Goal: Task Accomplishment & Management: Manage account settings

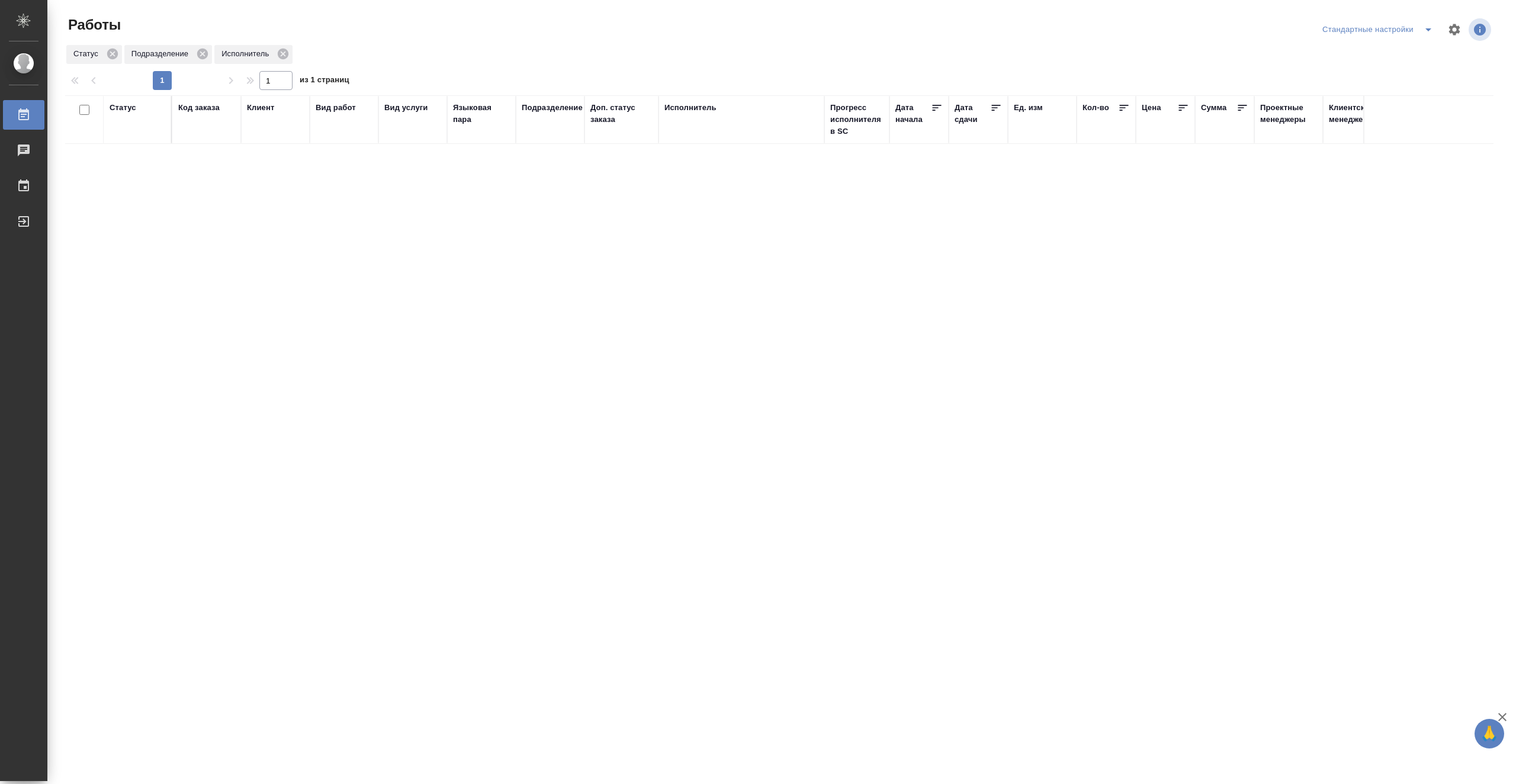
click at [675, 302] on div "Статус Код заказа Клиент Вид работ Вид услуги Языковая пара Подразделение Доп. …" at bounding box center [779, 308] width 1428 height 426
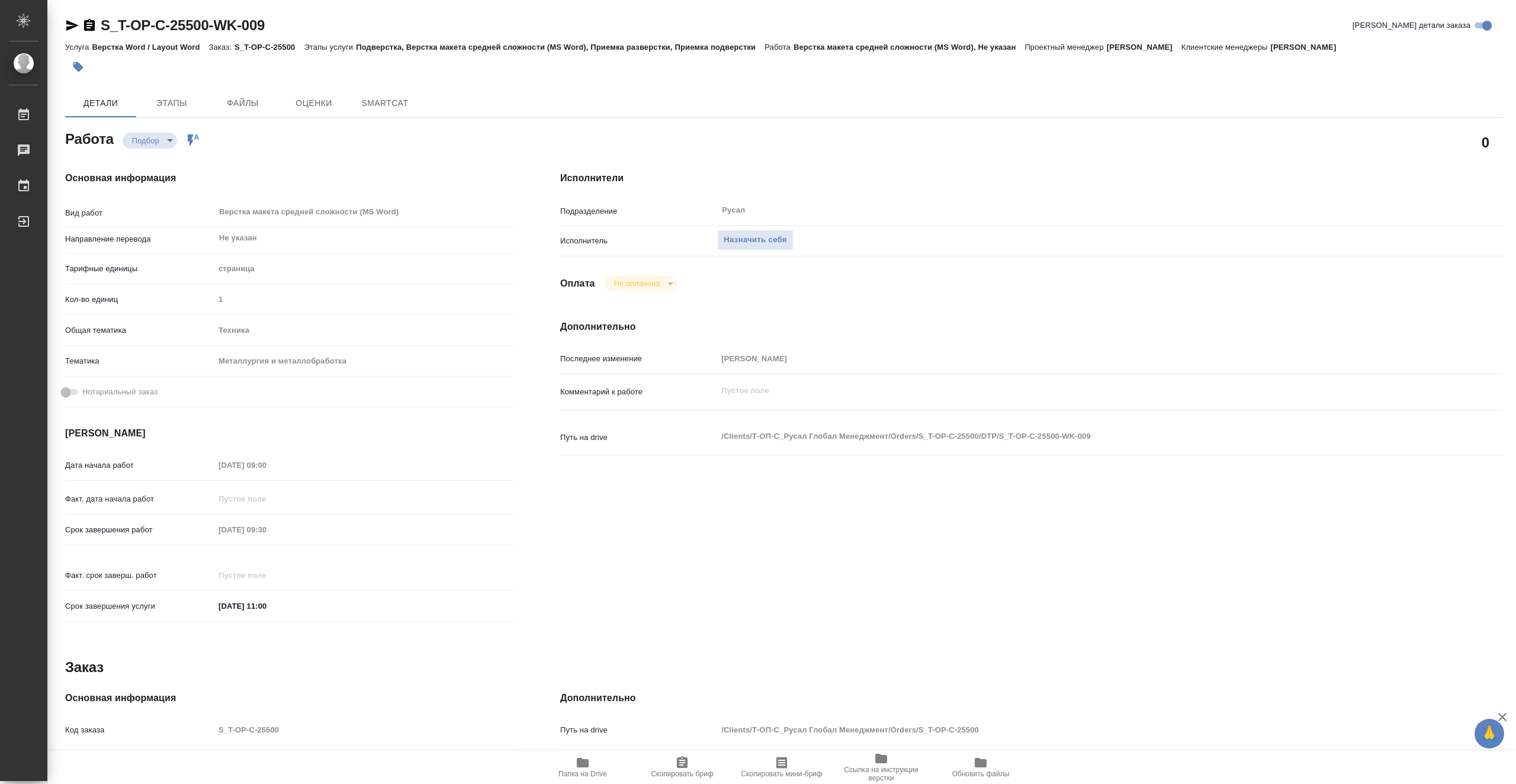
type textarea "x"
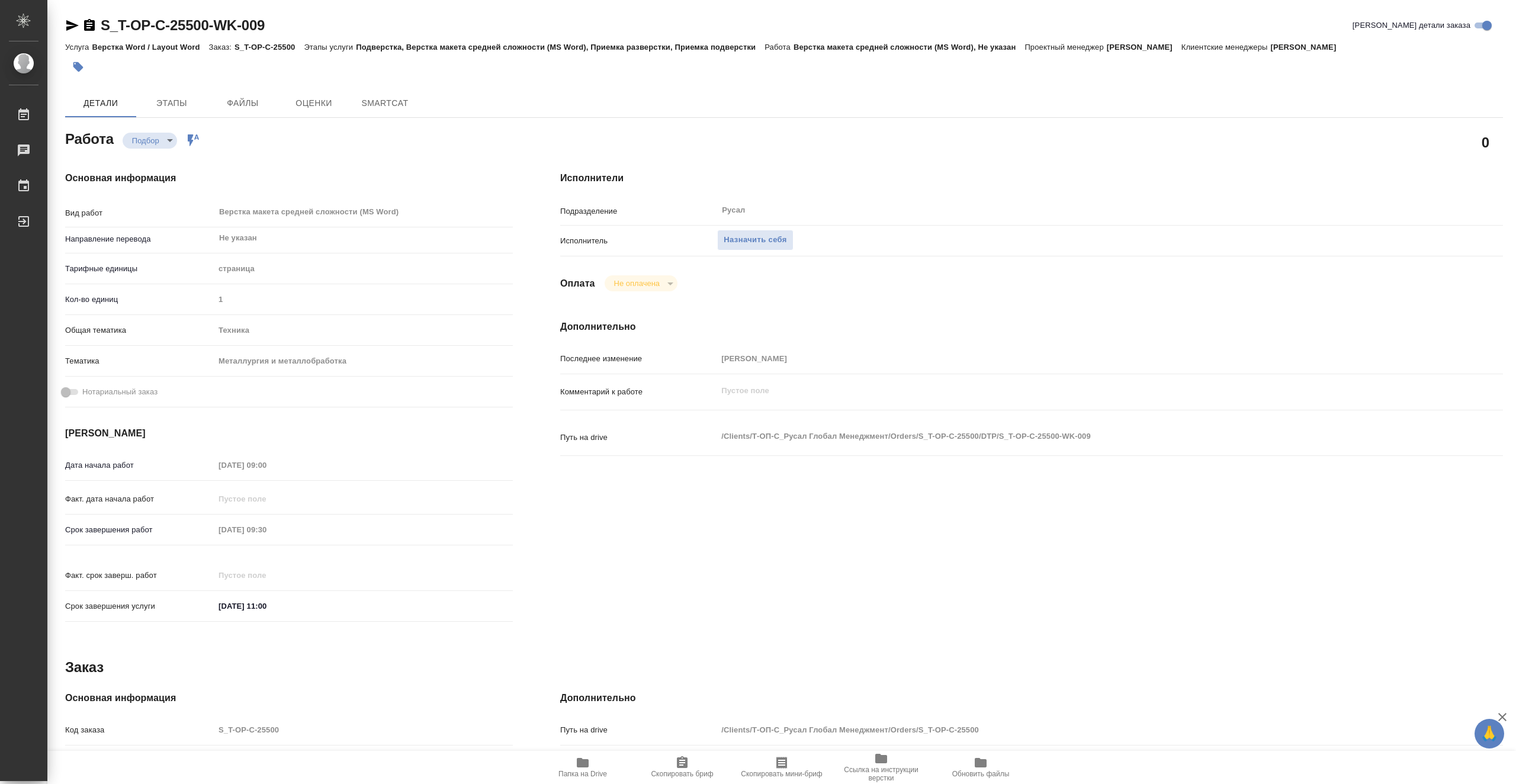
type textarea "x"
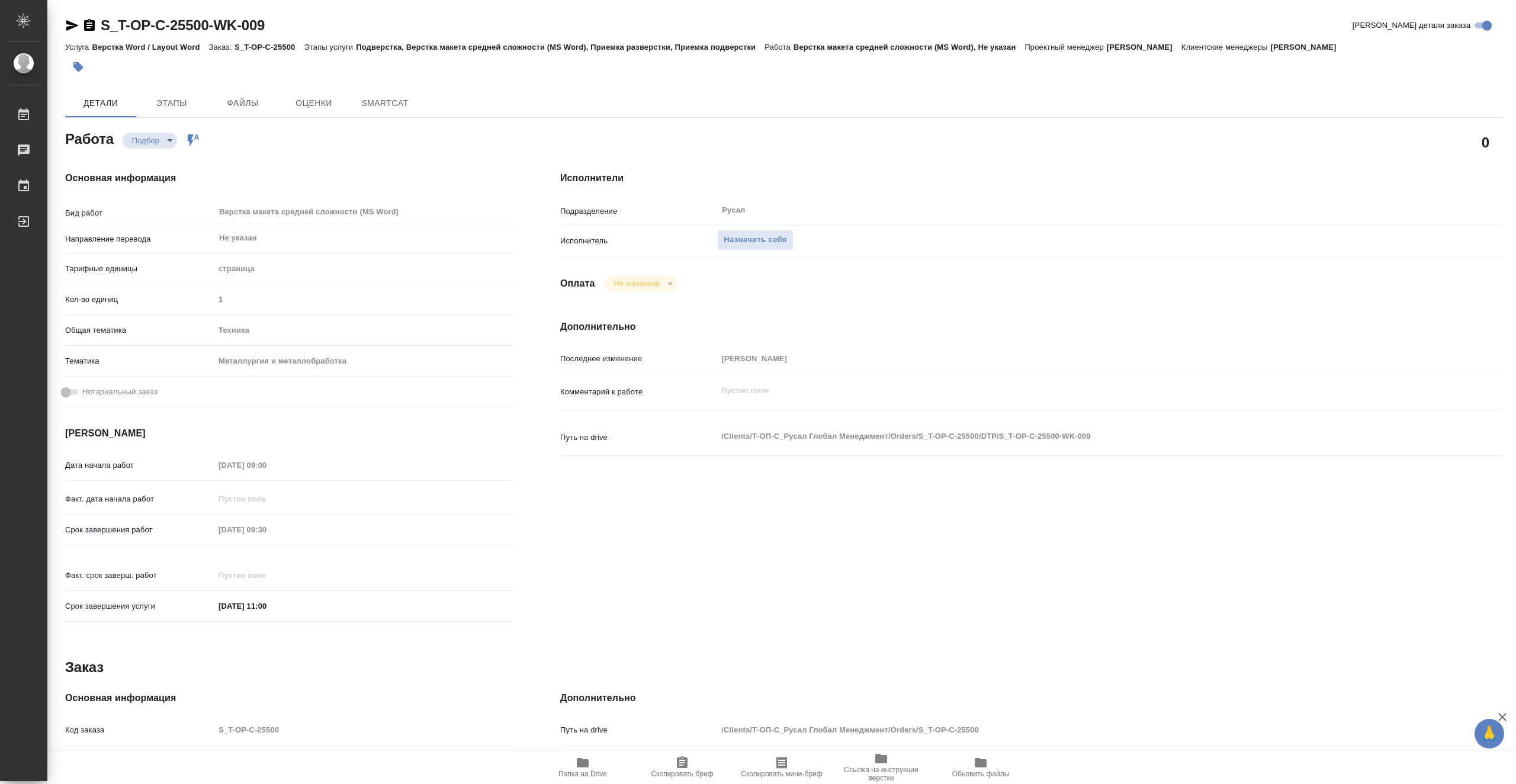
type textarea "x"
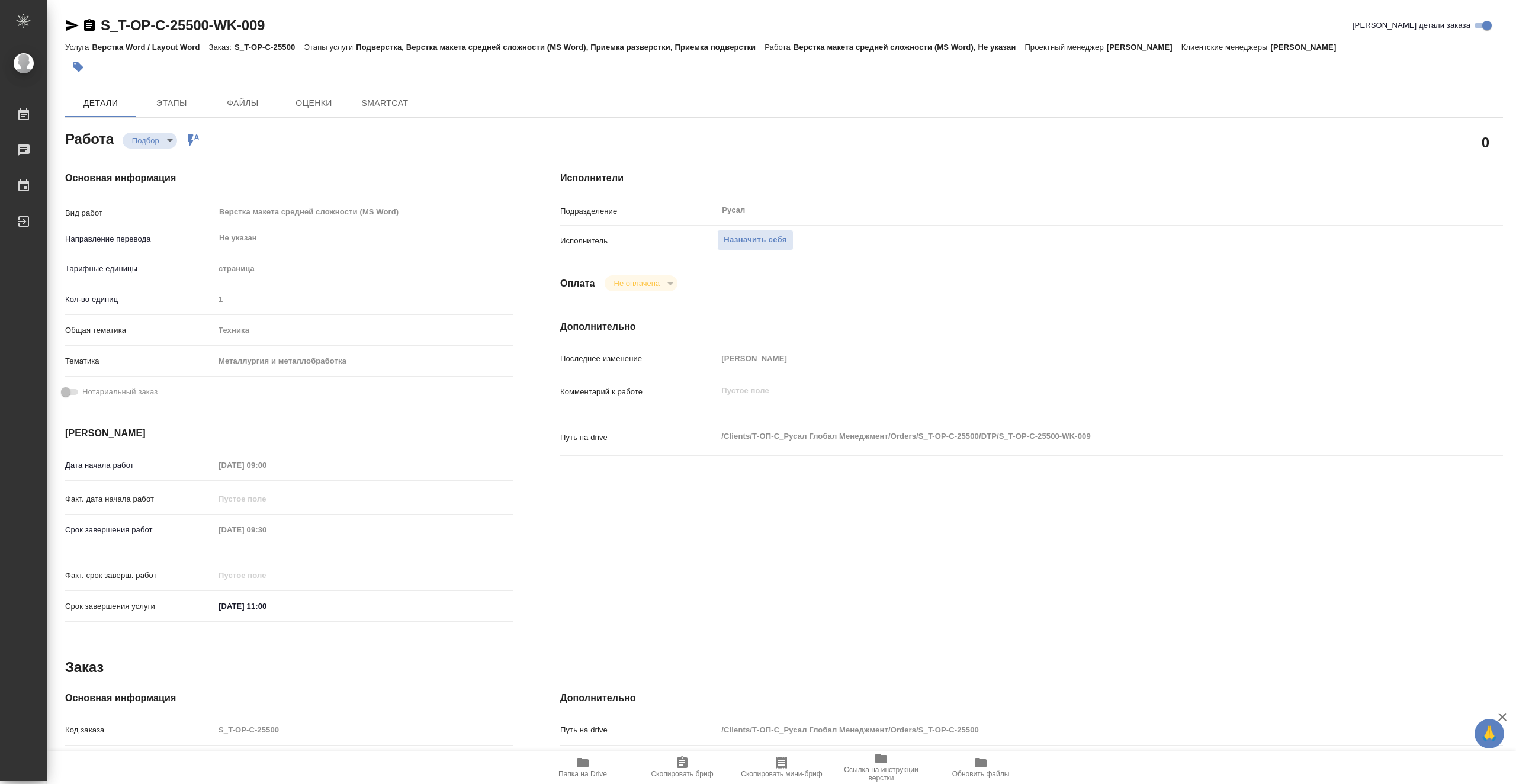
type textarea "x"
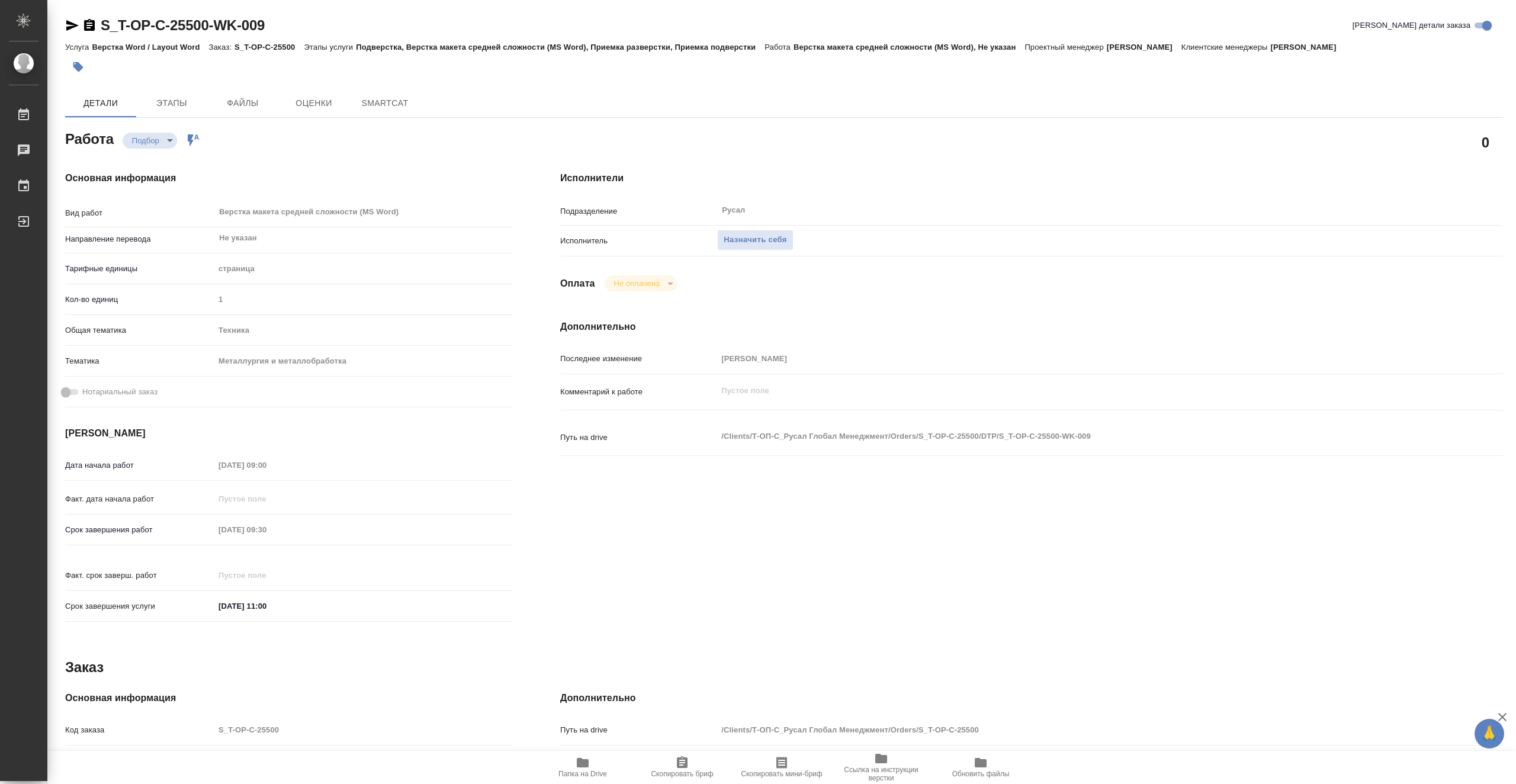
type textarea "x"
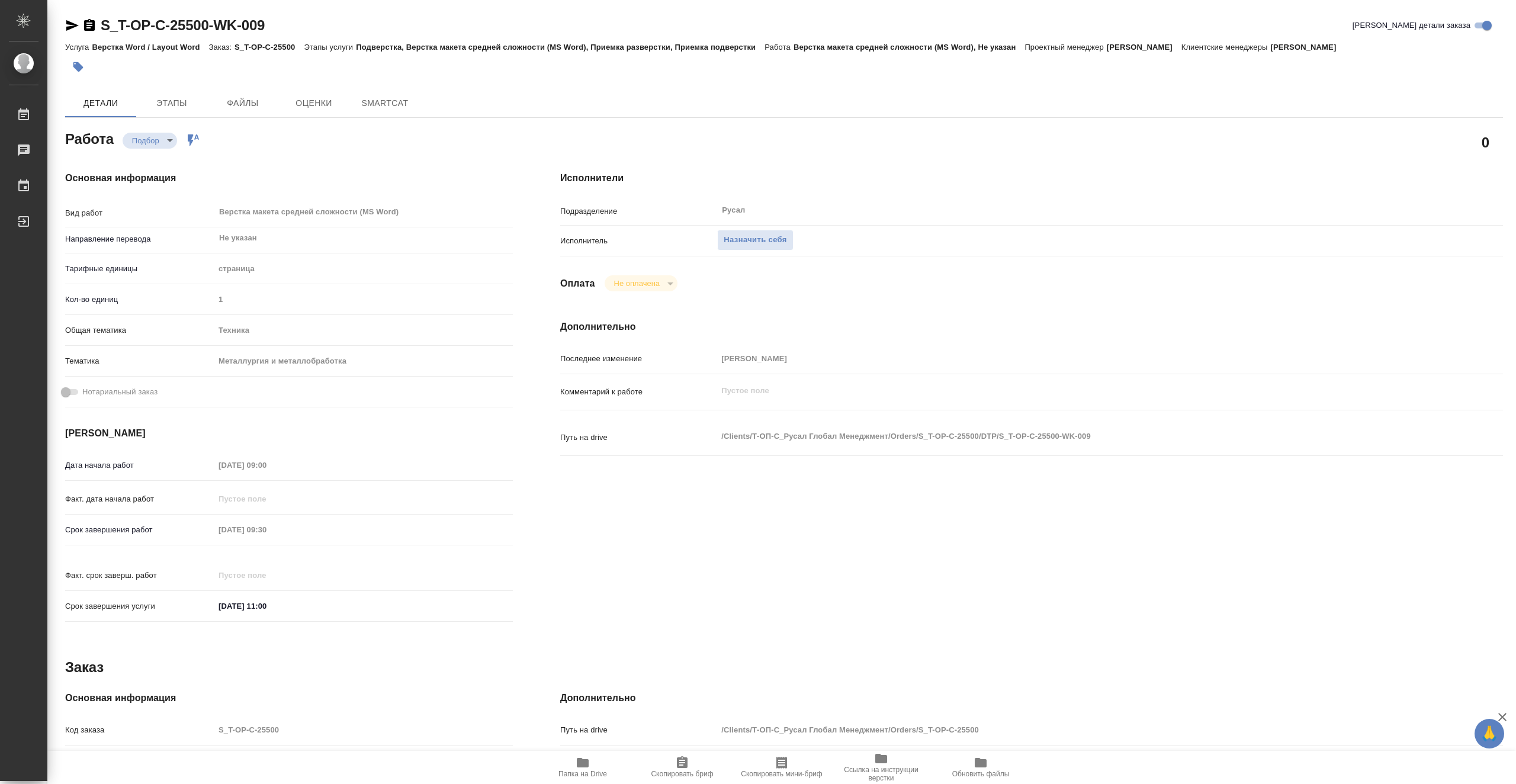
type textarea "x"
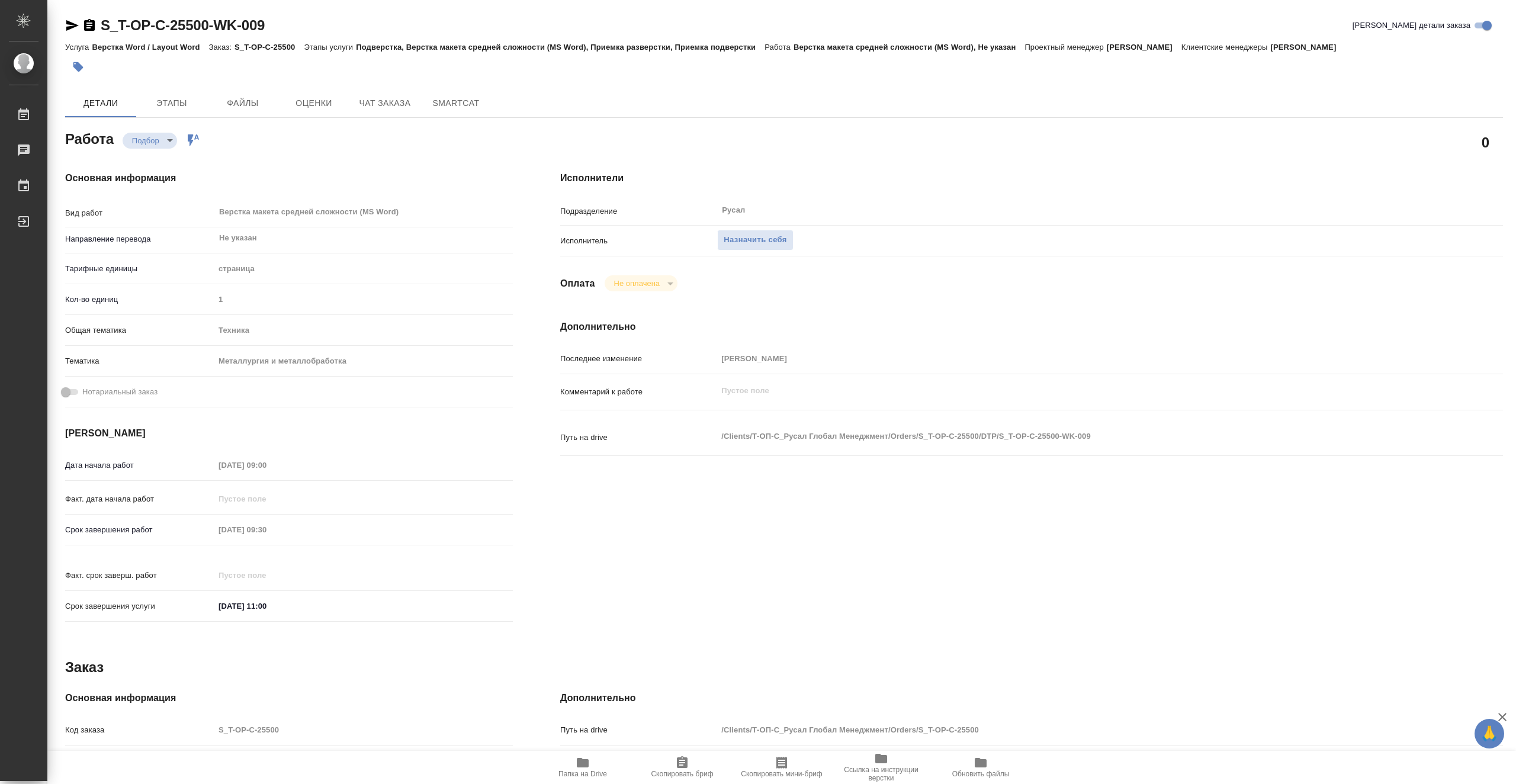
type textarea "x"
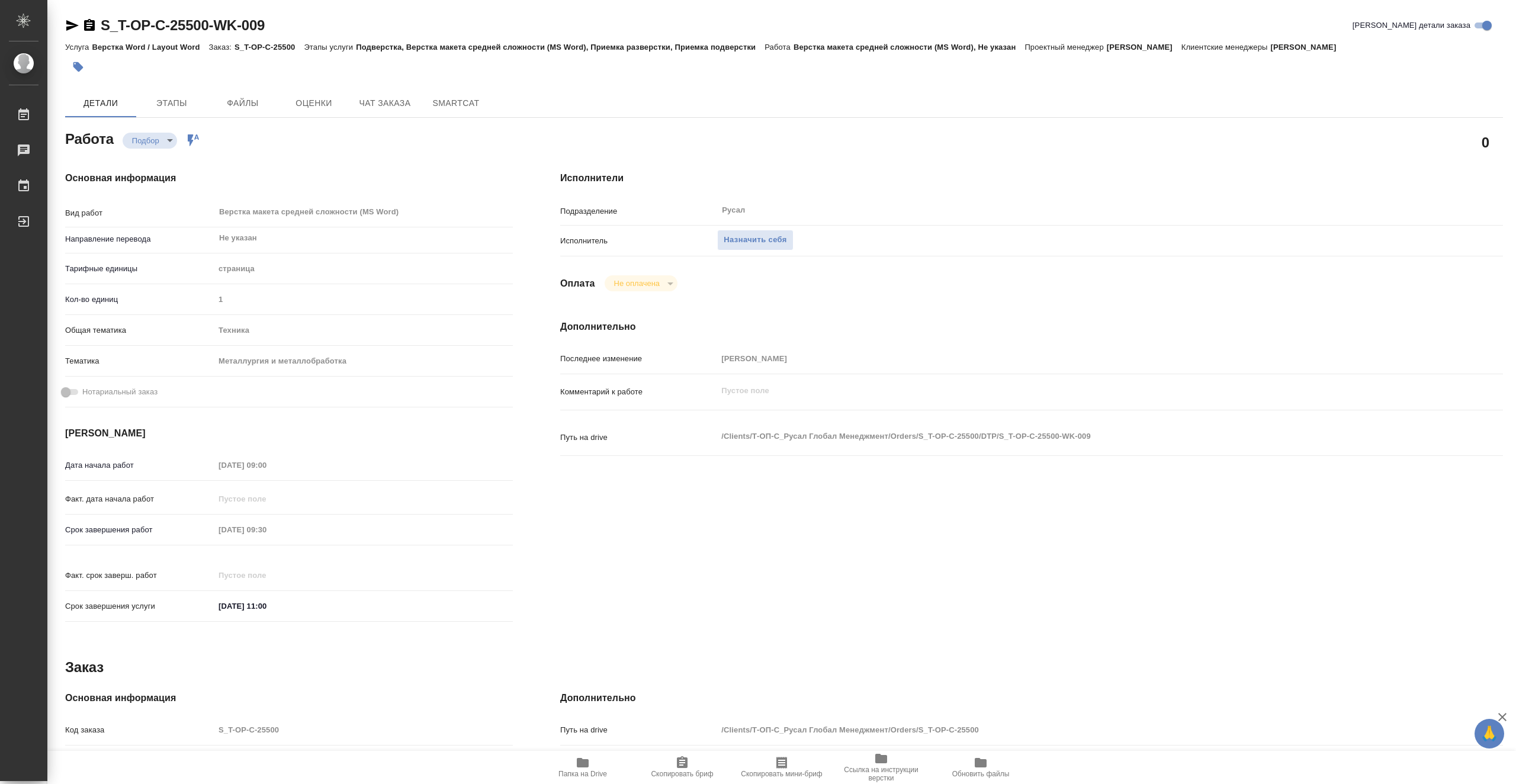
type textarea "x"
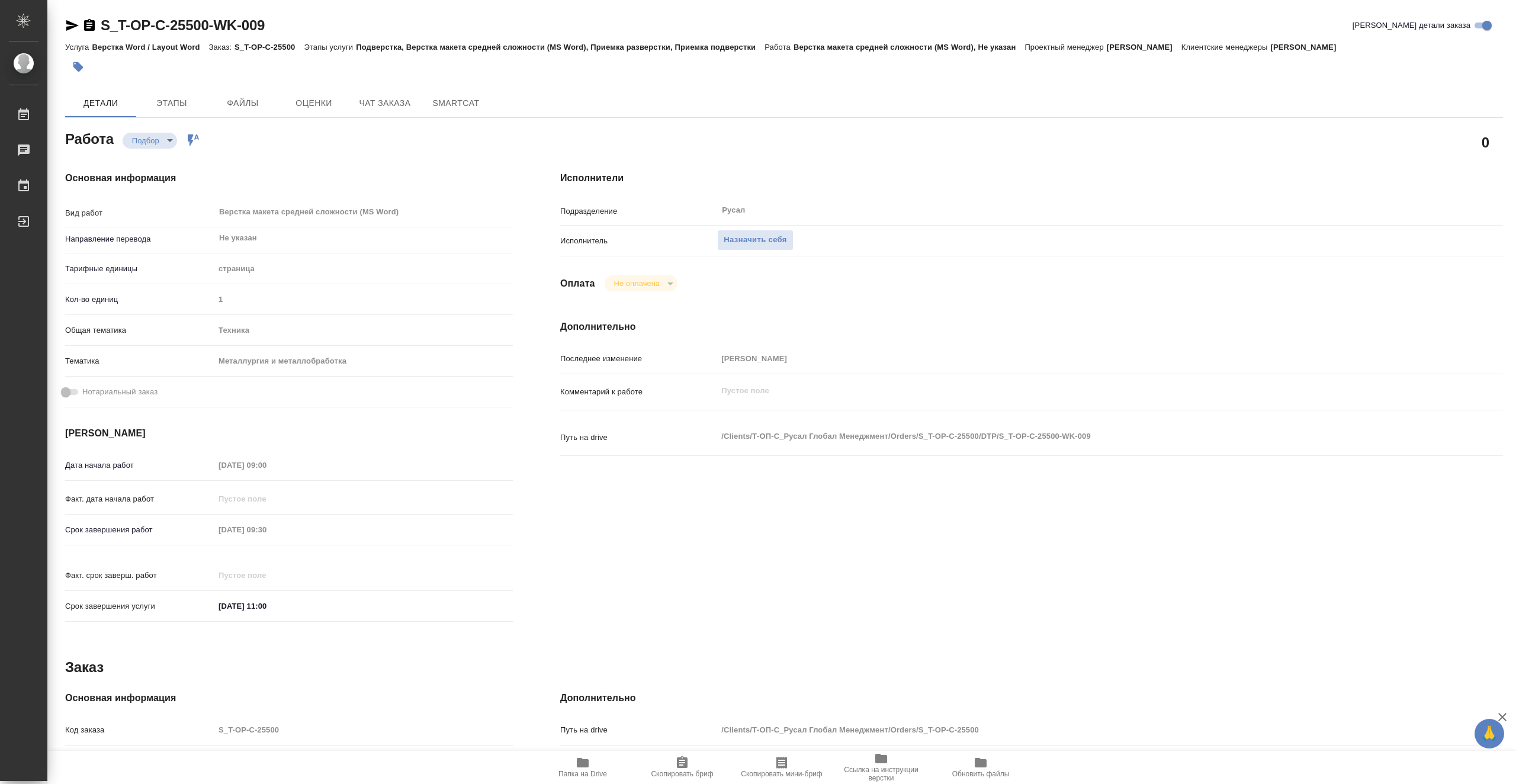
click at [596, 766] on span "Папка на Drive" at bounding box center [583, 766] width 85 height 22
drag, startPoint x: 294, startPoint y: 23, endPoint x: 101, endPoint y: 29, distance: 193.1
click at [101, 29] on div "S_T-OP-C-25500-WK-009 Кратко детали заказа" at bounding box center [784, 26] width 1438 height 19
copy link "S_T-OP-C-25500-WK-009"
click at [755, 235] on span "Назначить себя" at bounding box center [755, 240] width 62 height 13
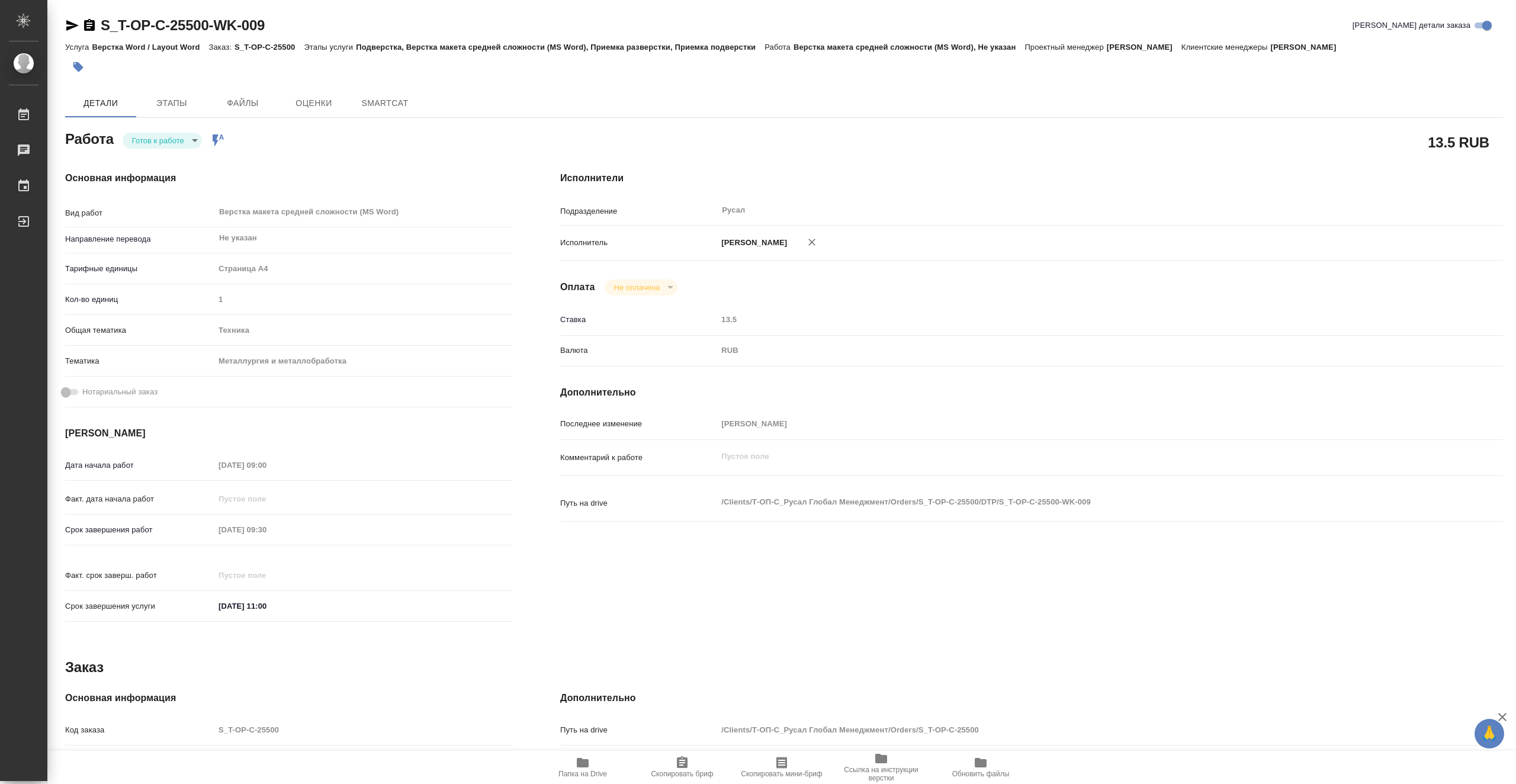
type textarea "x"
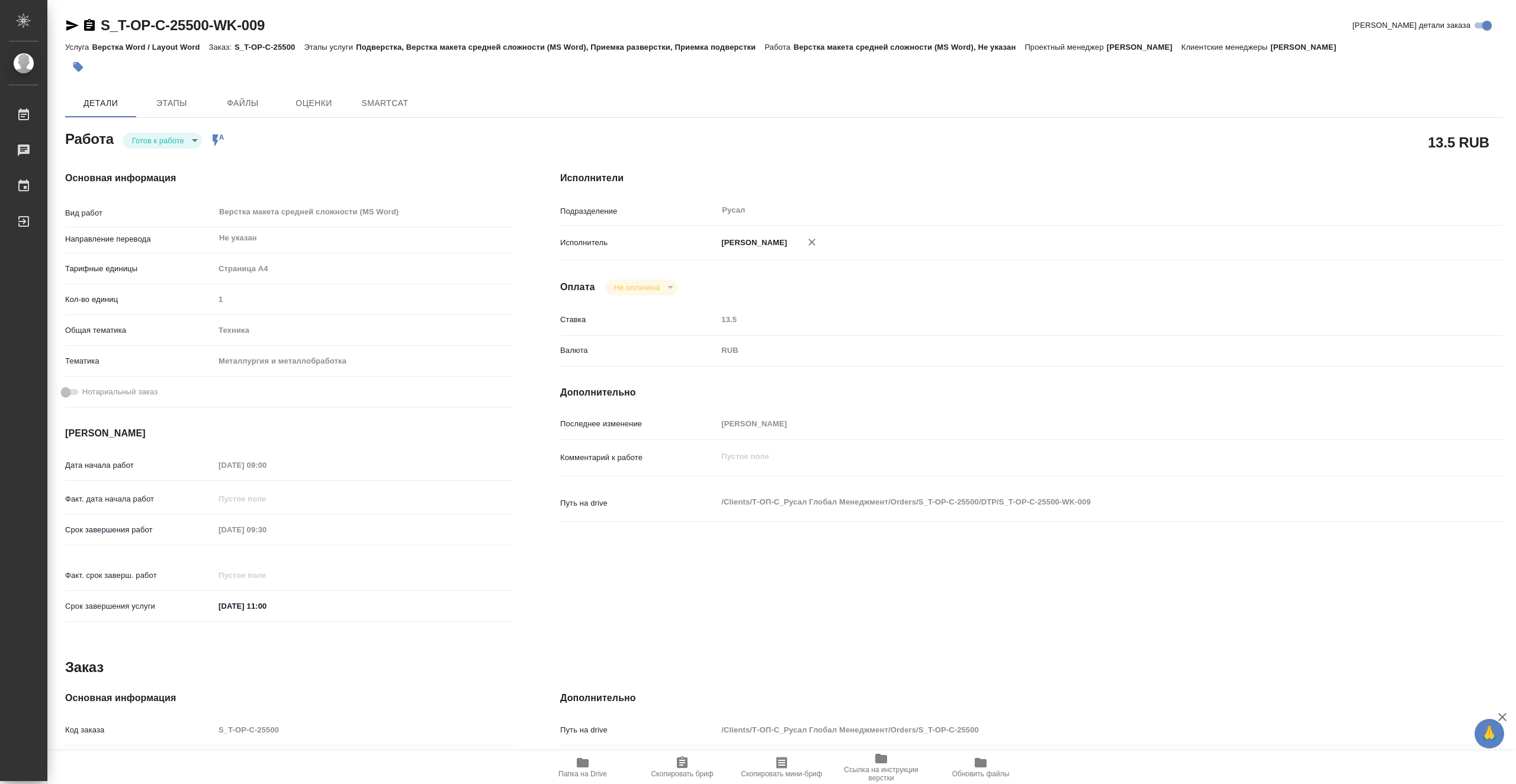
type textarea "x"
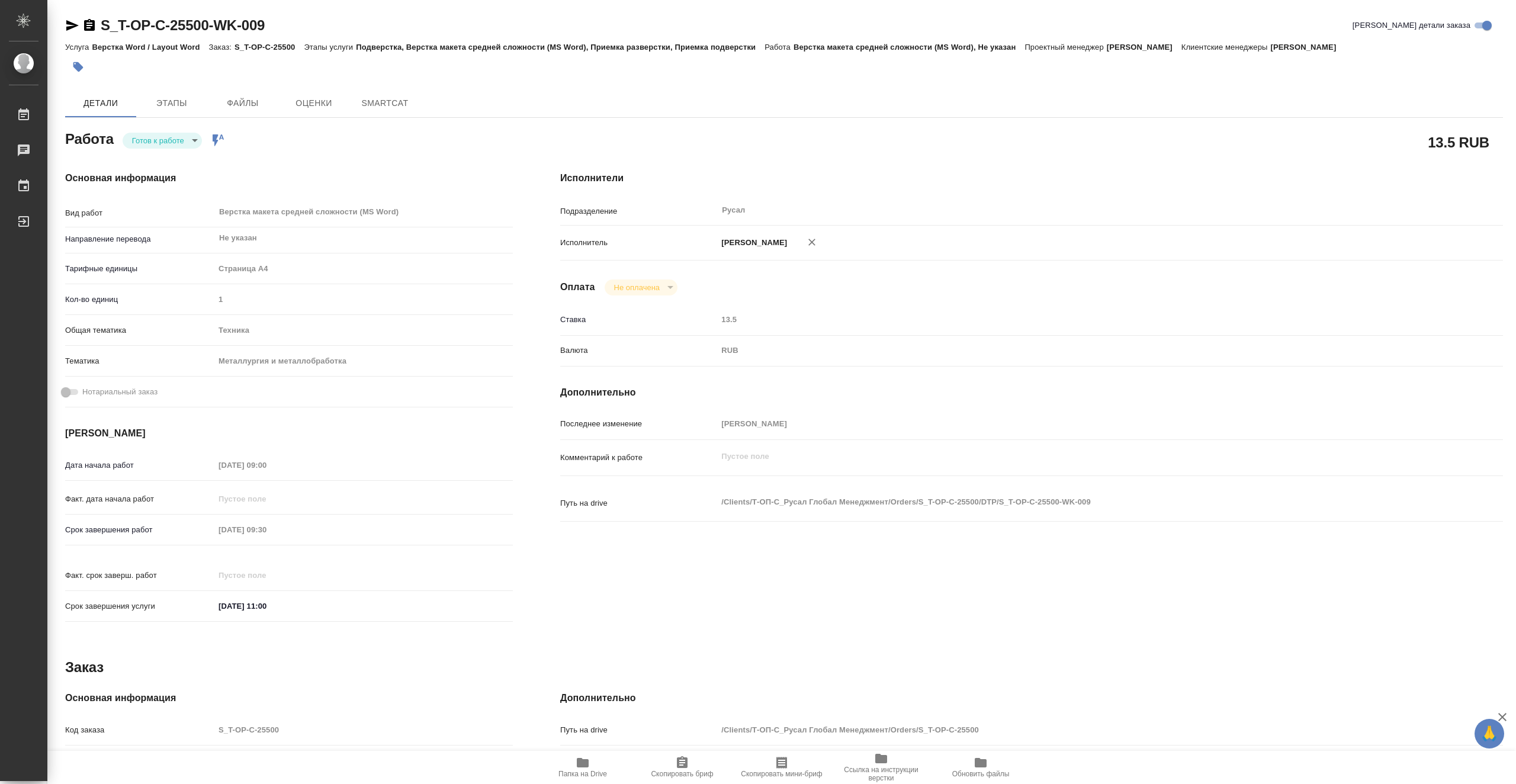
type textarea "x"
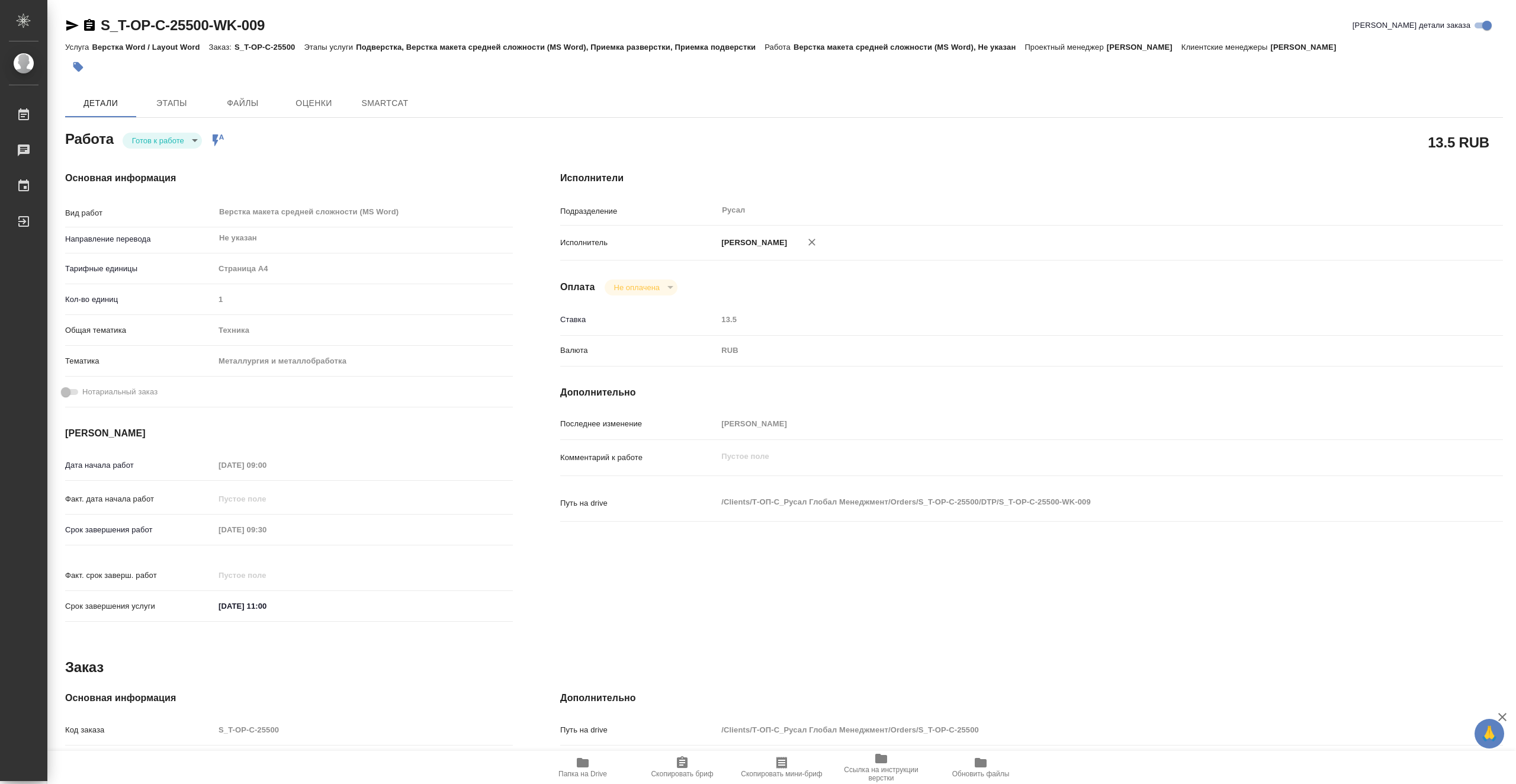
type textarea "x"
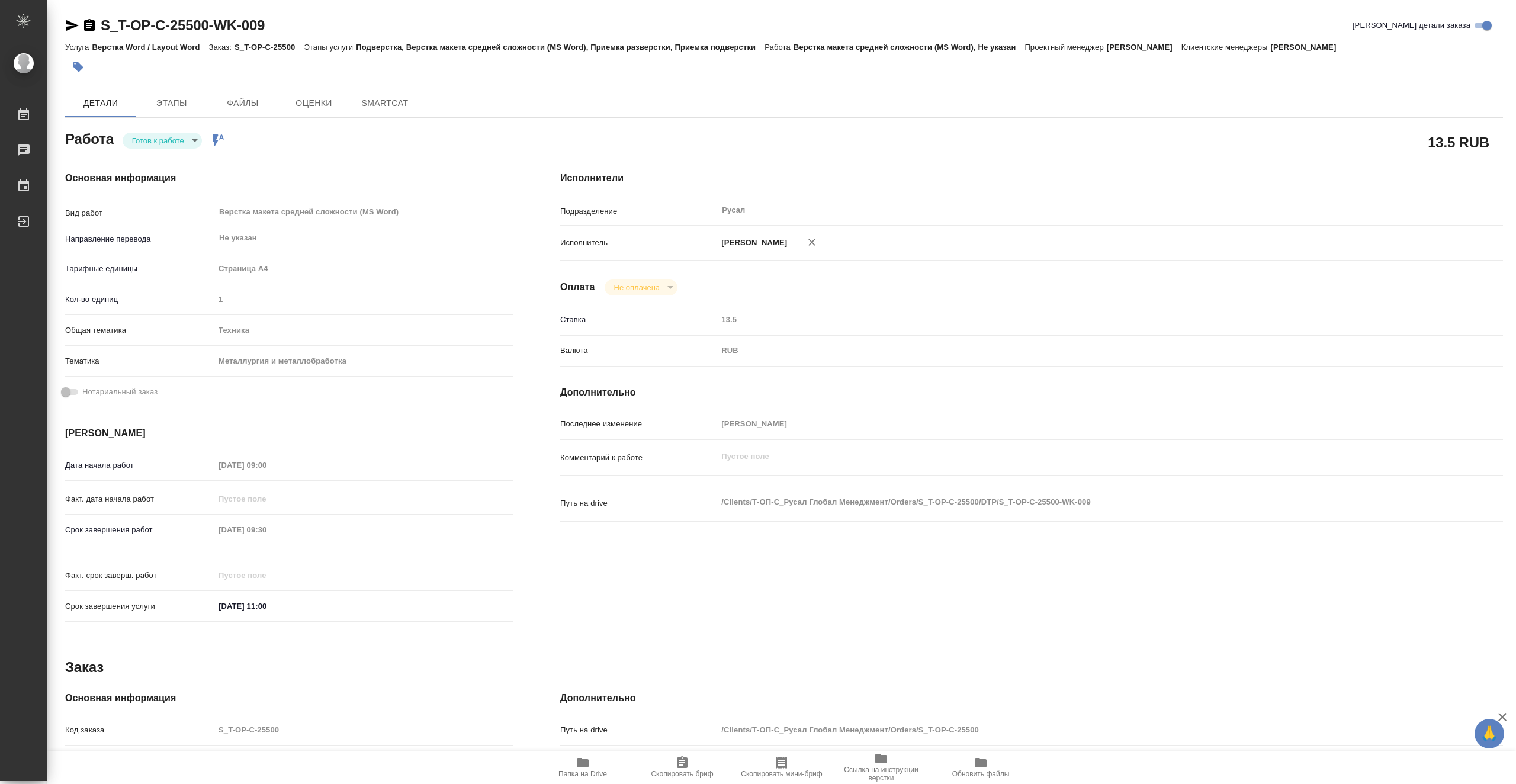
type textarea "x"
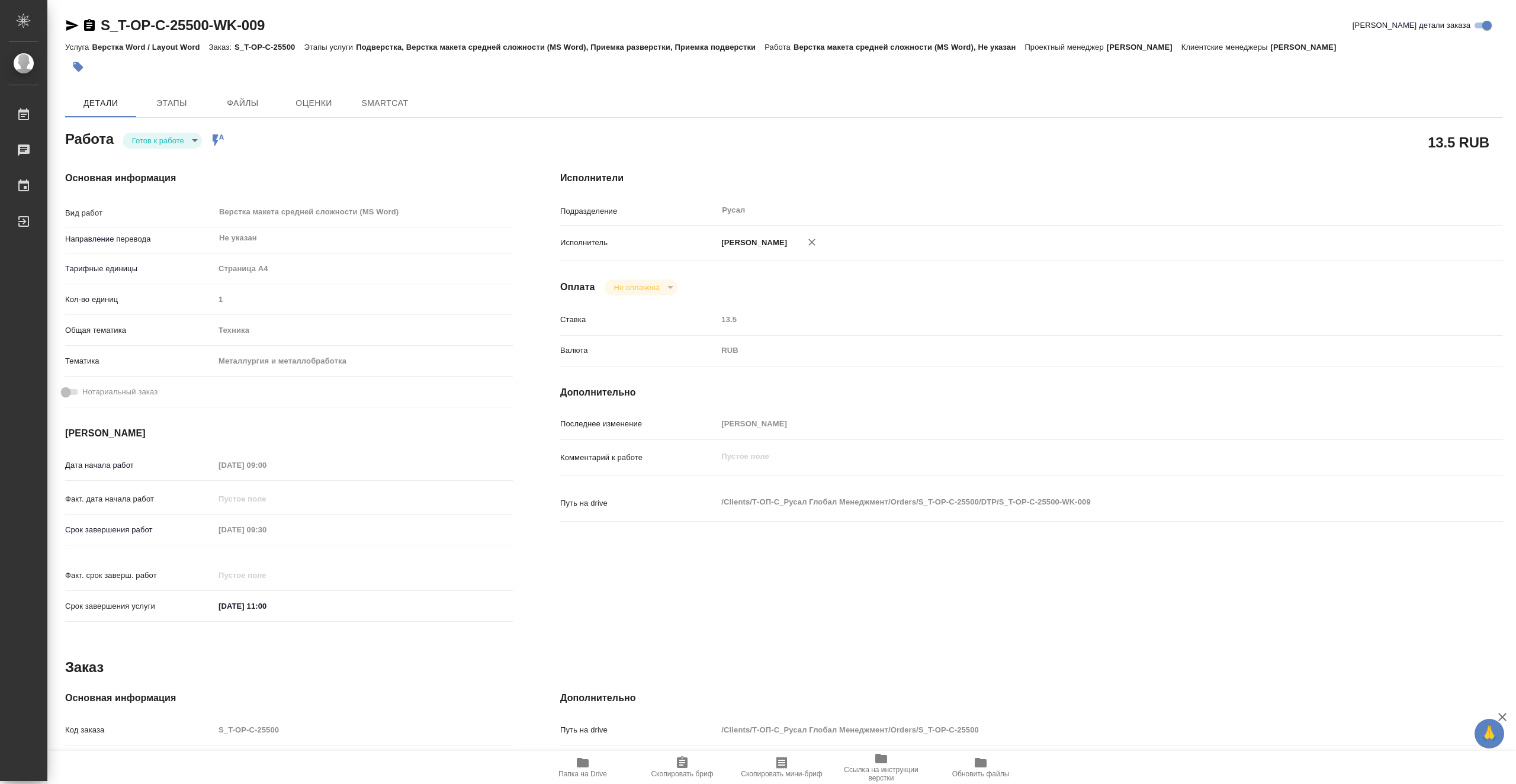
type textarea "x"
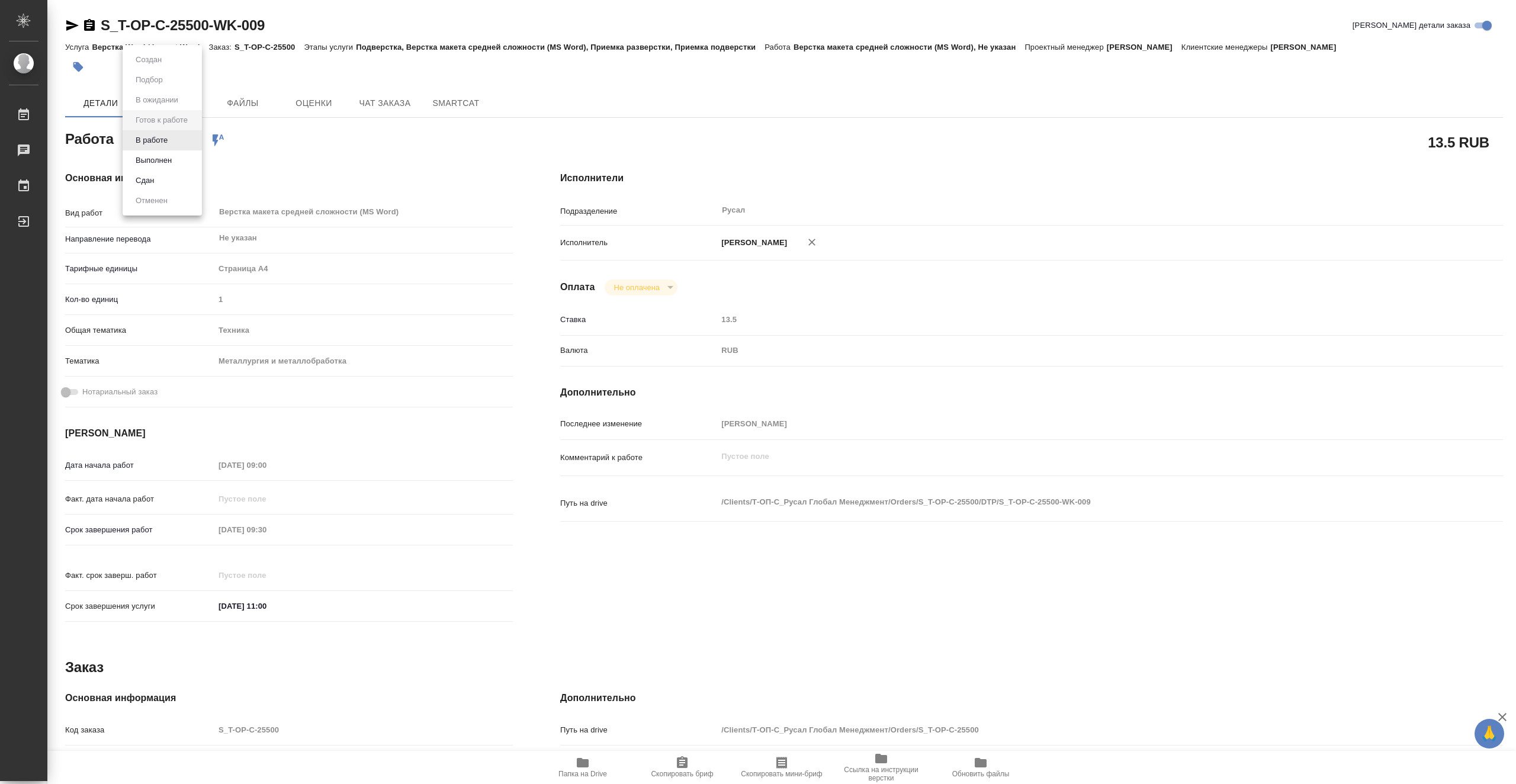
type textarea "x"
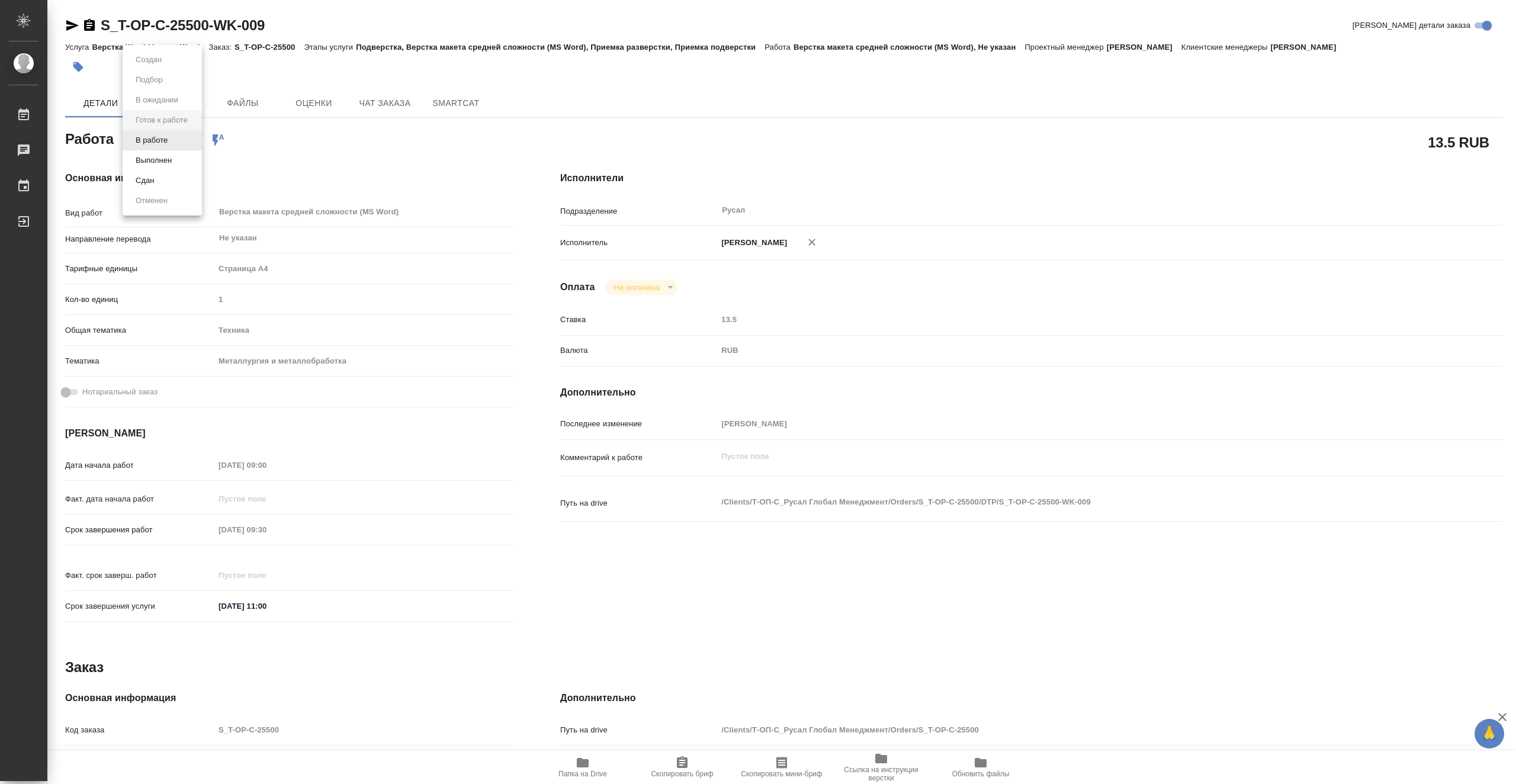
click at [175, 142] on body "🙏 .cls-1 fill:#fff; AWATERA Vasiutchenko Aleksandr Работы Чаты График Выйти S_T…" at bounding box center [758, 392] width 1516 height 784
click at [177, 142] on li "В работе" at bounding box center [162, 140] width 79 height 20
type textarea "x"
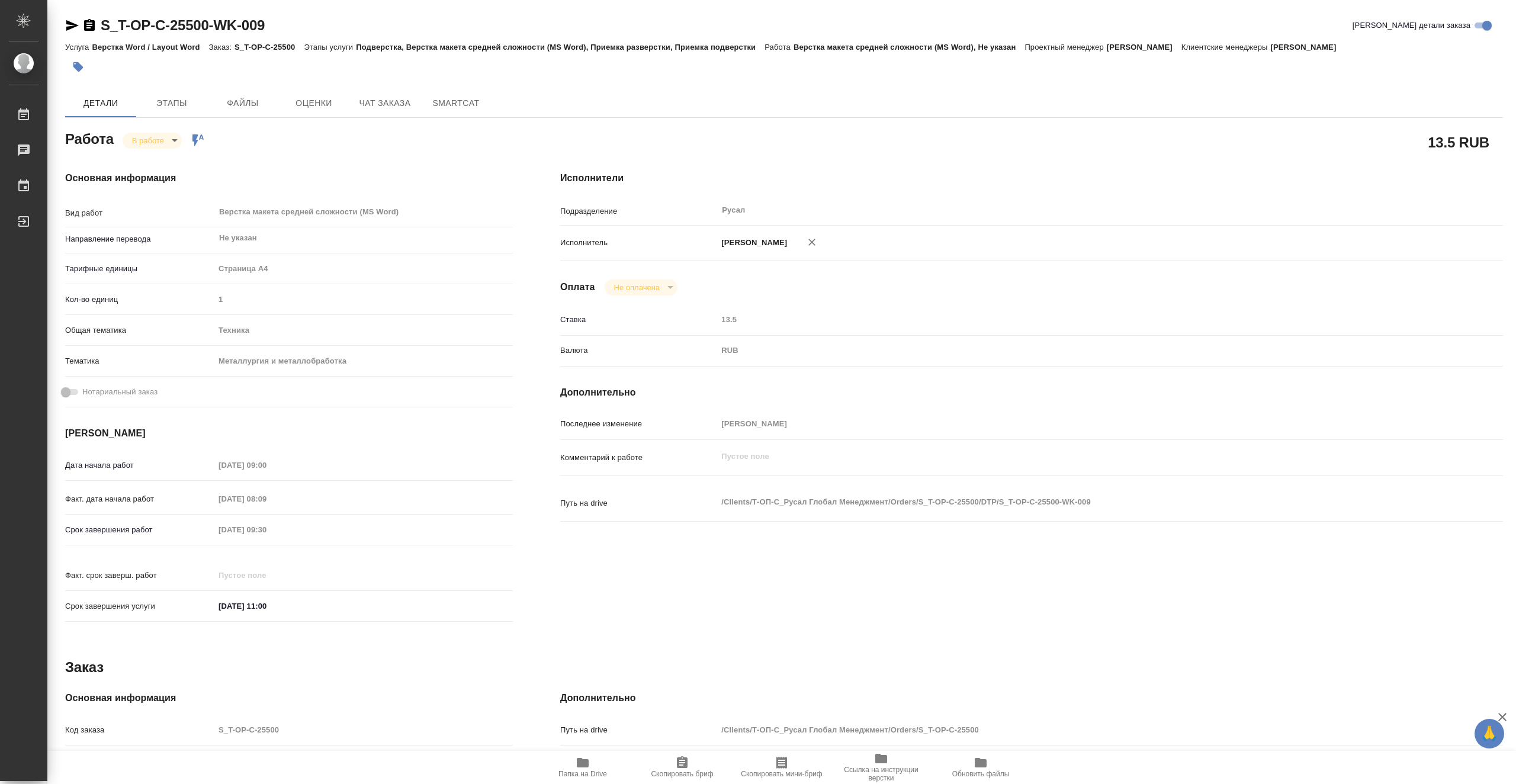
type textarea "x"
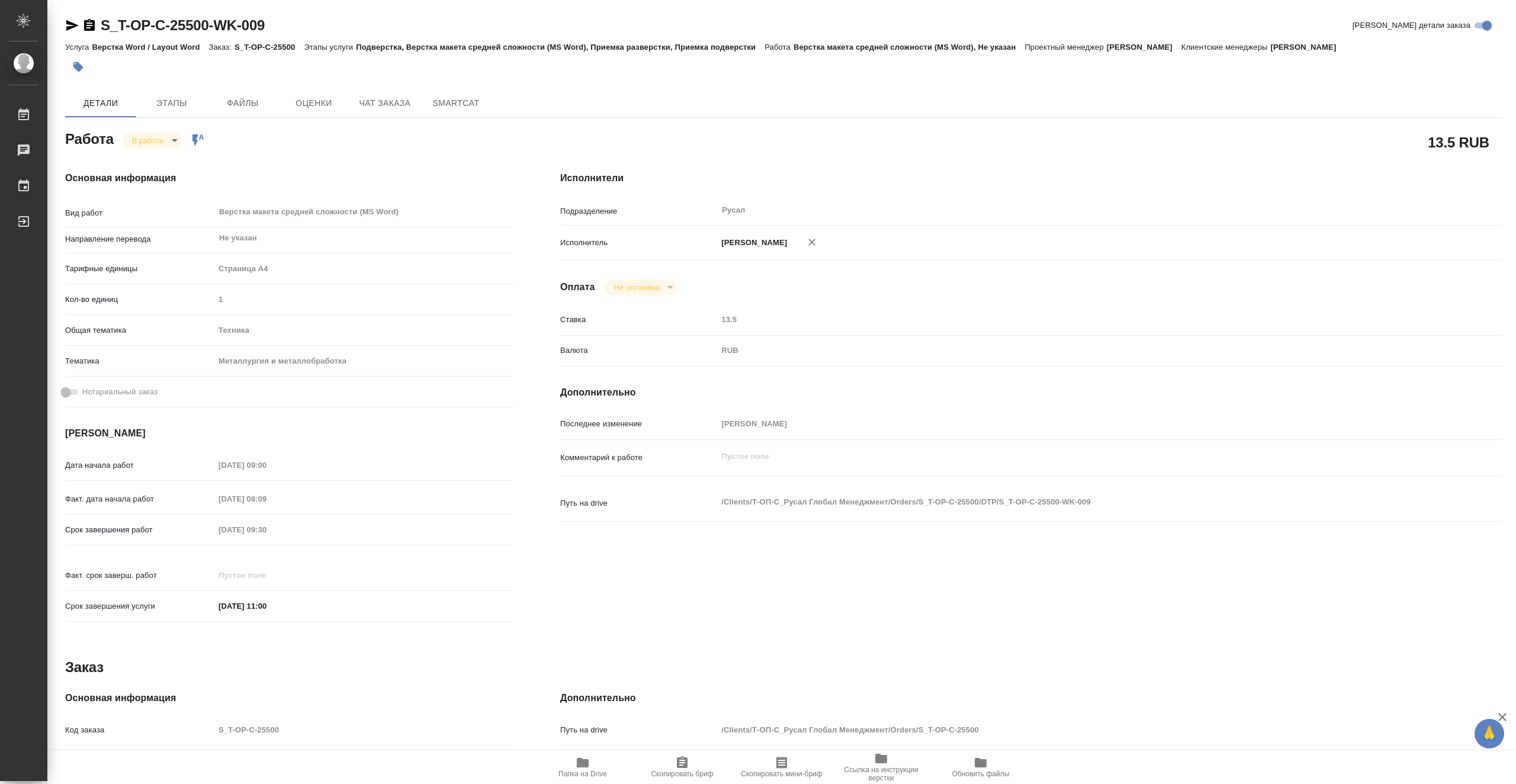
type textarea "x"
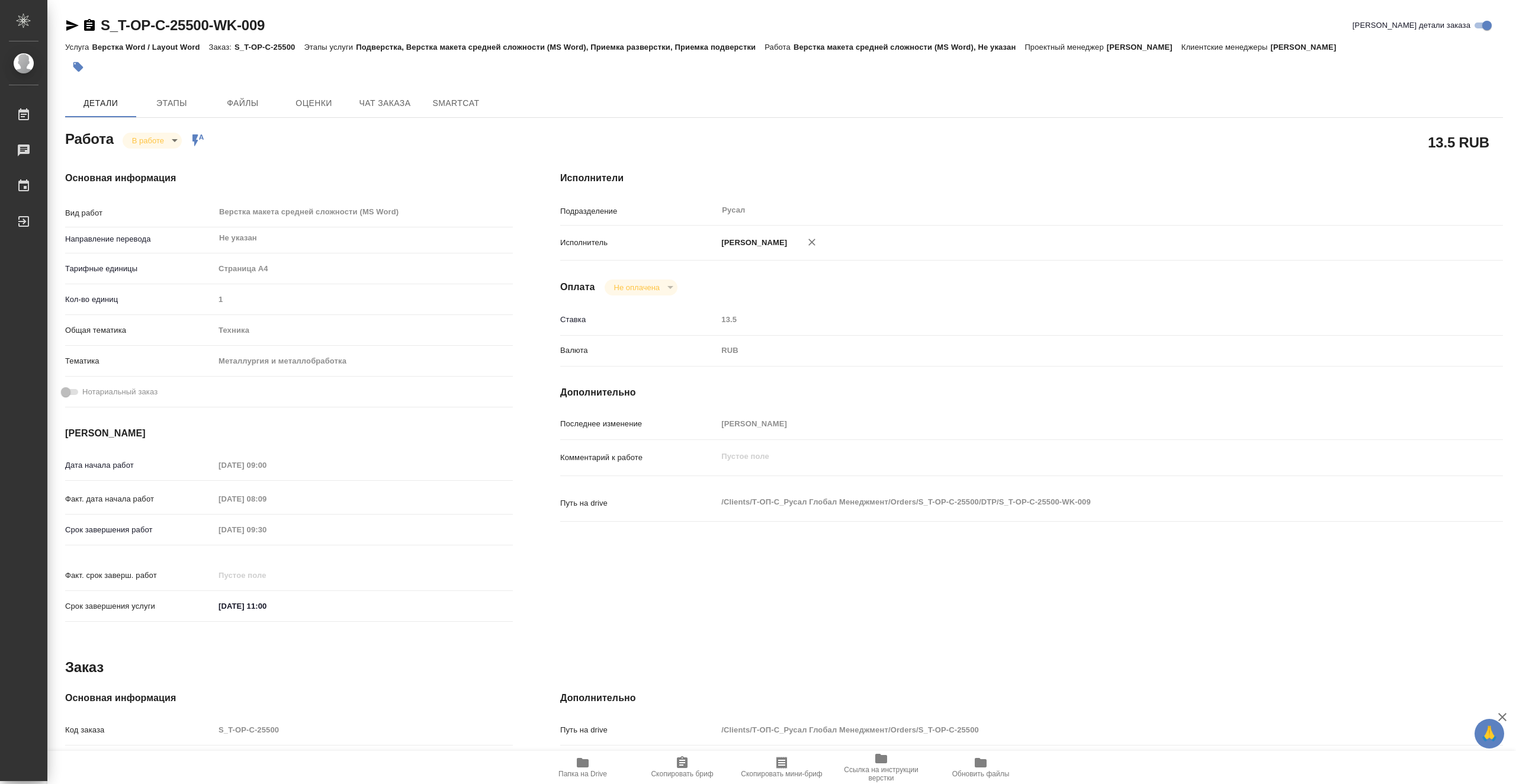
type textarea "x"
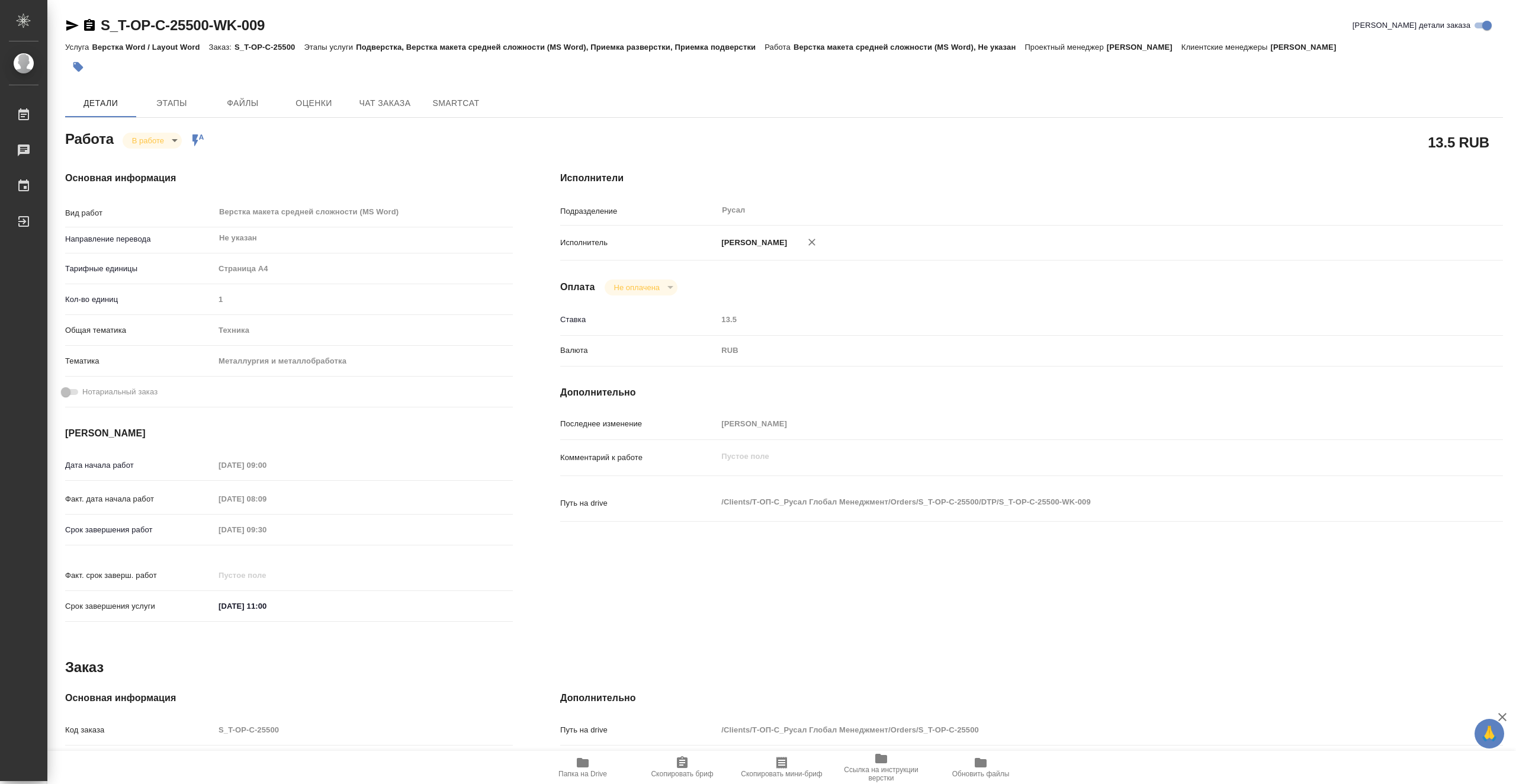
type textarea "x"
click at [169, 144] on body "🙏 .cls-1 fill:#fff; AWATERA Vasiutchenko Aleksandr Работы 0 Чаты График Выйти S…" at bounding box center [758, 392] width 1516 height 784
click at [179, 161] on li "Выполнен" at bounding box center [161, 161] width 78 height 20
type textarea "x"
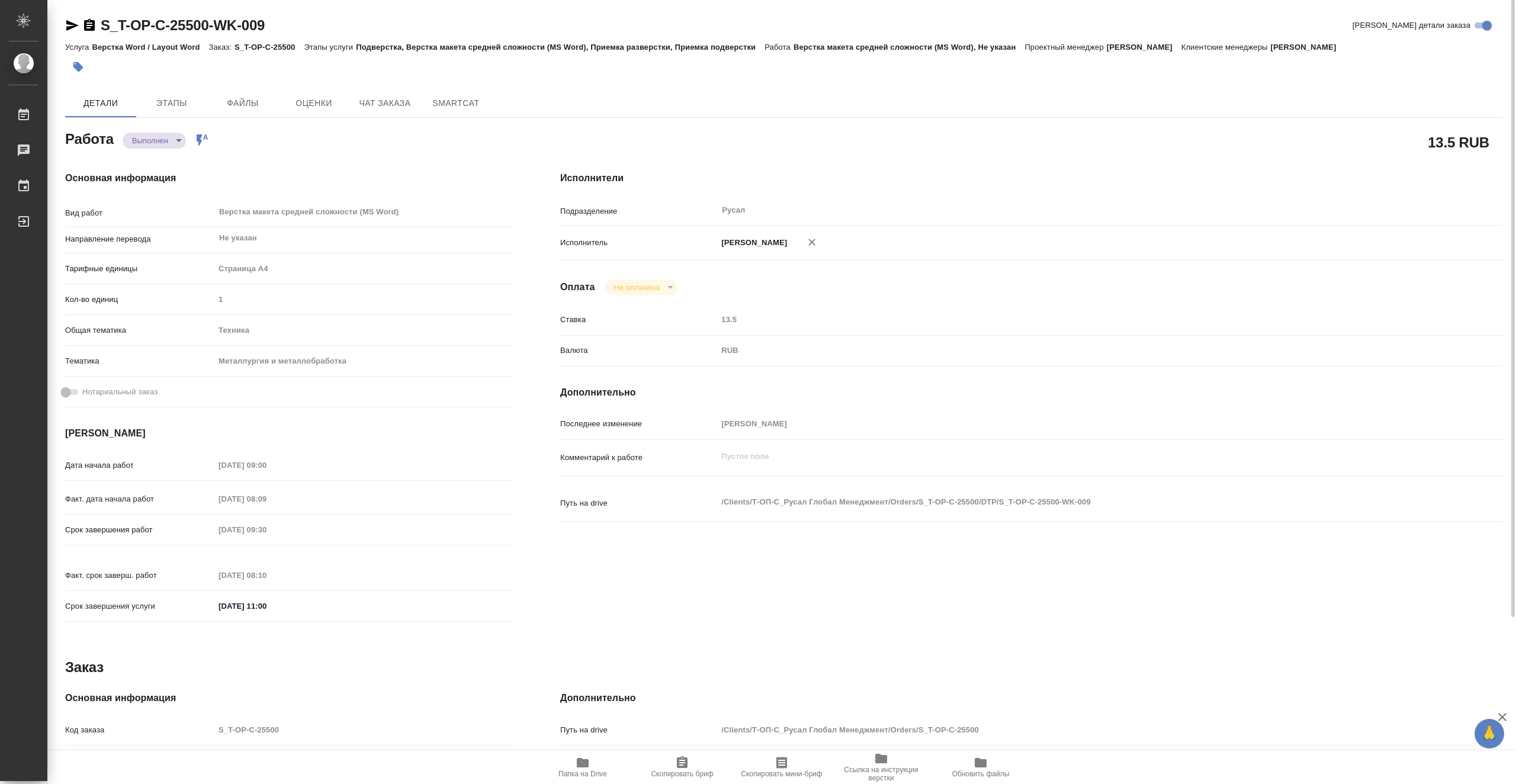
type textarea "x"
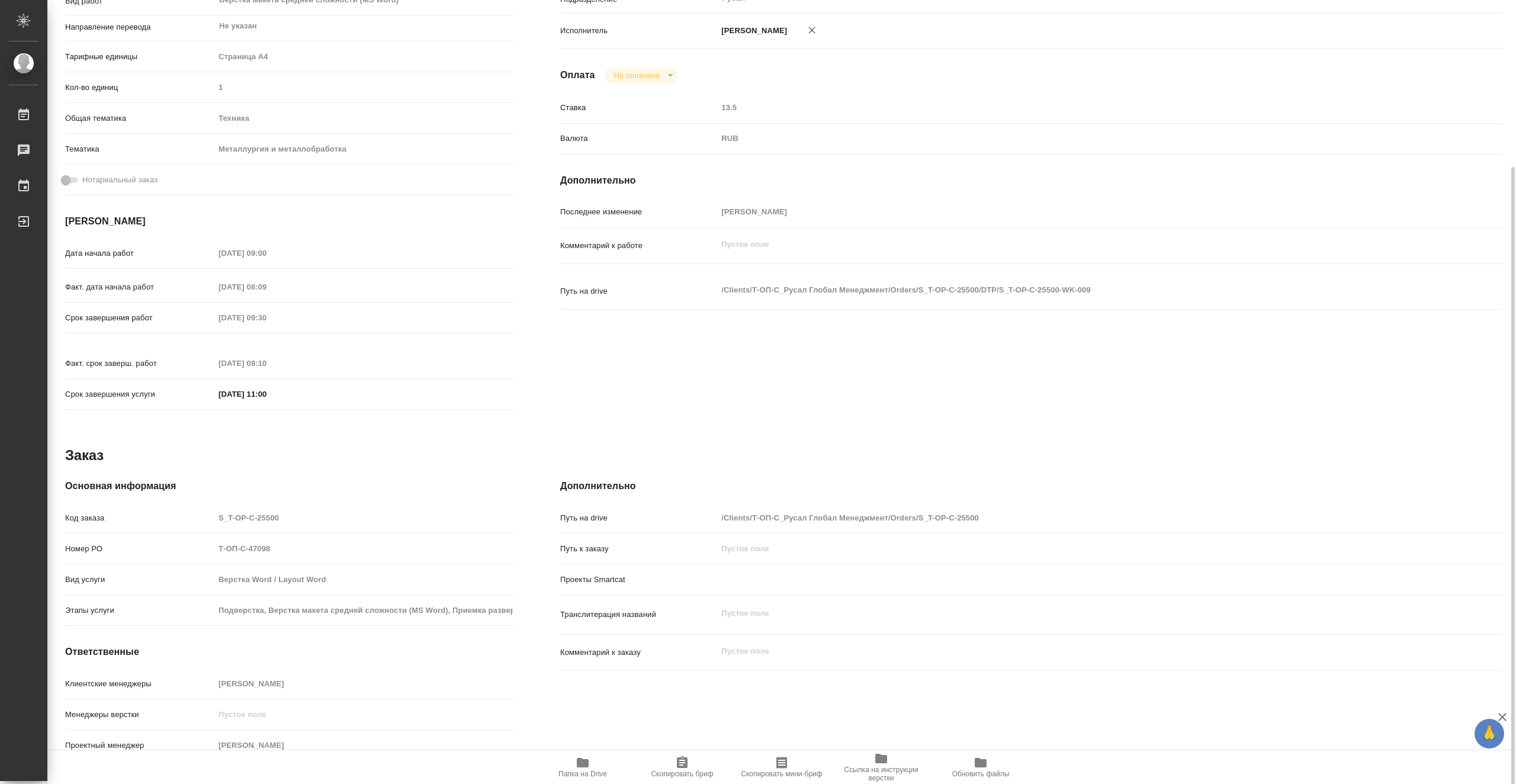
type textarea "x"
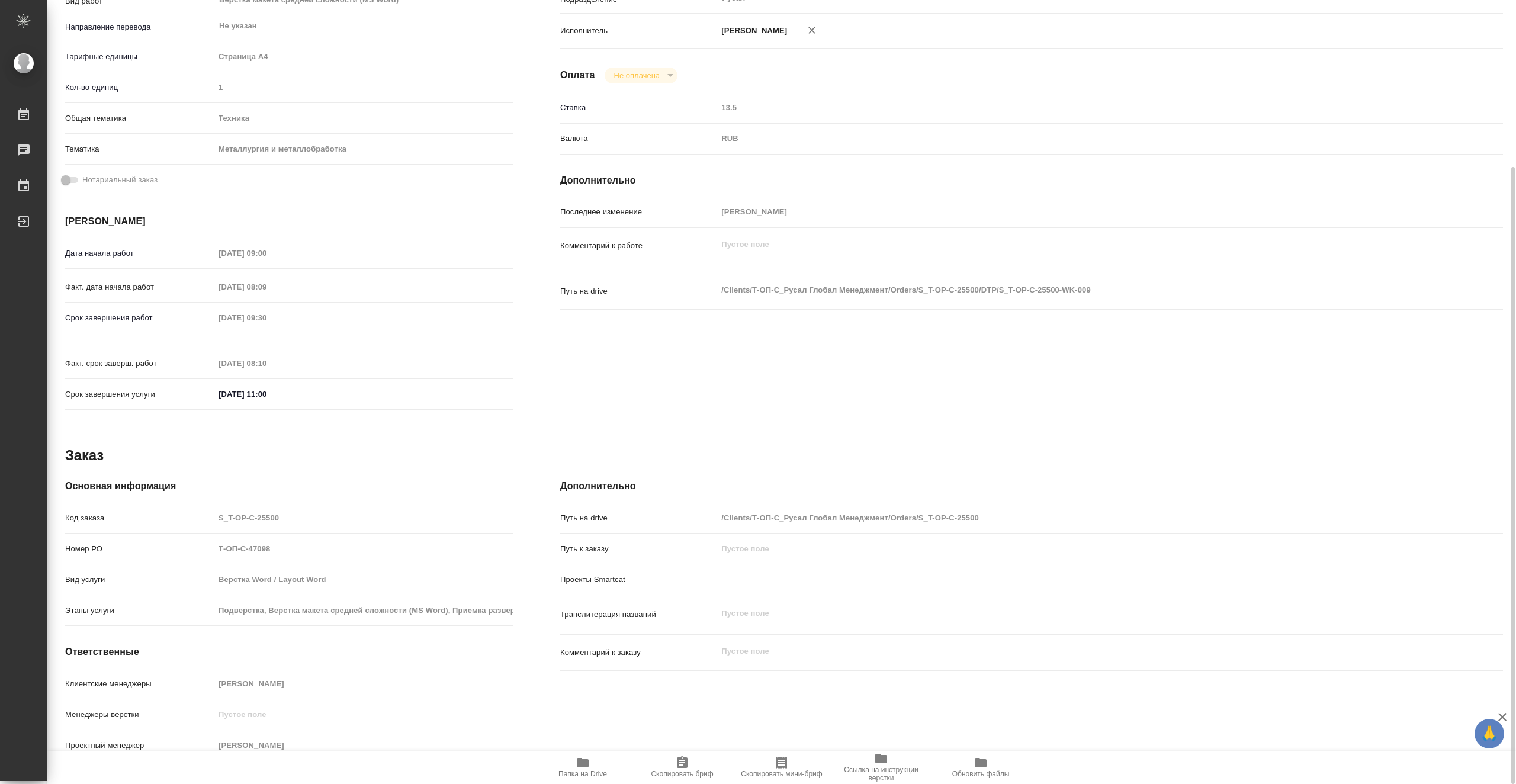
scroll to position [0, 0]
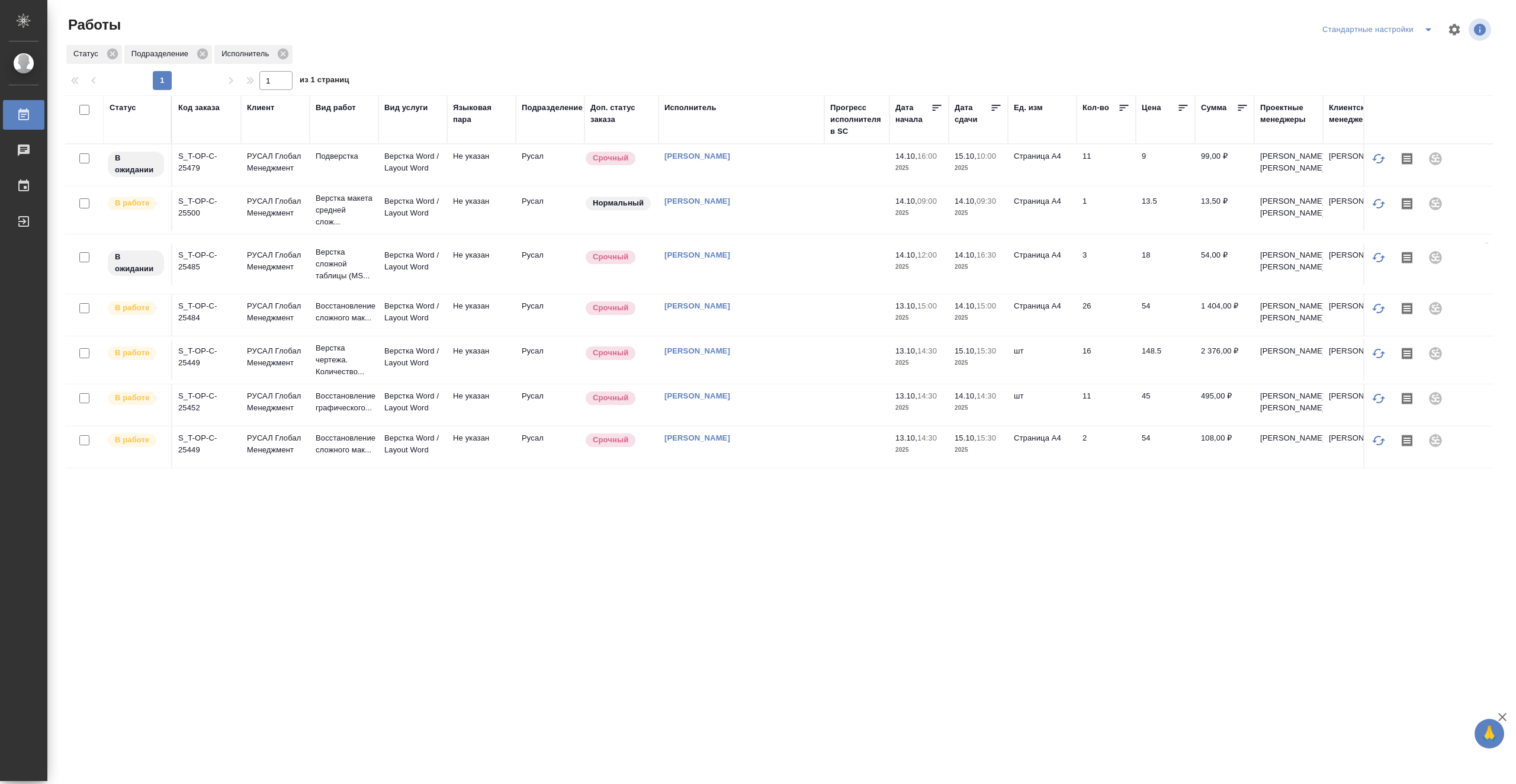
click at [555, 111] on div "Подразделение" at bounding box center [552, 108] width 61 height 12
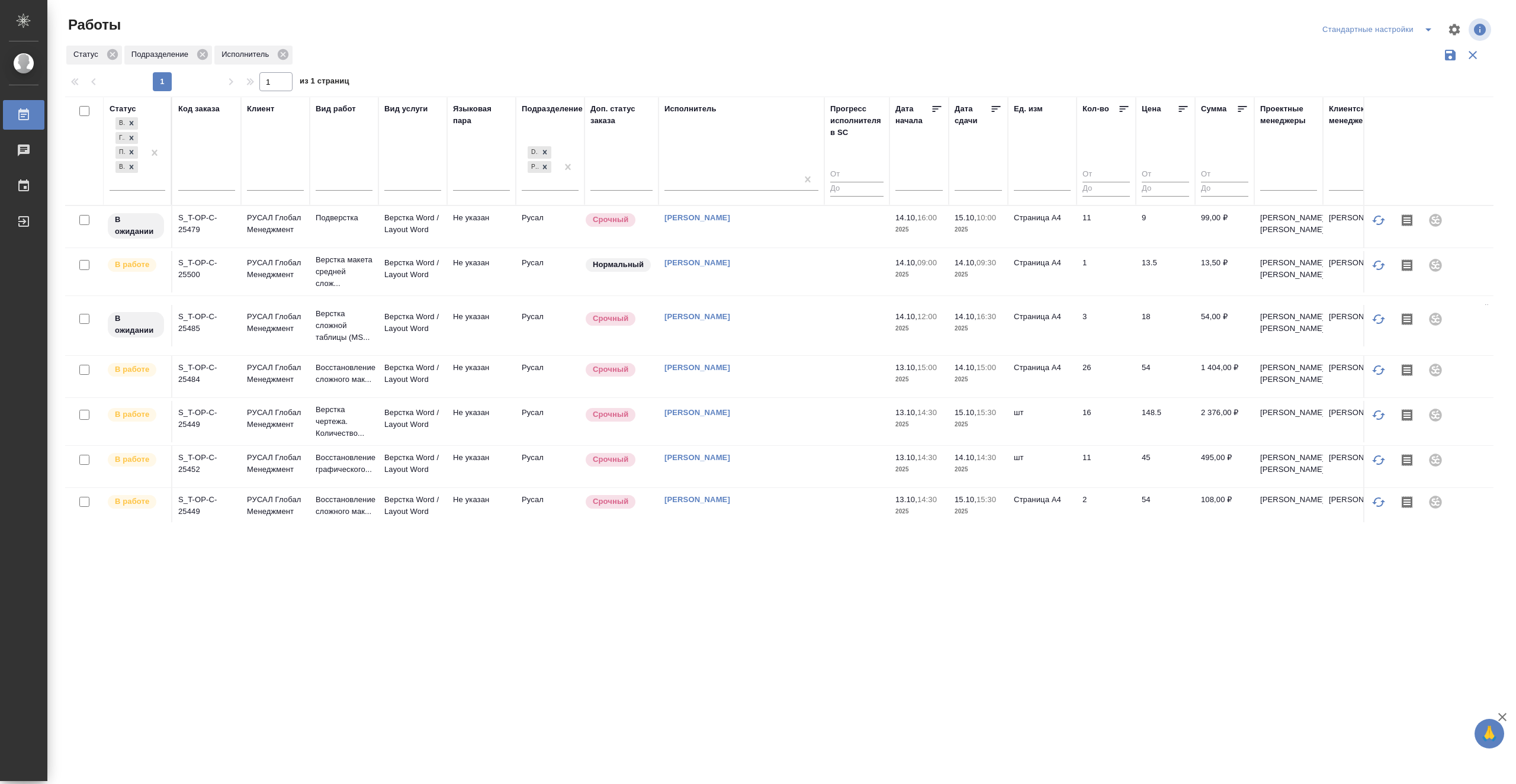
click at [997, 105] on icon at bounding box center [996, 109] width 12 height 12
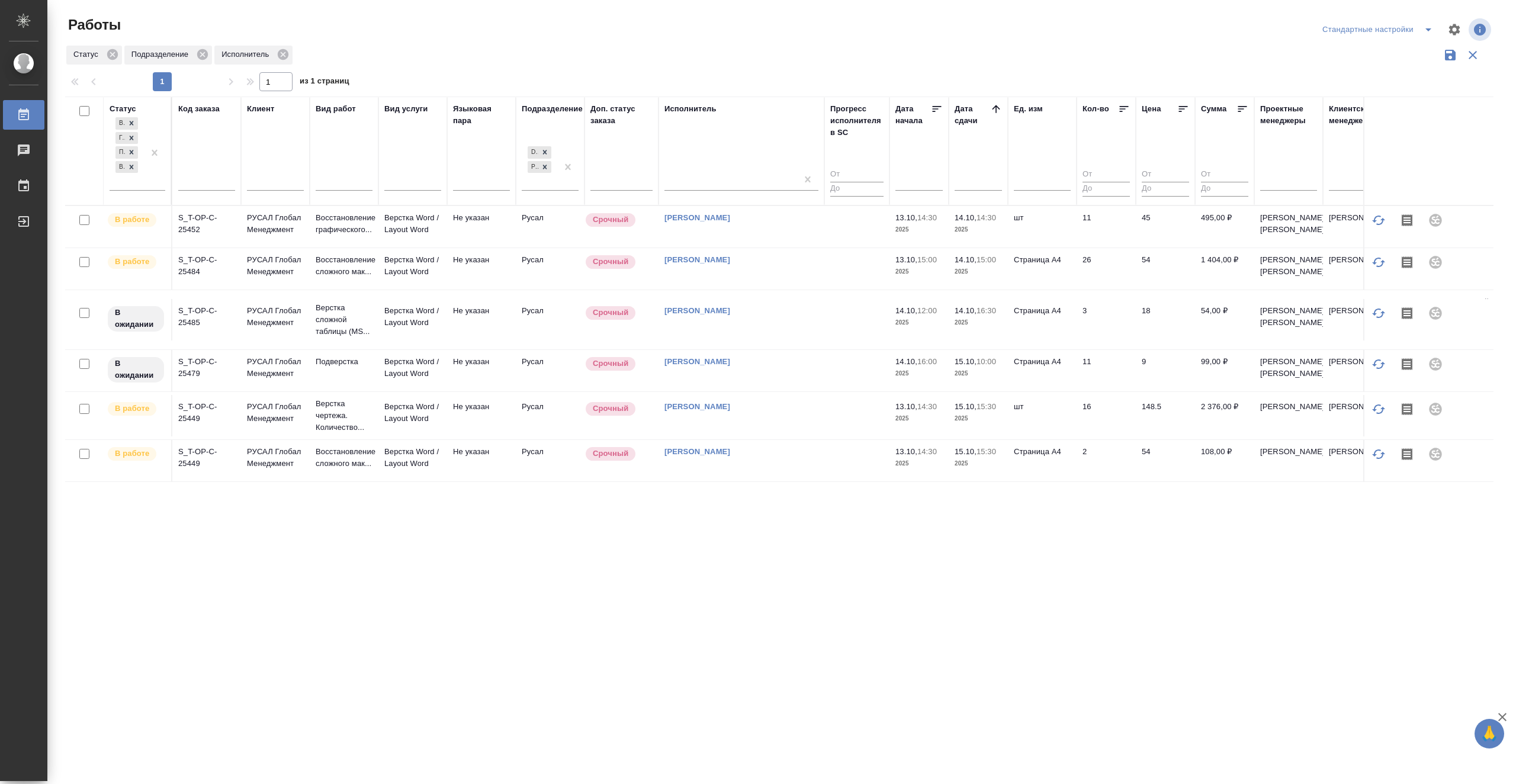
click at [870, 232] on td at bounding box center [857, 227] width 65 height 42
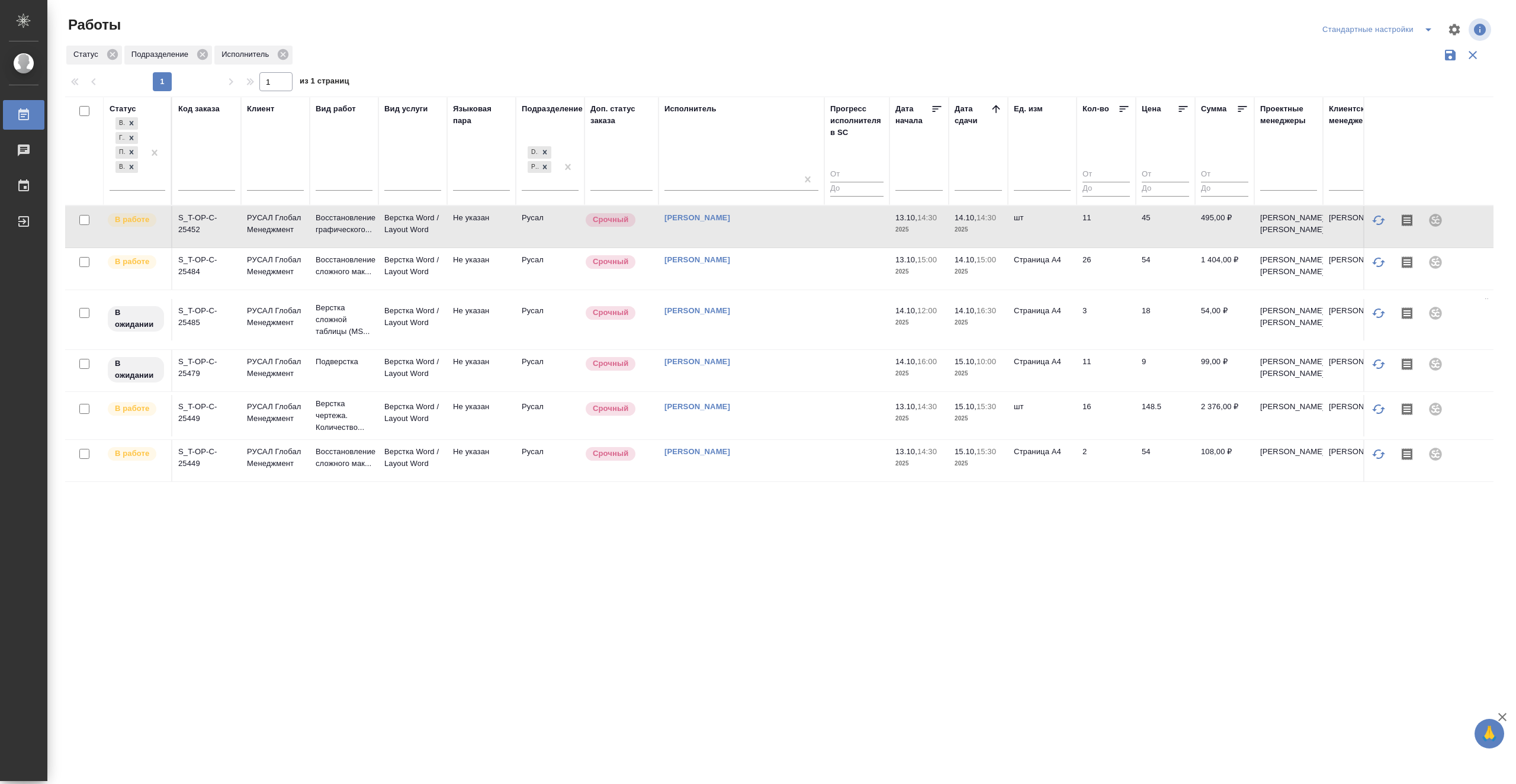
click at [870, 232] on td at bounding box center [857, 227] width 65 height 42
click at [845, 341] on td at bounding box center [857, 320] width 65 height 42
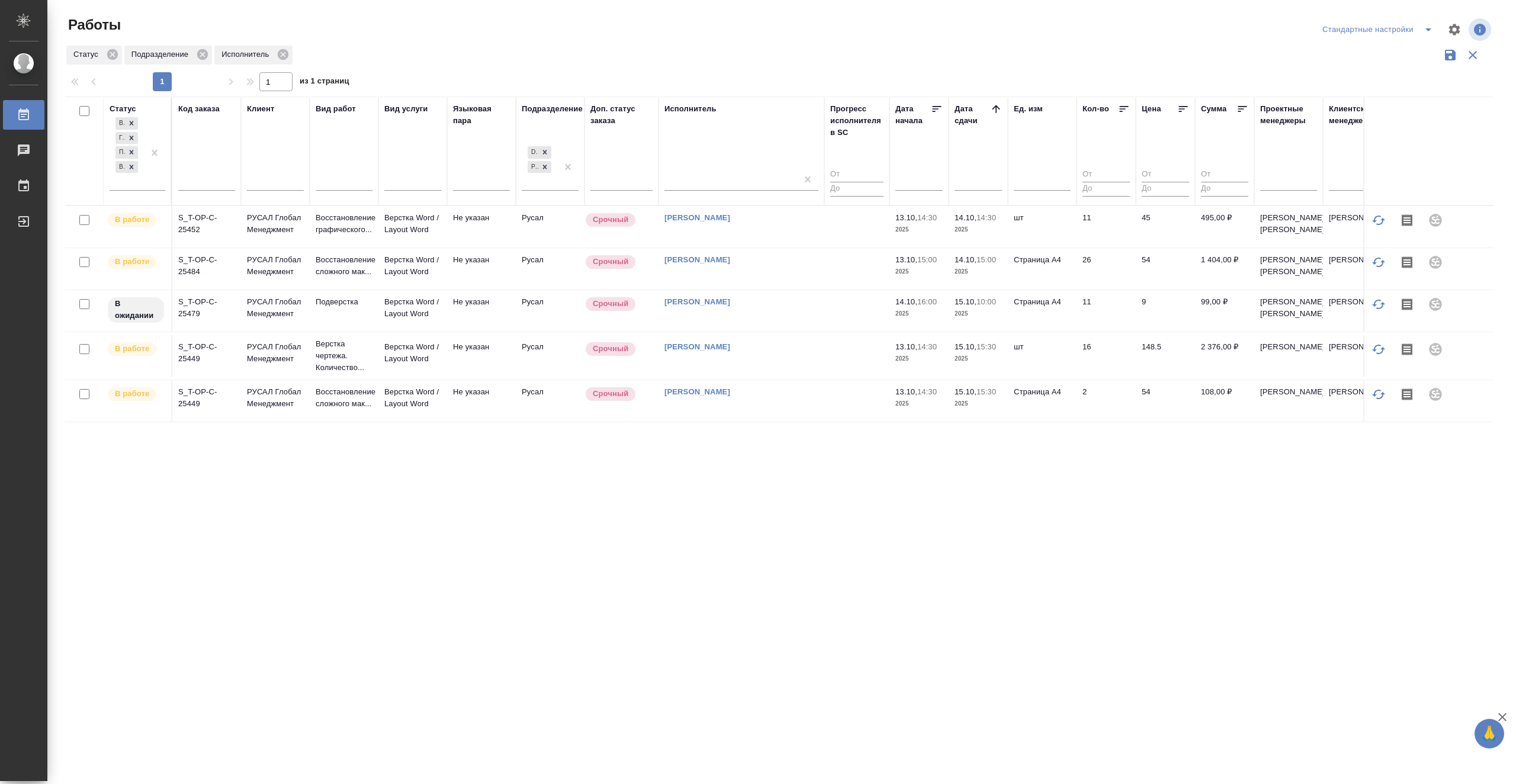
click at [851, 243] on td at bounding box center [857, 227] width 65 height 42
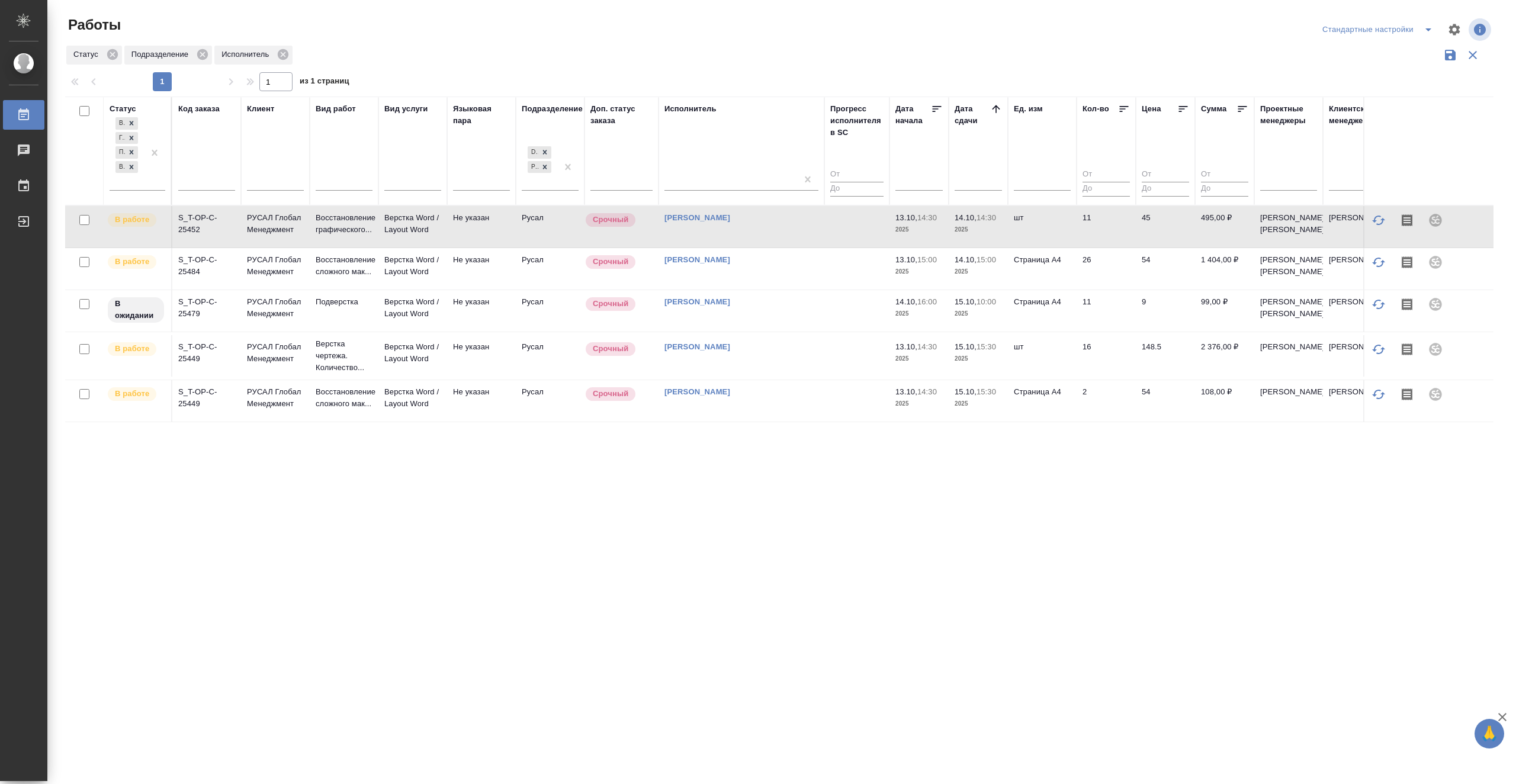
click at [851, 243] on td at bounding box center [857, 227] width 65 height 42
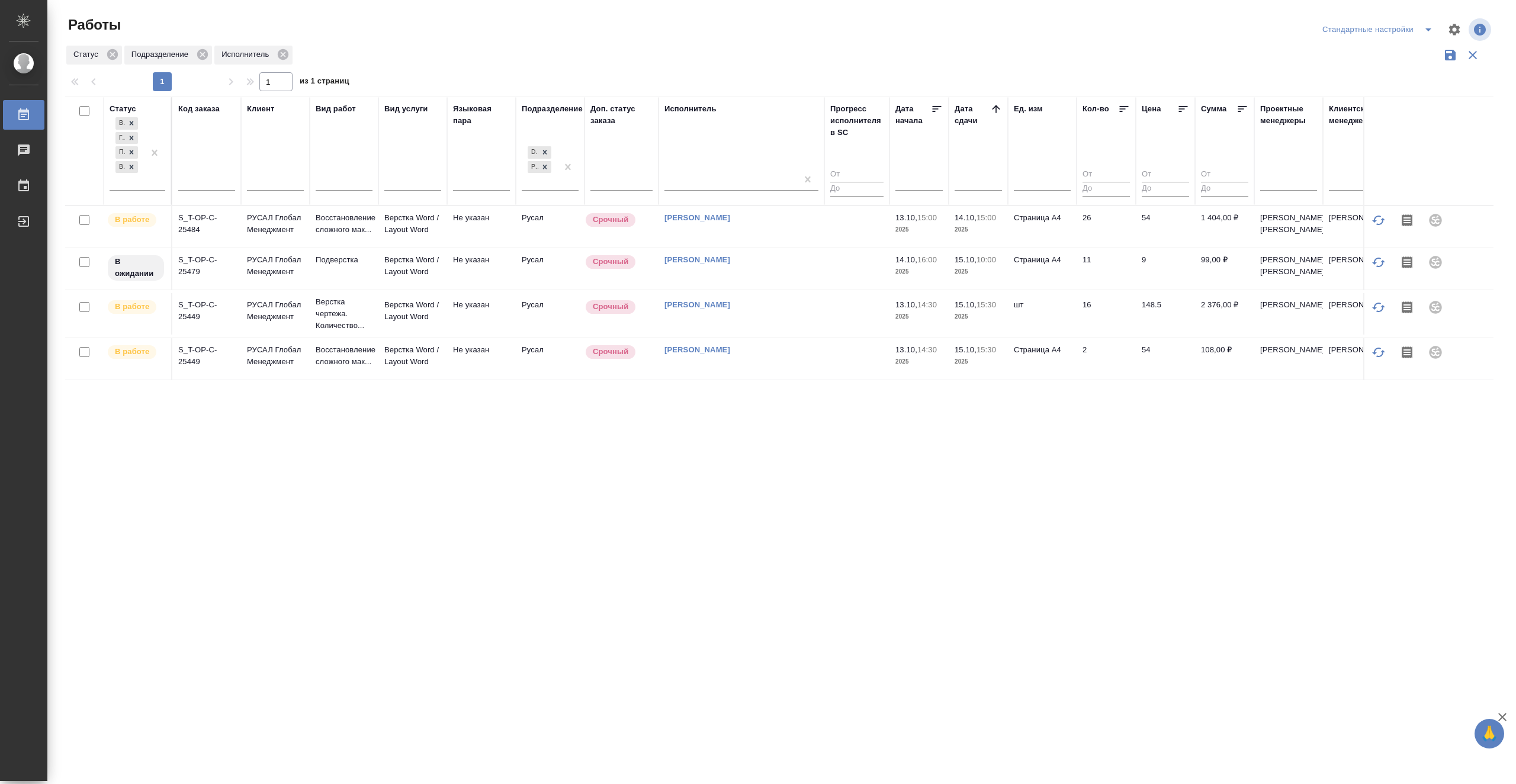
click at [798, 247] on td "[PERSON_NAME]" at bounding box center [741, 227] width 166 height 42
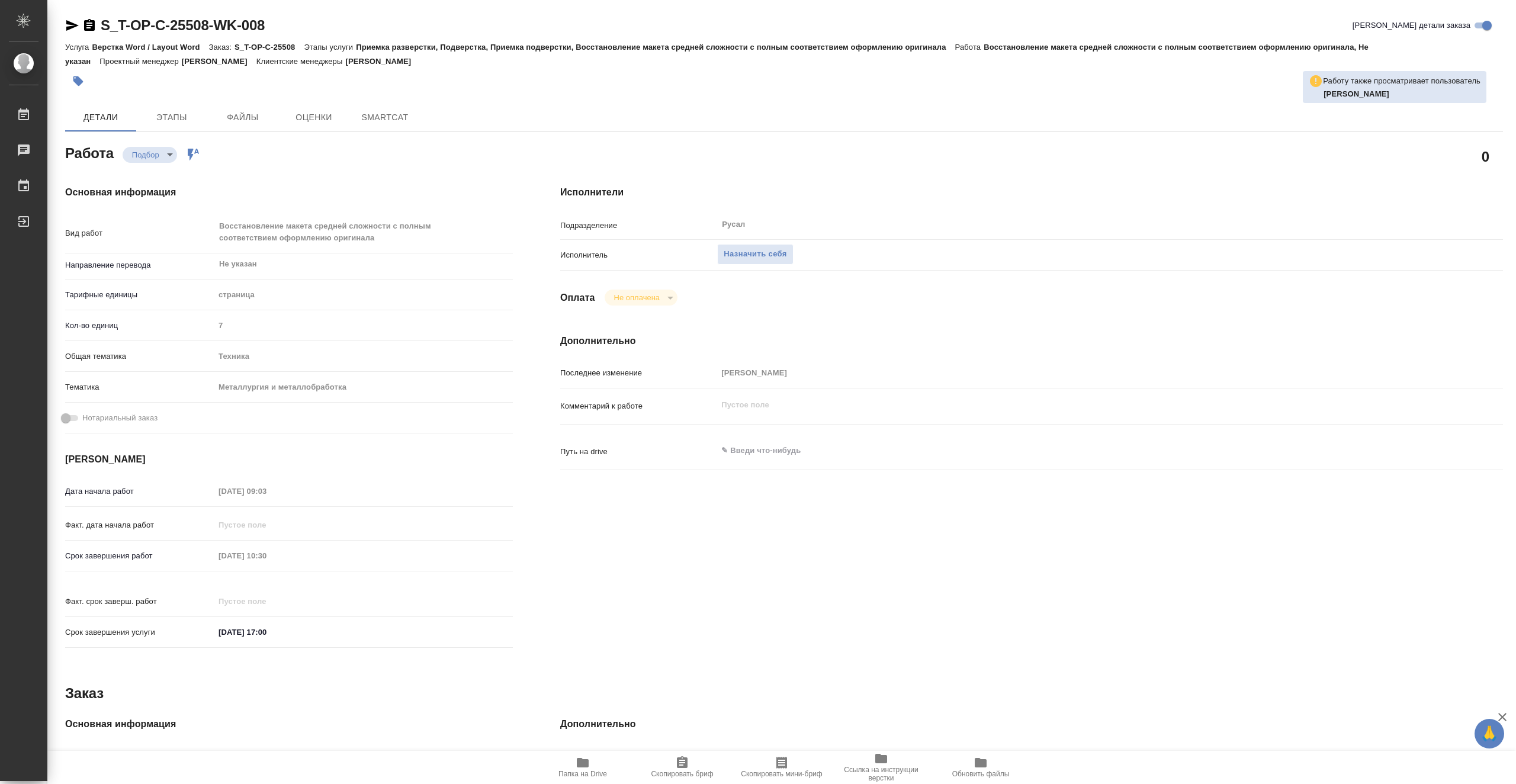
type textarea "x"
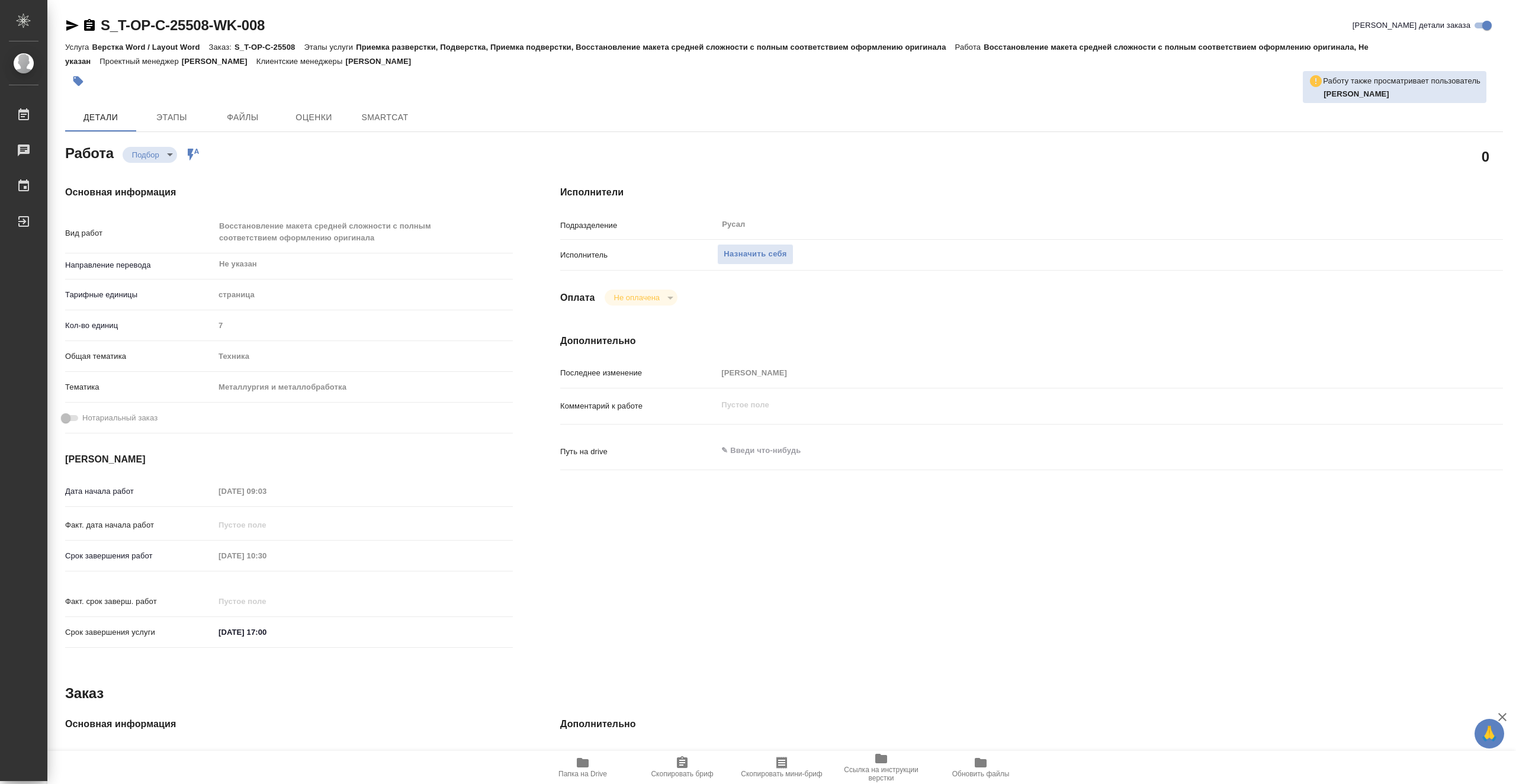
type textarea "x"
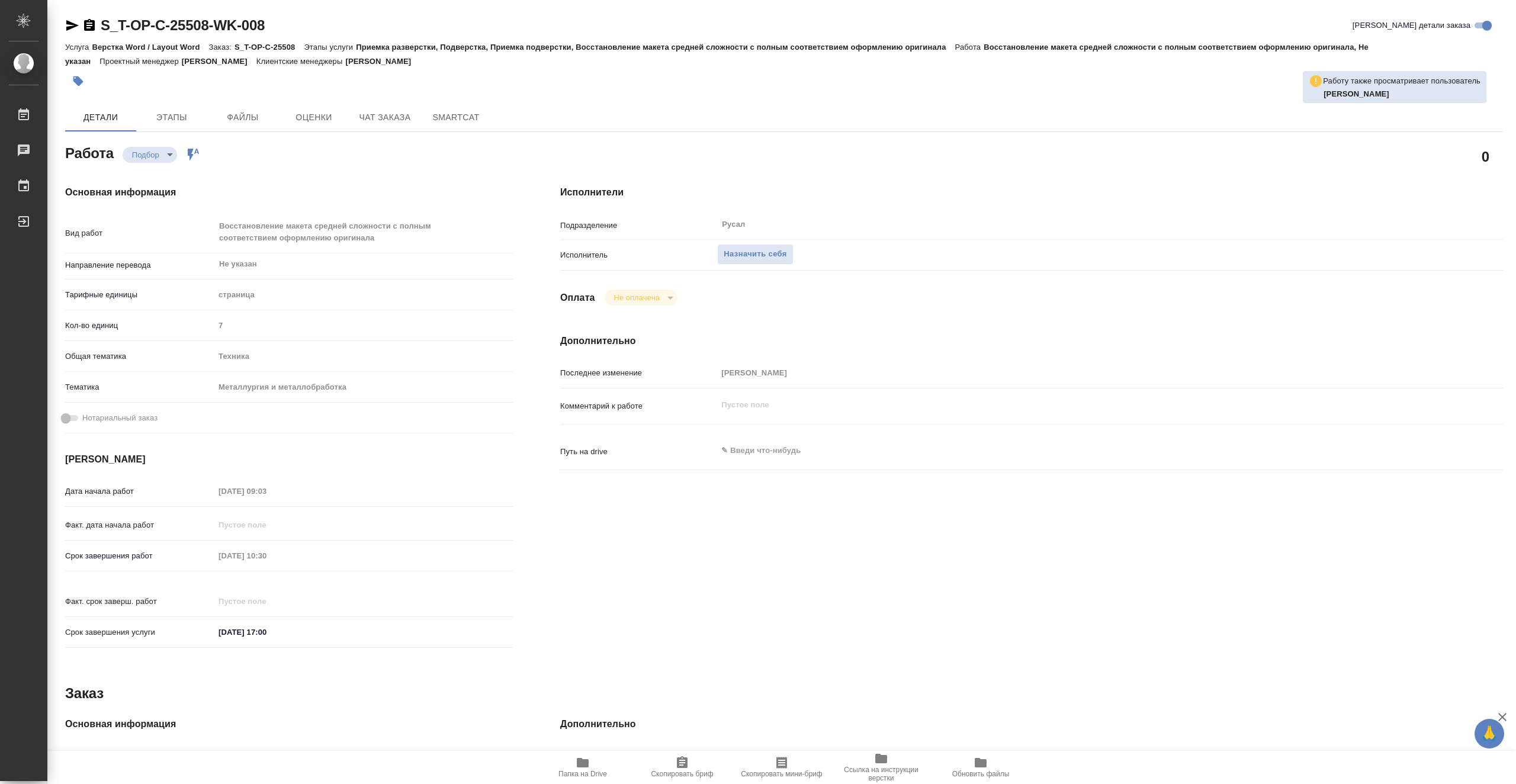
type textarea "x"
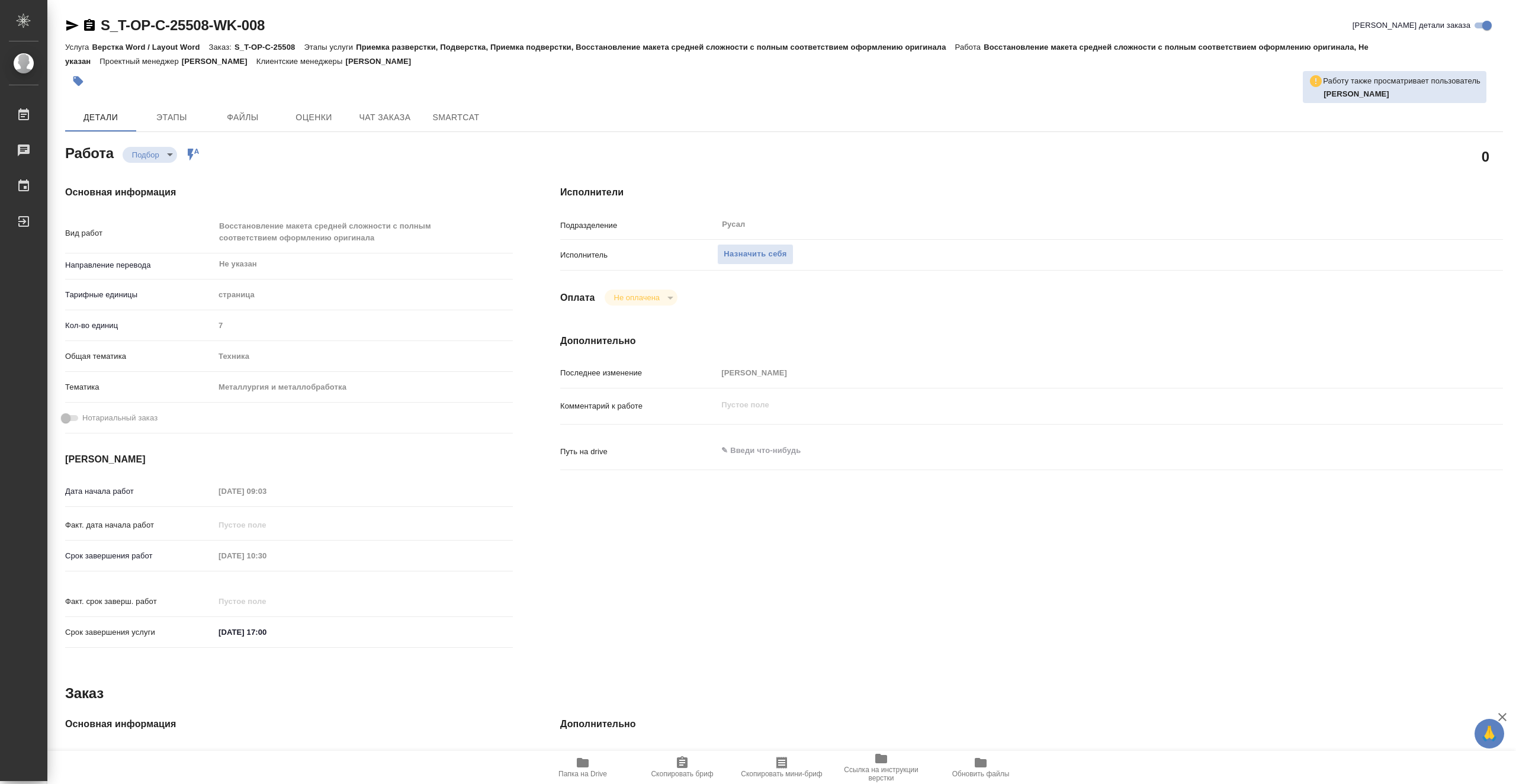
type textarea "x"
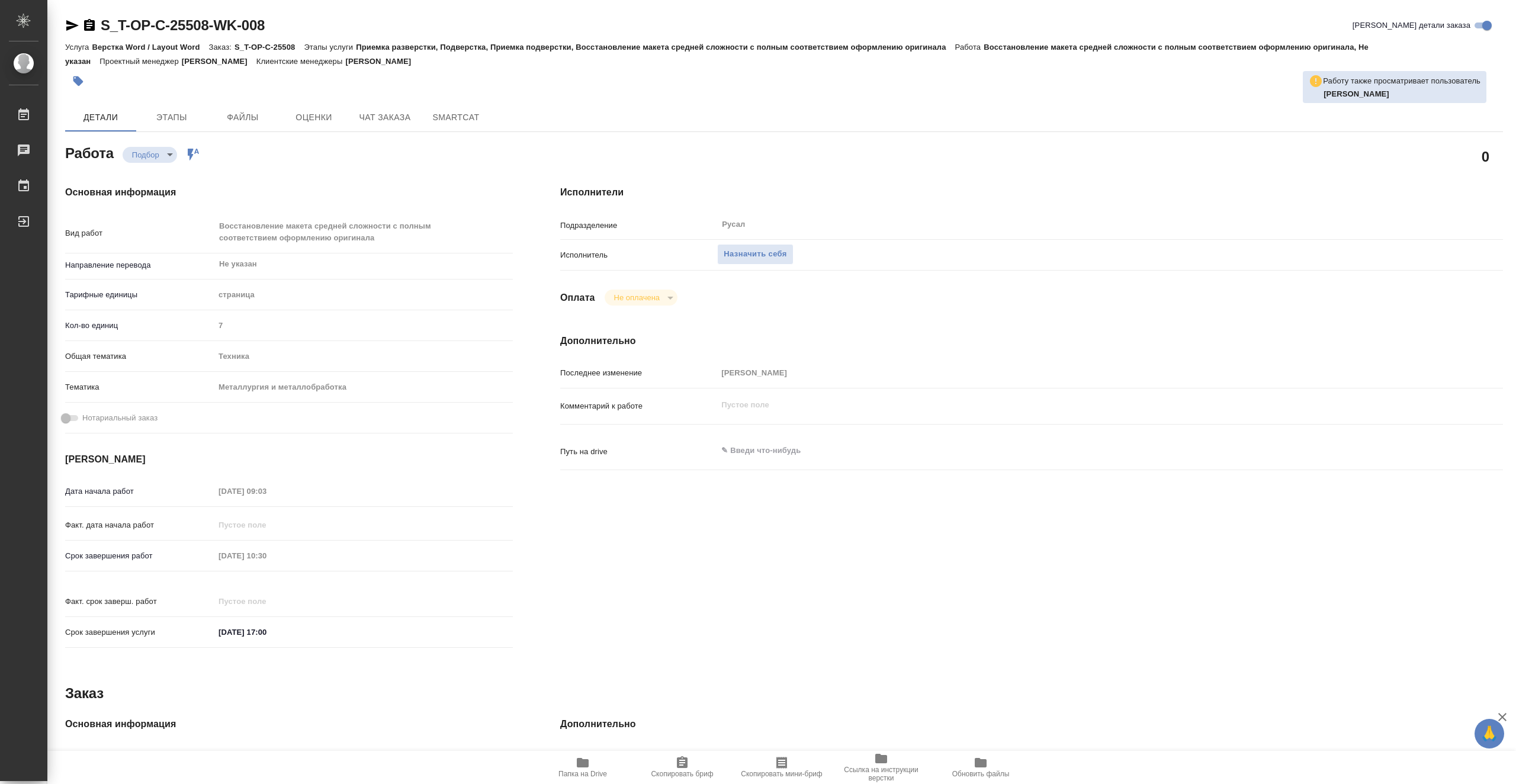
click at [591, 766] on span "Папка на Drive" at bounding box center [583, 766] width 85 height 22
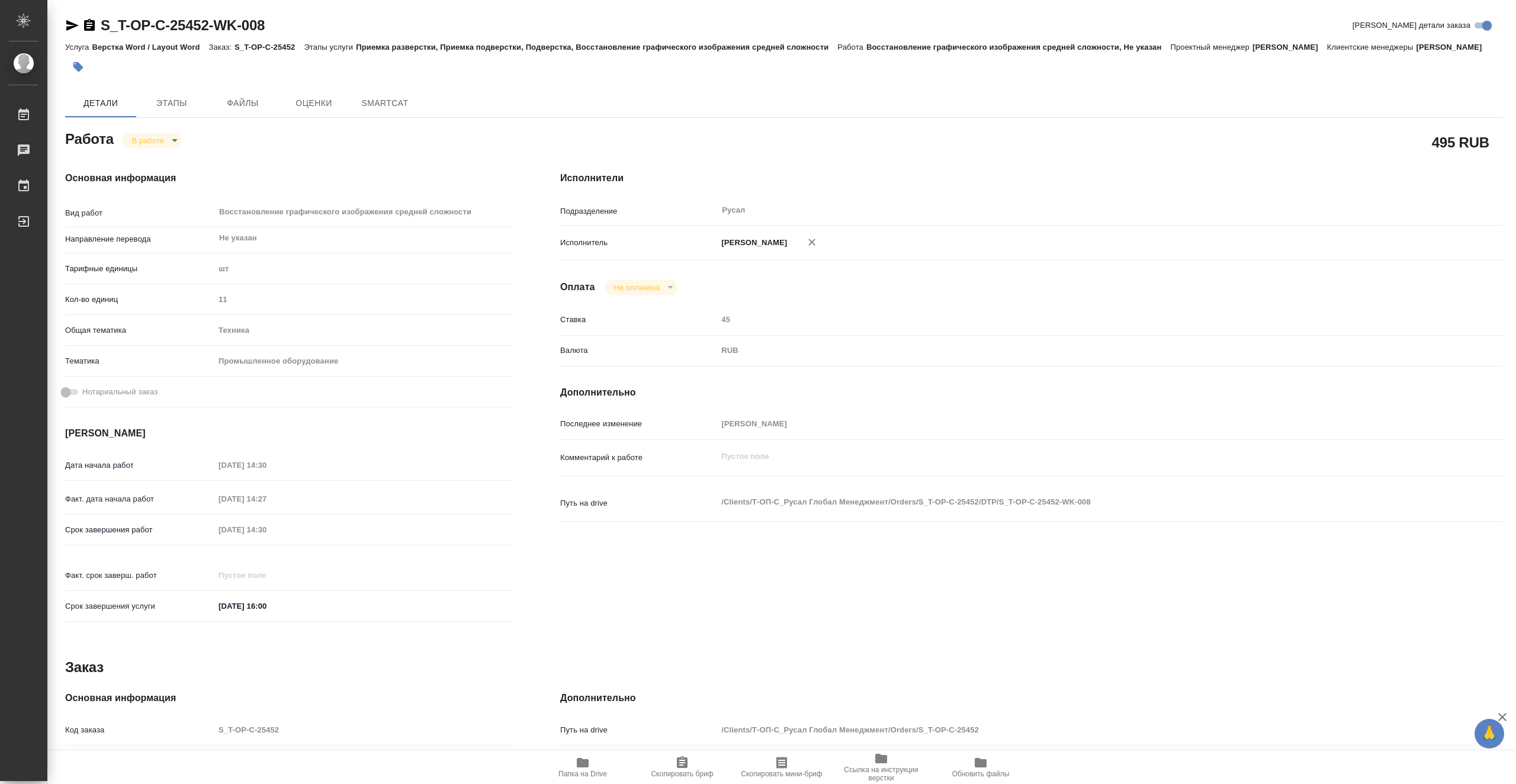
type textarea "x"
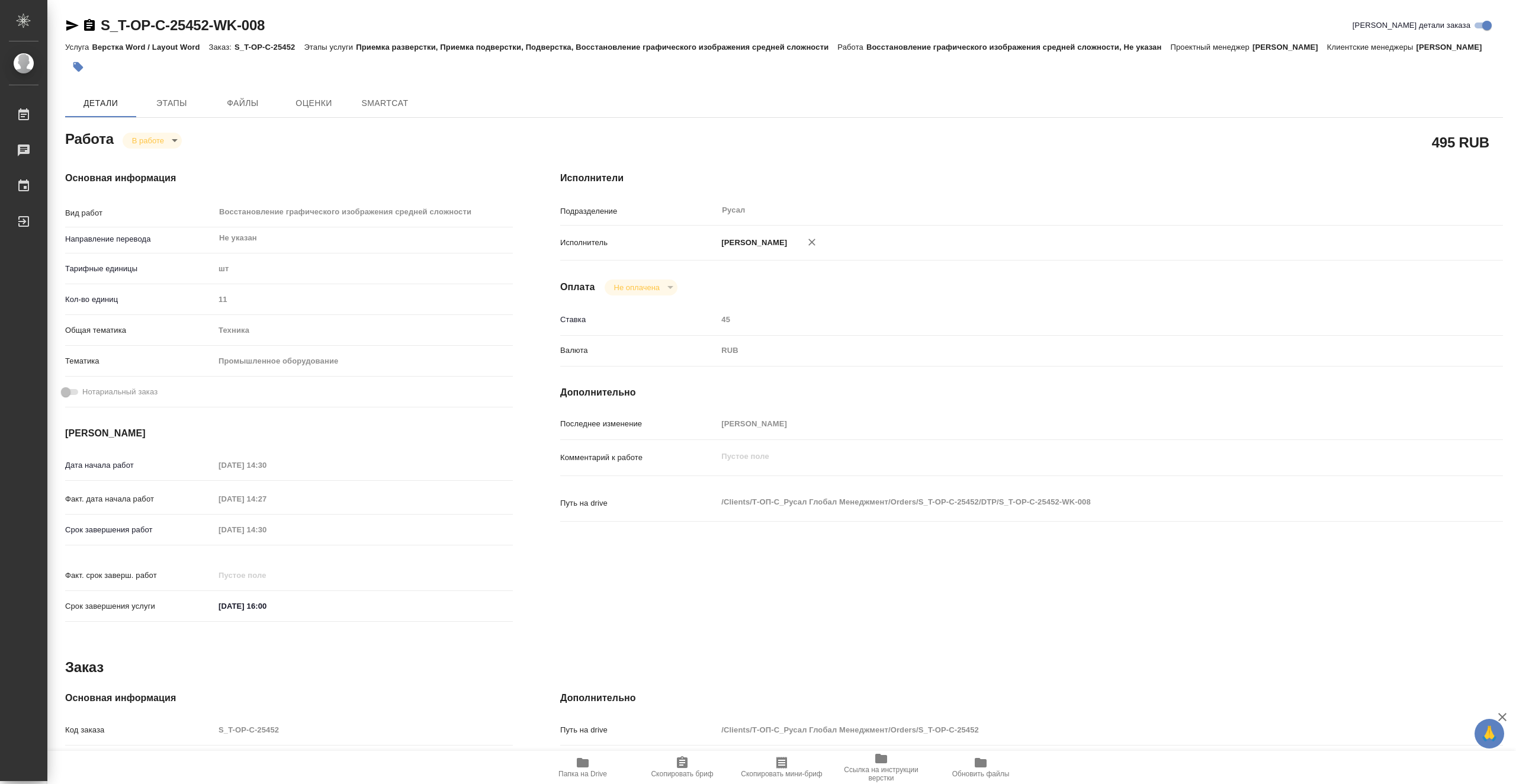
type textarea "x"
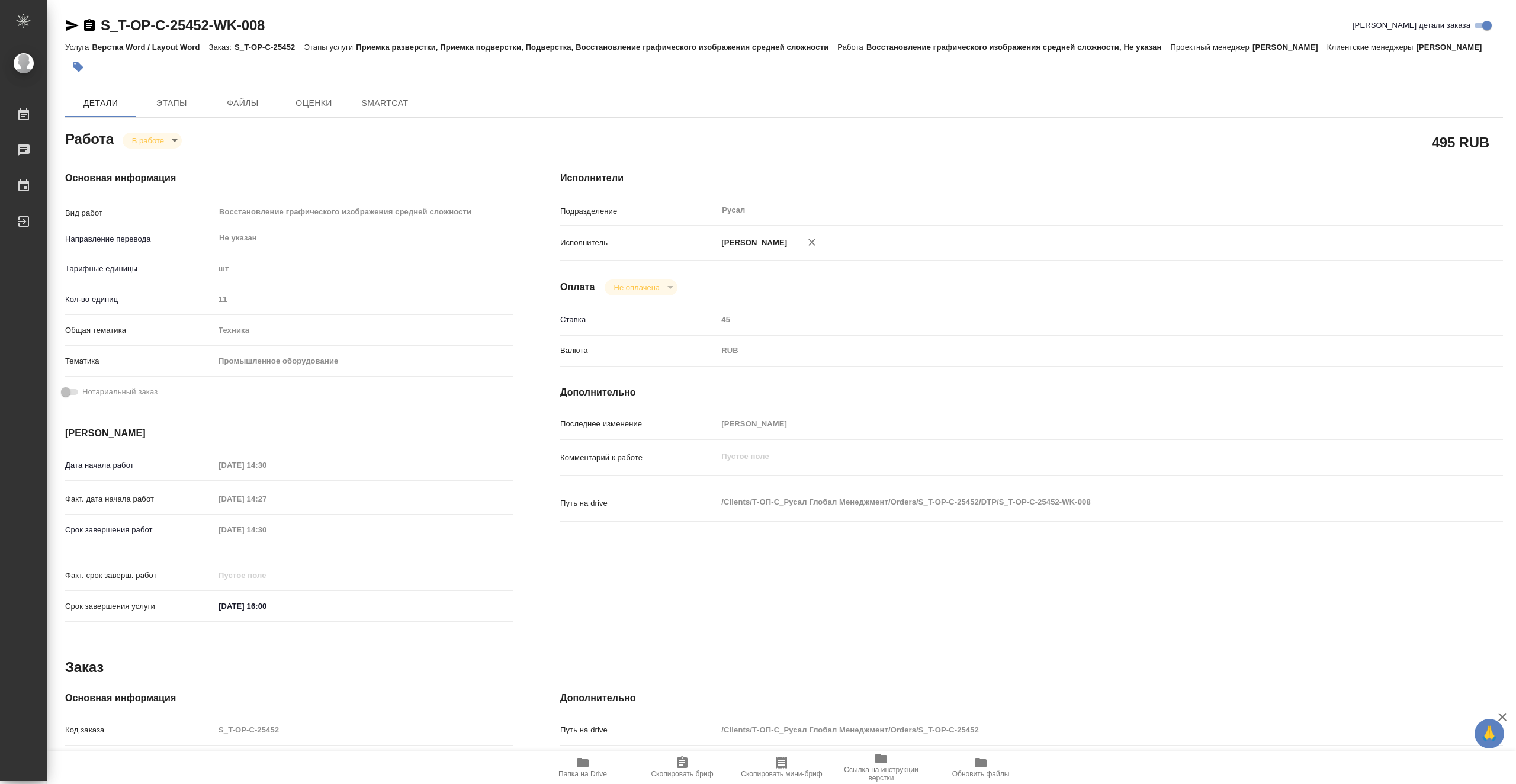
type textarea "x"
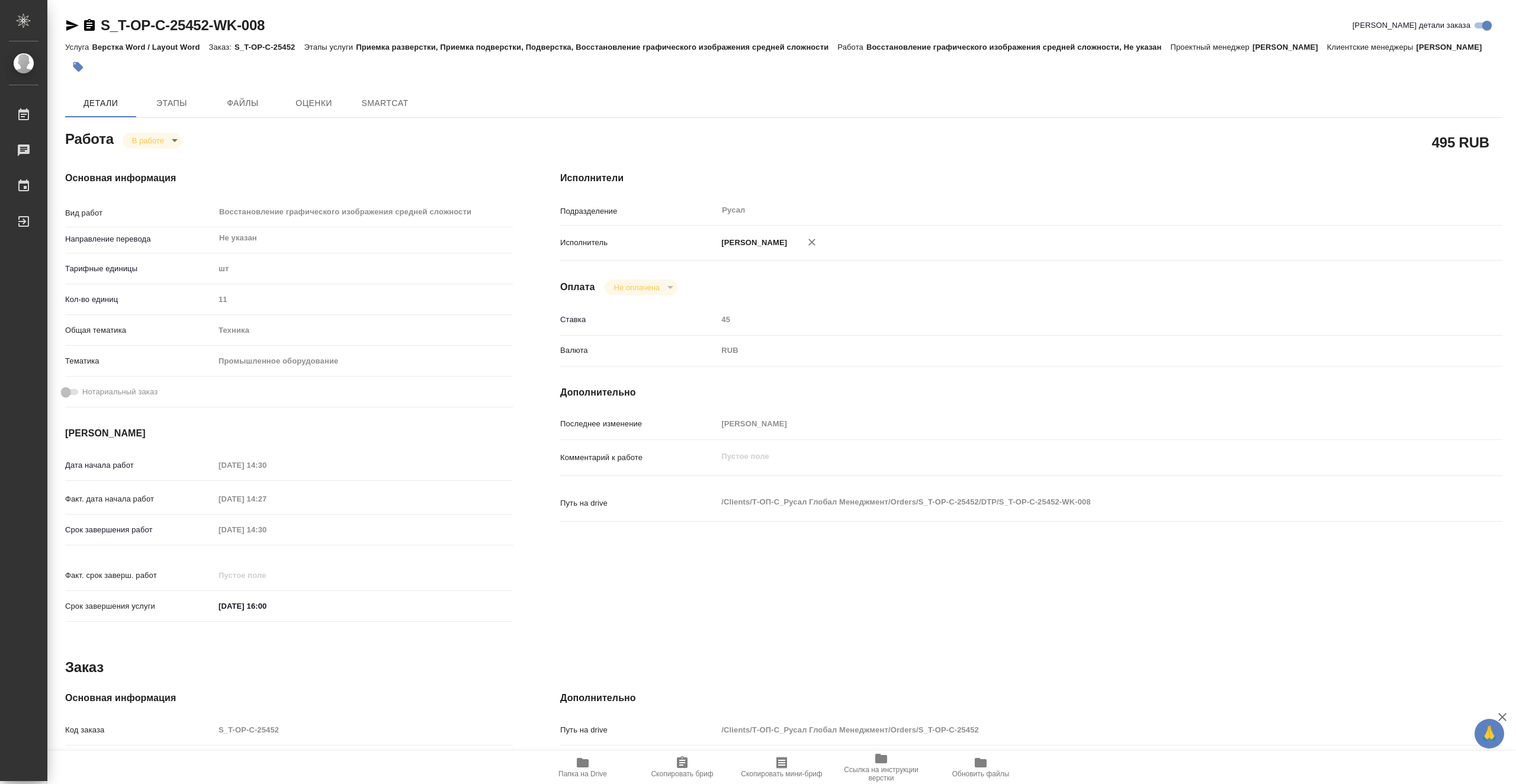
type textarea "x"
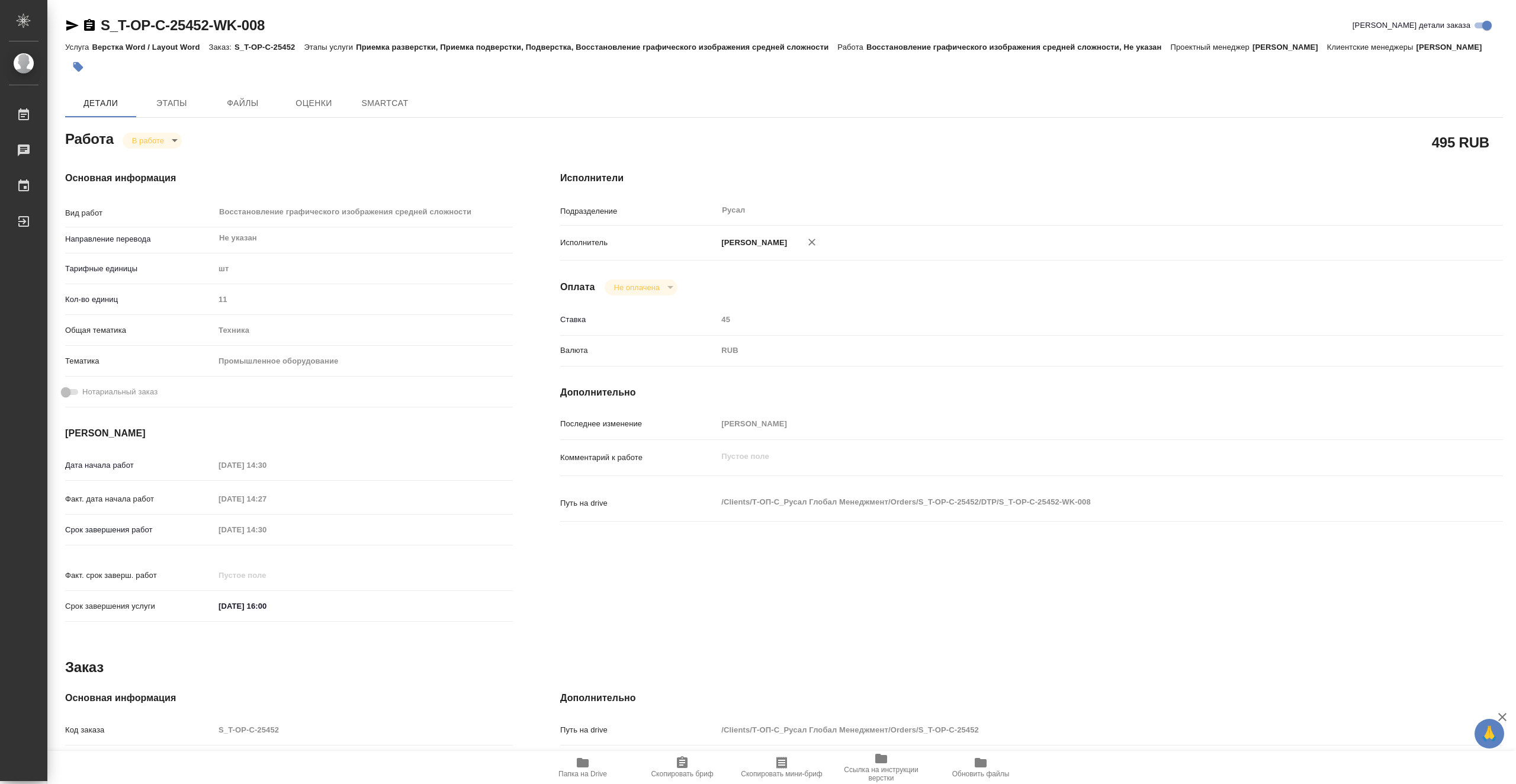
type textarea "x"
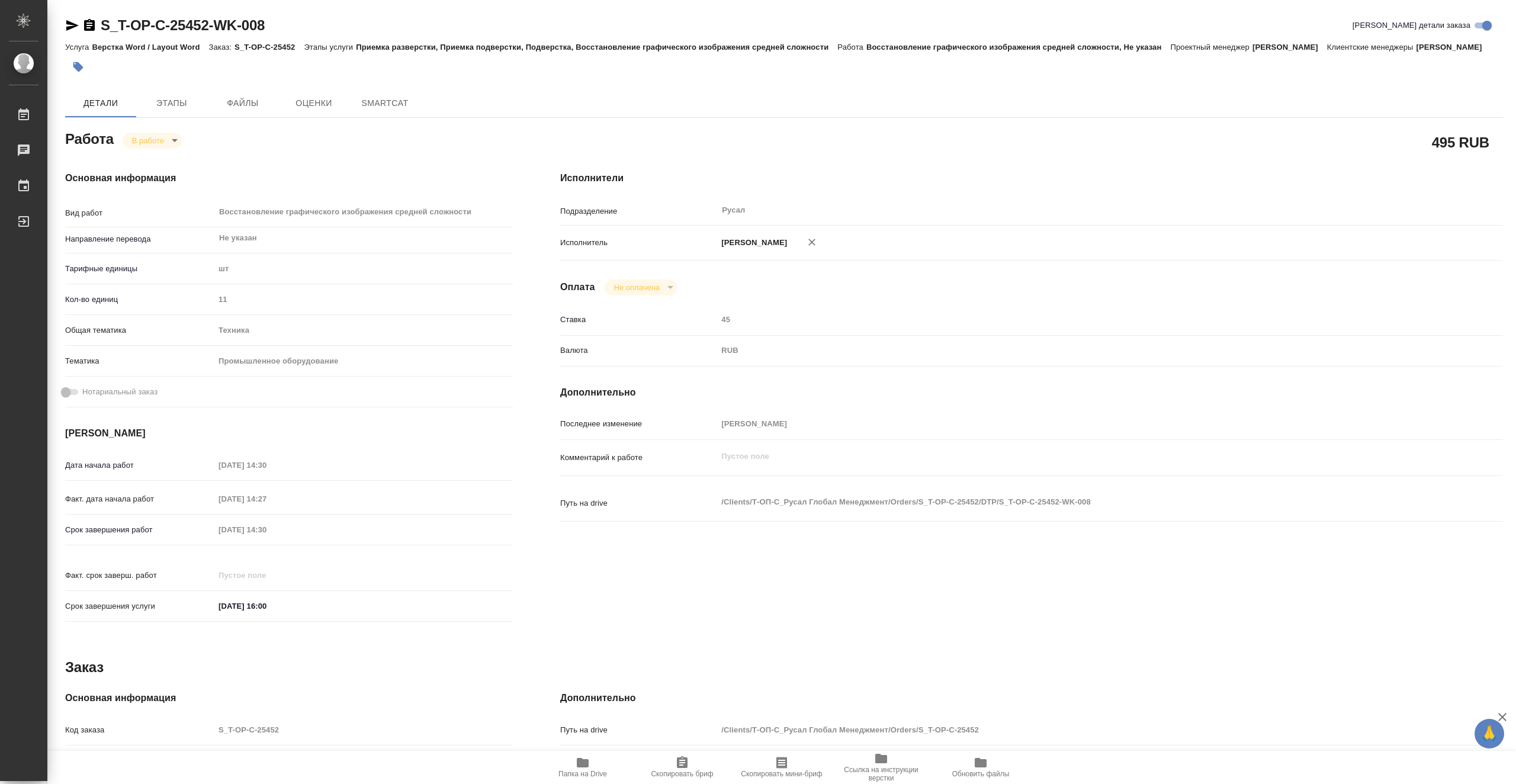
type textarea "x"
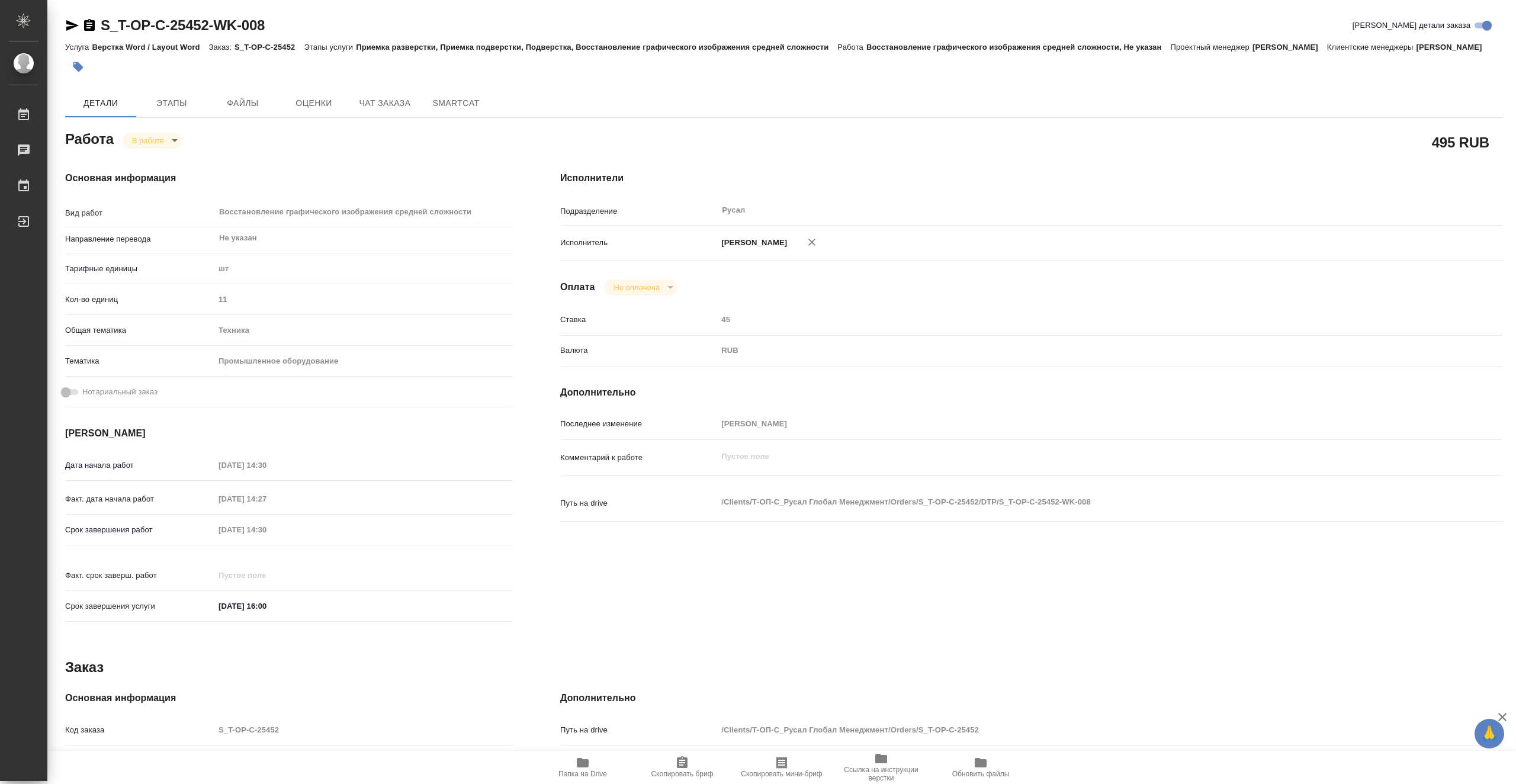
type textarea "x"
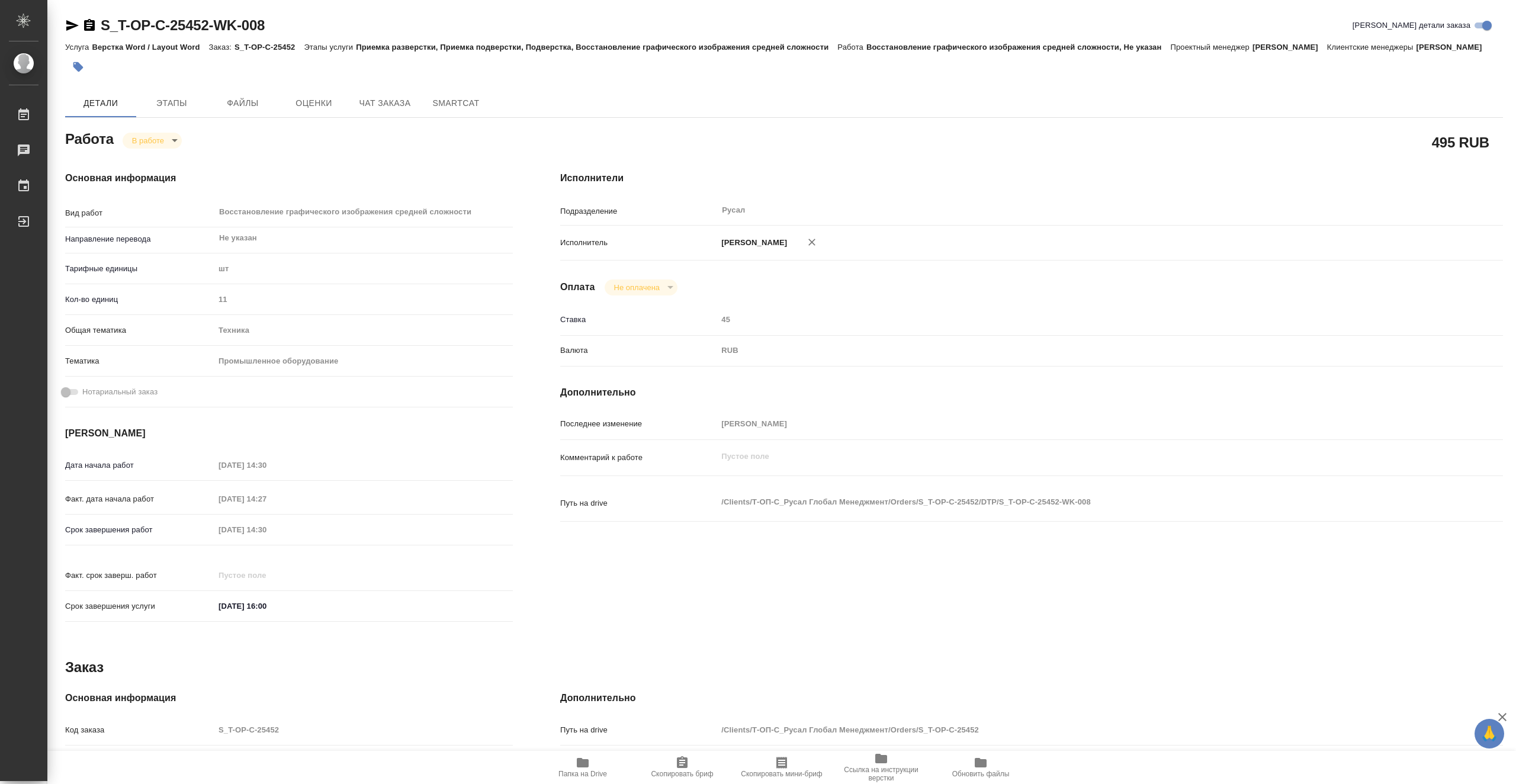
type textarea "x"
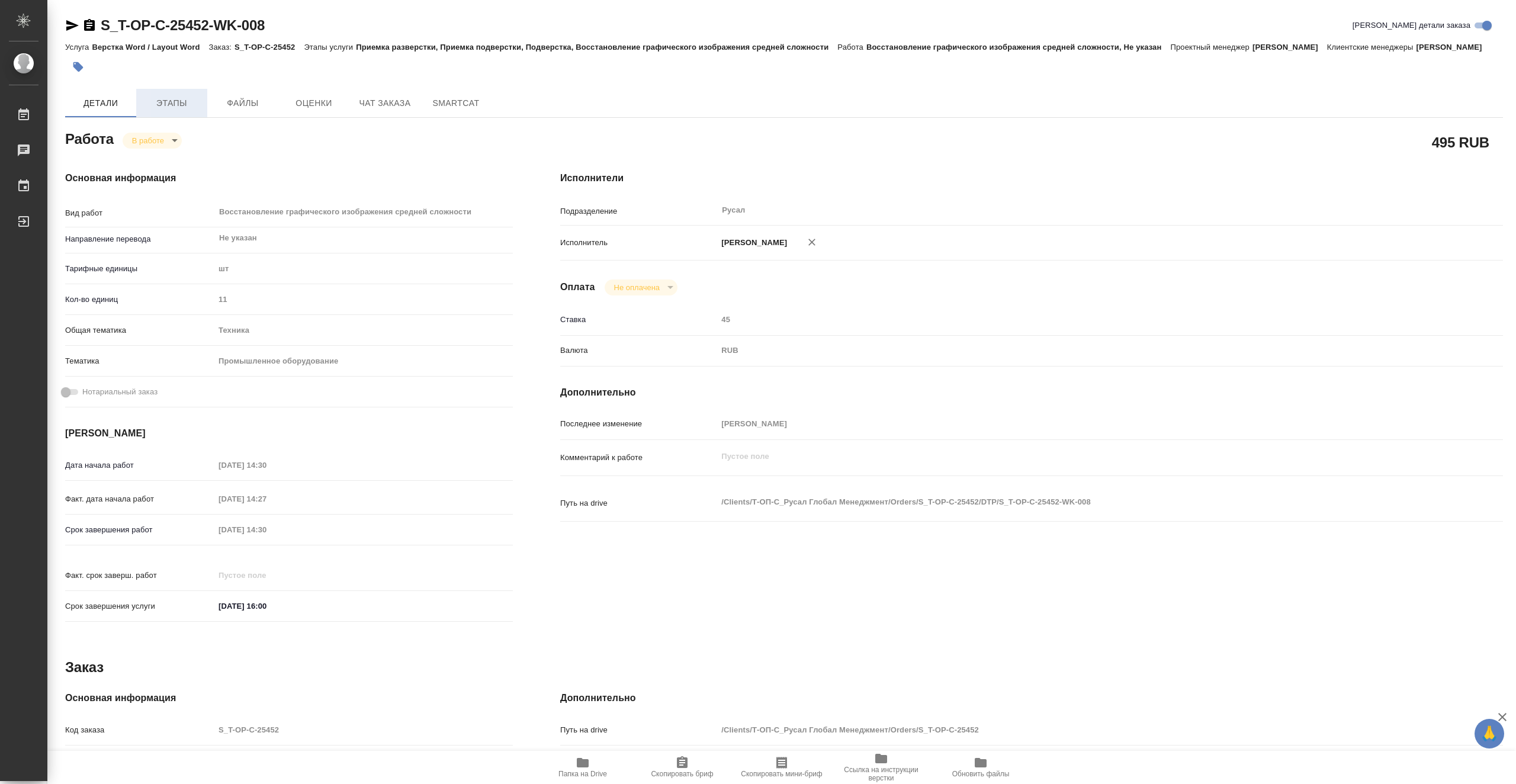
click at [175, 111] on span "Этапы" at bounding box center [171, 103] width 57 height 15
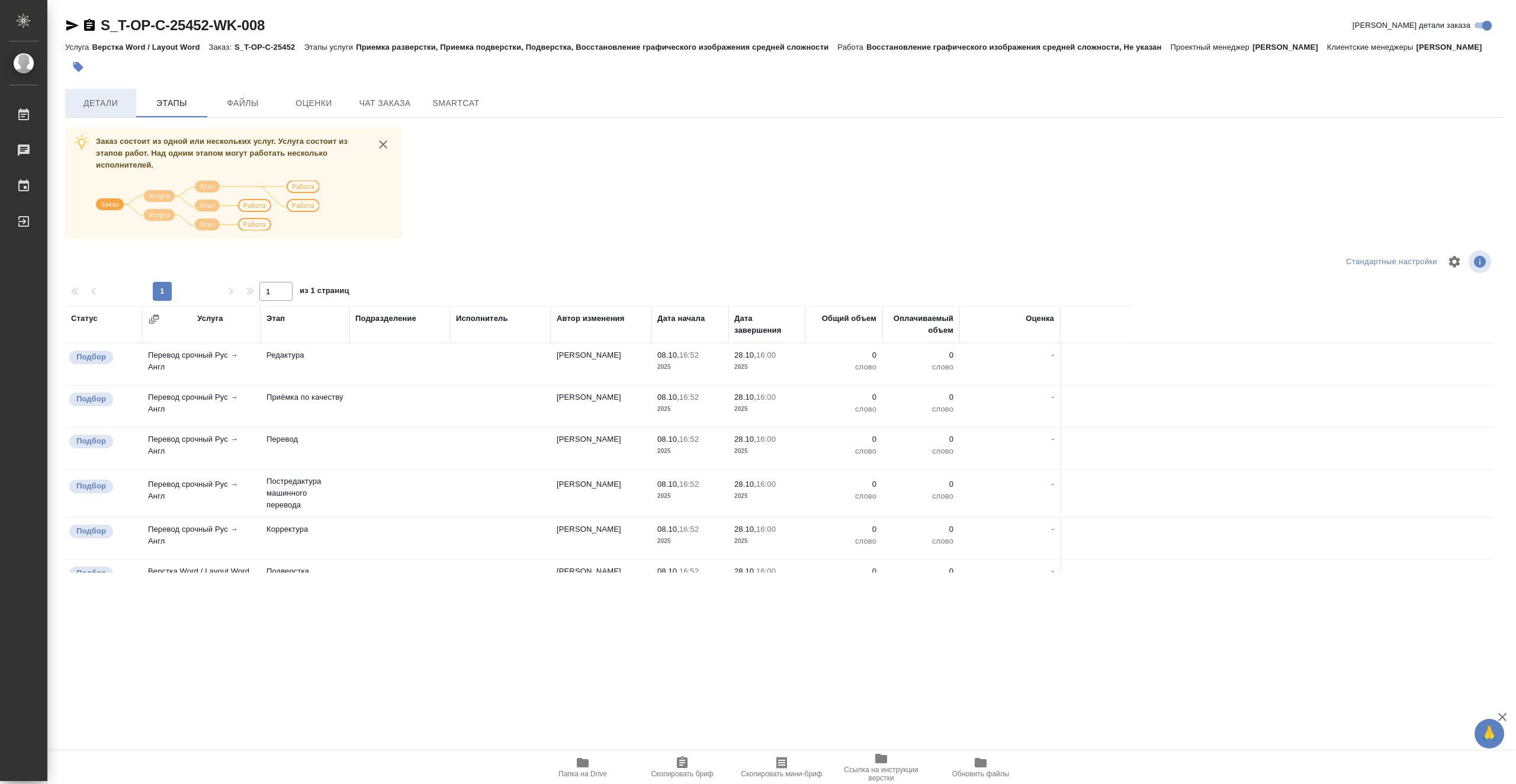
click at [105, 105] on button "Детали" at bounding box center [101, 103] width 71 height 28
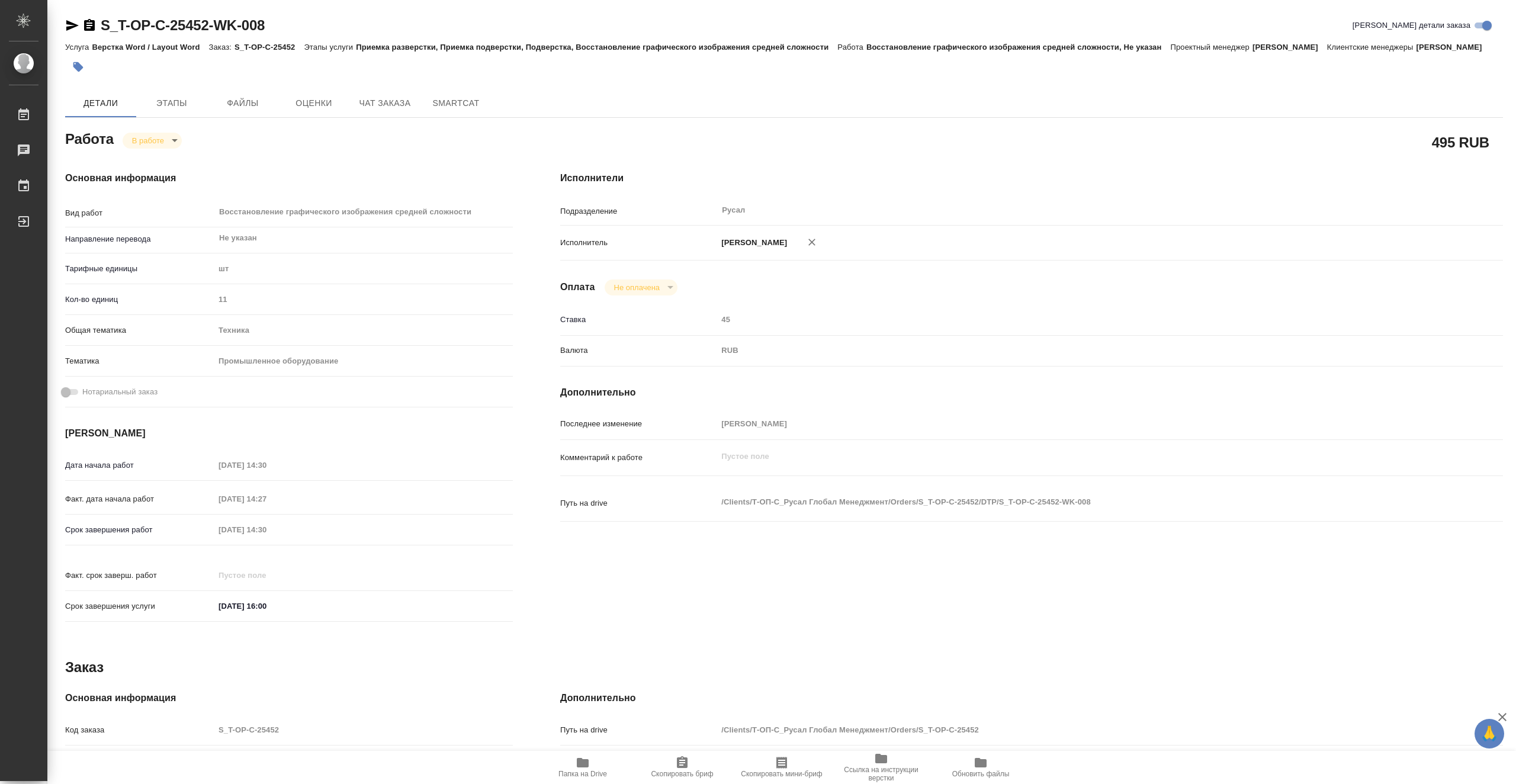
type textarea "x"
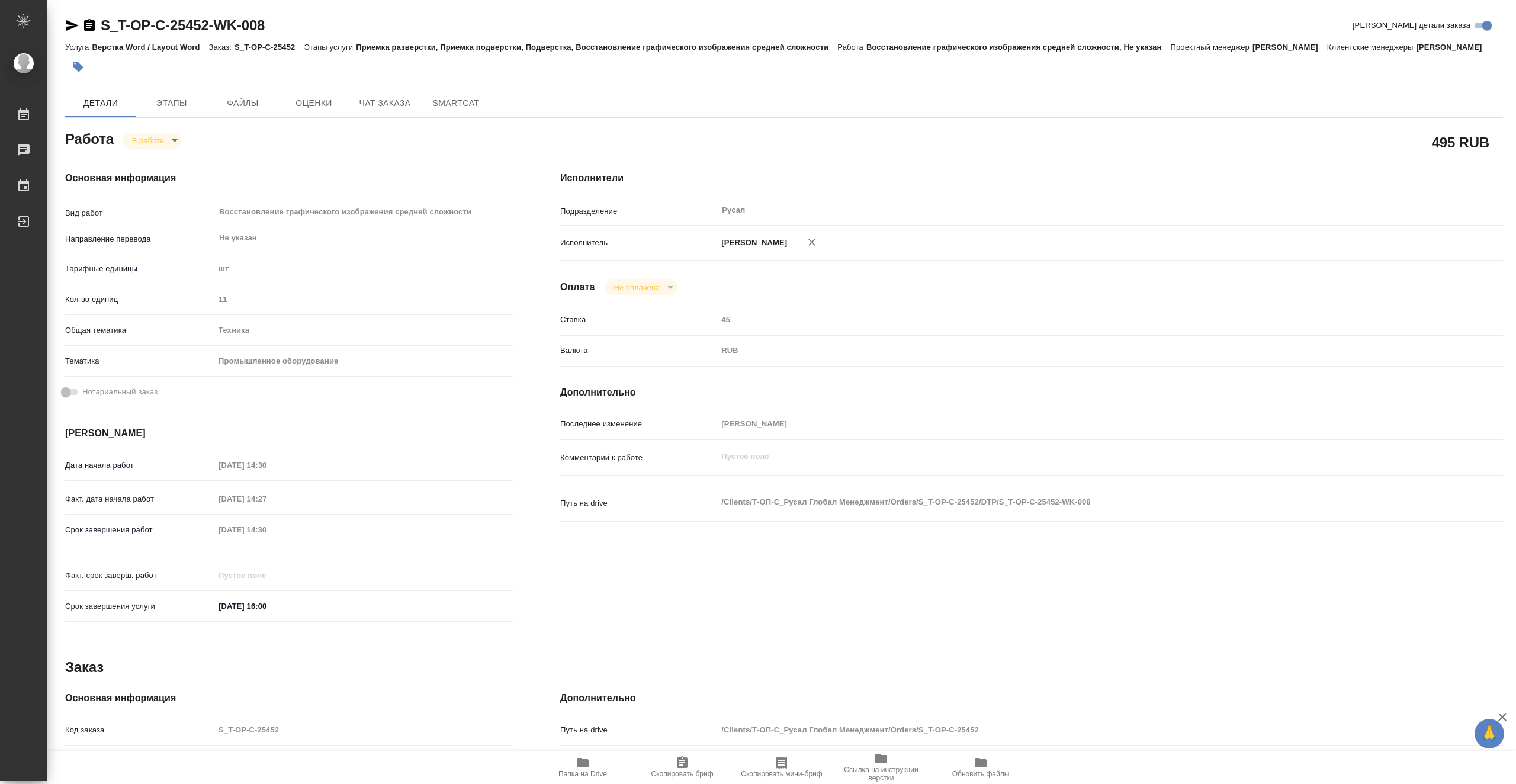
type textarea "x"
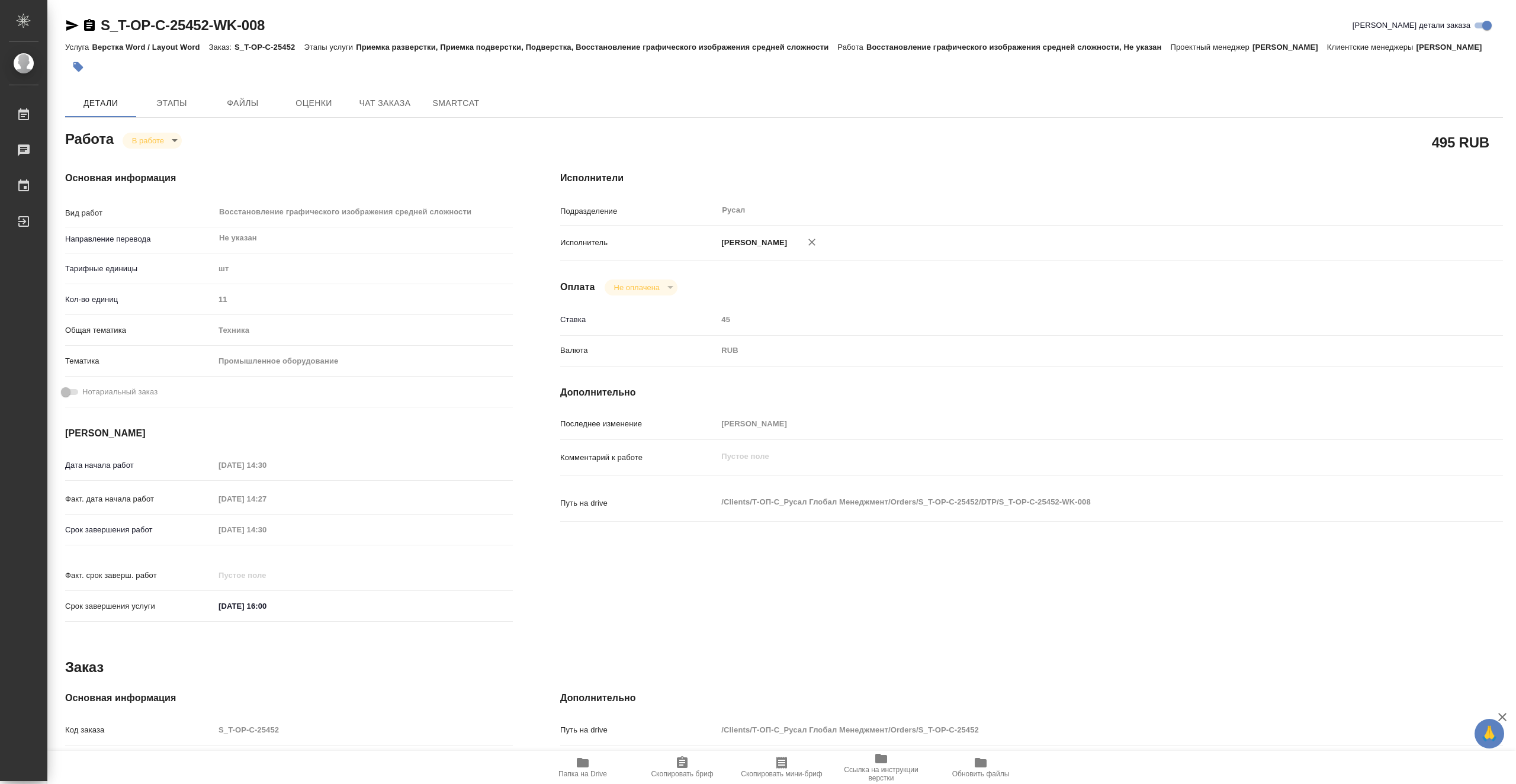
type textarea "x"
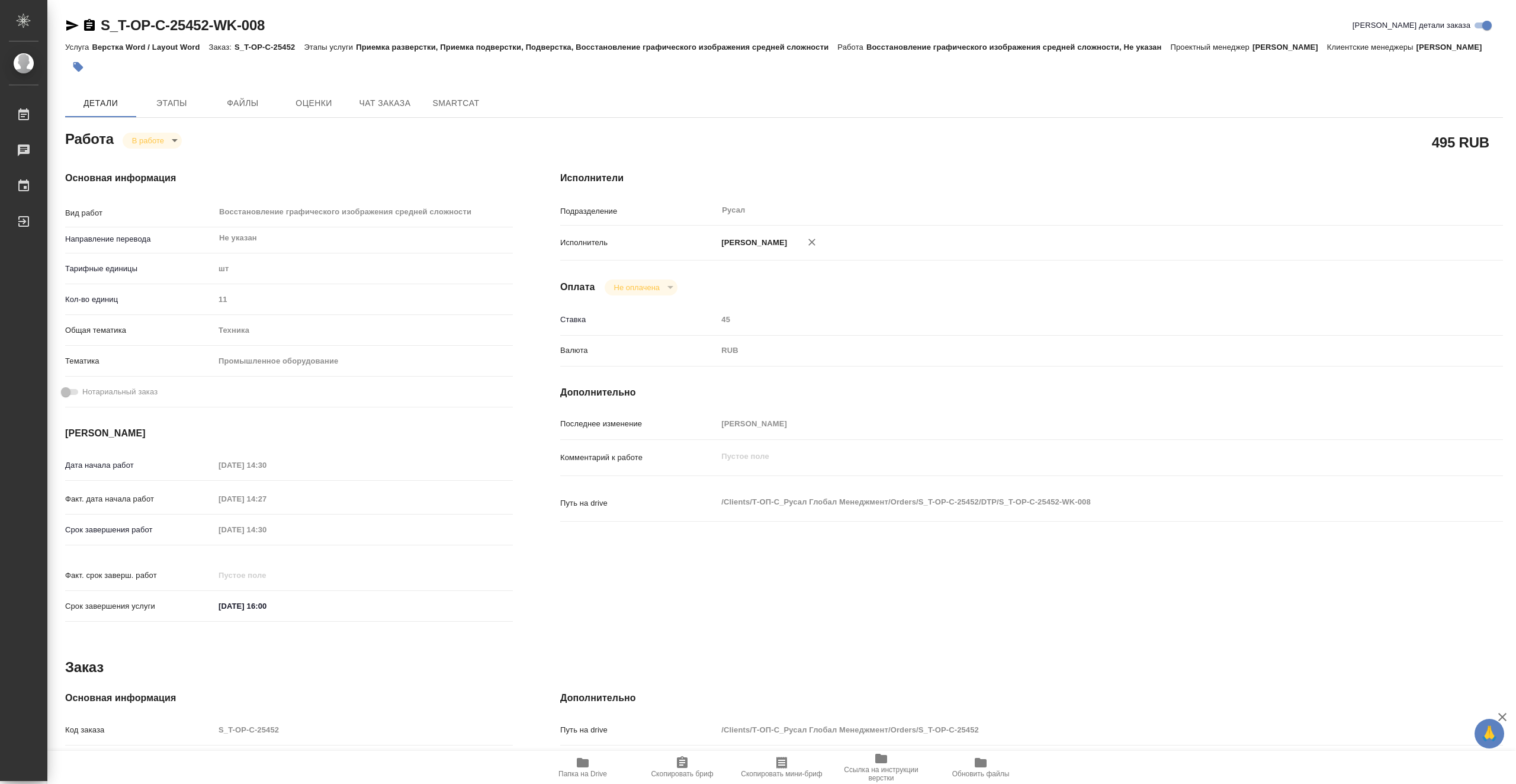
scroll to position [226, 0]
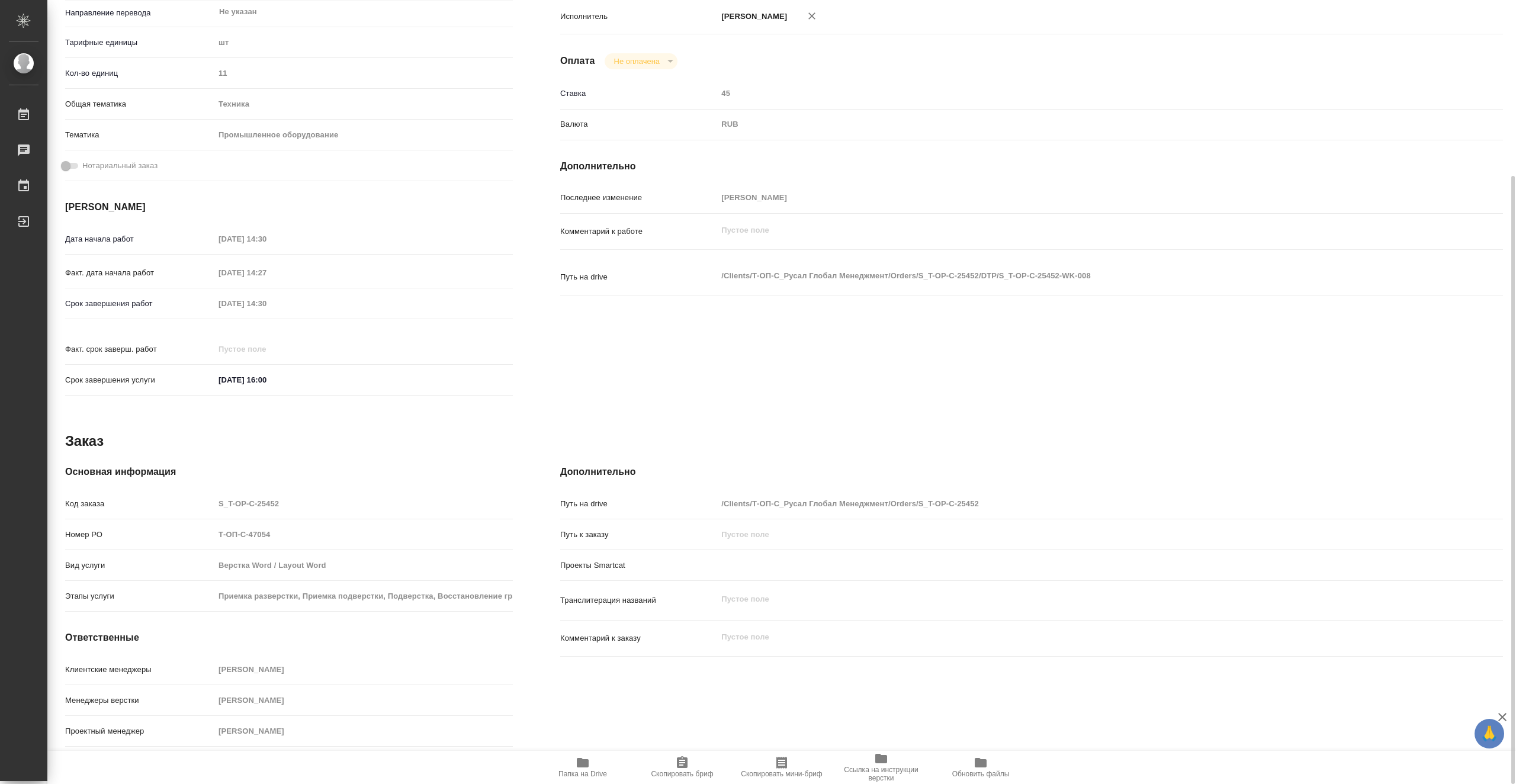
type textarea "x"
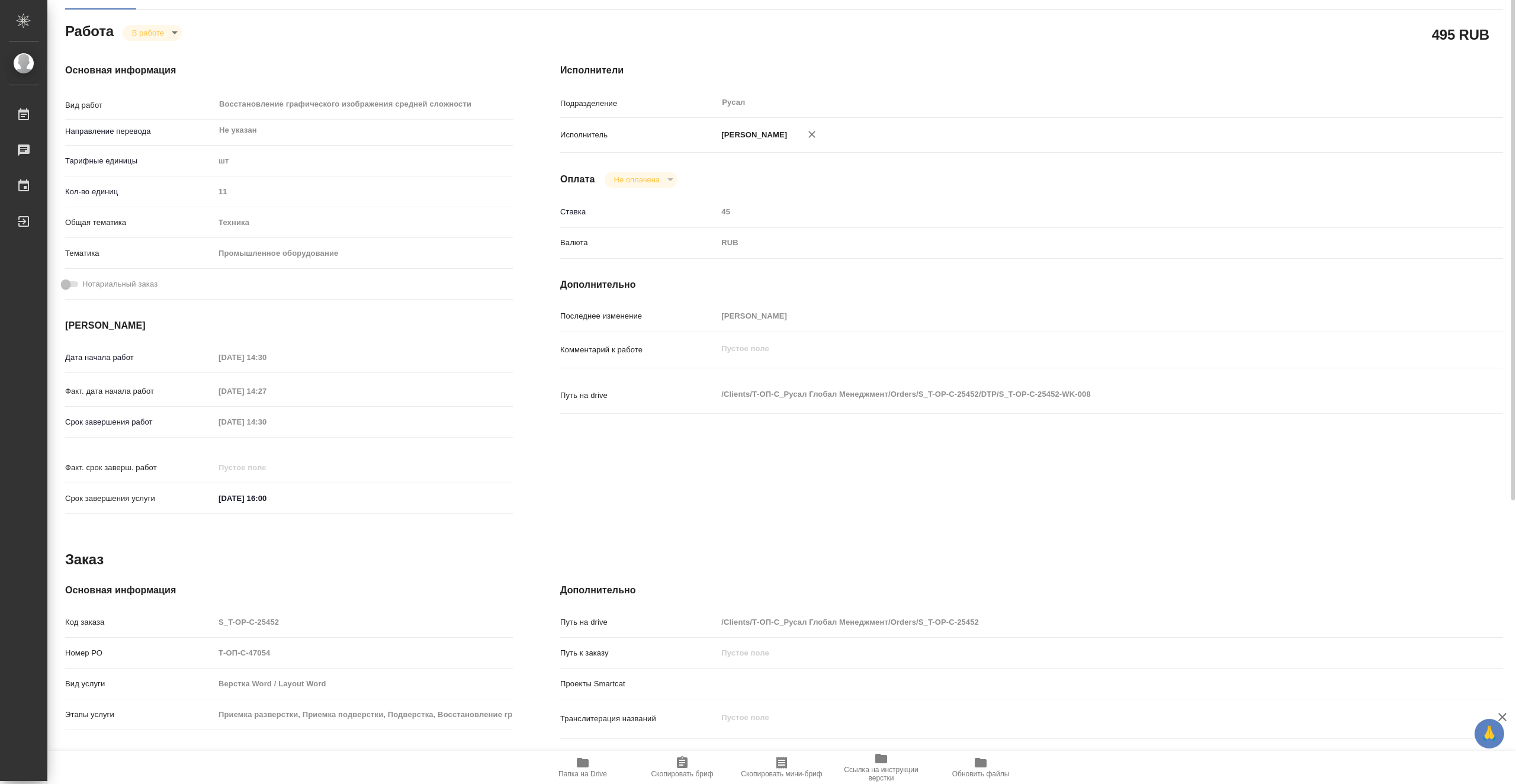
scroll to position [0, 0]
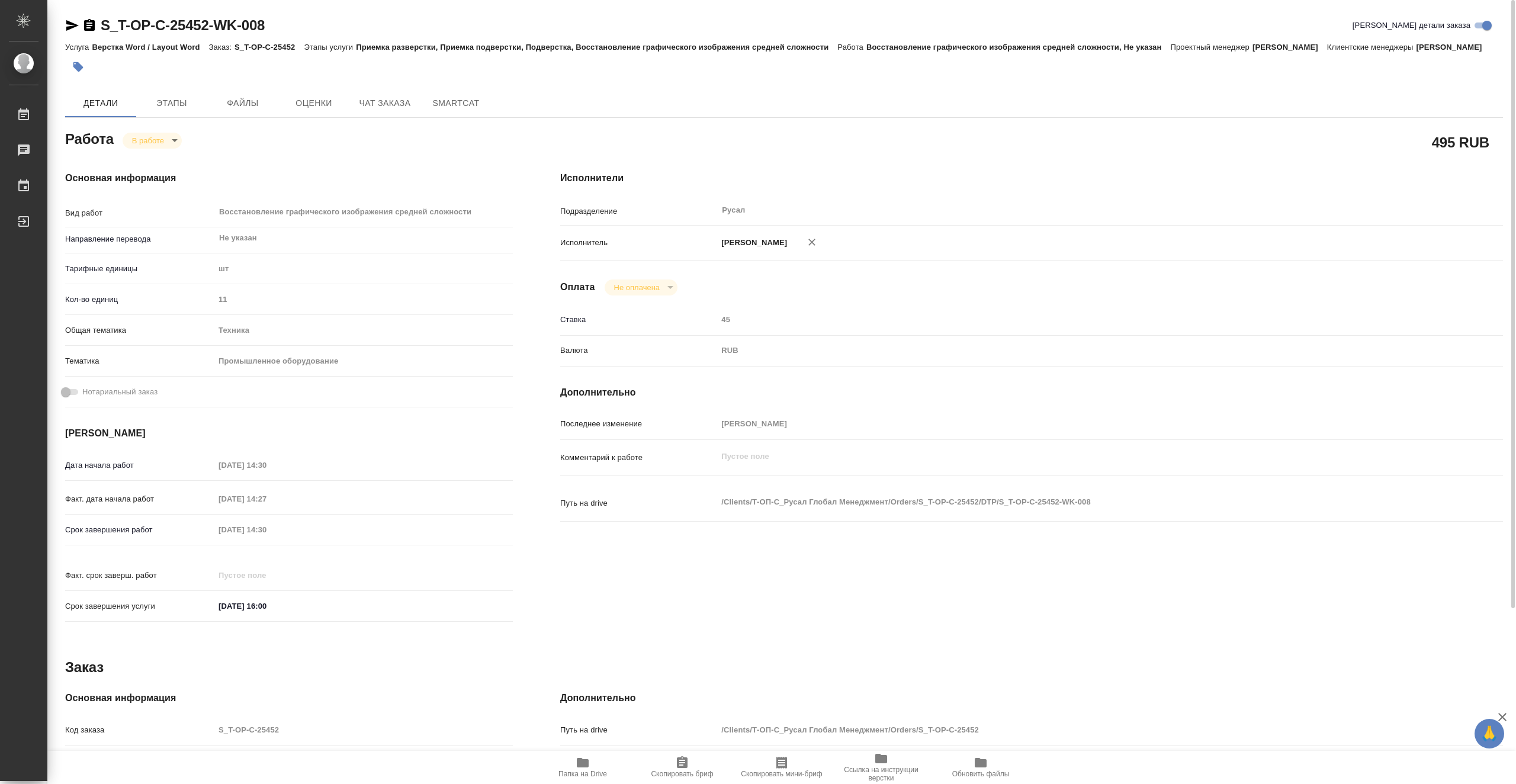
click at [75, 27] on icon "button" at bounding box center [73, 26] width 13 height 11
type textarea "x"
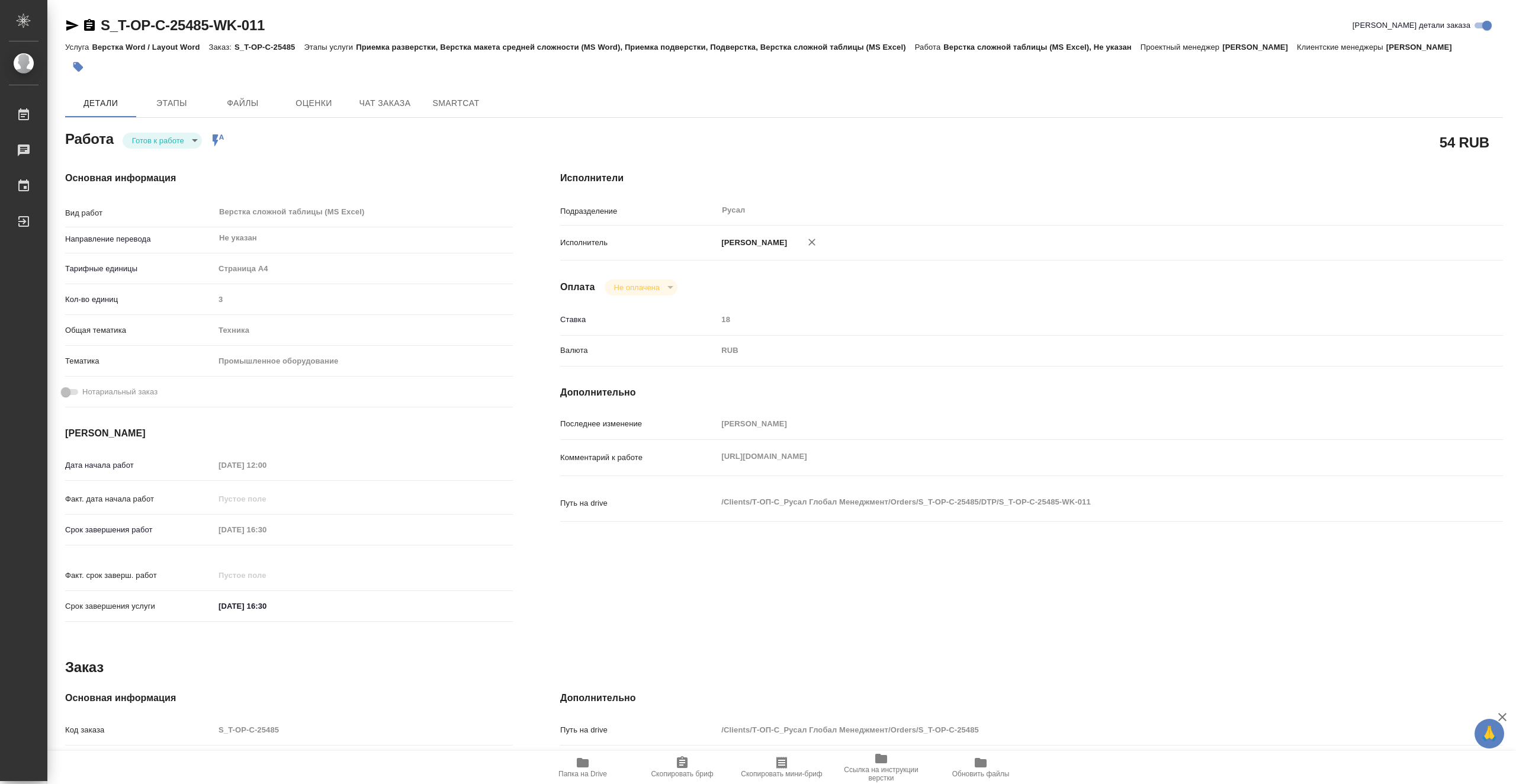
type textarea "x"
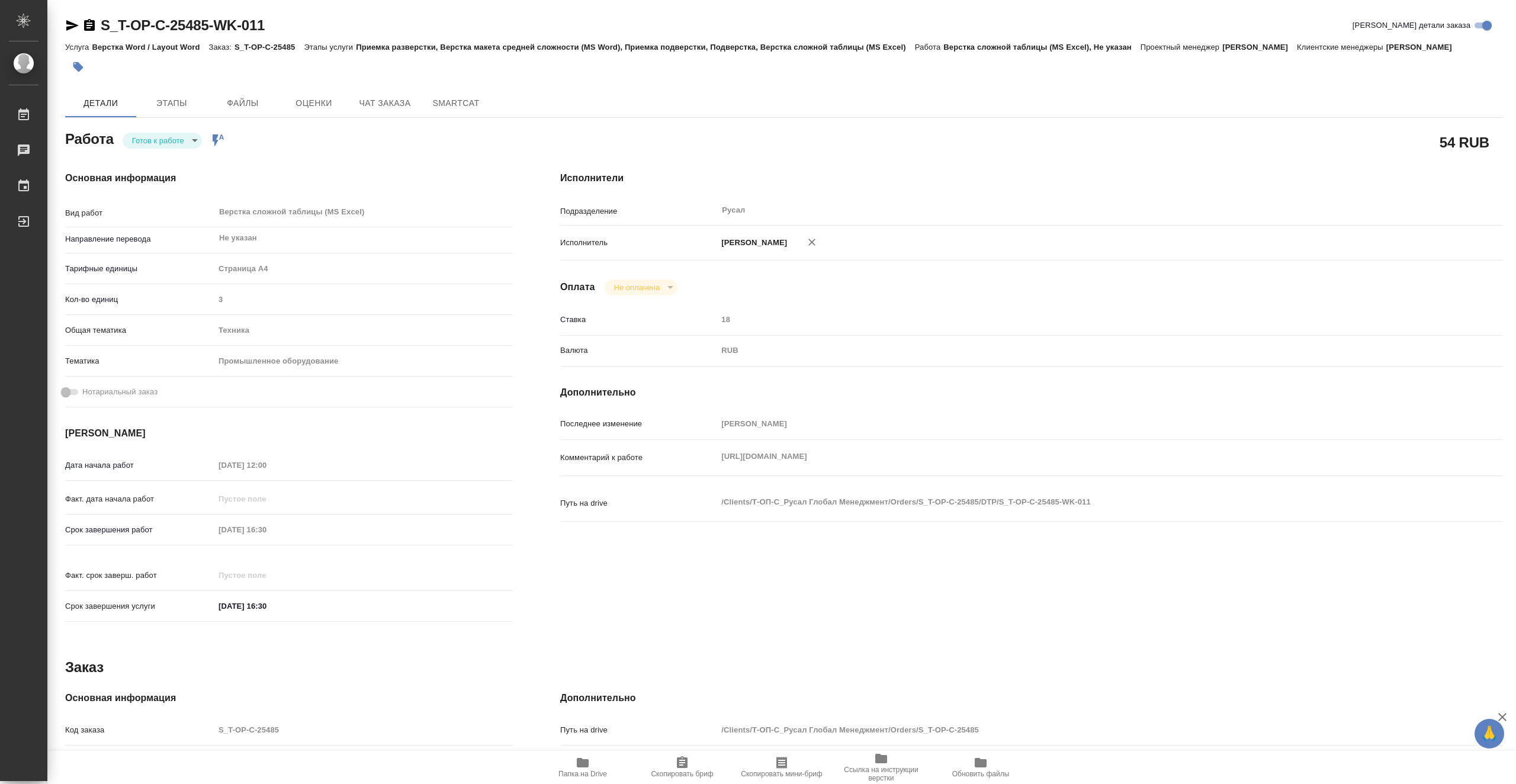
type textarea "x"
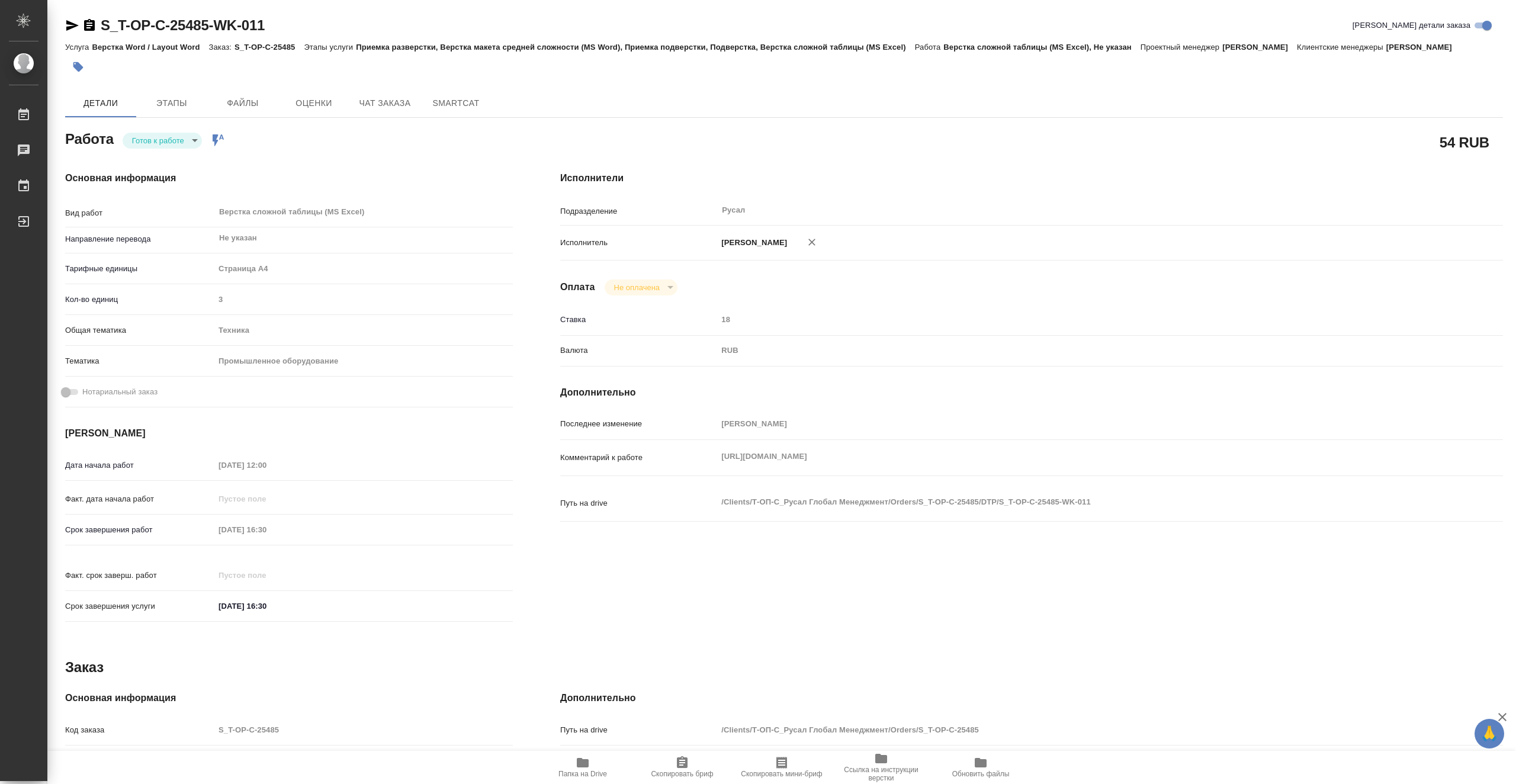
type textarea "x"
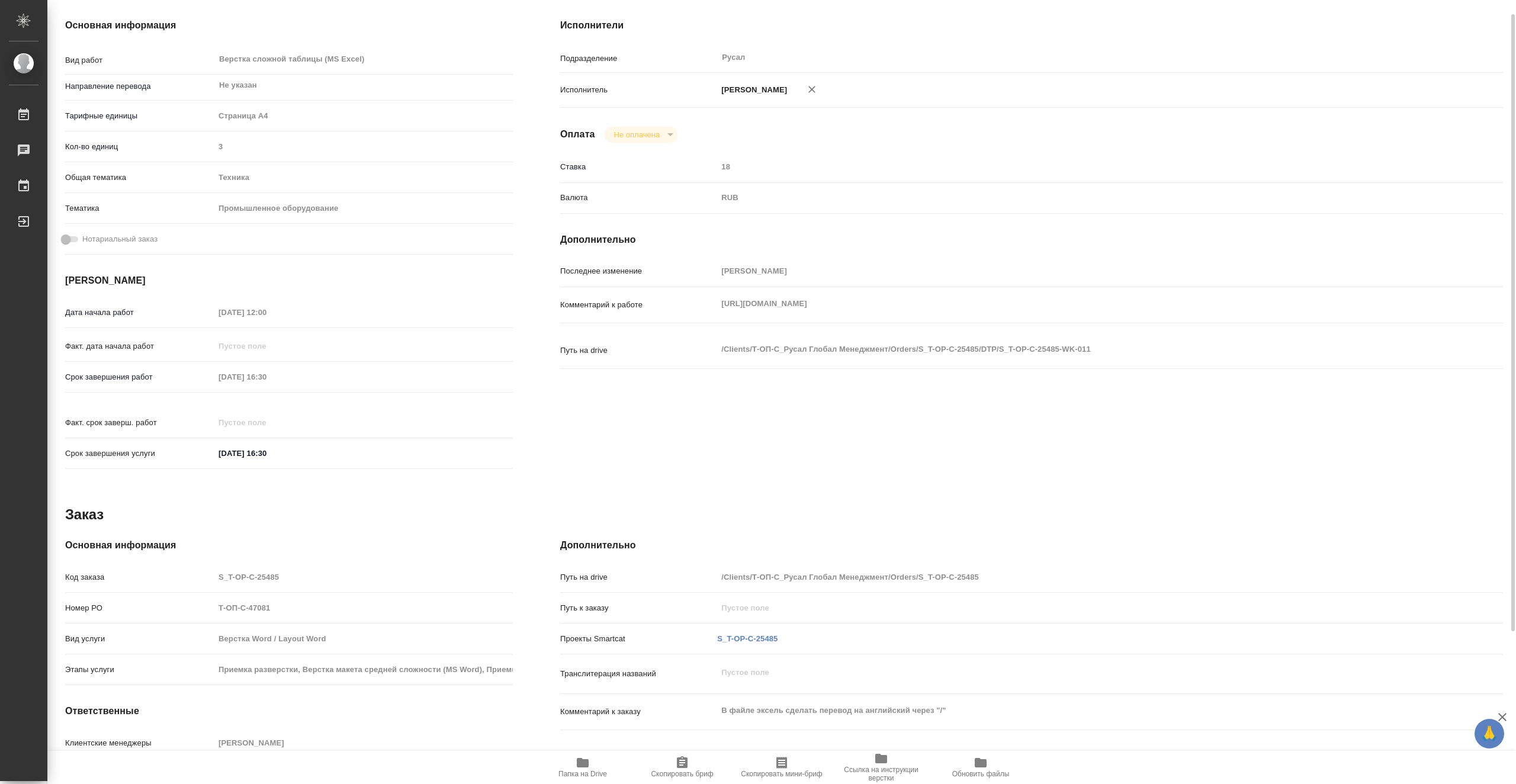
scroll to position [34, 0]
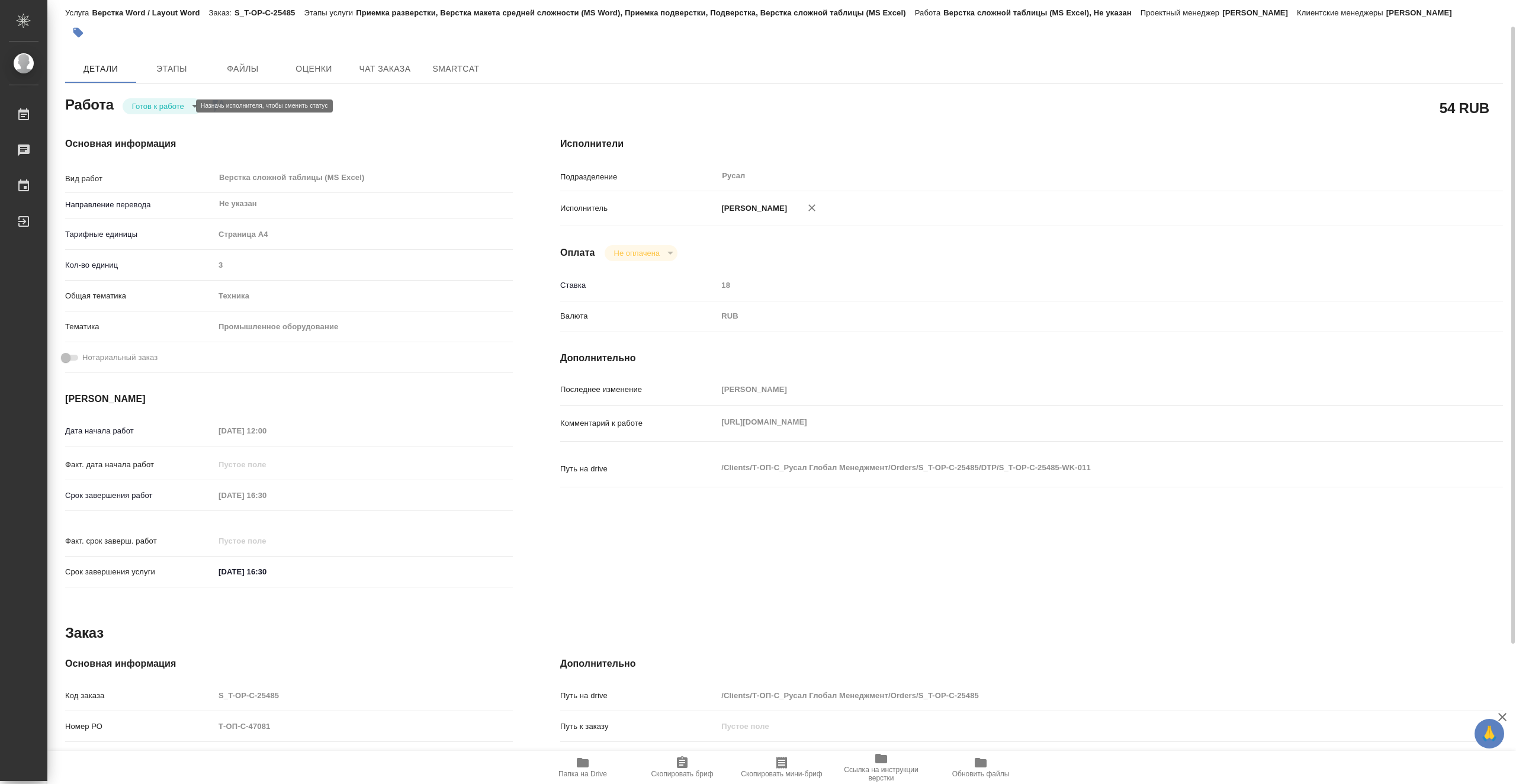
click at [181, 107] on body "🙏 .cls-1 fill:#fff; AWATERA Vasiutchenko [PERSON_NAME] 0 Чаты График Выйти S_T-…" at bounding box center [758, 392] width 1516 height 784
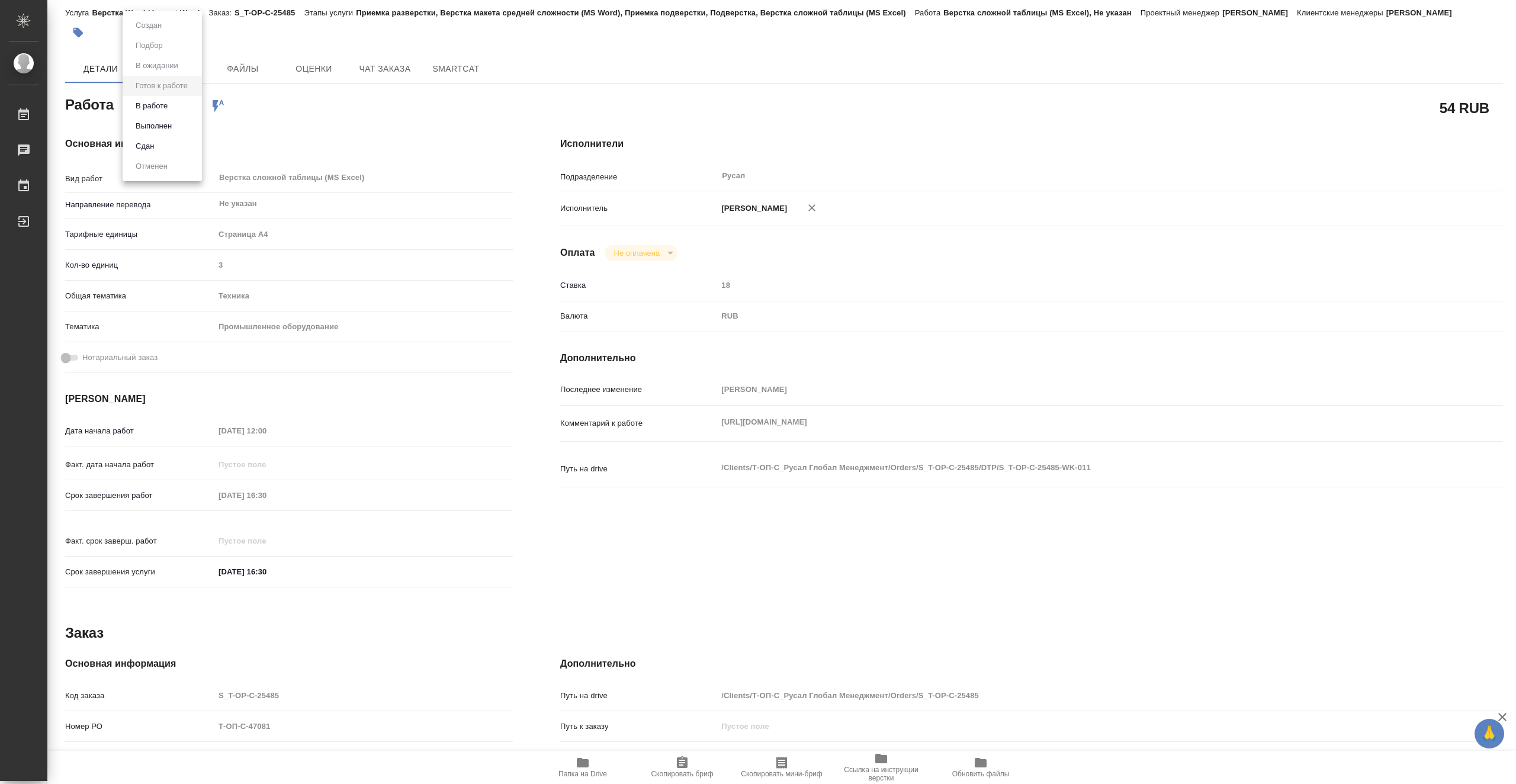
click at [173, 108] on li "В работе" at bounding box center [162, 106] width 79 height 20
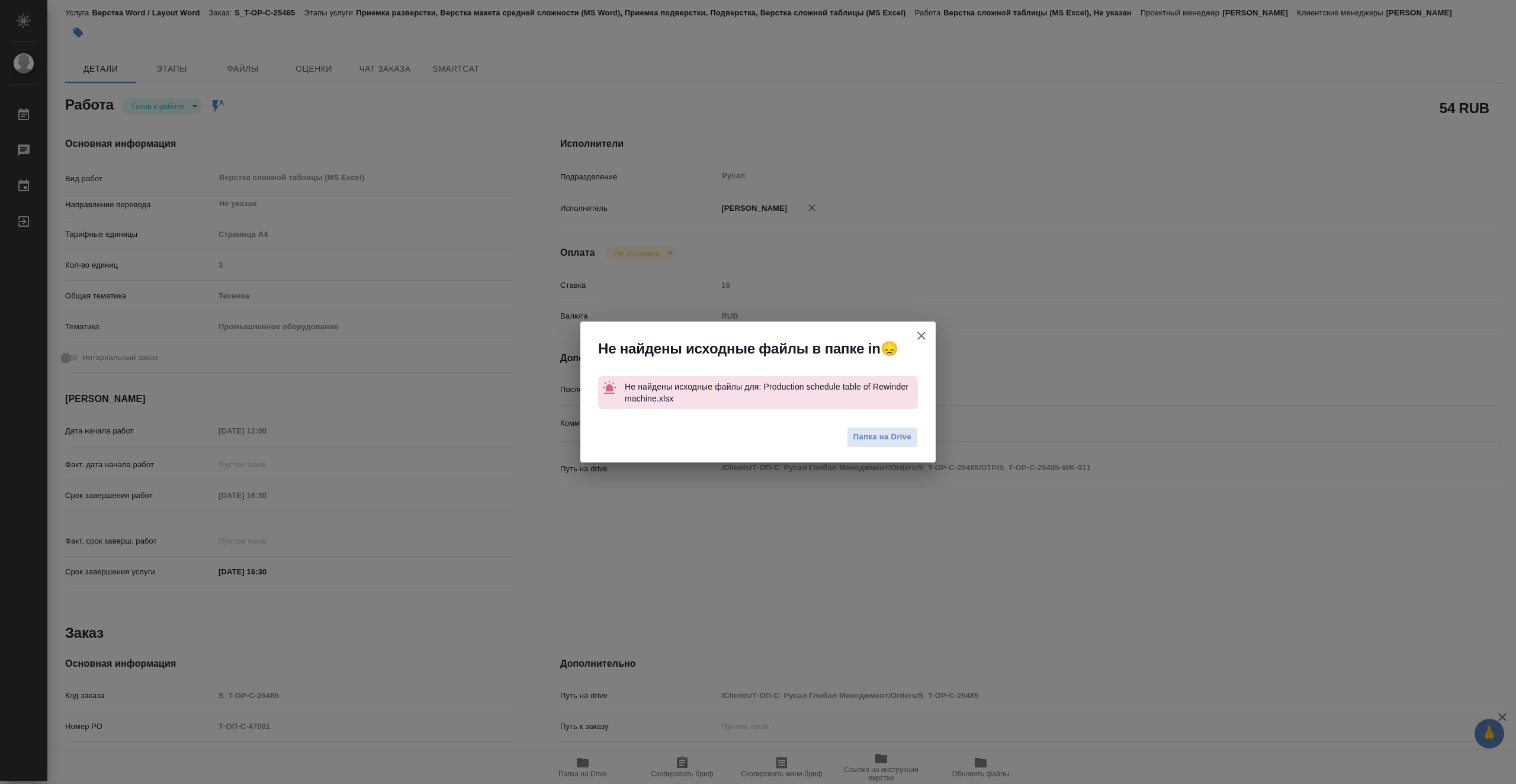
type textarea "x"
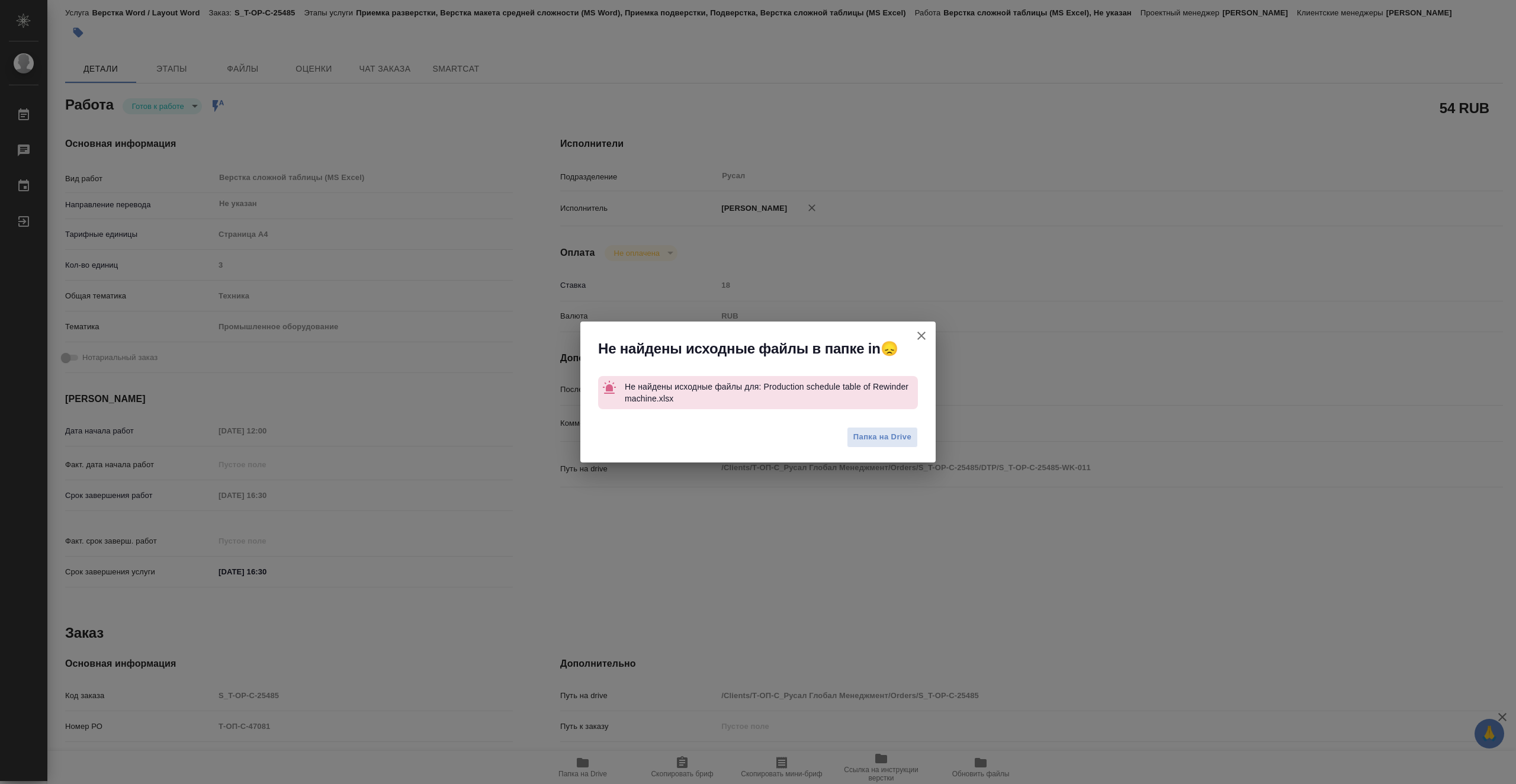
type textarea "x"
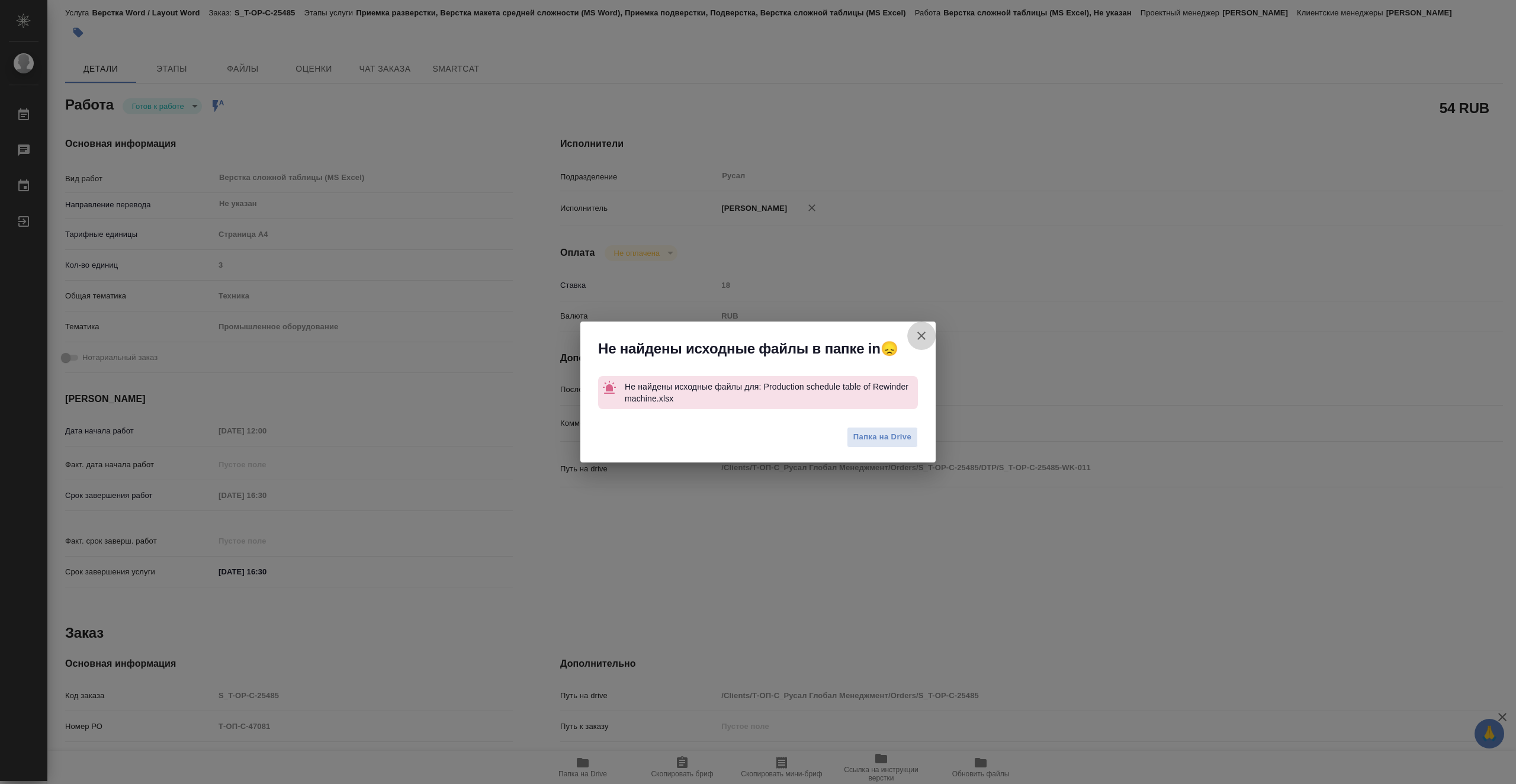
click at [930, 335] on button "[PERSON_NAME] детали заказа" at bounding box center [921, 335] width 28 height 28
type textarea "x"
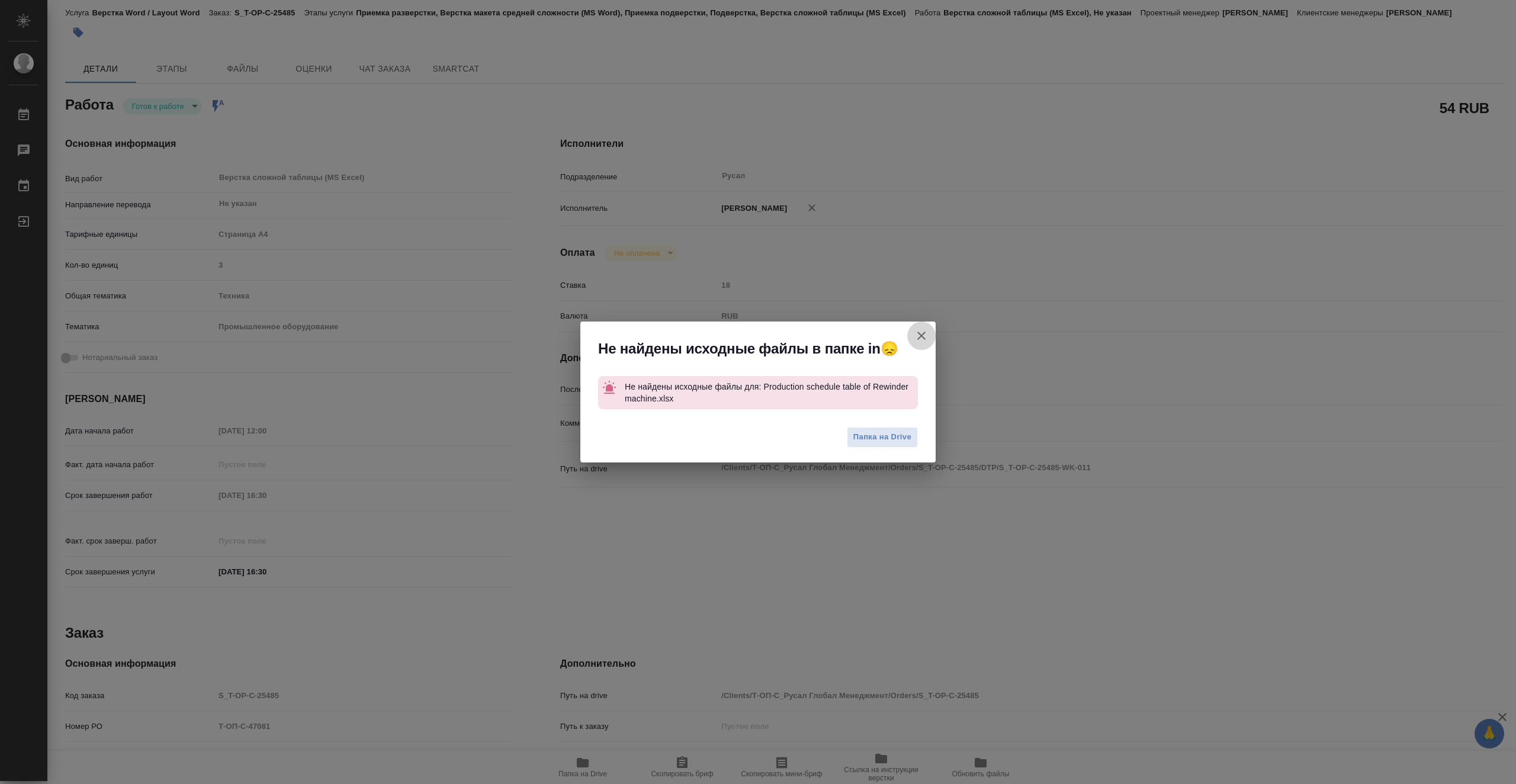
type textarea "x"
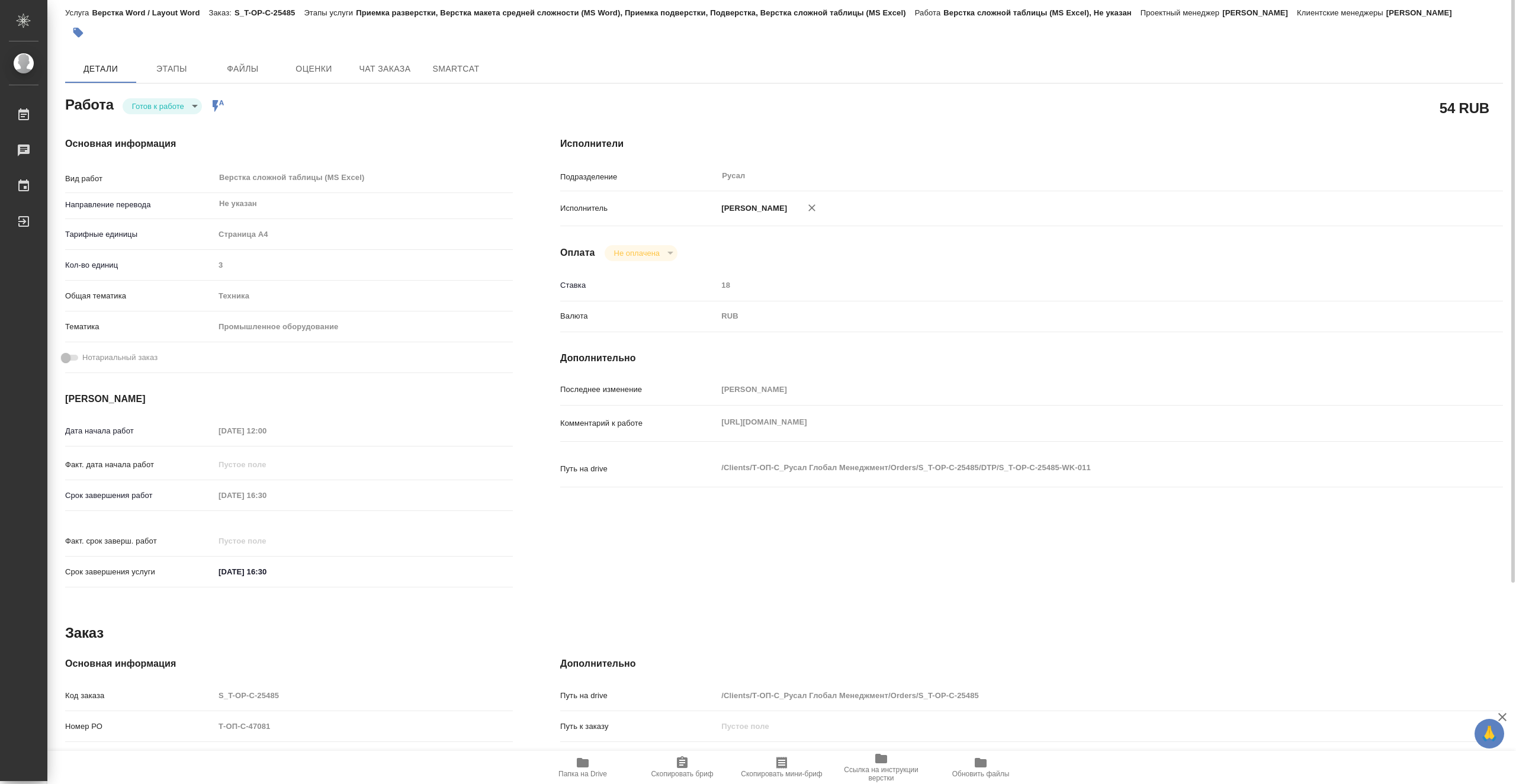
scroll to position [0, 0]
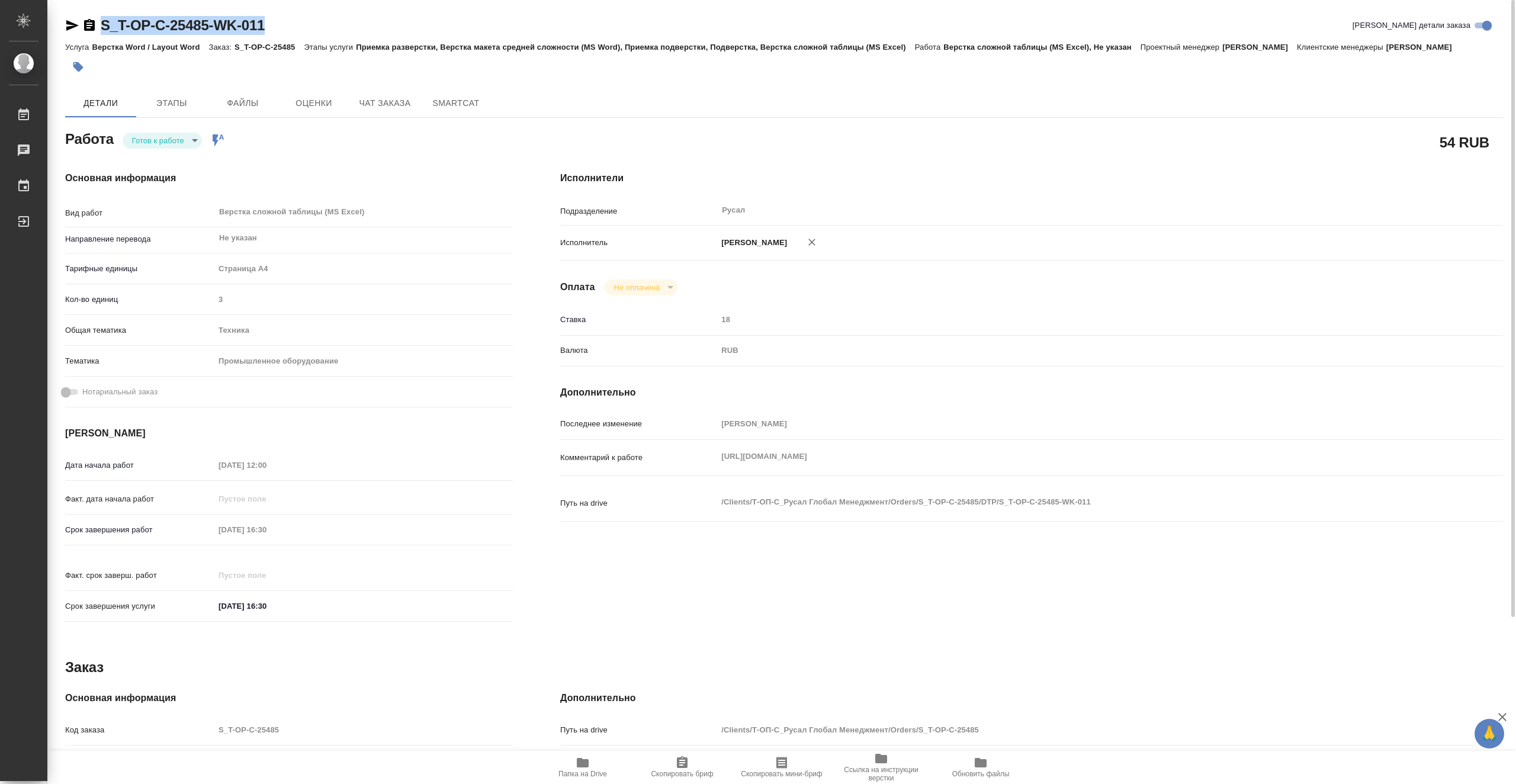
drag, startPoint x: 277, startPoint y: 26, endPoint x: 100, endPoint y: 21, distance: 177.1
click at [100, 21] on div "S_T-OP-C-25485-WK-011 Кратко детали заказа" at bounding box center [784, 26] width 1438 height 19
copy link "S_T-OP-C-25485-WK-011"
type textarea "x"
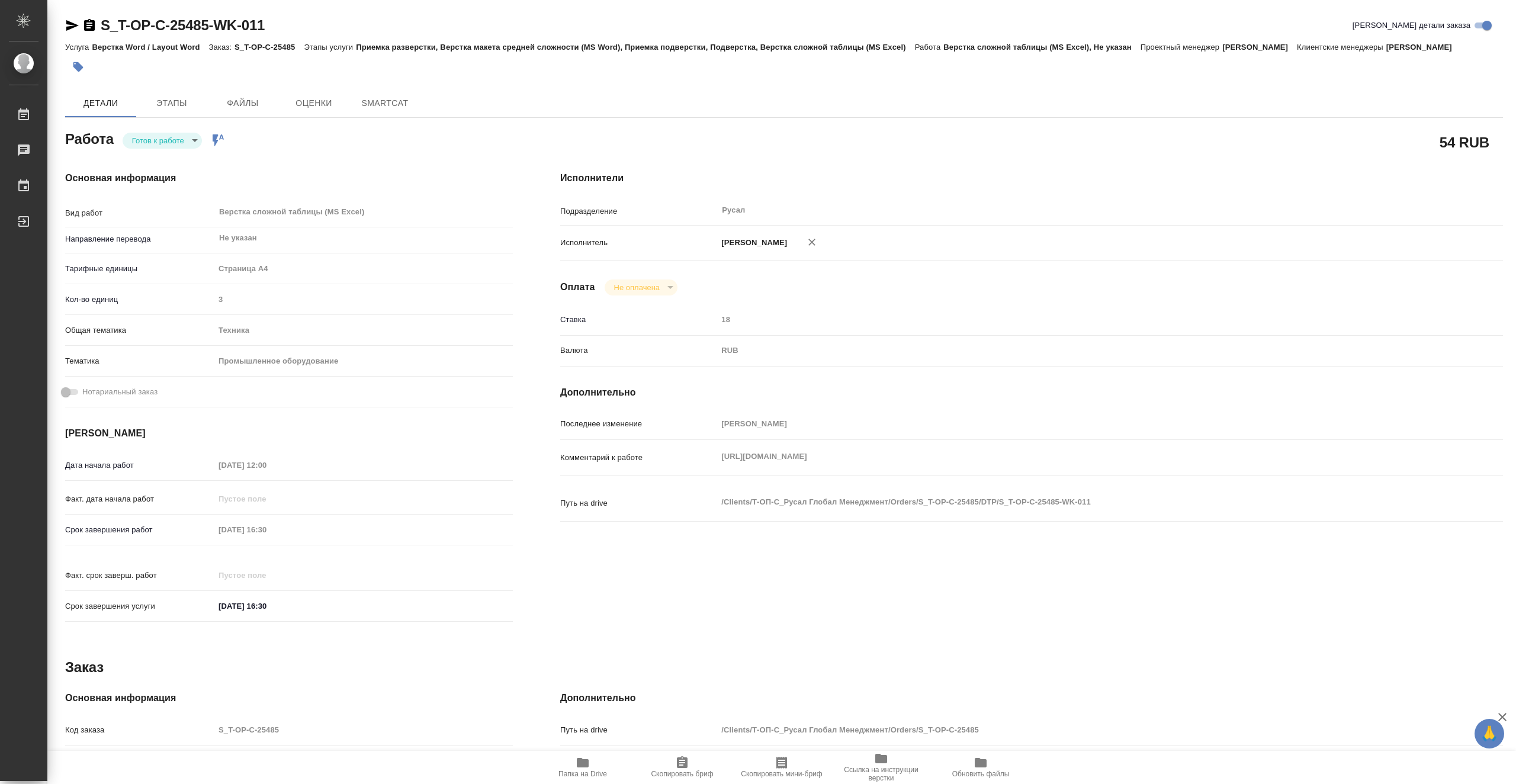
type textarea "x"
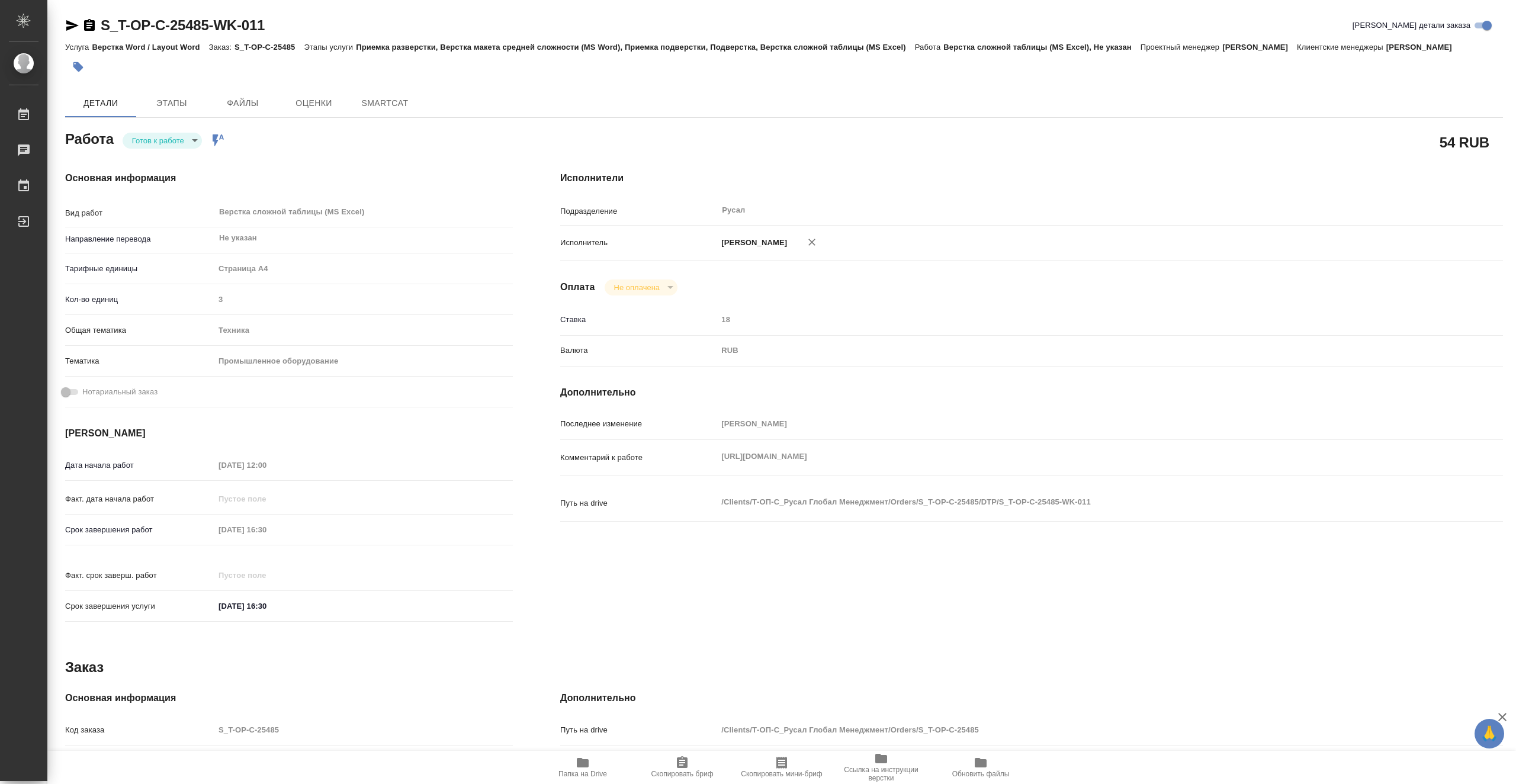
type textarea "x"
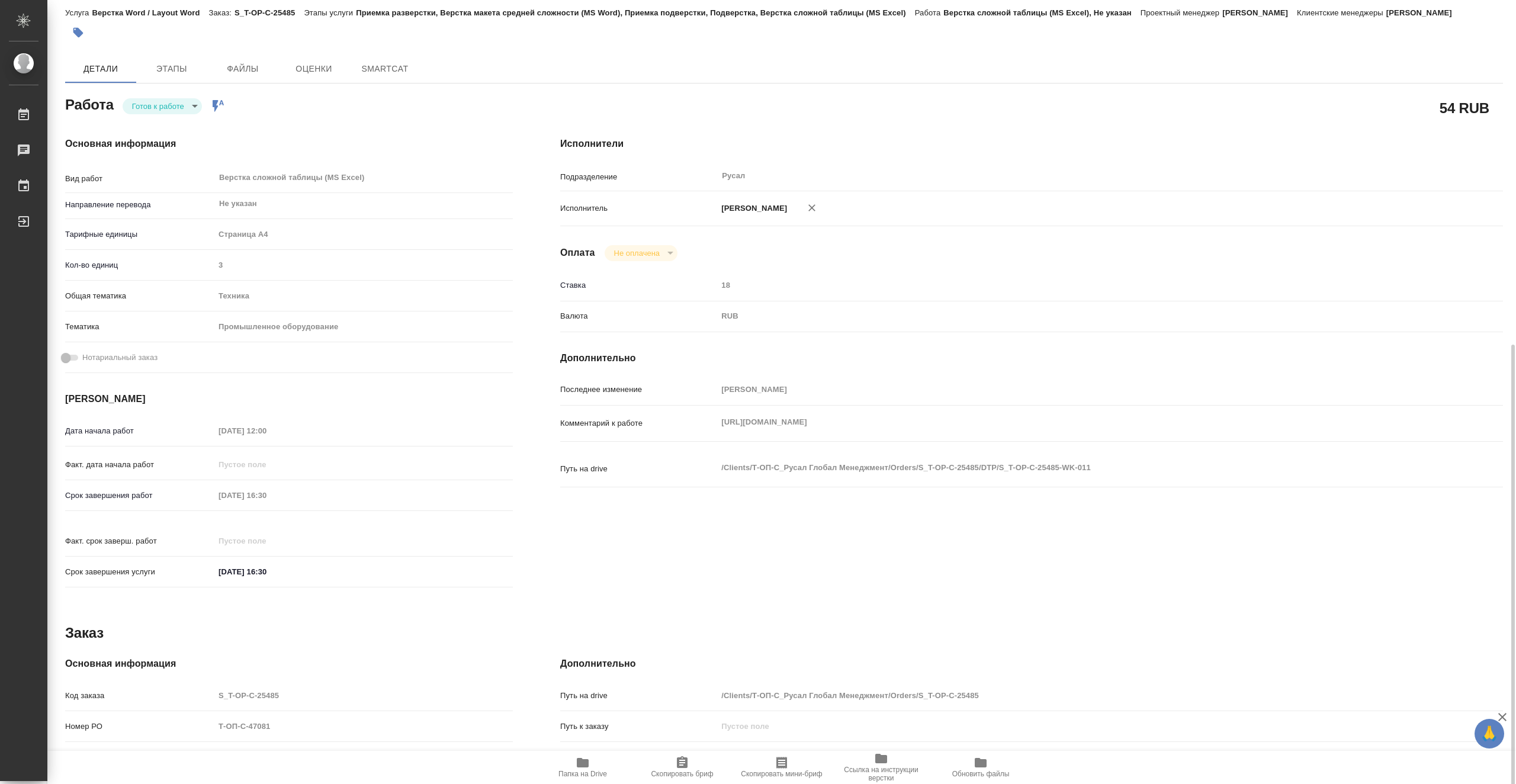
type textarea "x"
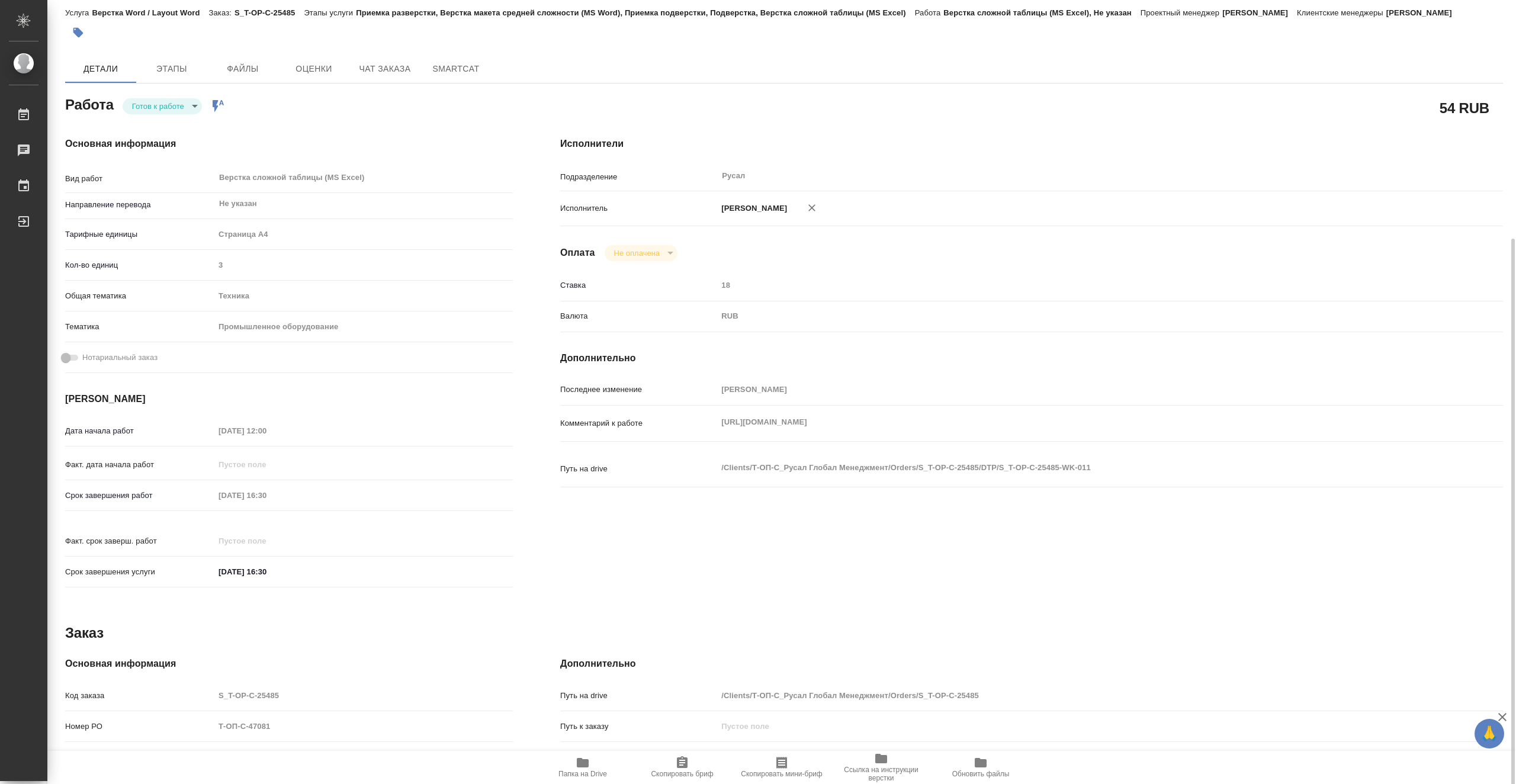
scroll to position [212, 0]
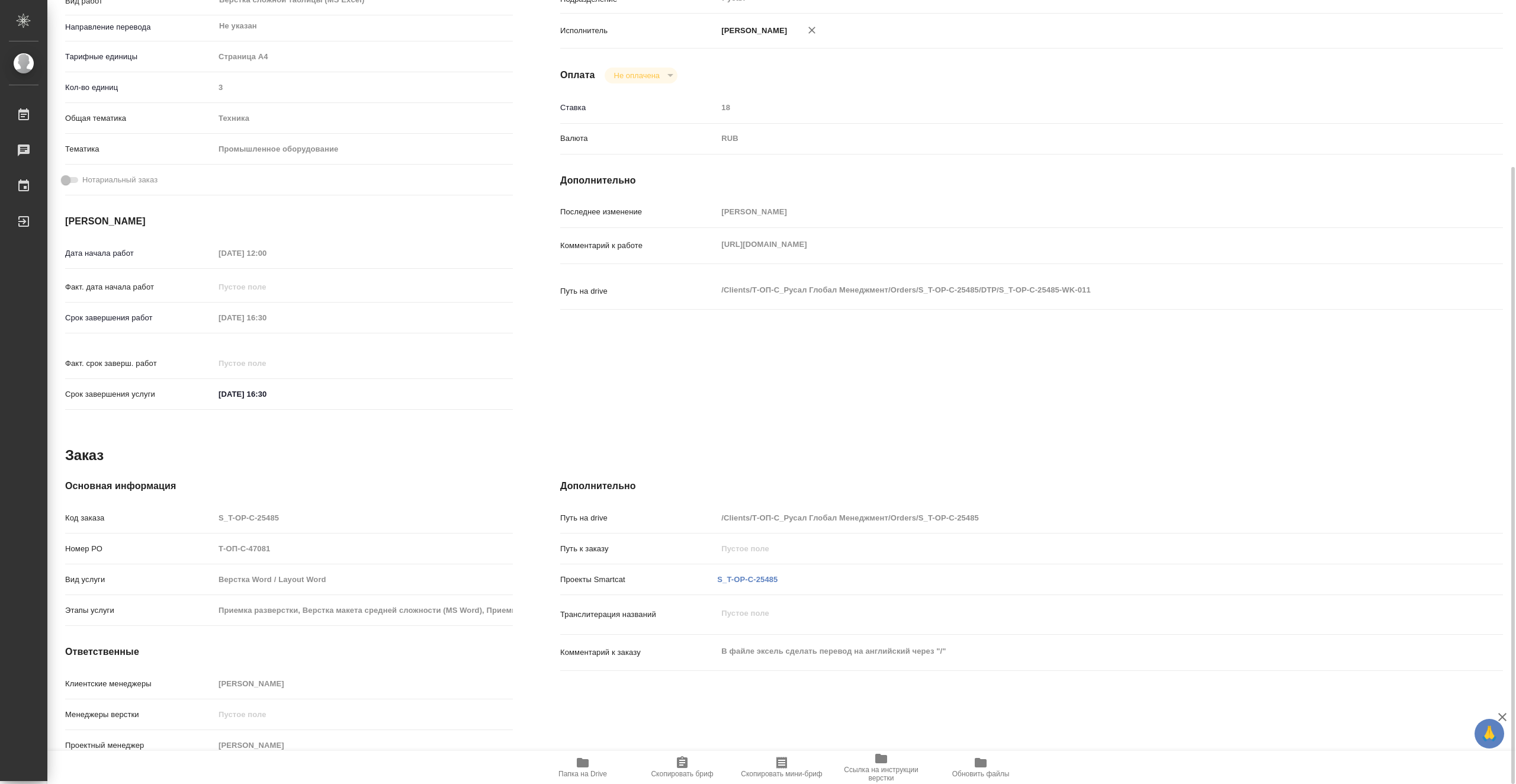
type textarea "x"
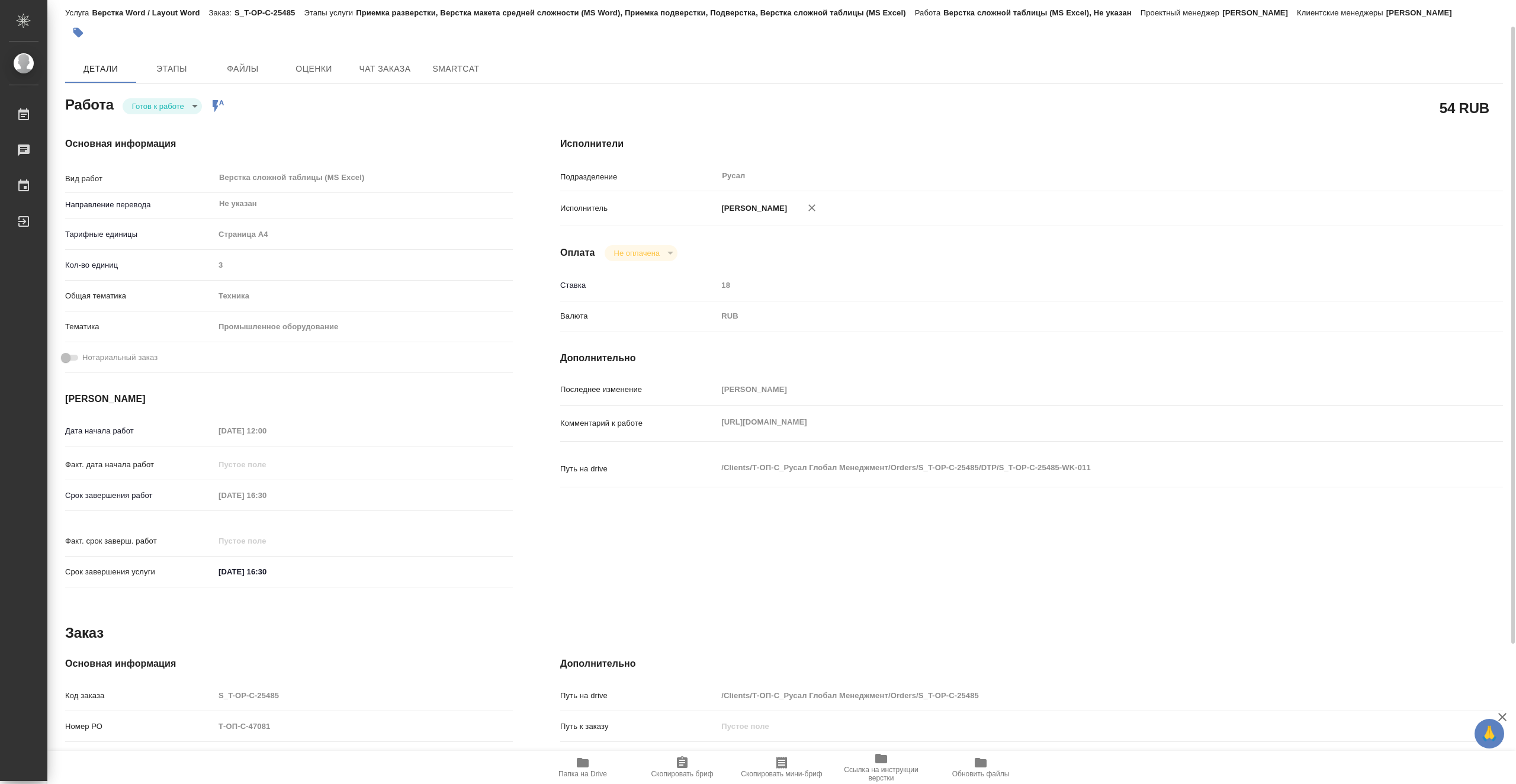
scroll to position [0, 0]
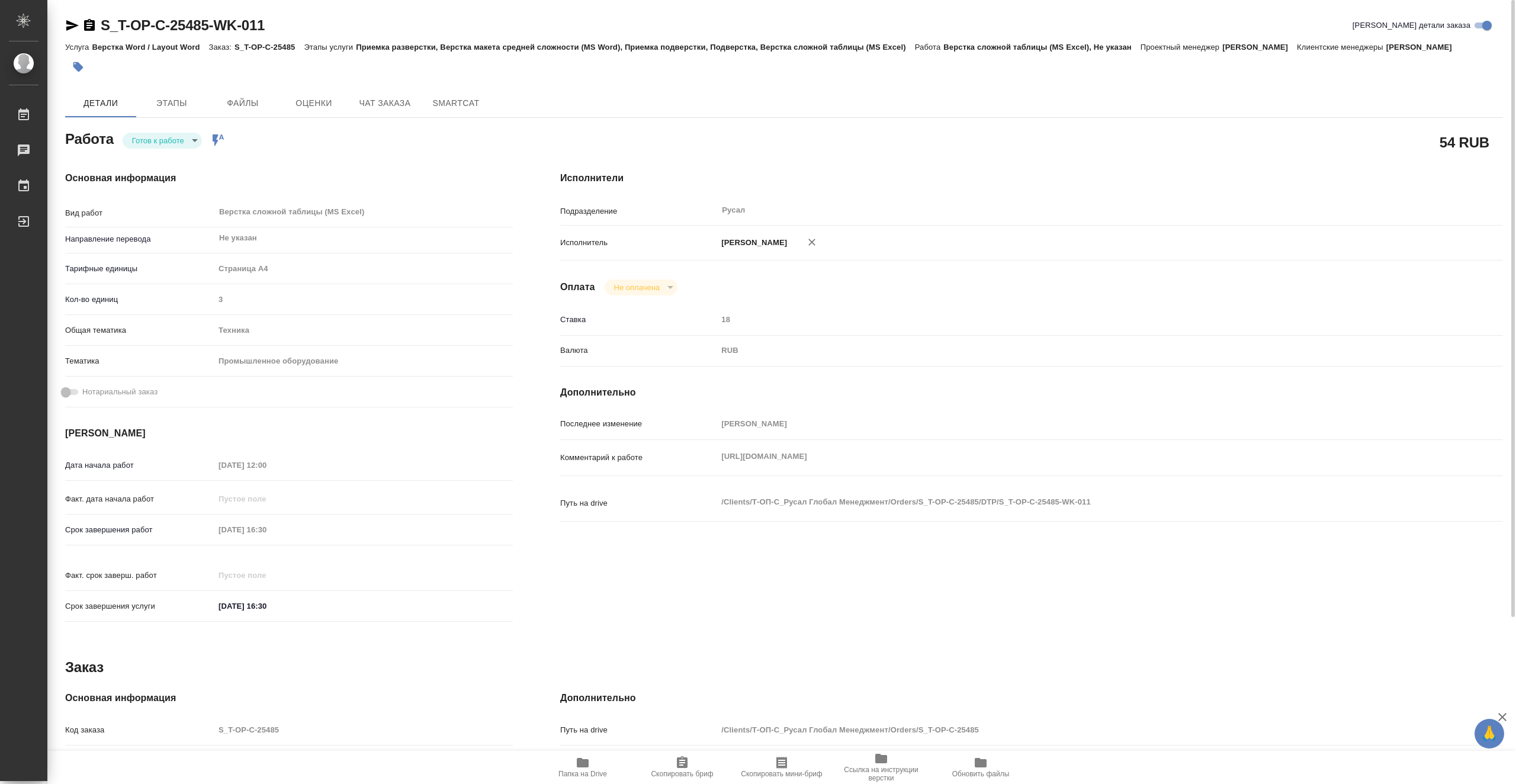
type textarea "x"
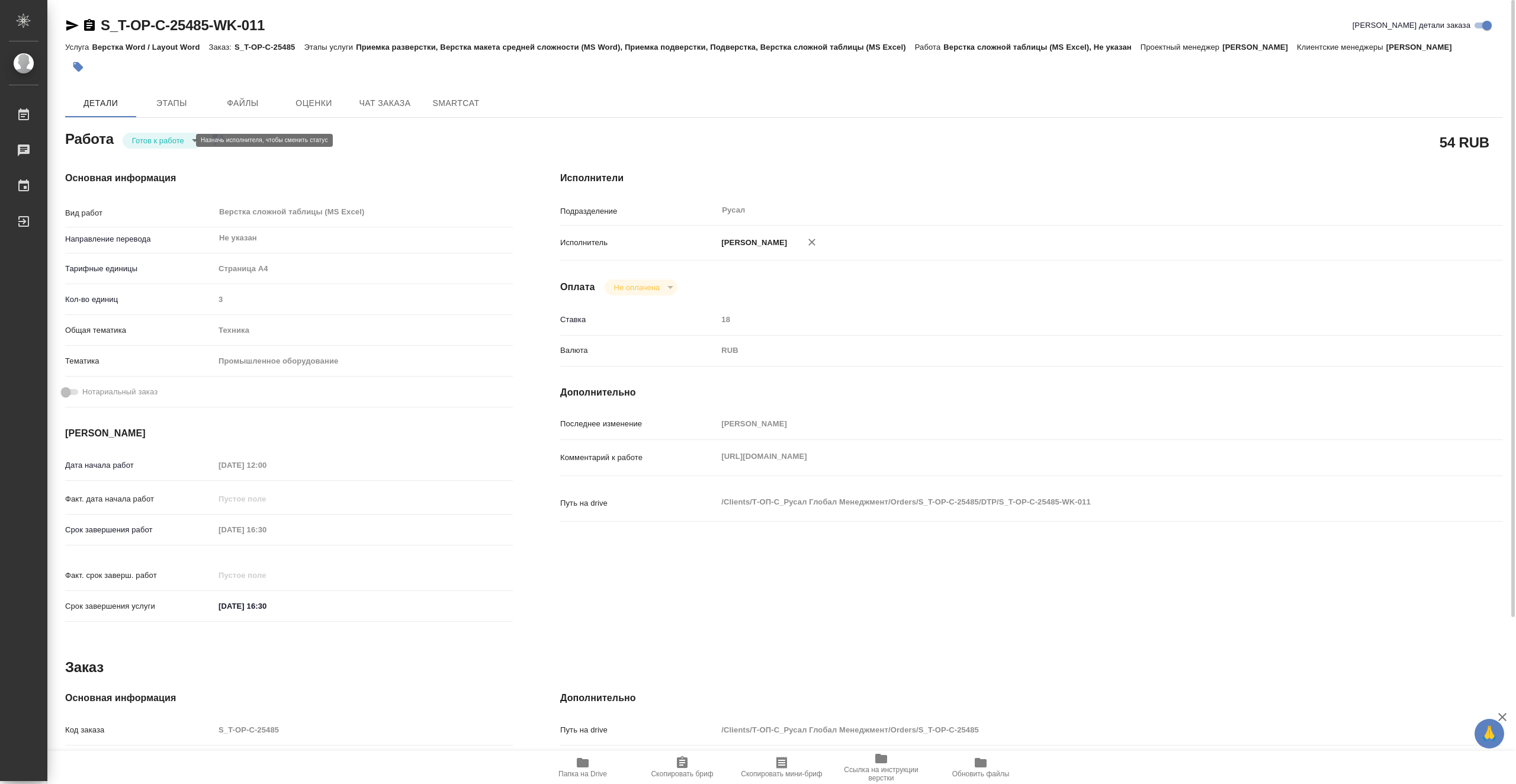
click at [172, 142] on body "🙏 .cls-1 fill:#fff; AWATERA Vasiutchenko [PERSON_NAME] 0 Чаты График Выйти S_T-…" at bounding box center [758, 392] width 1516 height 784
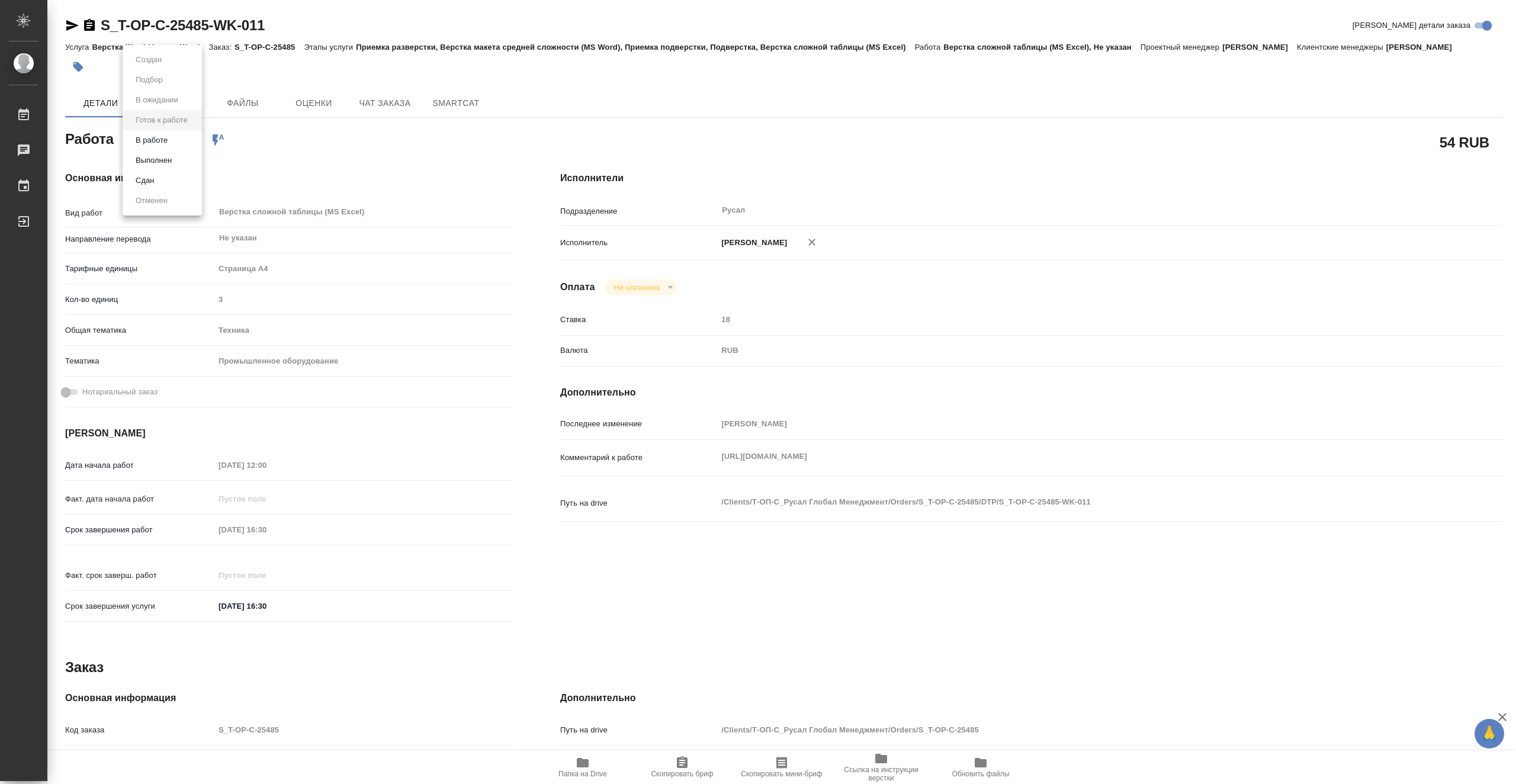
click at [177, 138] on li "В работе" at bounding box center [162, 140] width 79 height 20
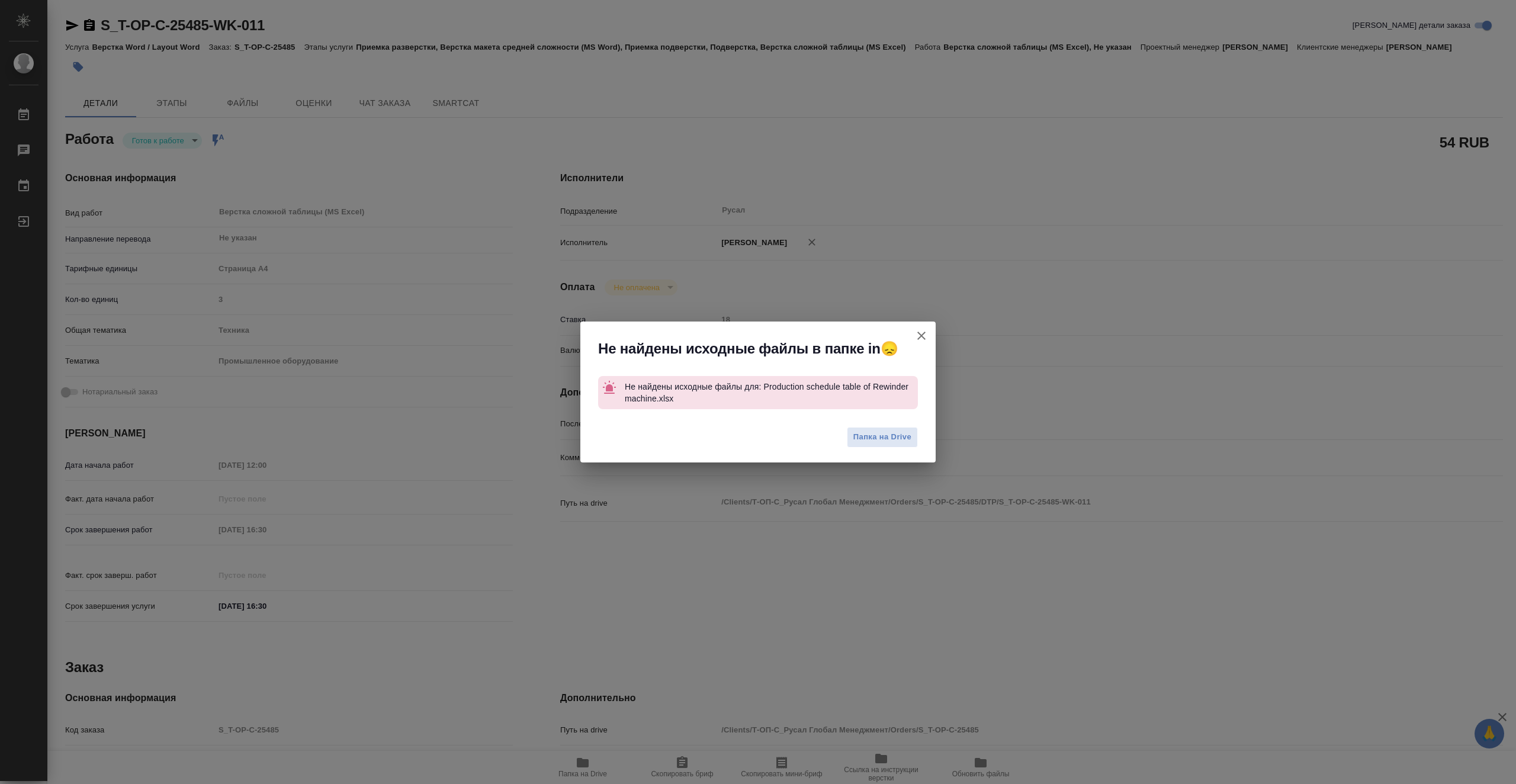
type textarea "x"
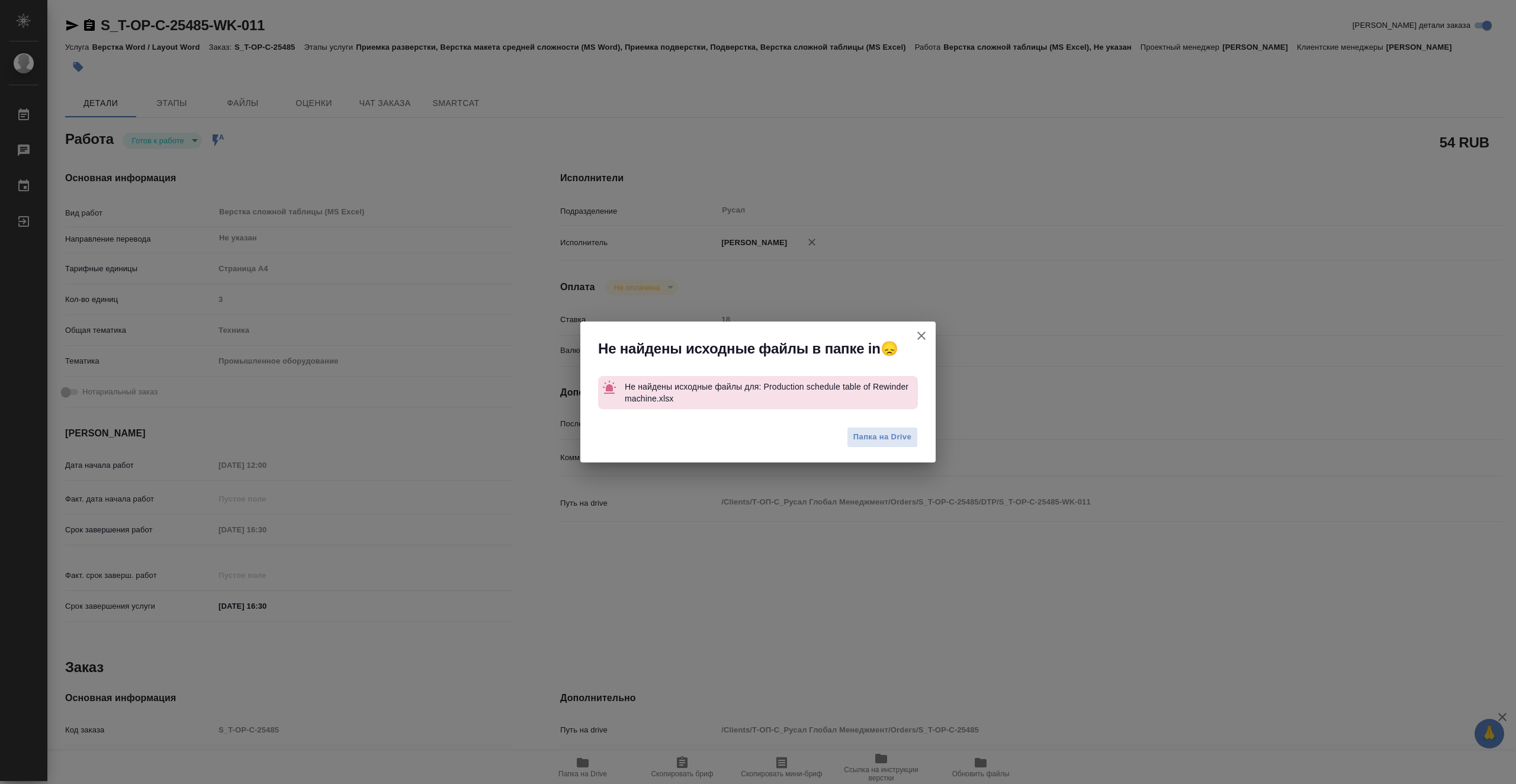
type textarea "x"
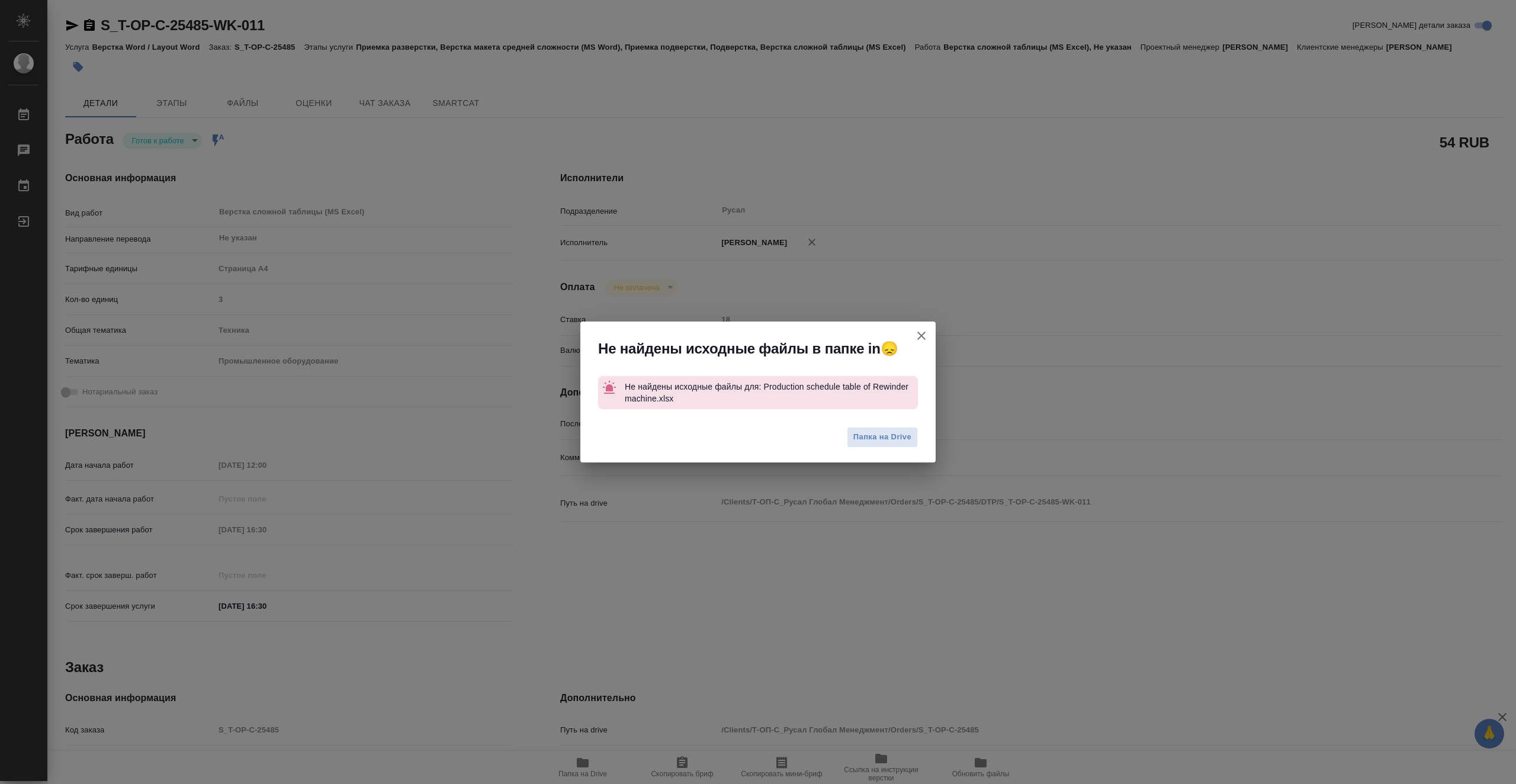
type textarea "x"
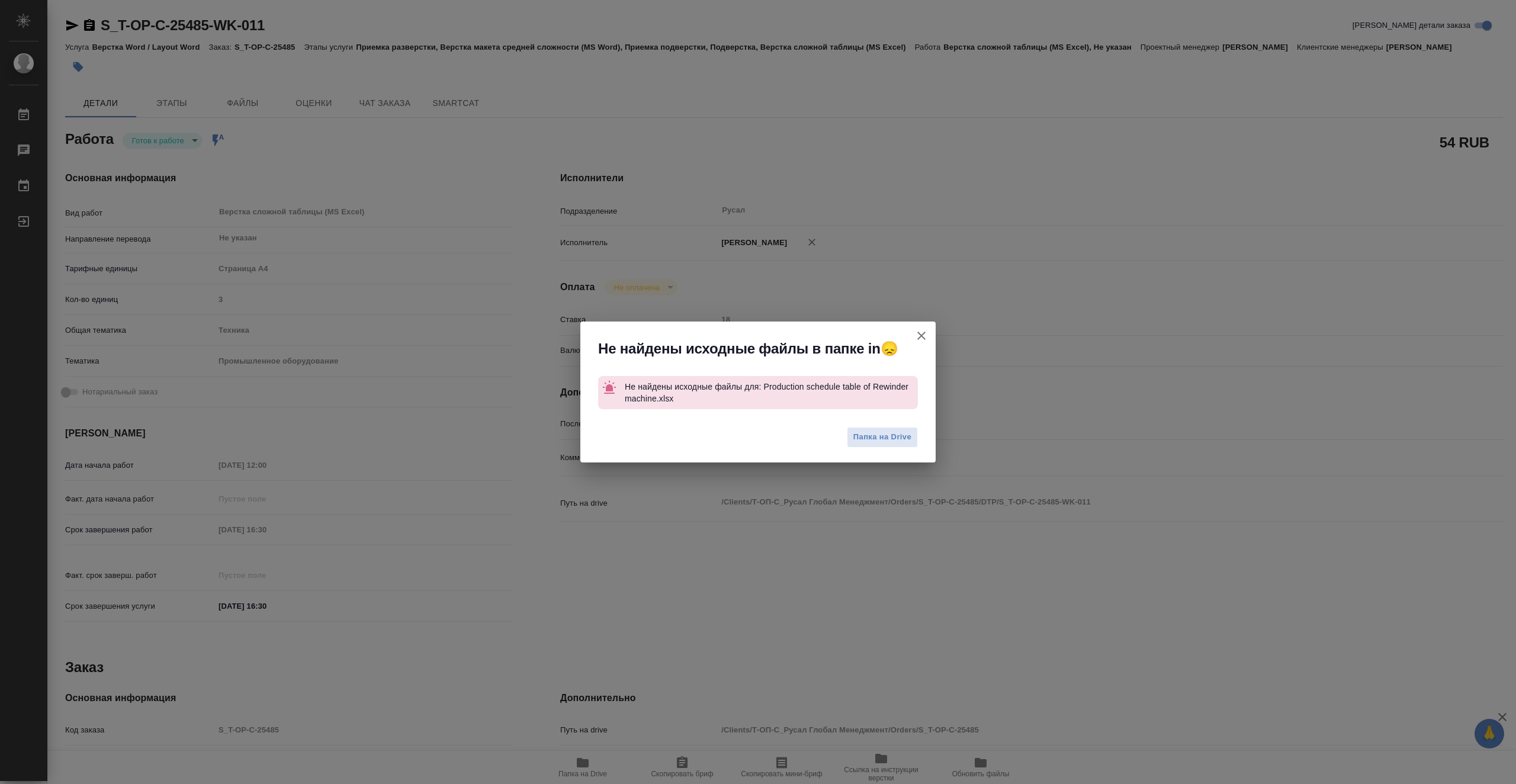
type textarea "x"
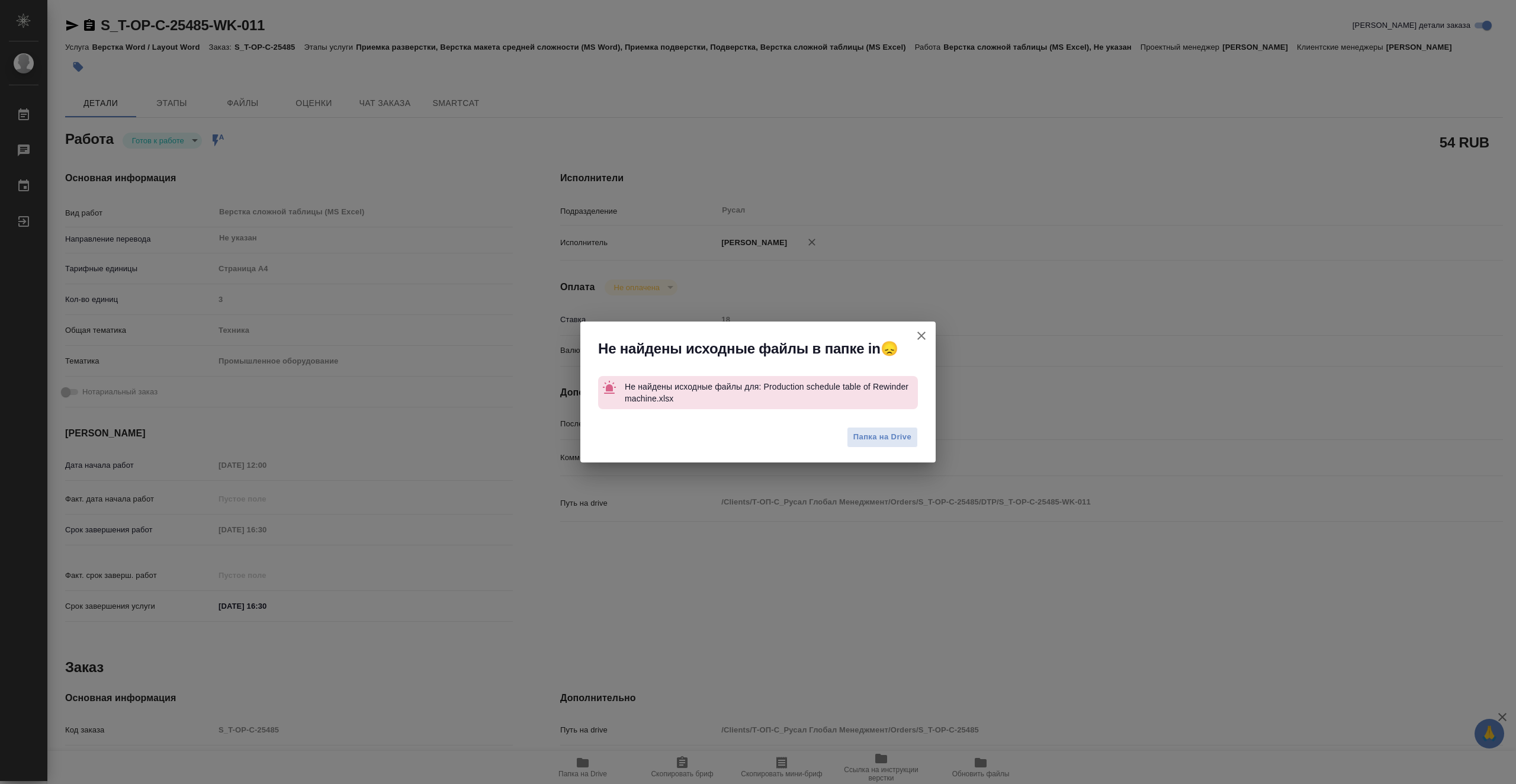
click at [927, 331] on icon "button" at bounding box center [921, 335] width 14 height 14
type textarea "x"
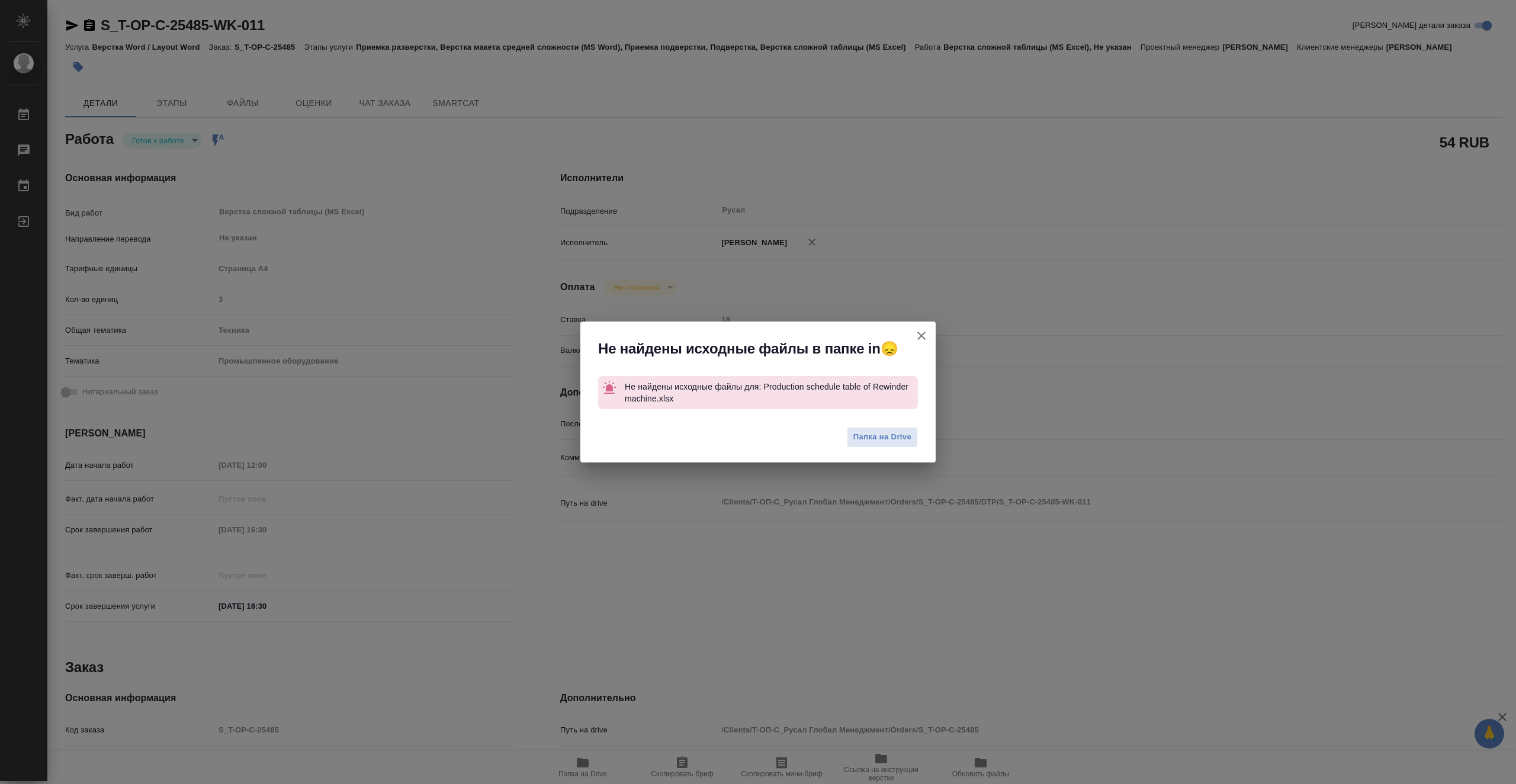
type textarea "x"
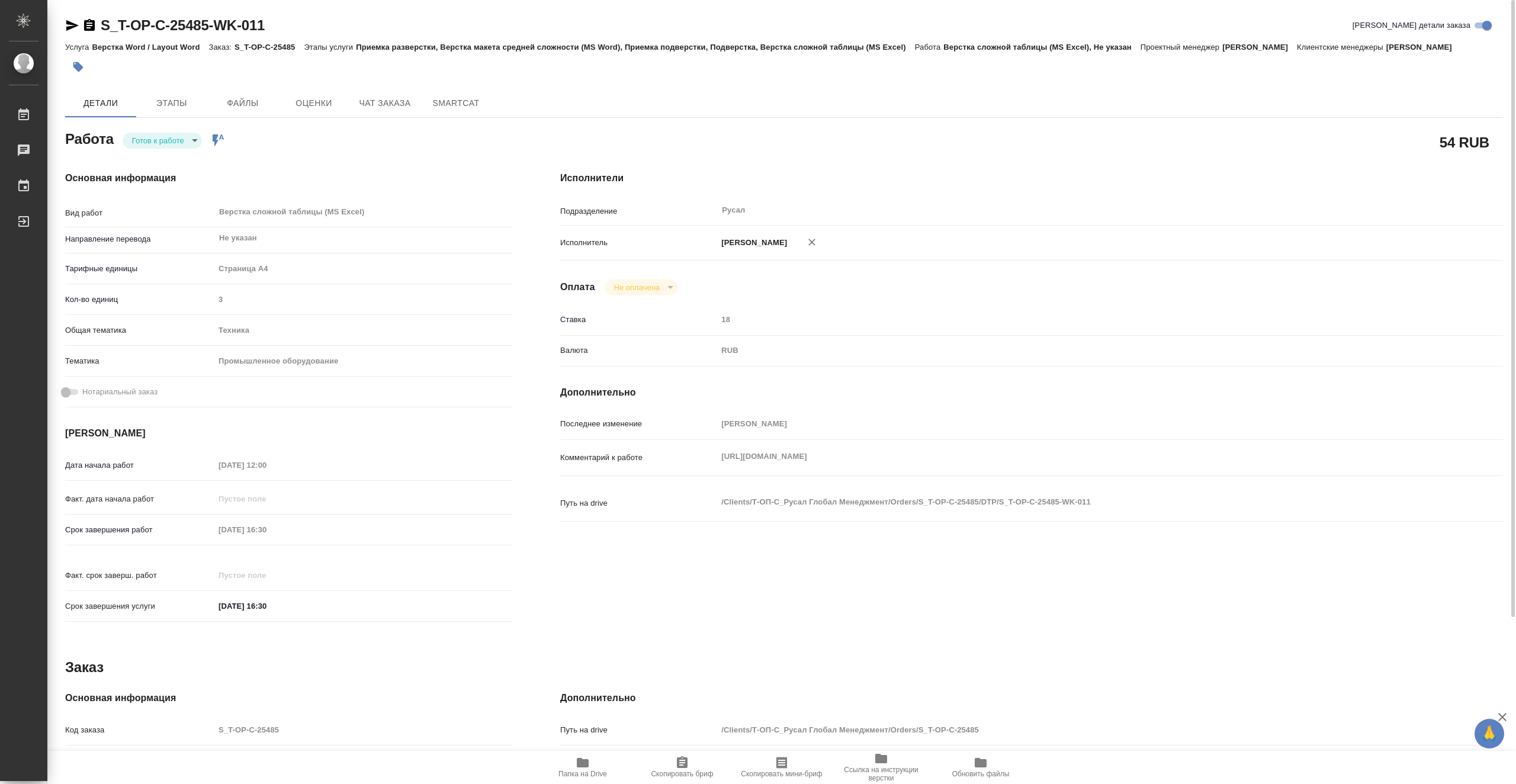
click at [73, 23] on icon "button" at bounding box center [72, 25] width 14 height 14
type textarea "x"
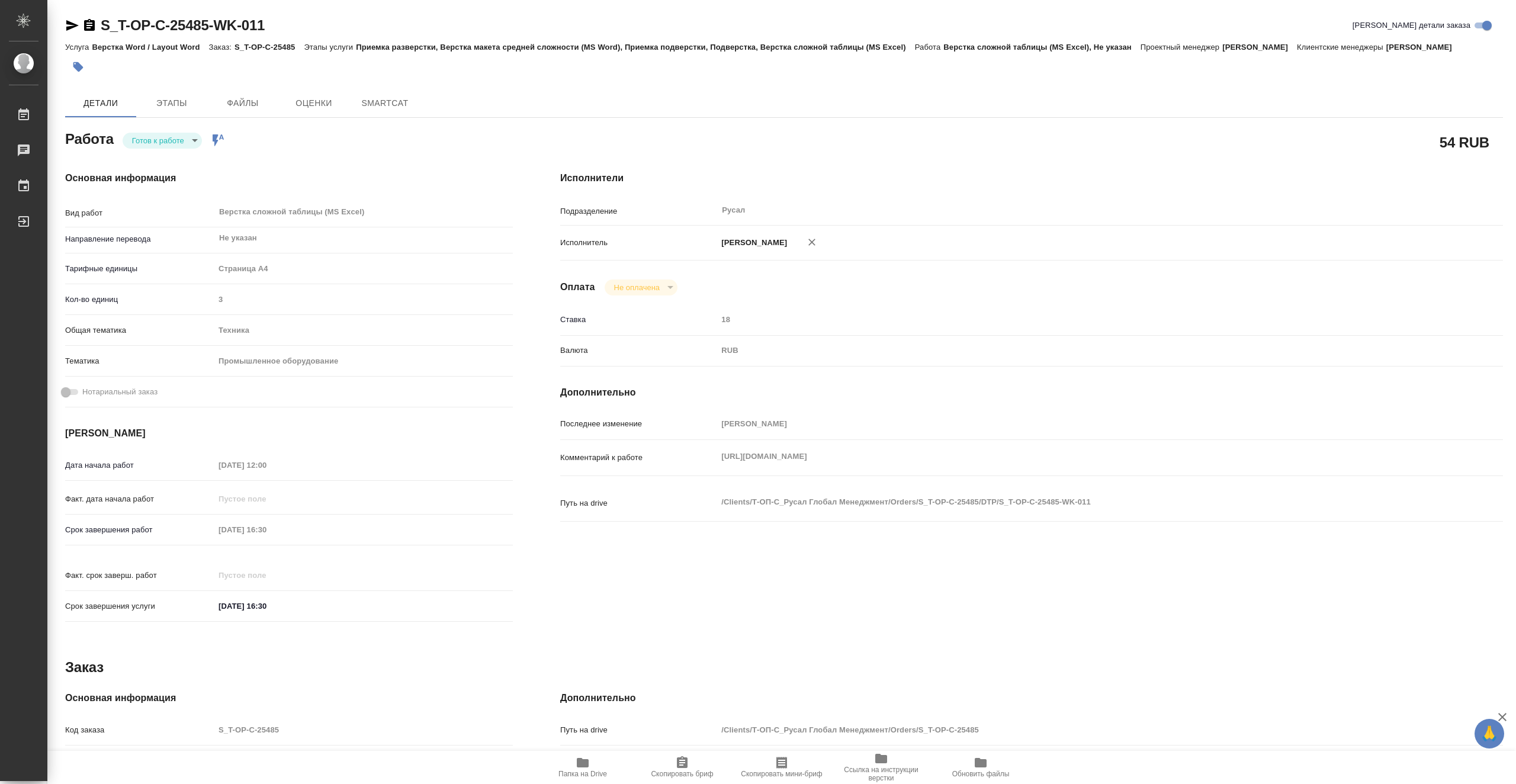
type textarea "x"
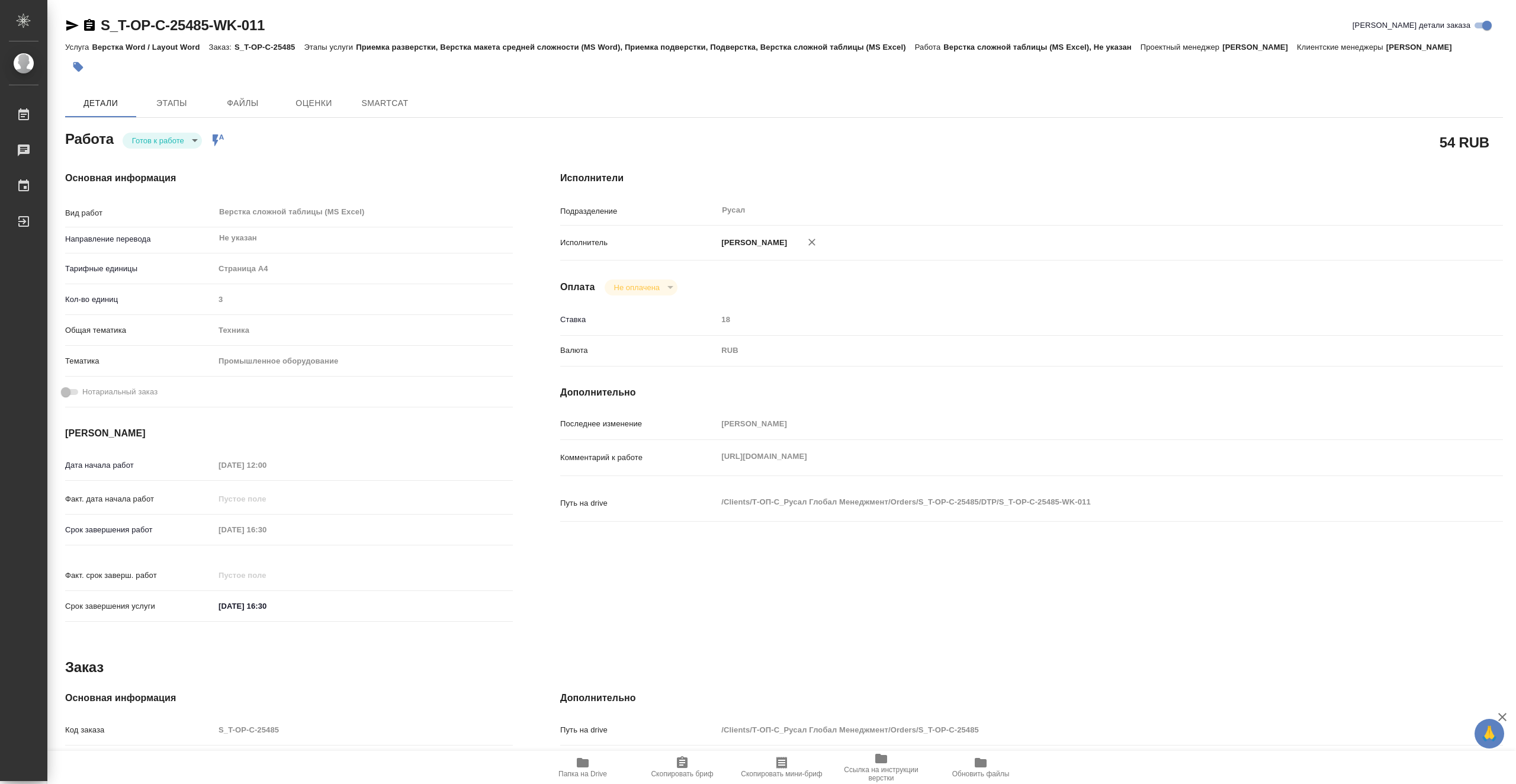
type textarea "x"
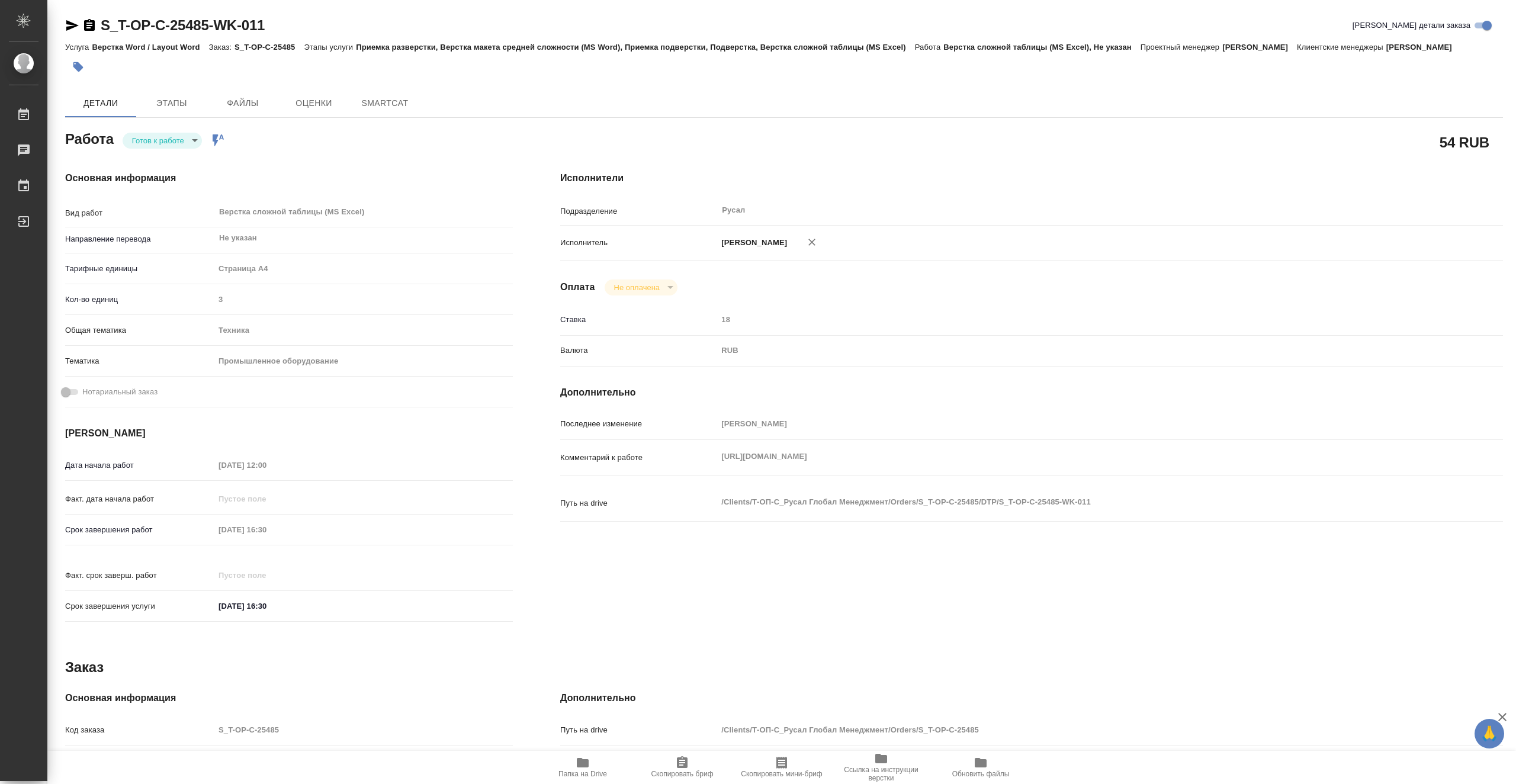
type textarea "x"
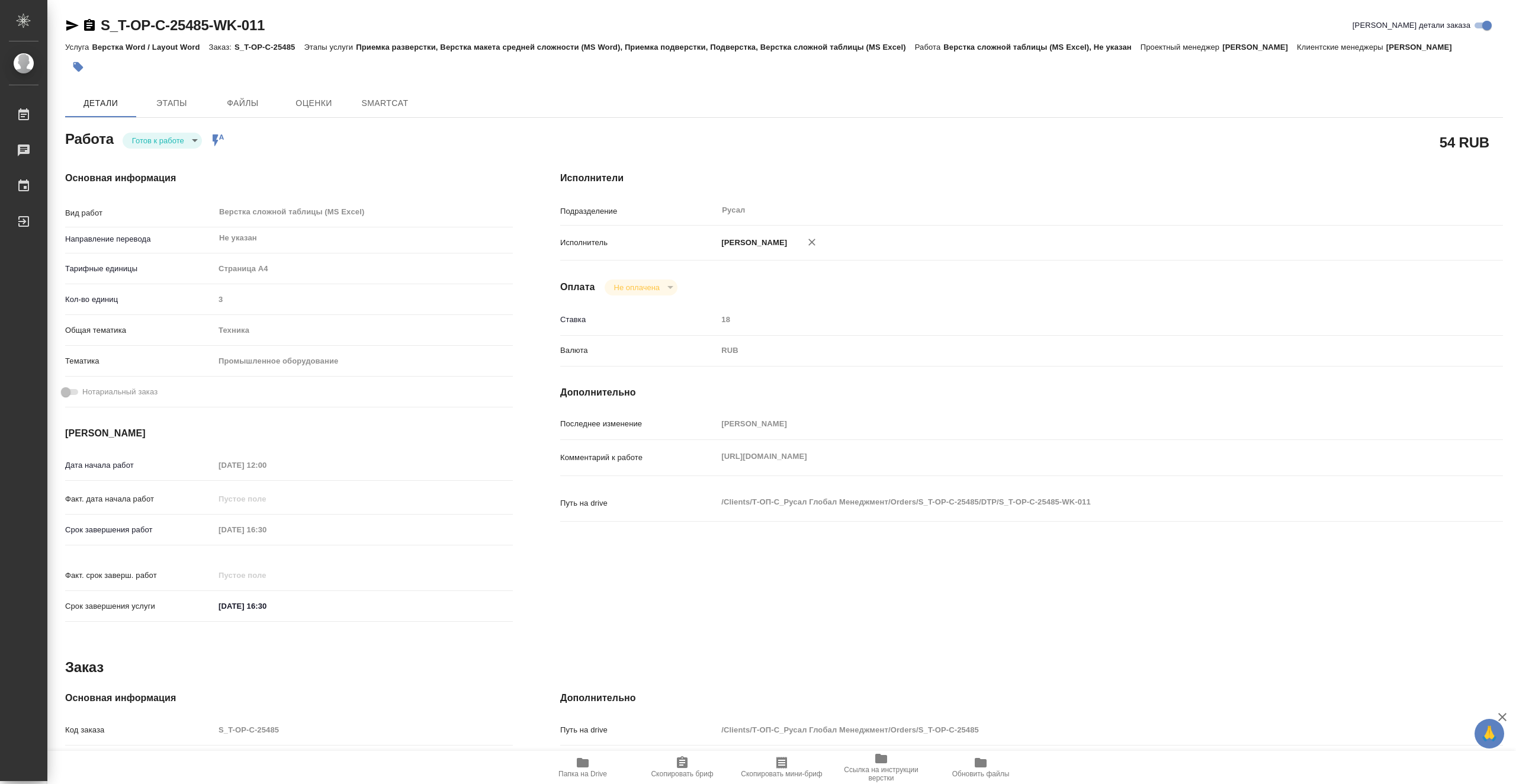
type textarea "x"
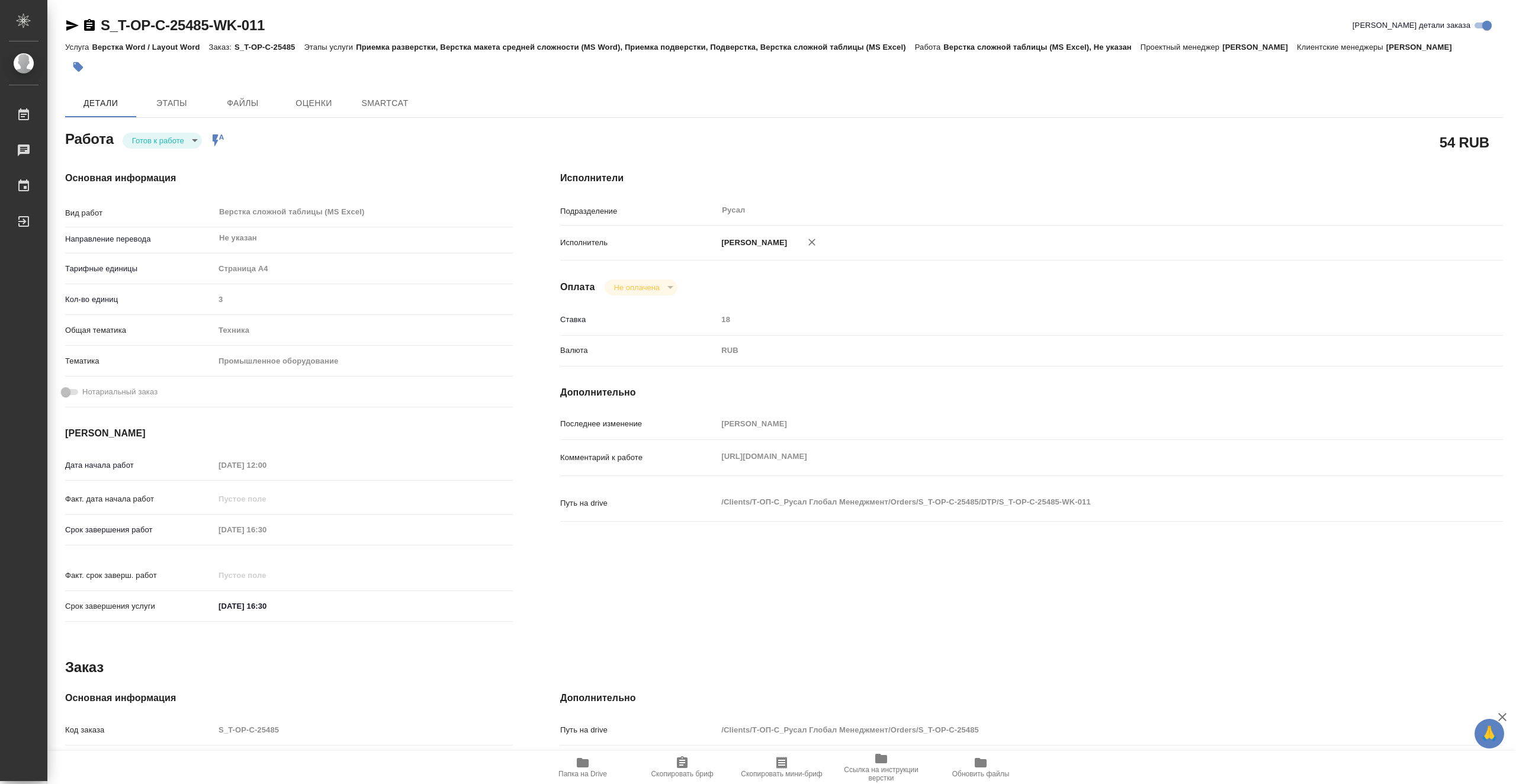
type textarea "x"
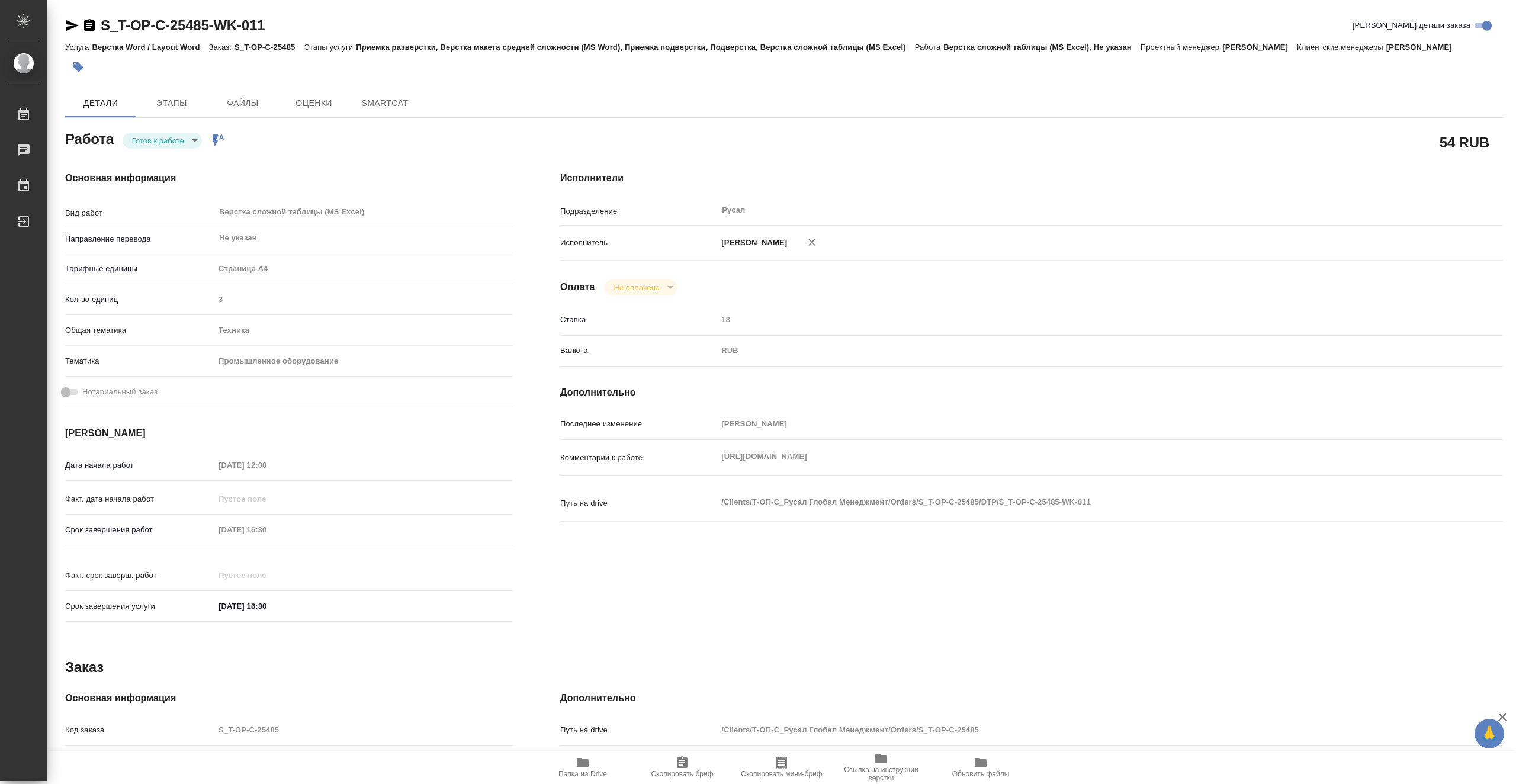
type textarea "x"
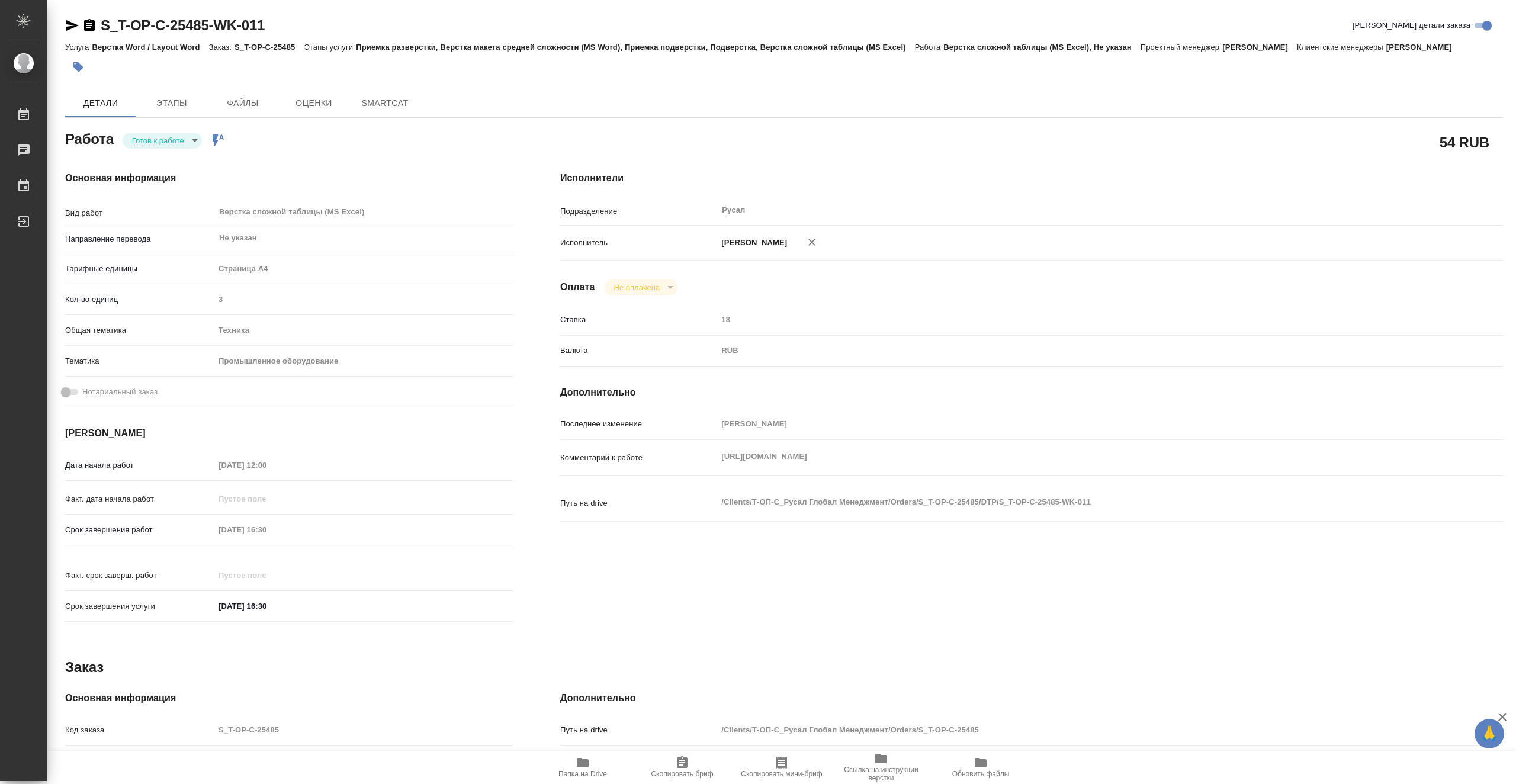
type textarea "x"
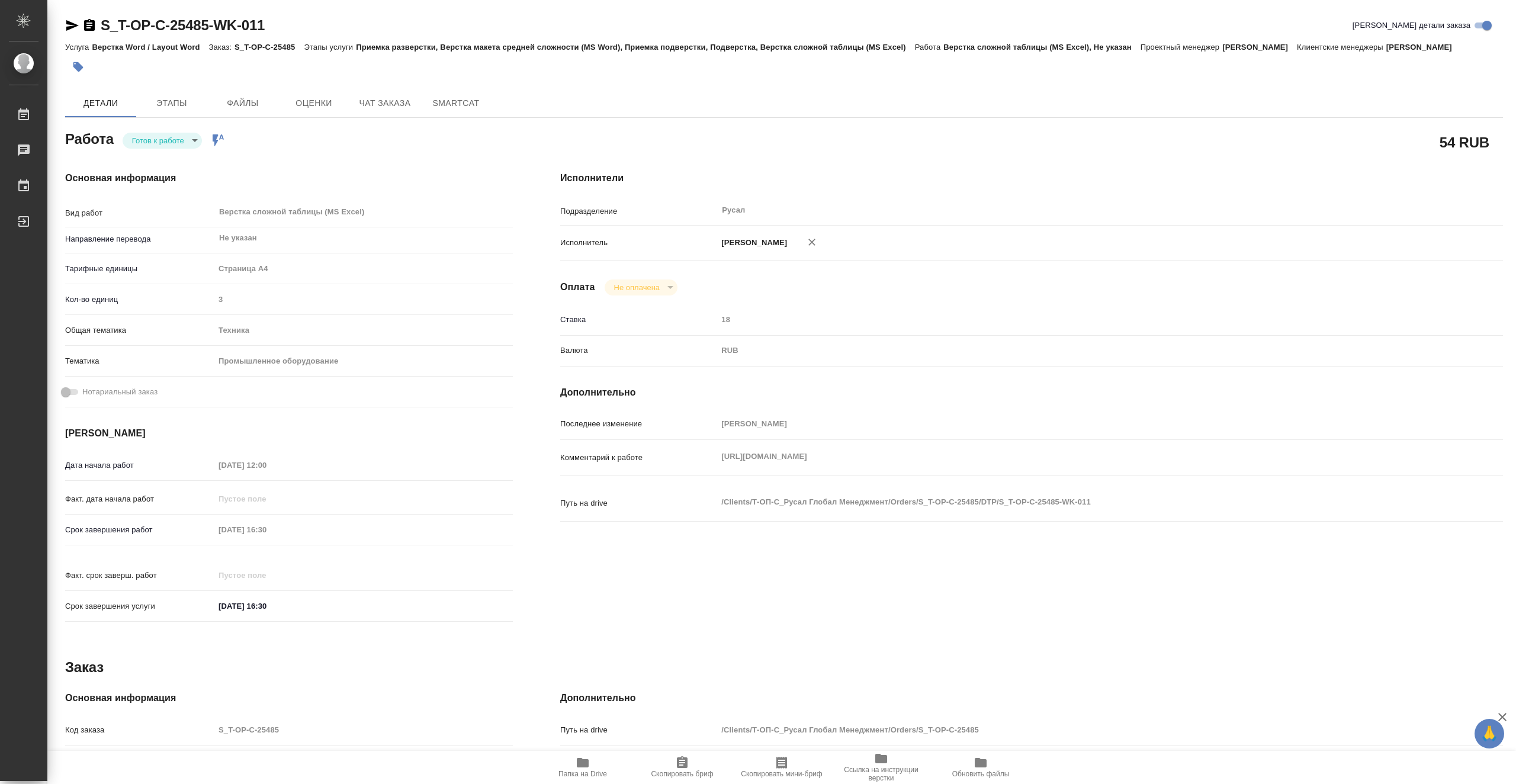
type textarea "x"
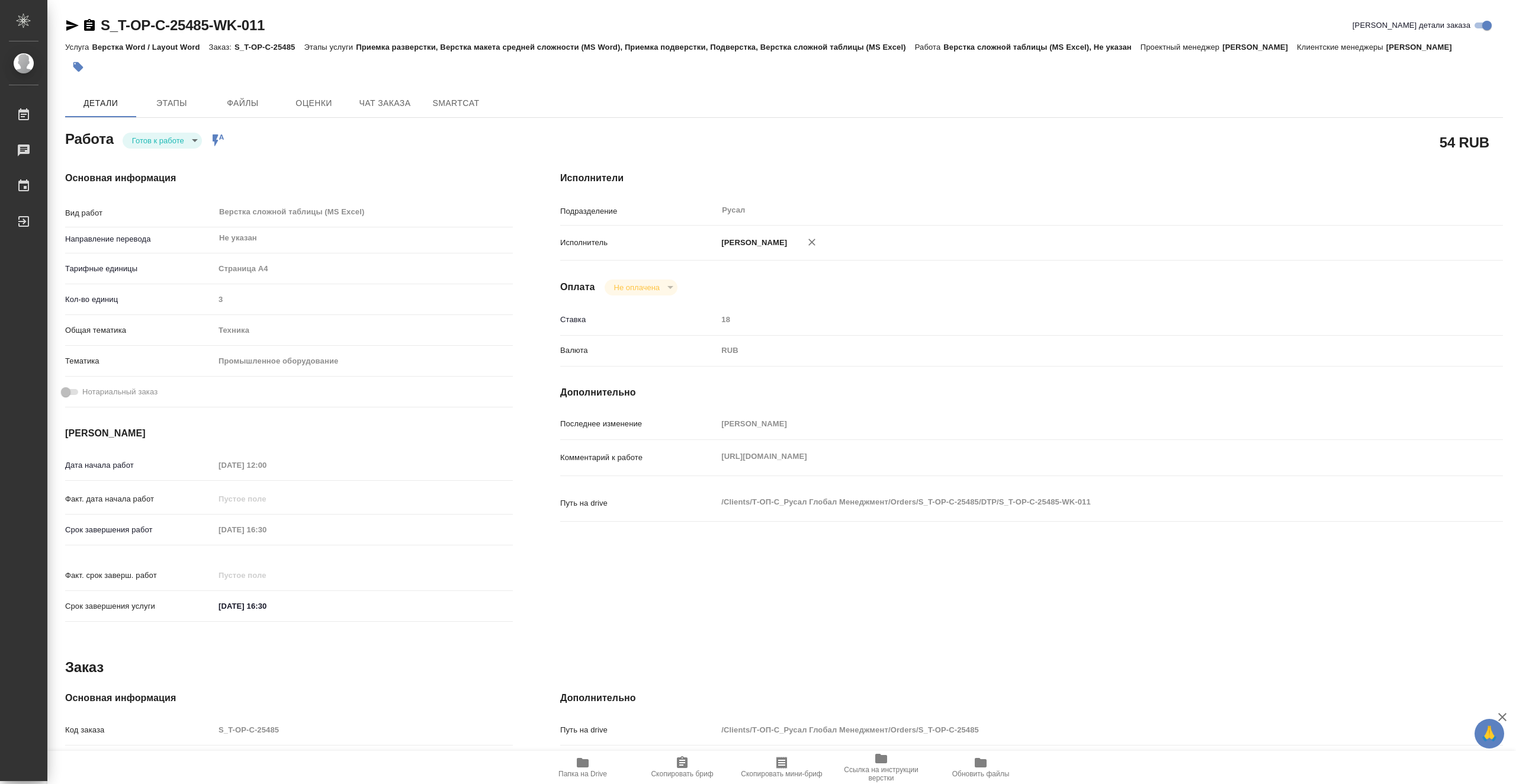
type textarea "x"
click at [175, 140] on body "🙏 .cls-1 fill:#fff; AWATERA Vasiutchenko Aleksandr Работы 0 Чаты График Выйти S…" at bounding box center [758, 392] width 1516 height 784
click at [175, 139] on li "В работе" at bounding box center [162, 140] width 79 height 20
type textarea "x"
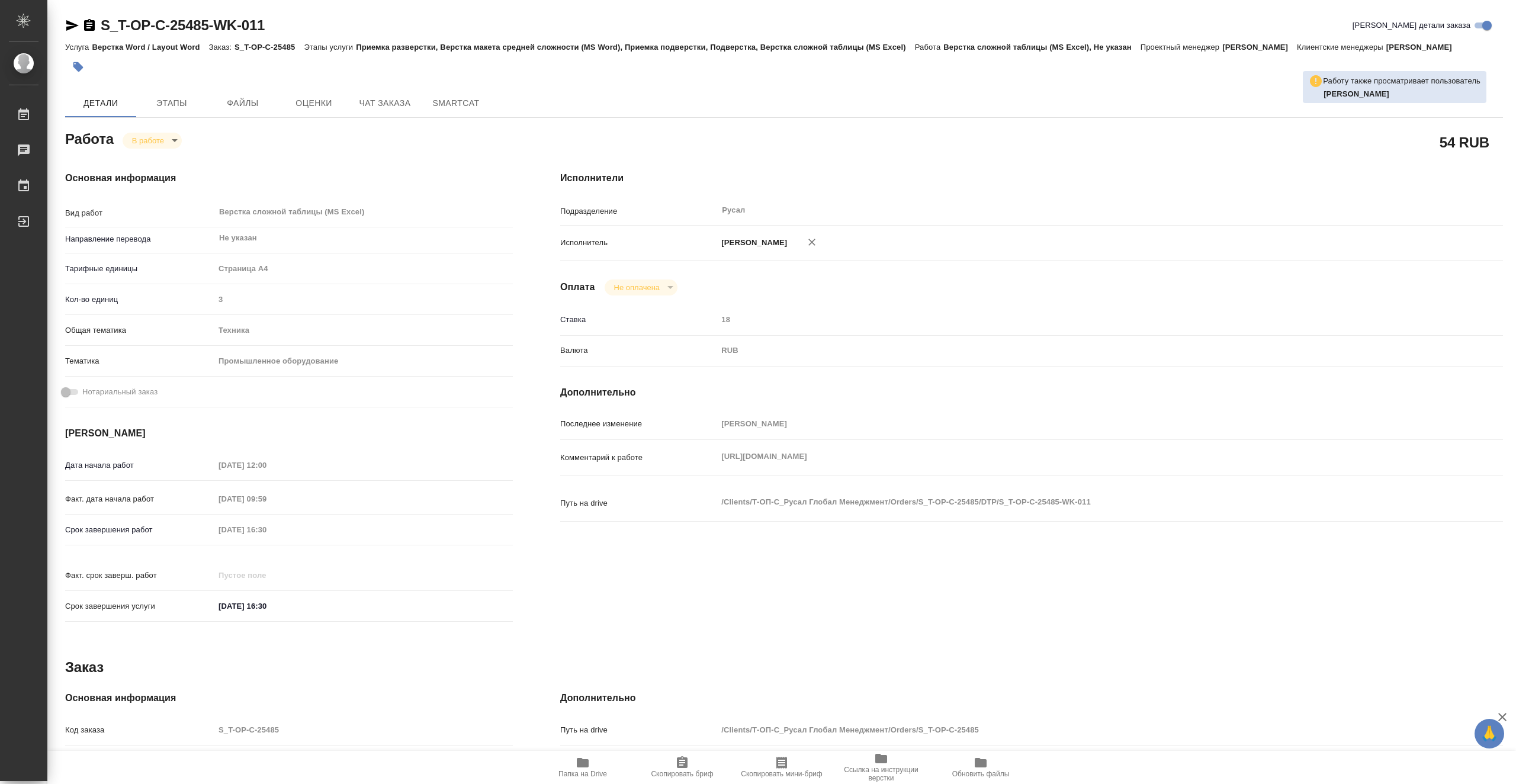
type textarea "x"
click at [585, 768] on icon "button" at bounding box center [583, 762] width 14 height 14
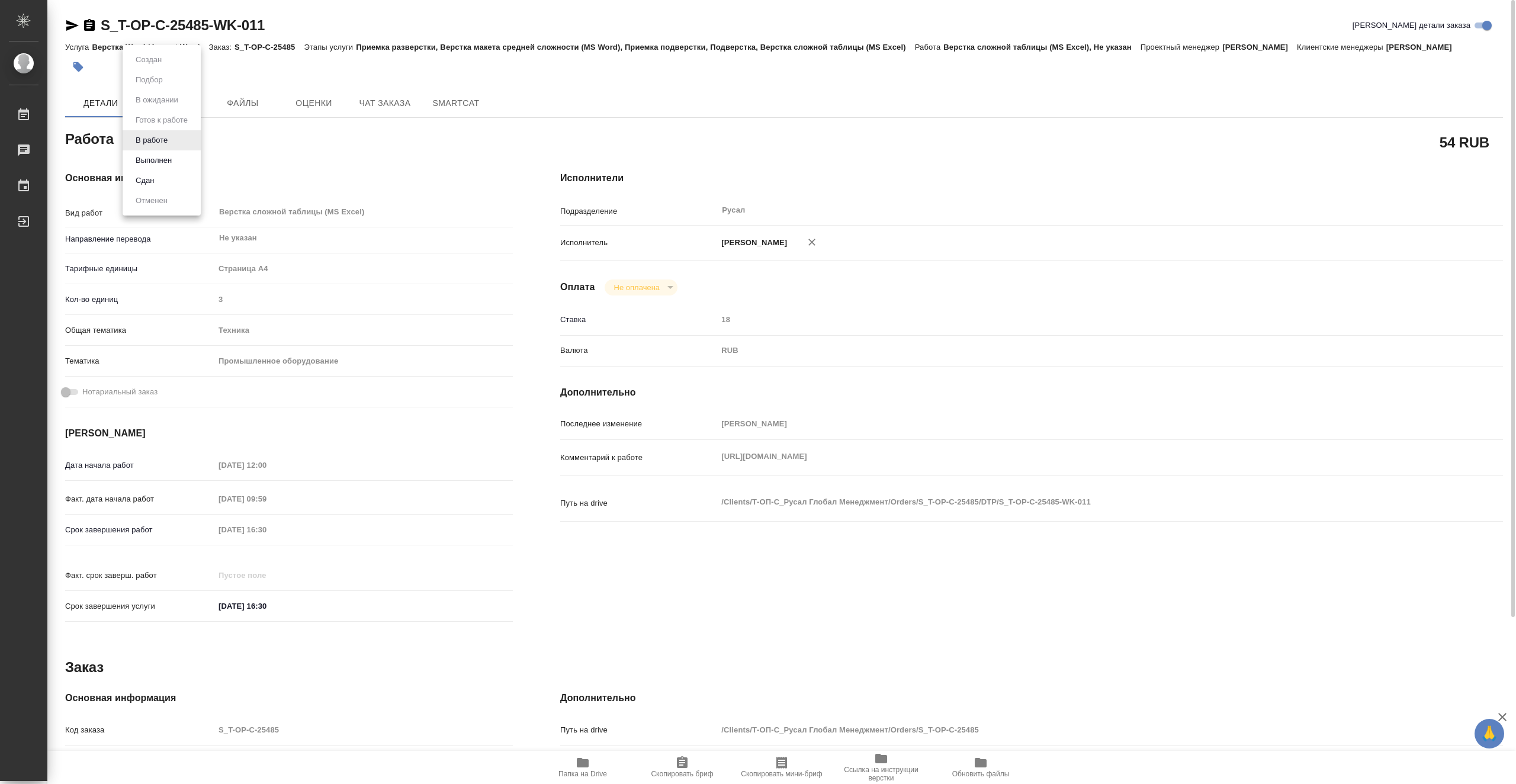
click at [173, 142] on body "🙏 .cls-1 fill:#fff; AWATERA Vasiutchenko Aleksandr Работы 0 Чаты График Выйти S…" at bounding box center [758, 392] width 1516 height 784
click at [179, 159] on li "Выполнен" at bounding box center [161, 161] width 78 height 20
type textarea "x"
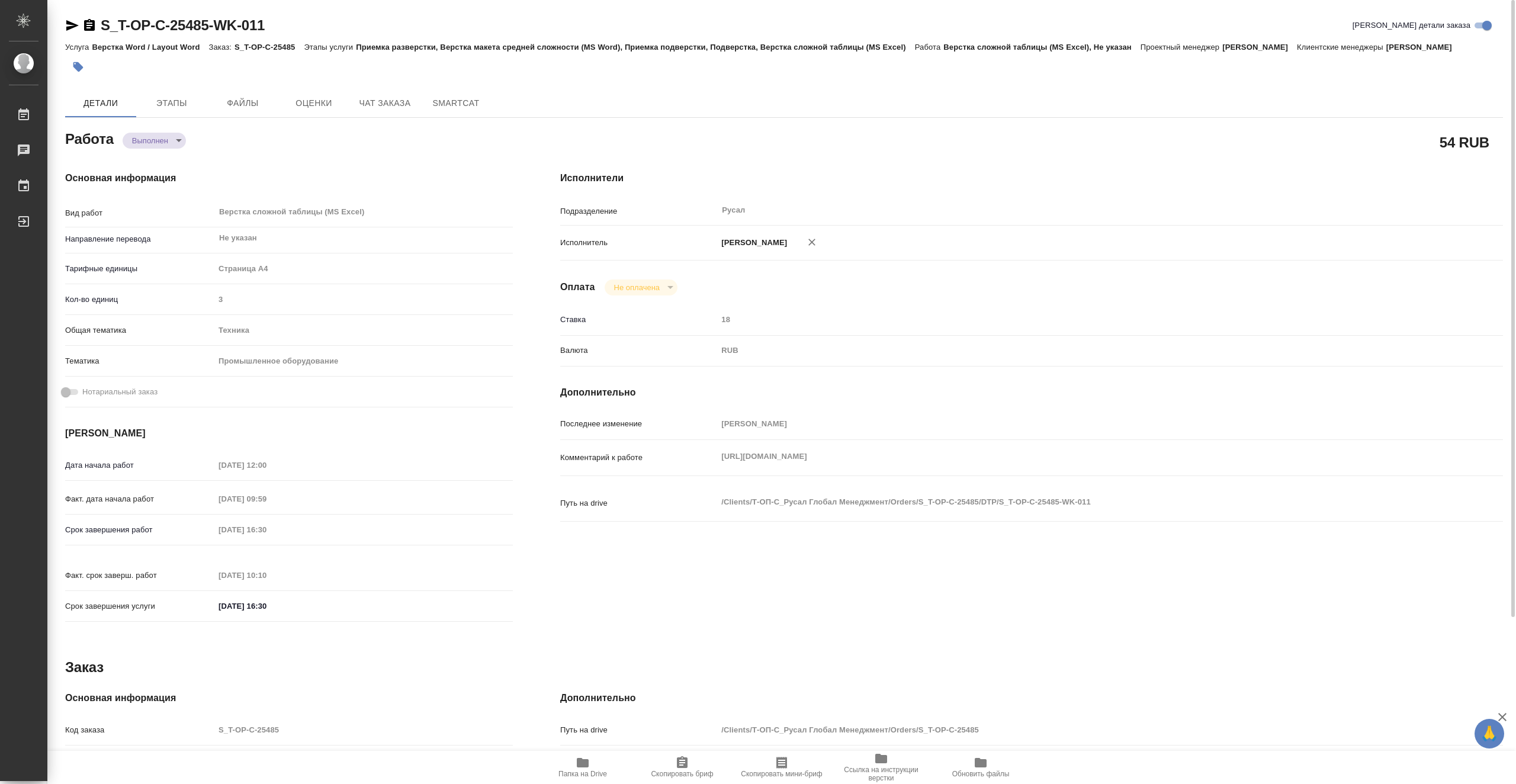
type textarea "x"
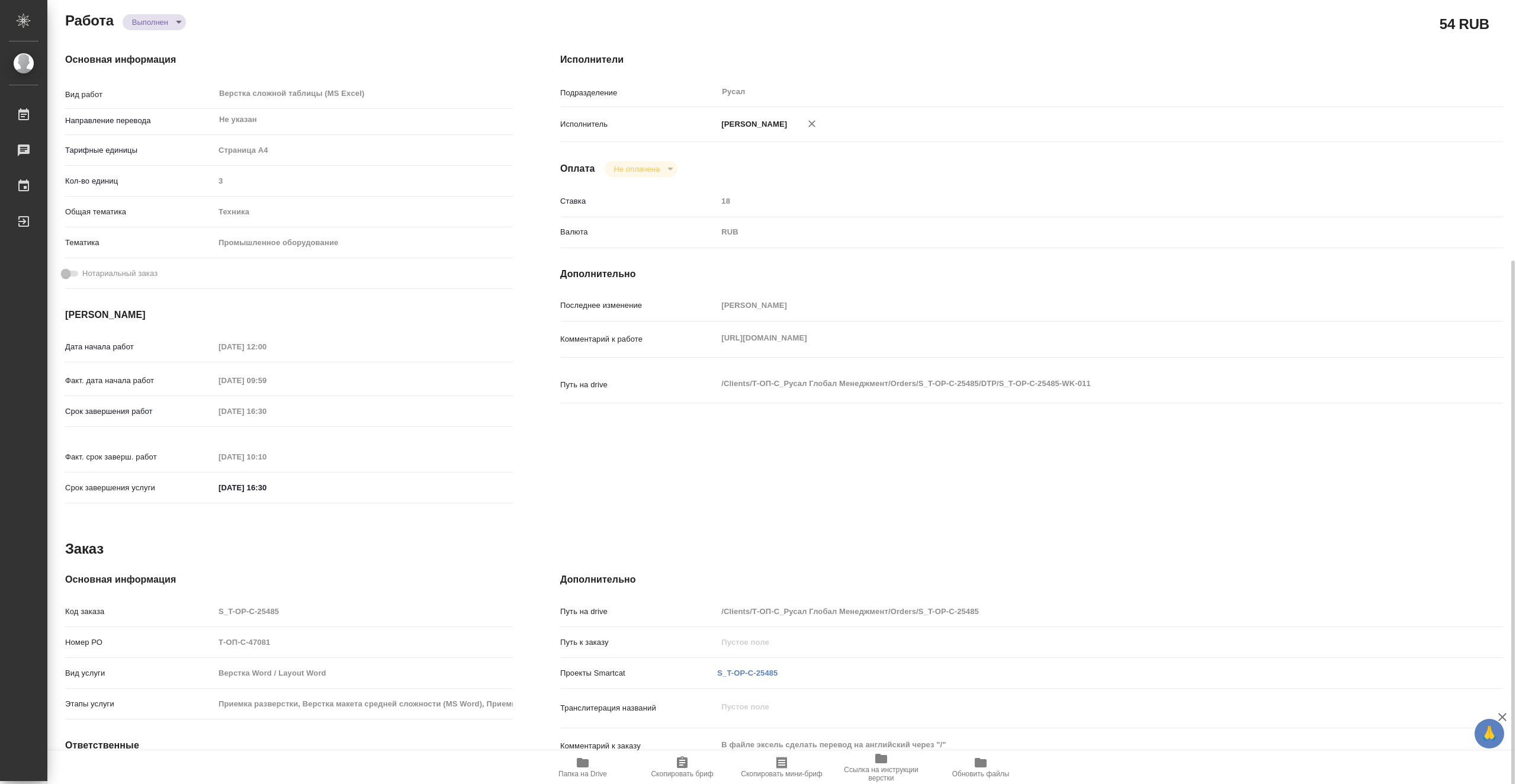
scroll to position [212, 0]
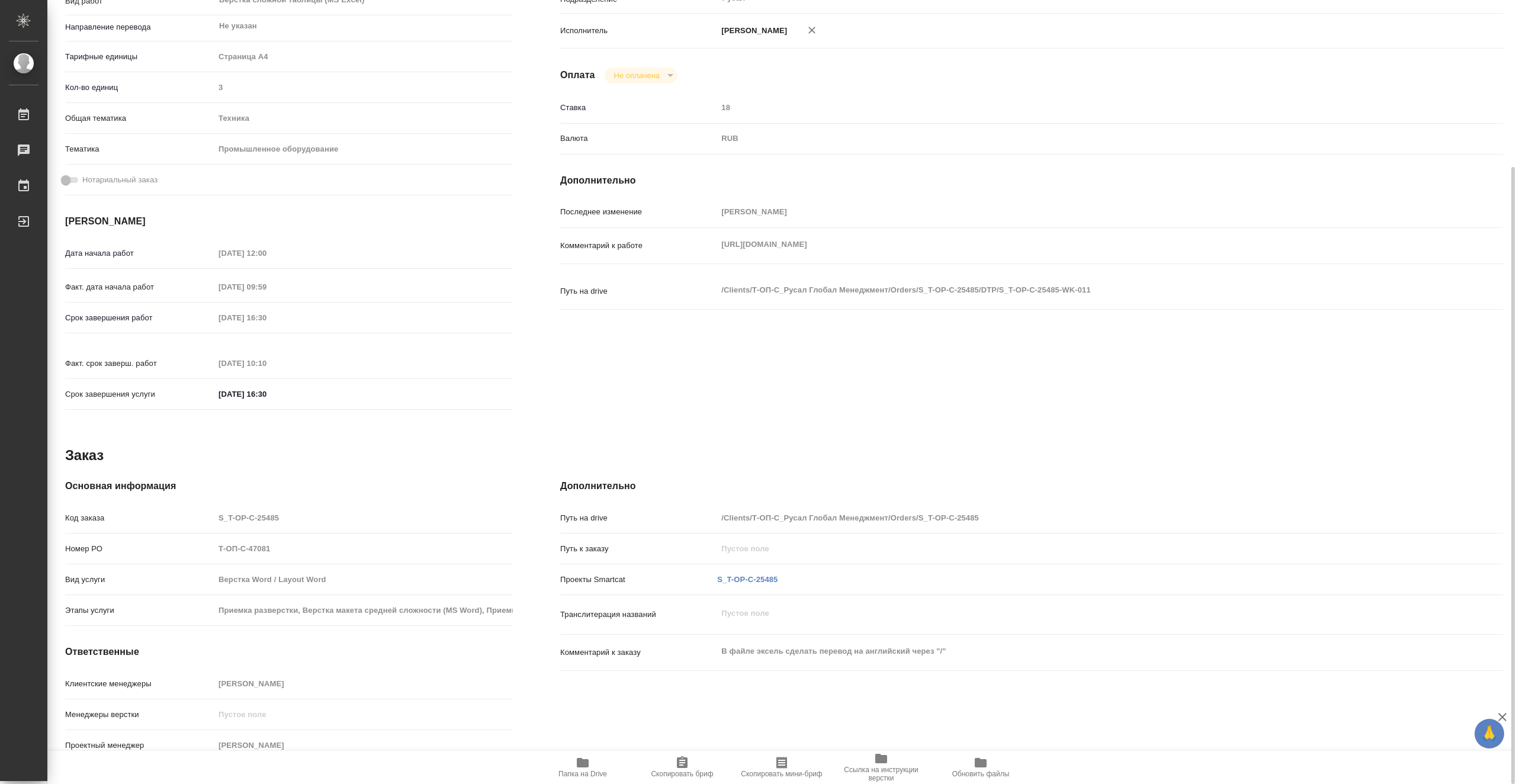
type textarea "x"
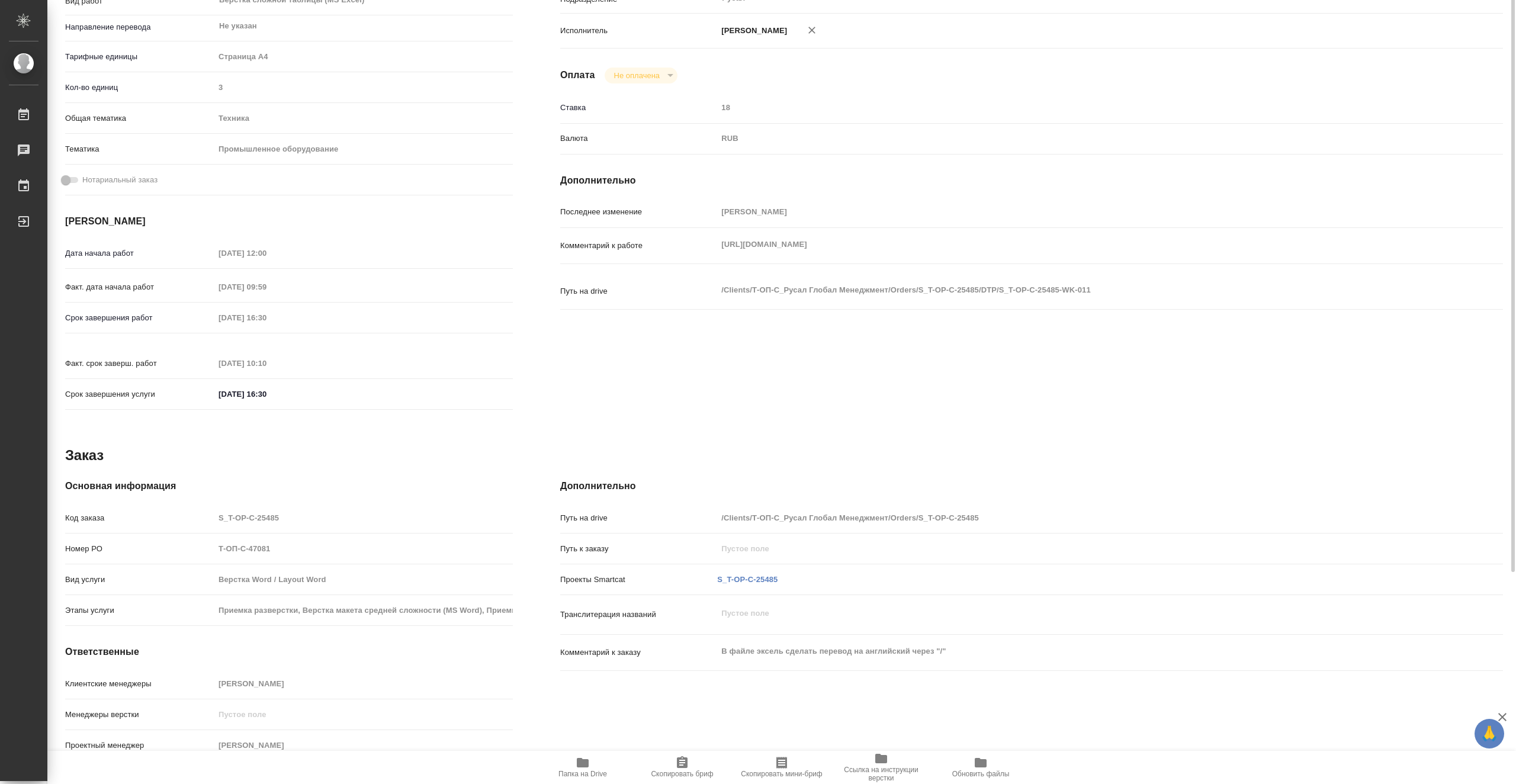
scroll to position [0, 0]
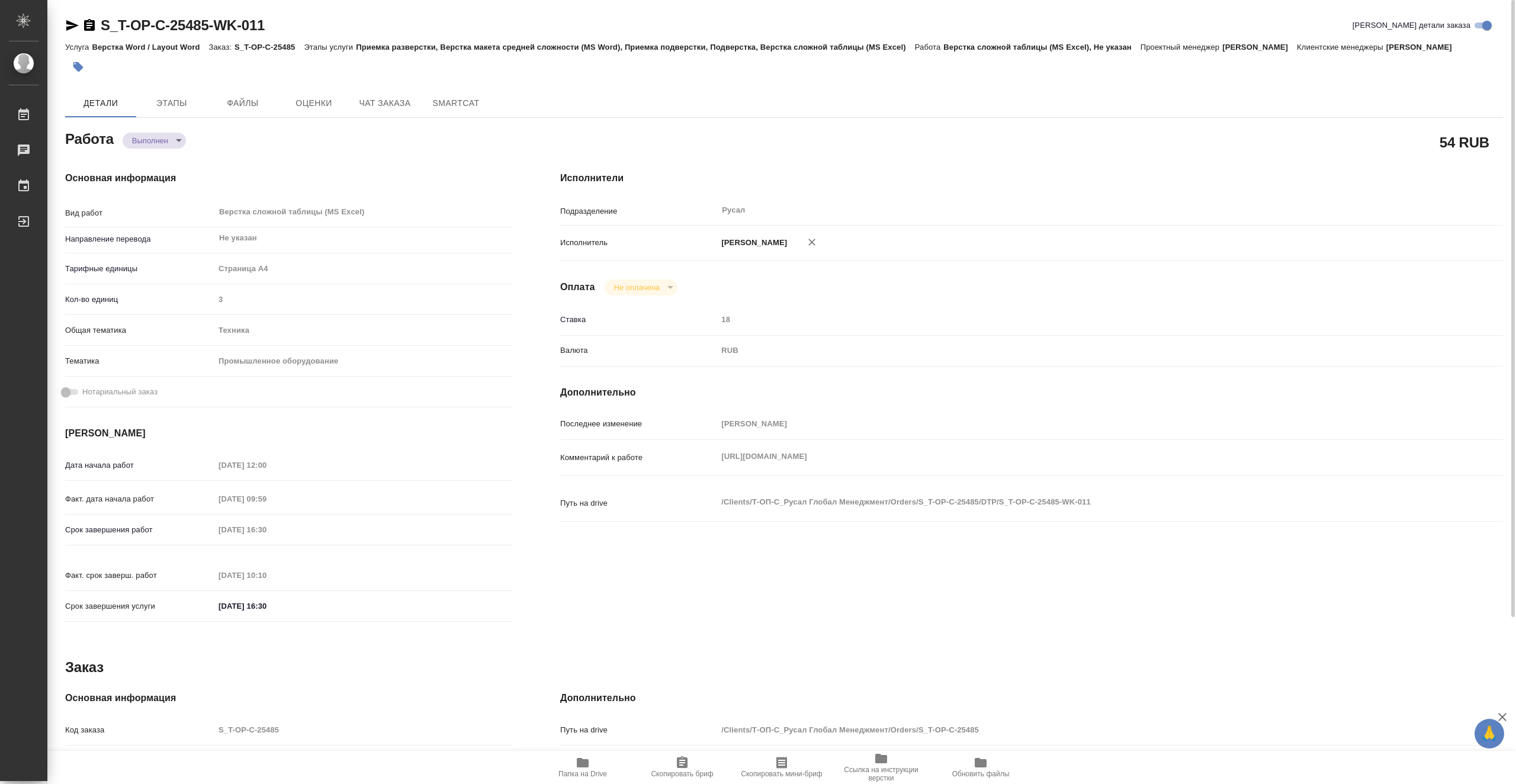
click at [73, 28] on icon "button" at bounding box center [73, 26] width 13 height 11
type textarea "x"
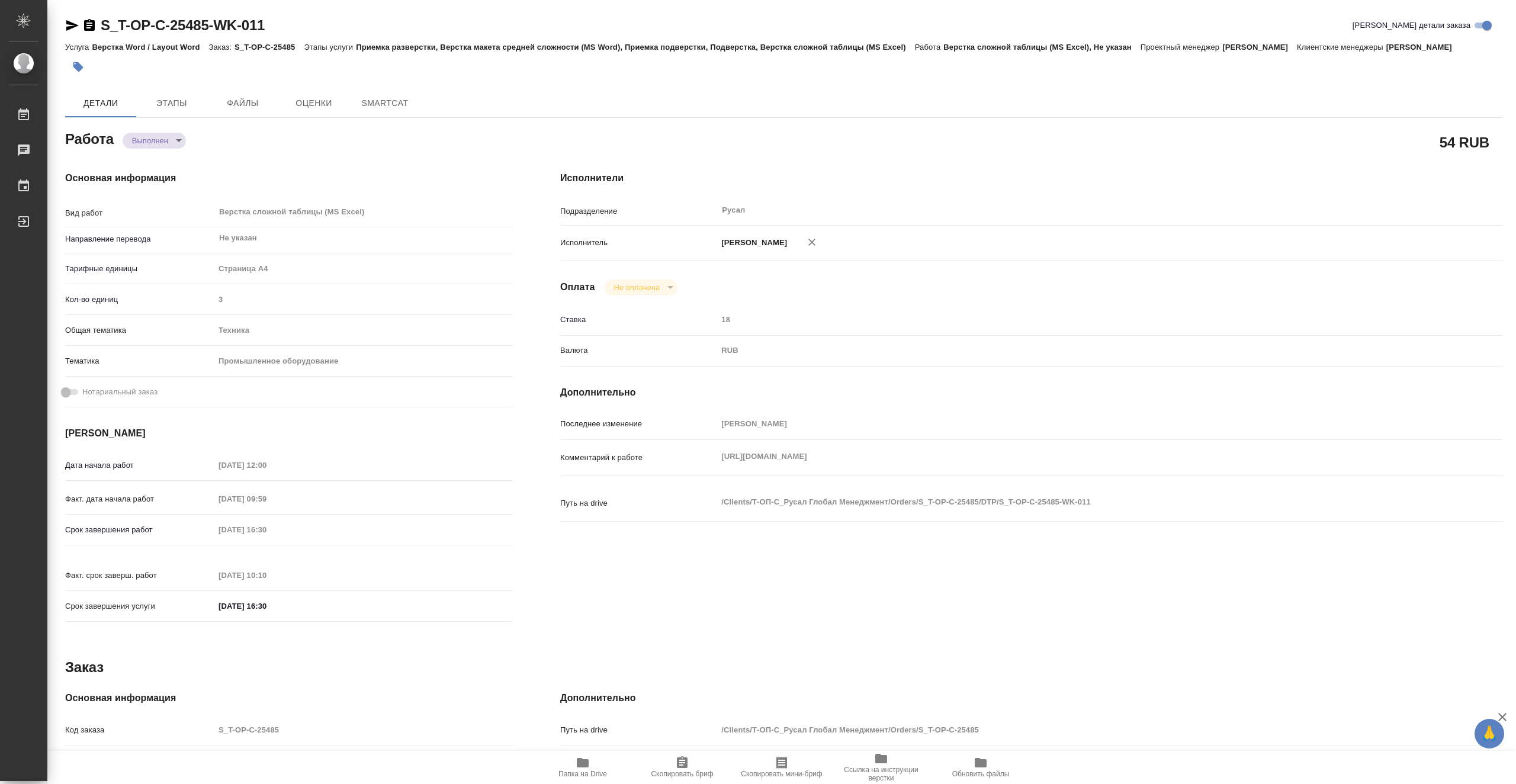
type textarea "x"
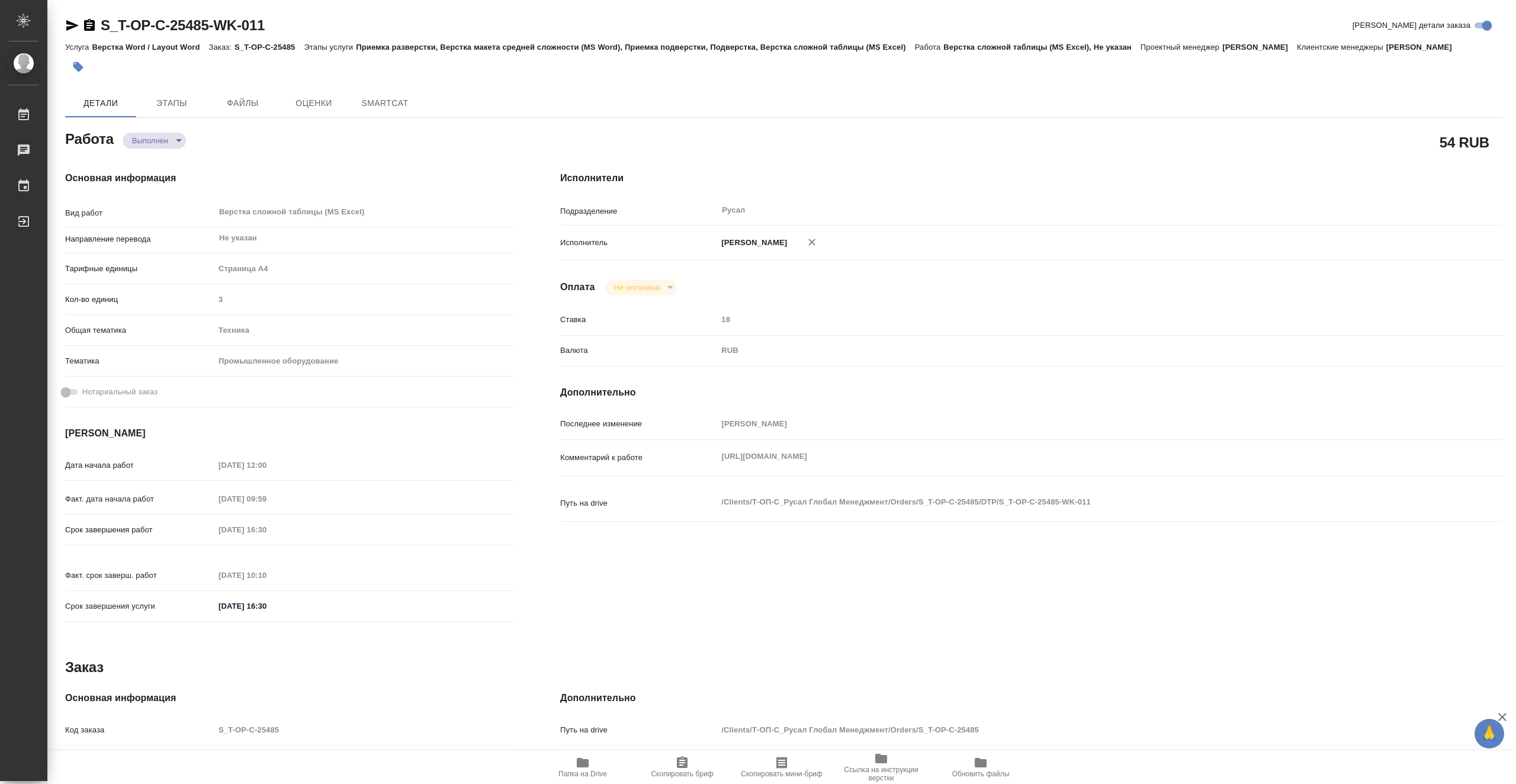
type textarea "x"
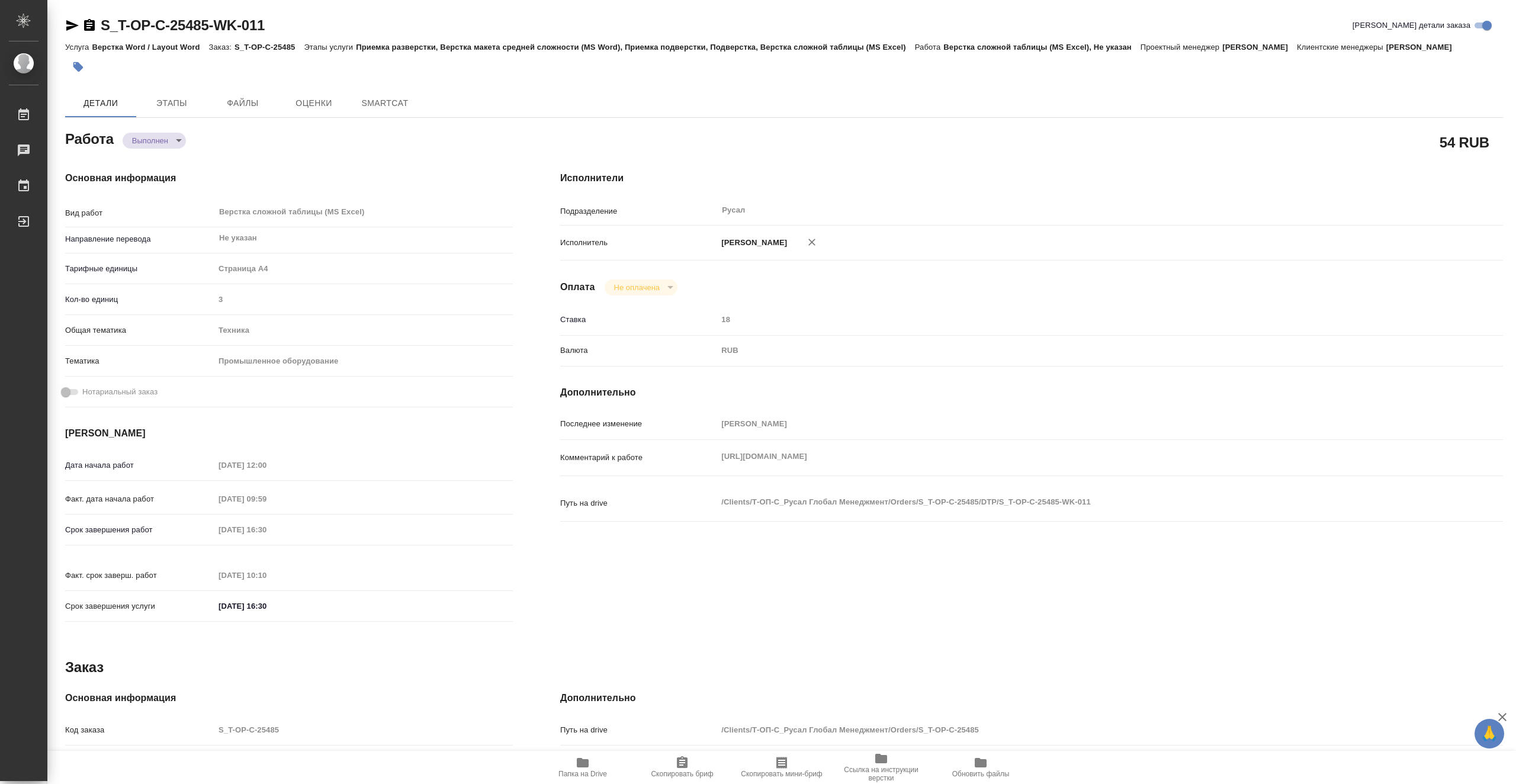
type textarea "x"
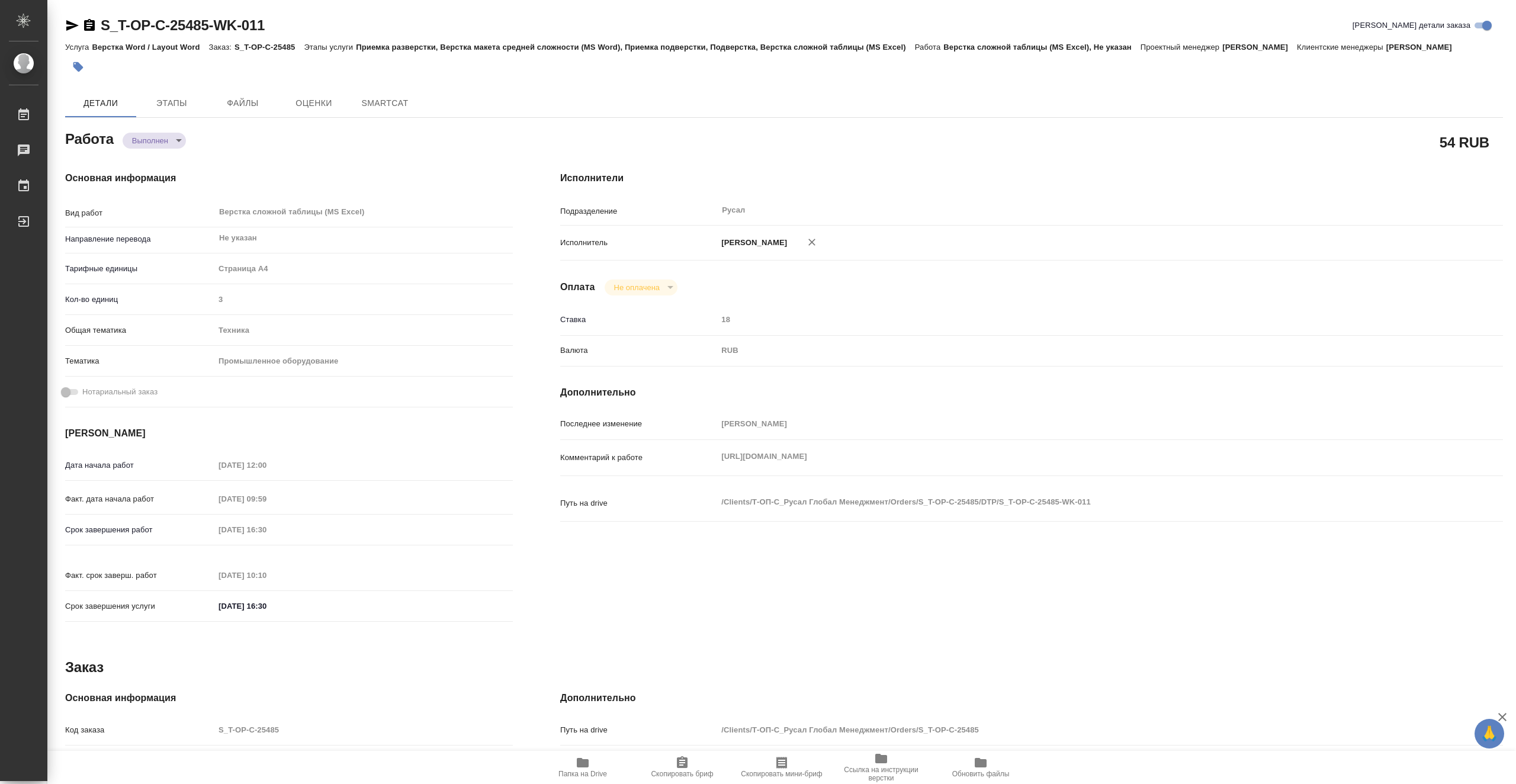
type textarea "x"
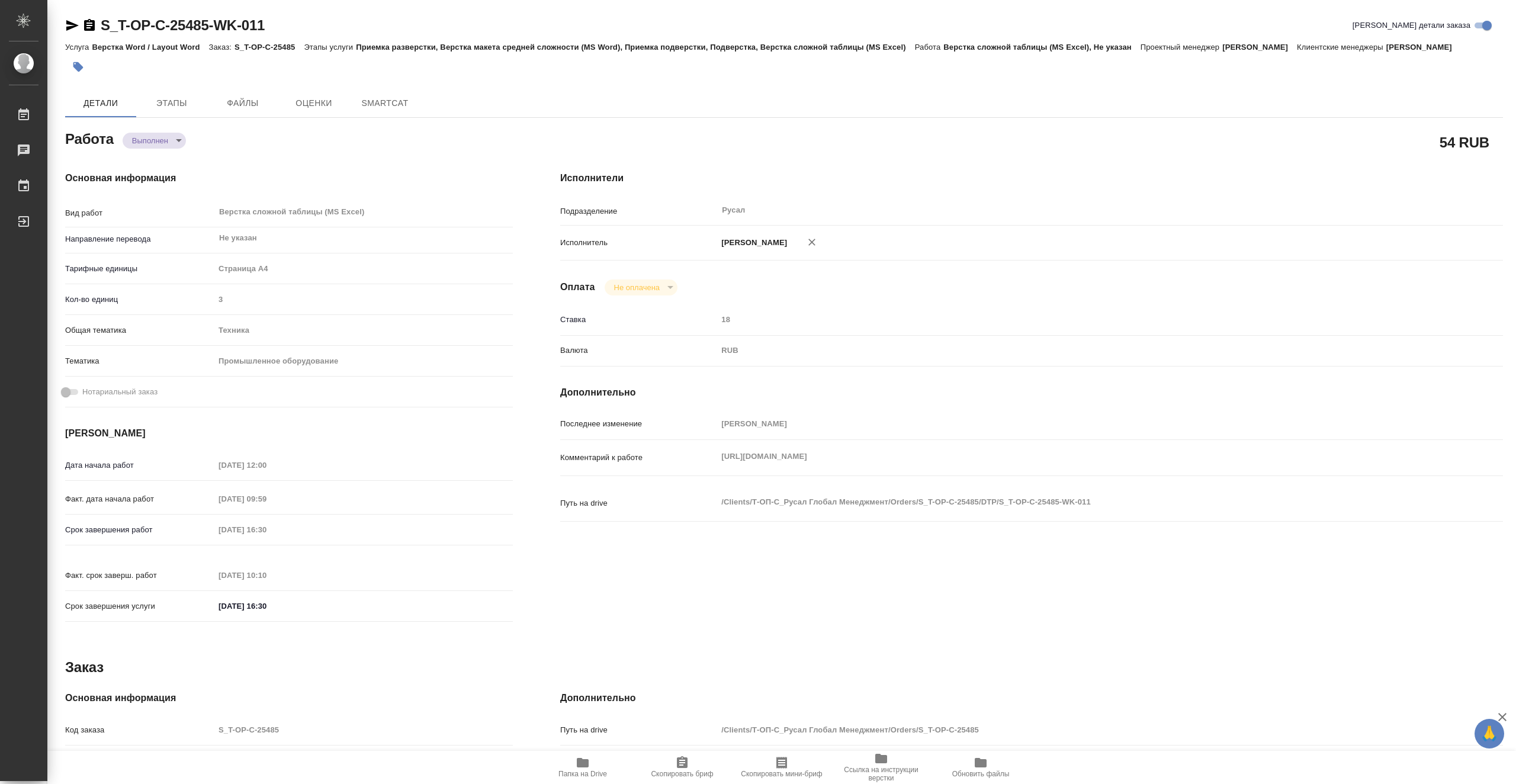
type textarea "x"
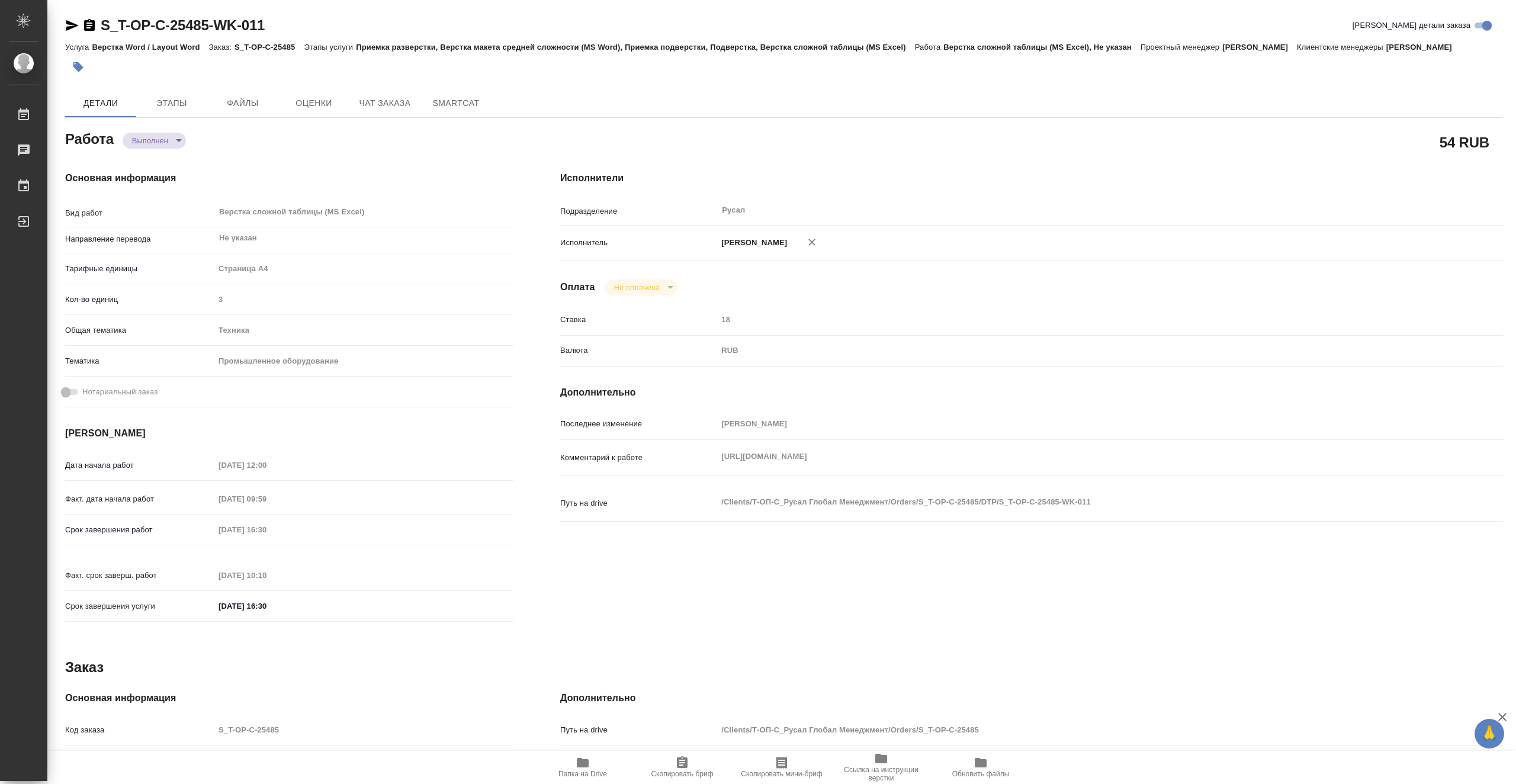
type textarea "x"
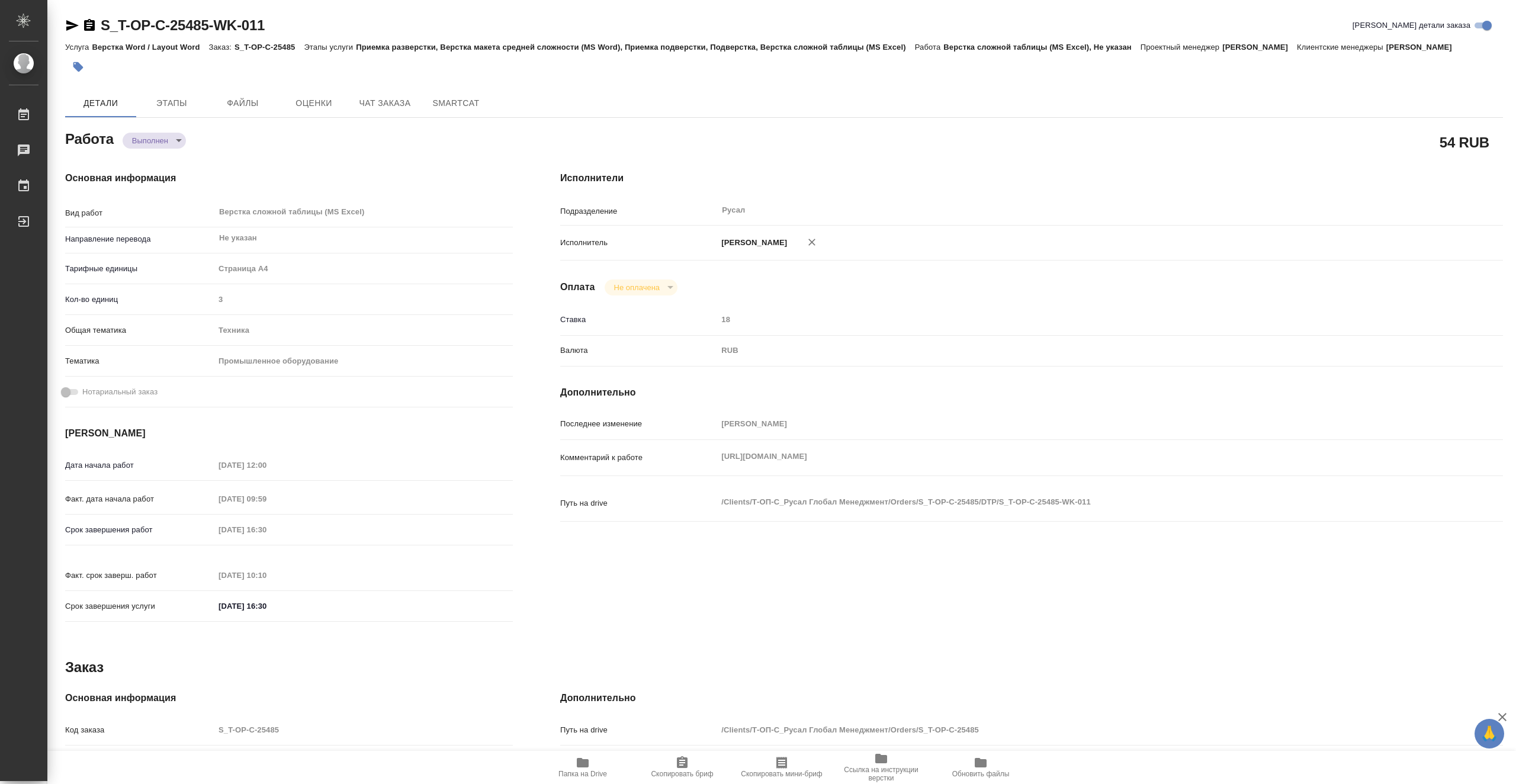
type textarea "x"
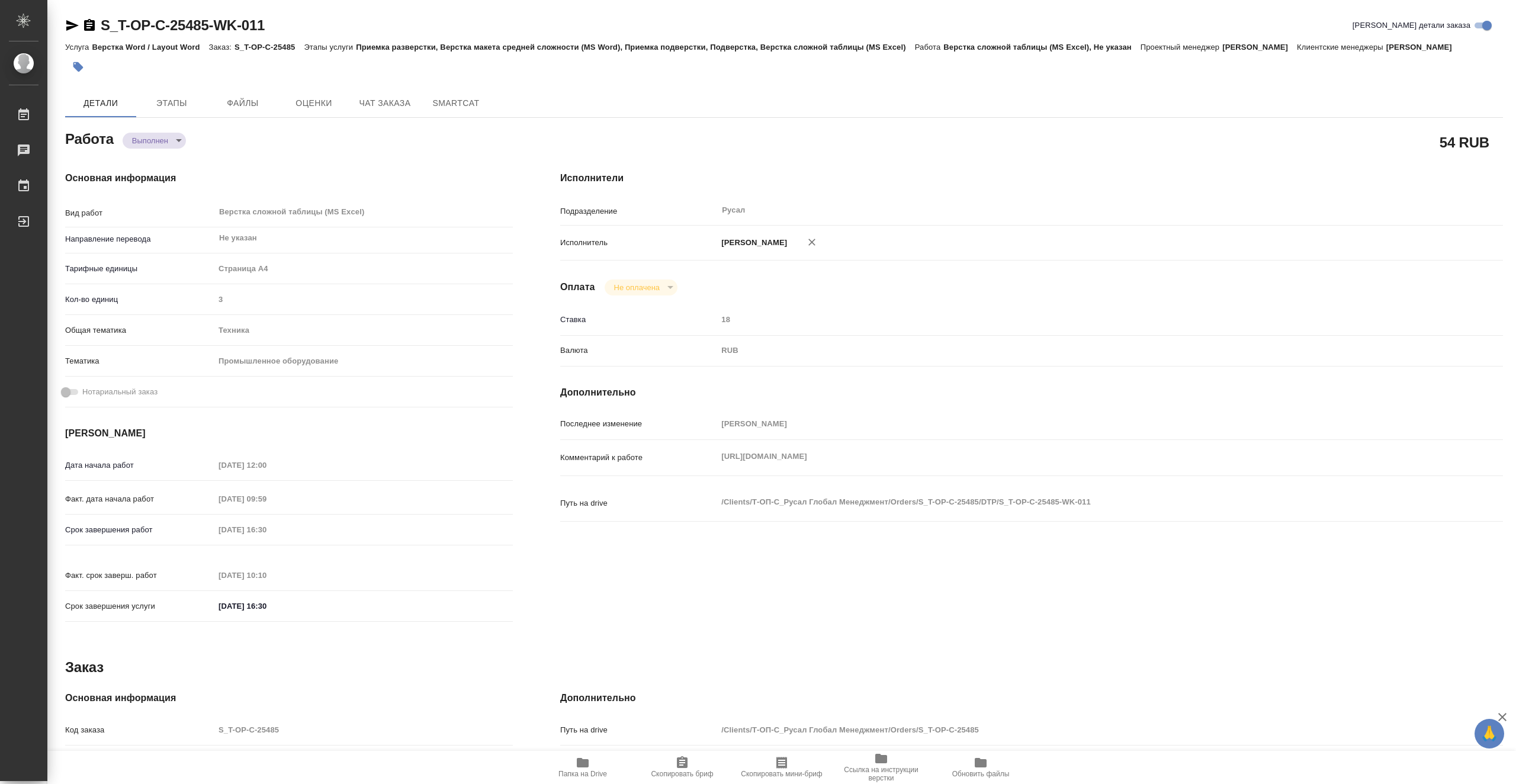
type textarea "x"
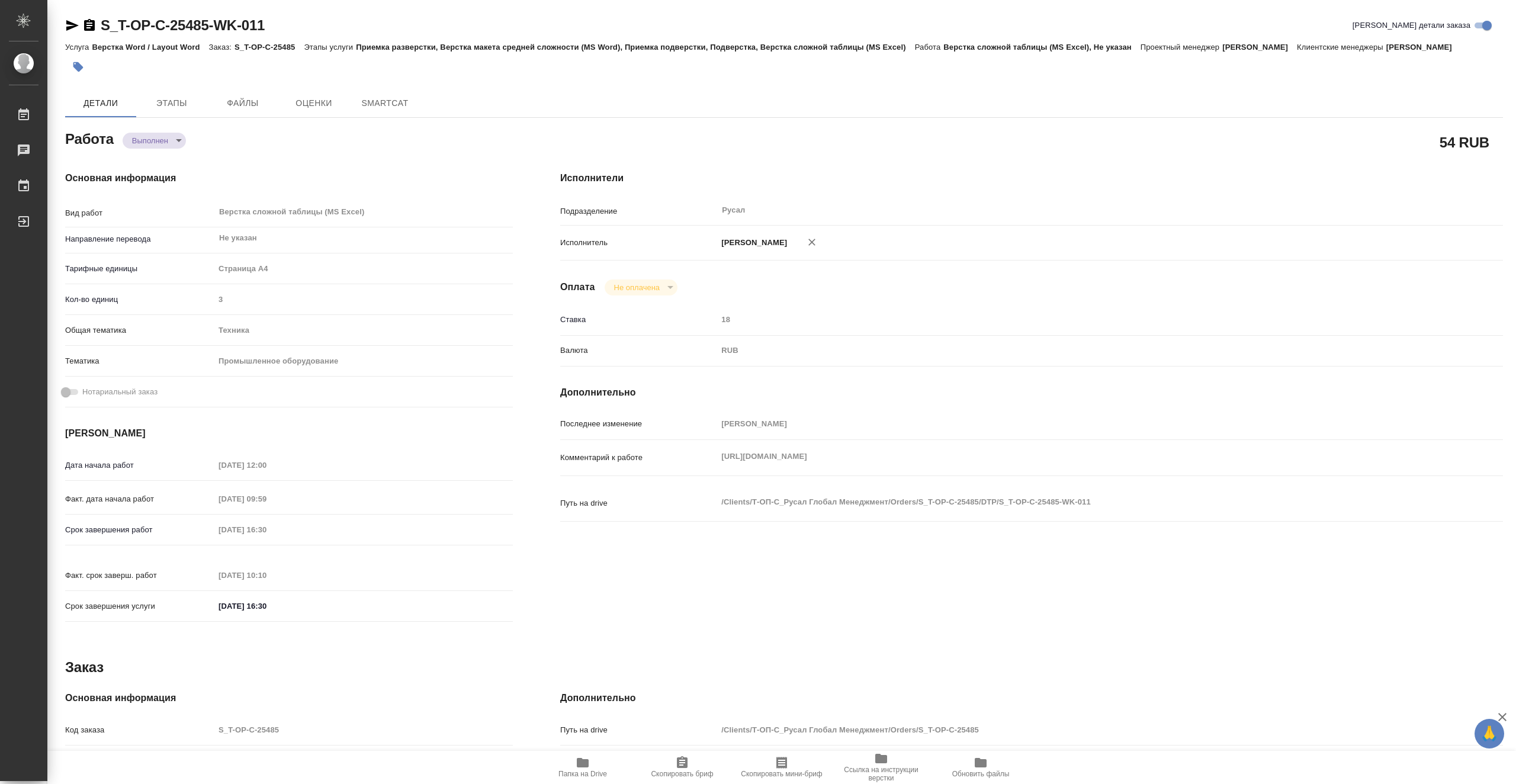
type textarea "x"
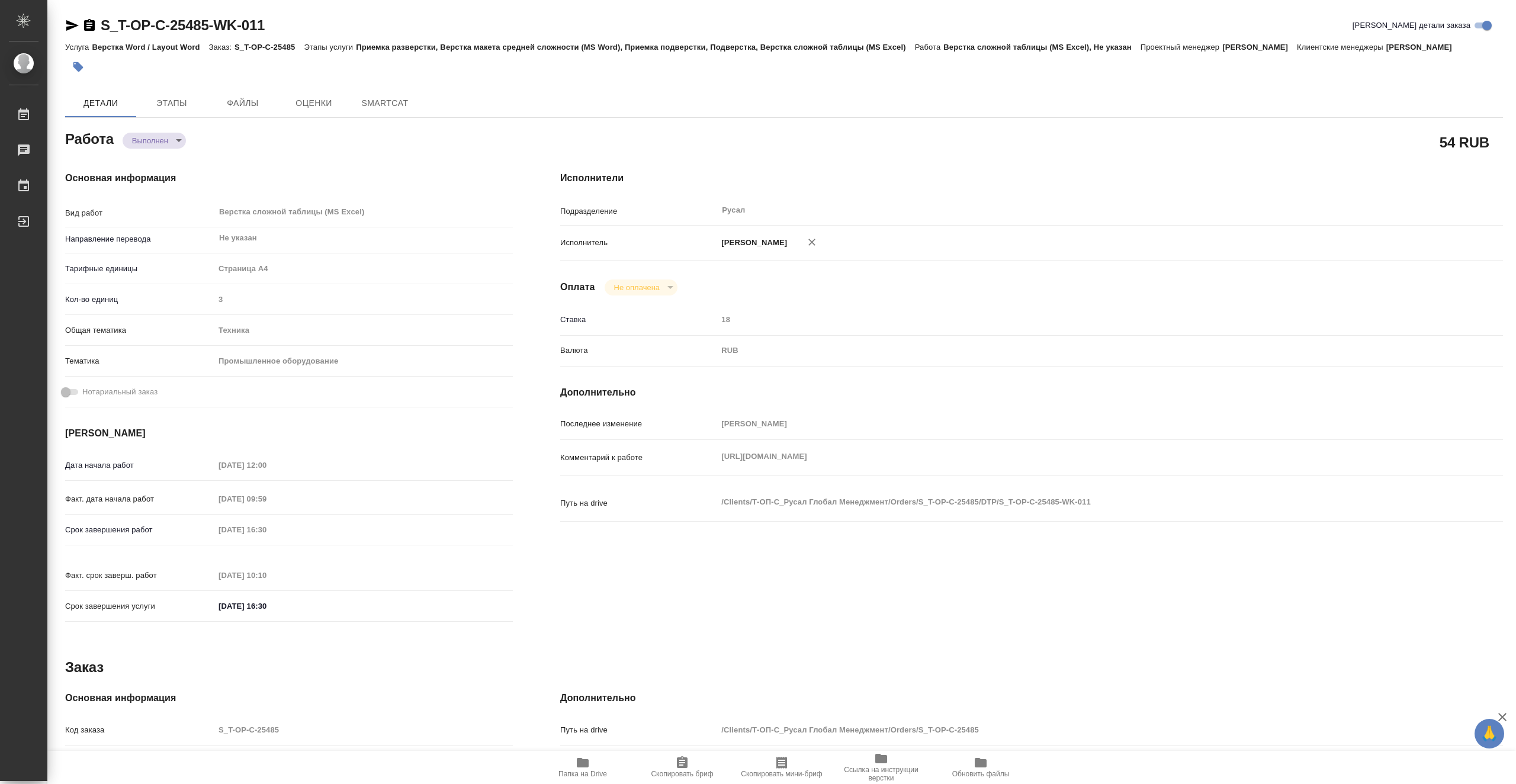
type textarea "x"
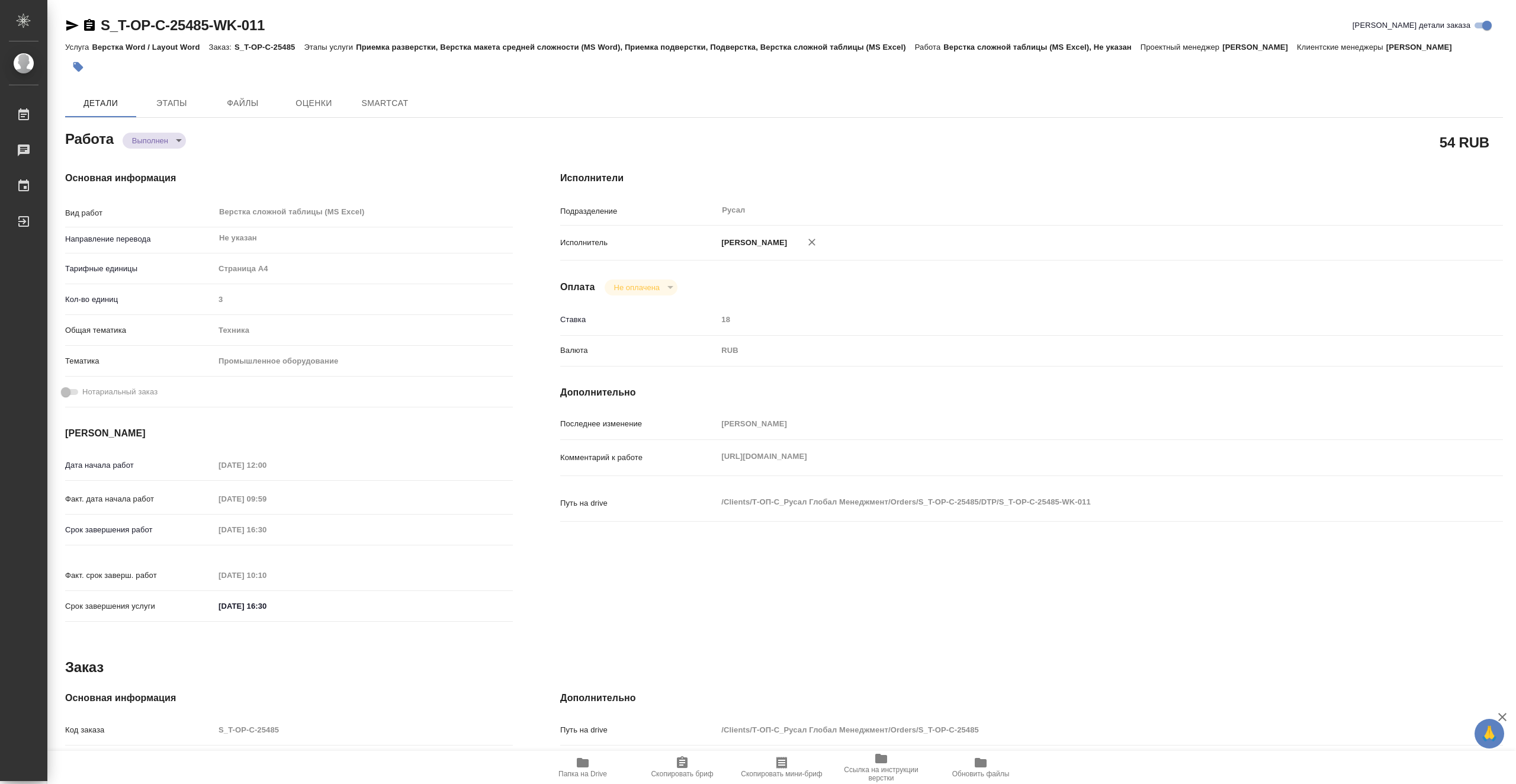
type textarea "x"
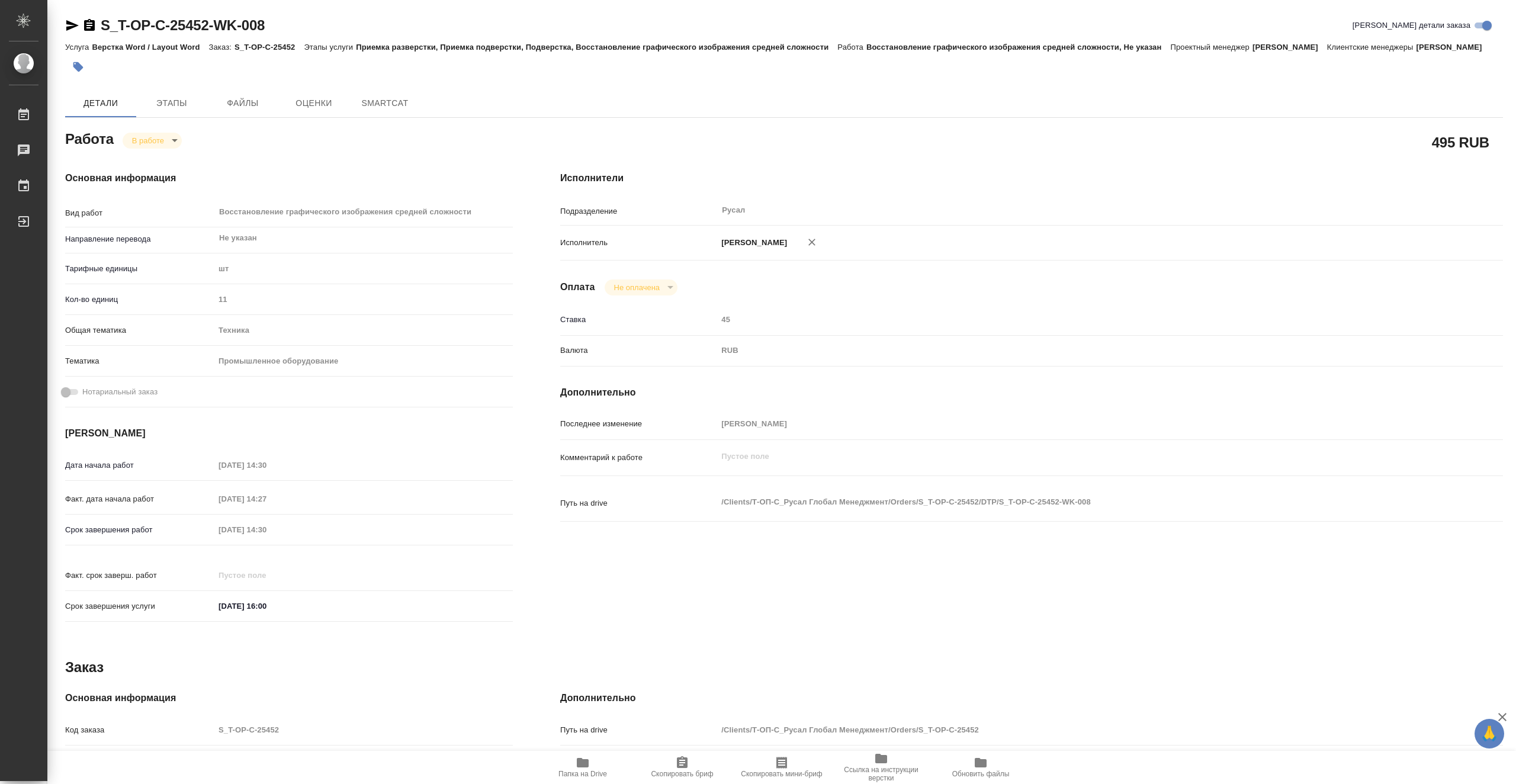
type textarea "x"
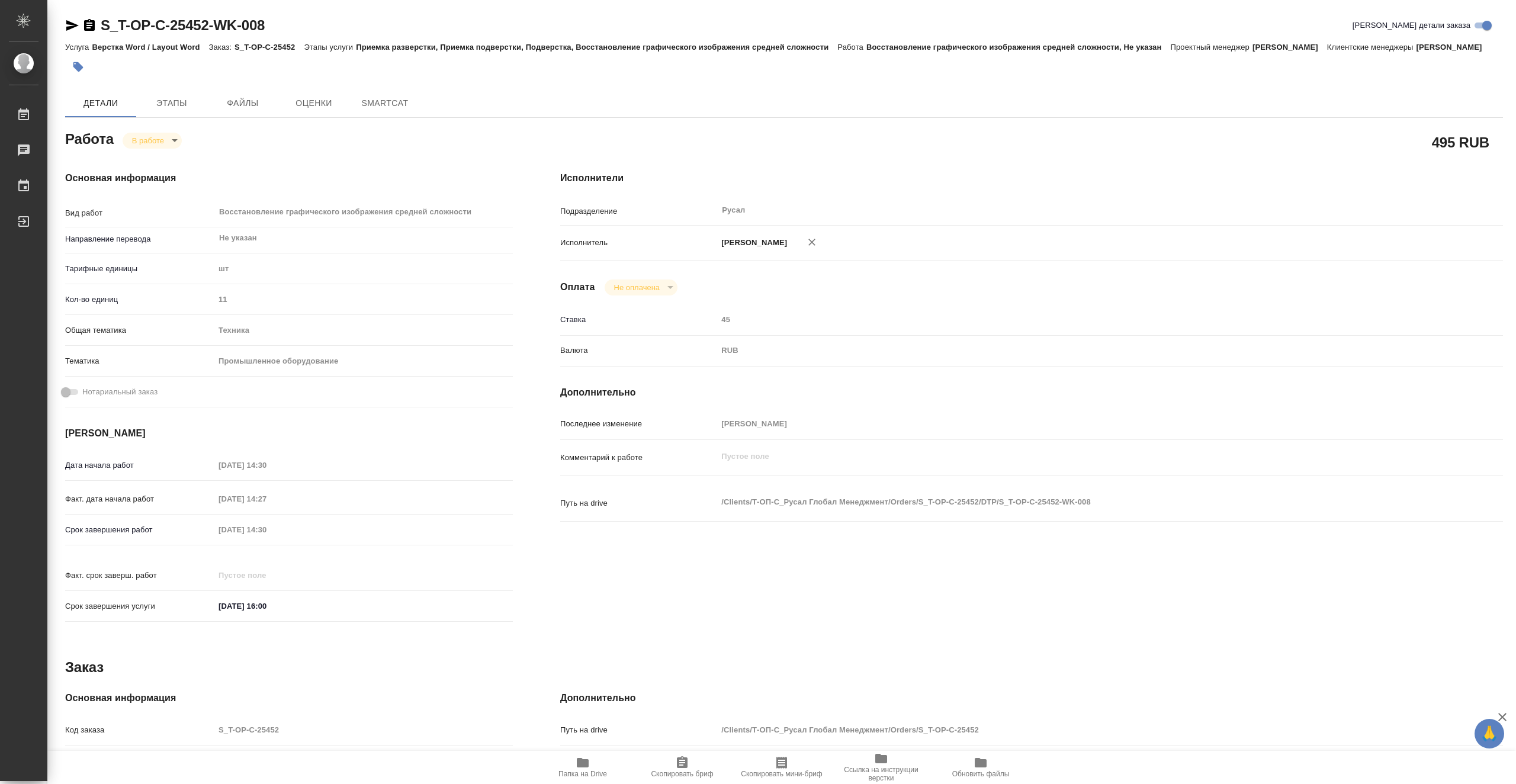
type textarea "x"
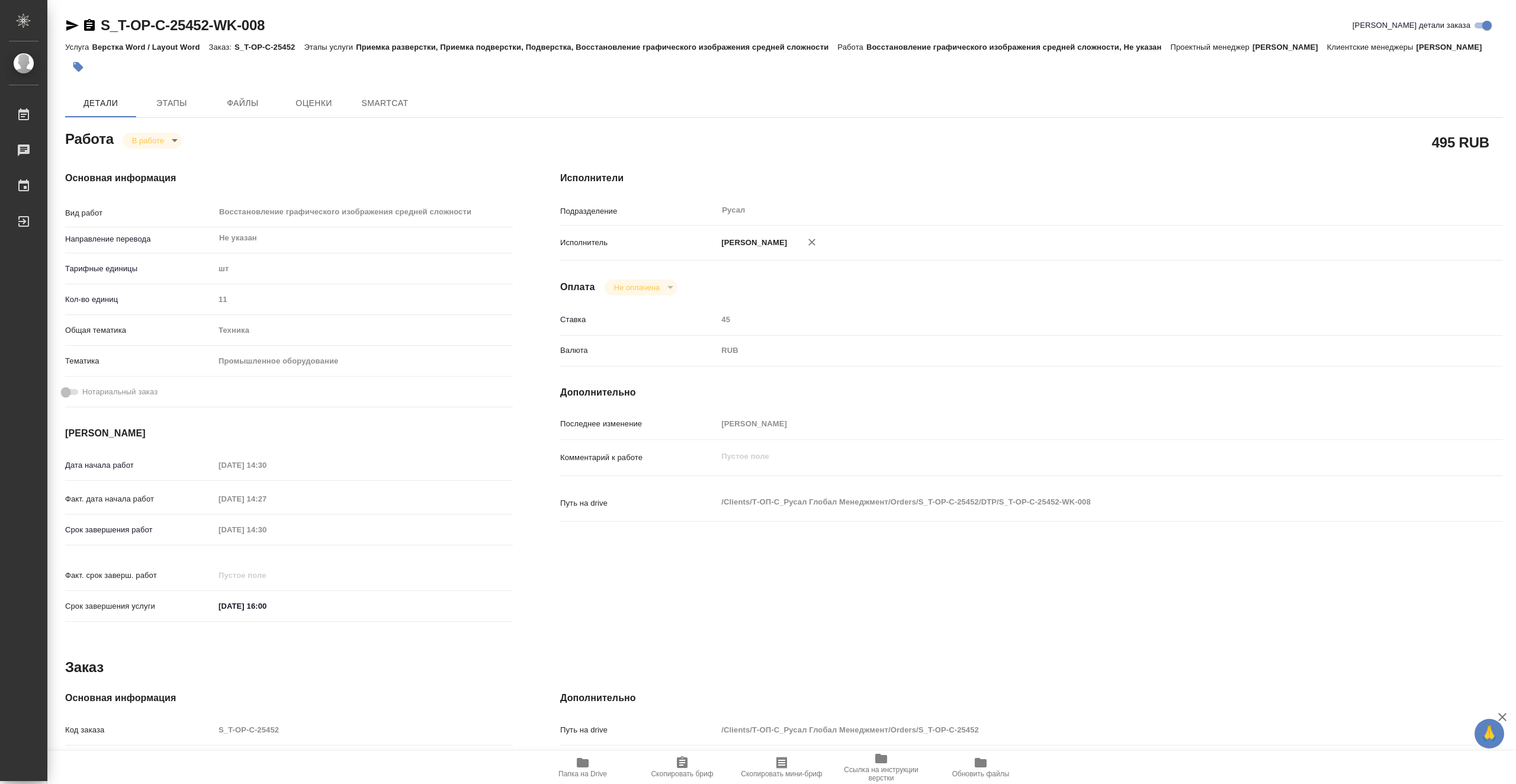
type textarea "x"
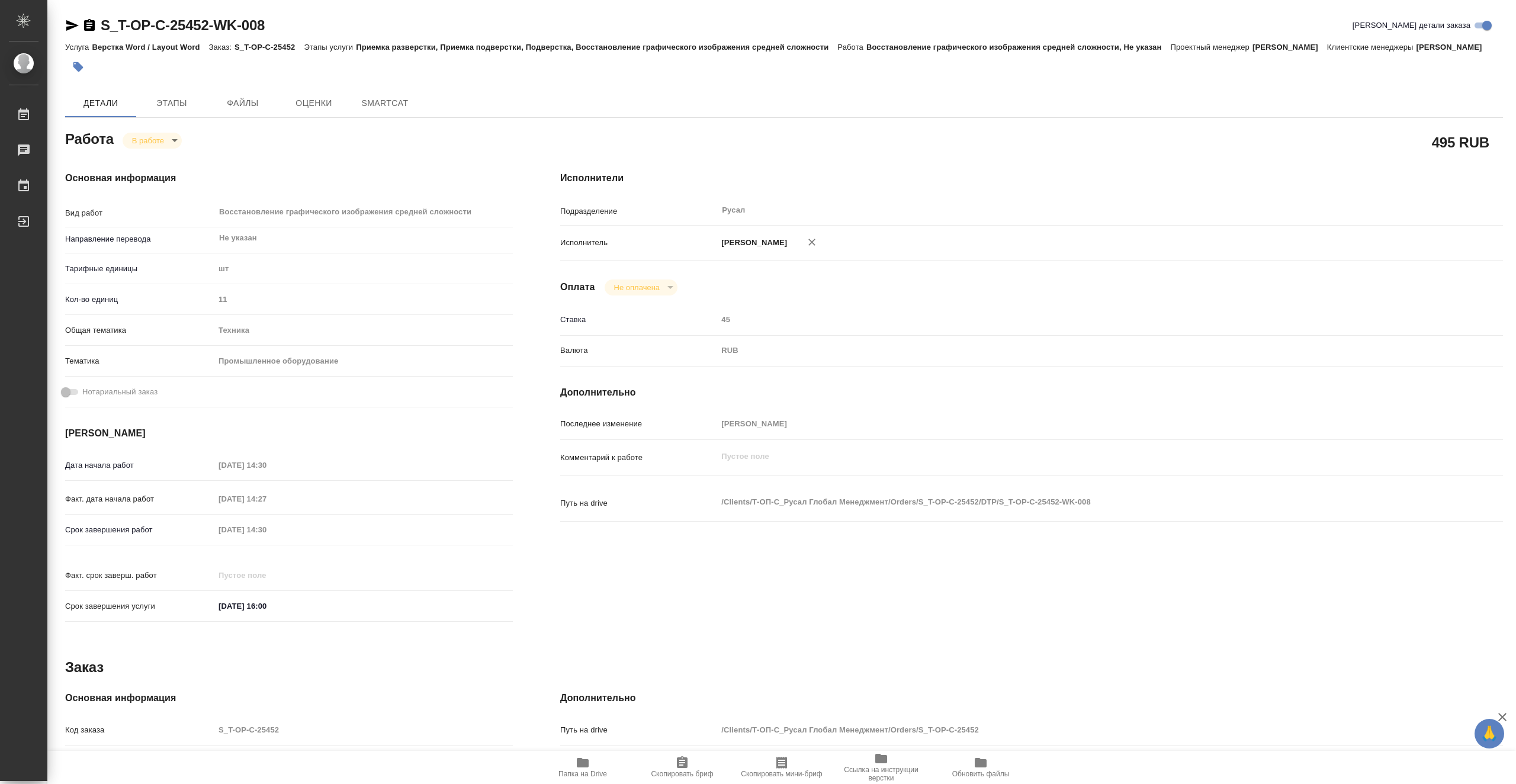
type textarea "x"
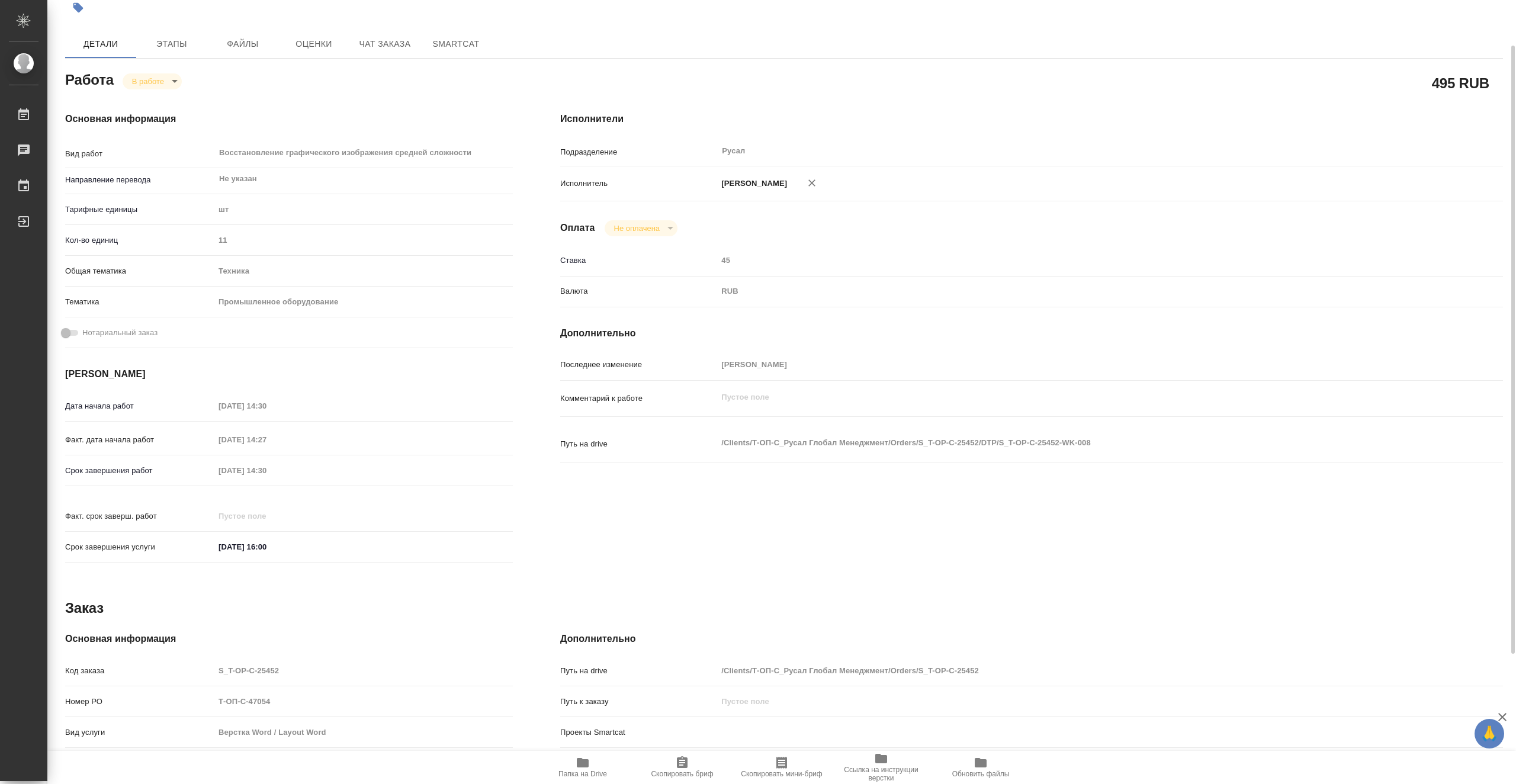
type textarea "x"
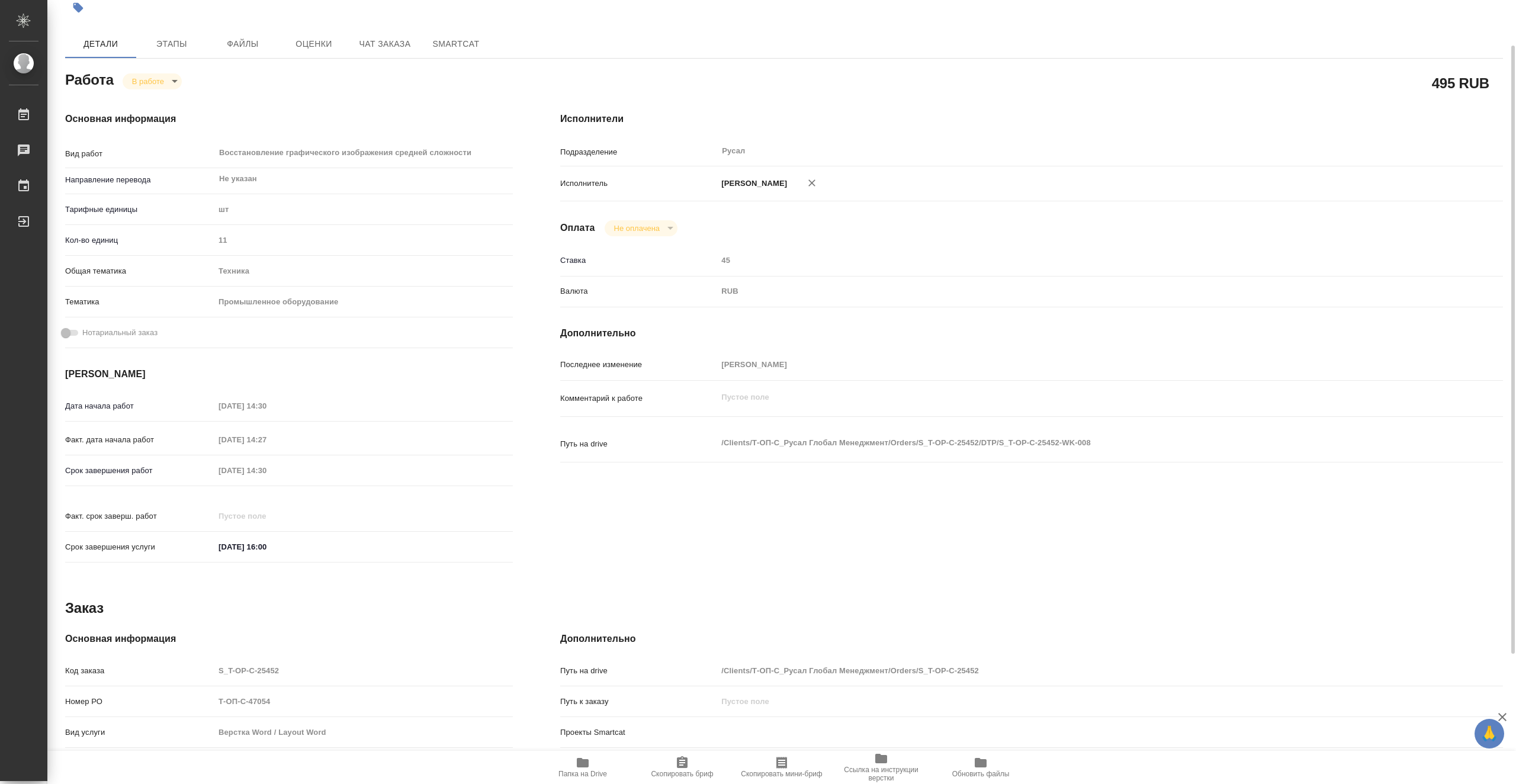
scroll to position [118, 0]
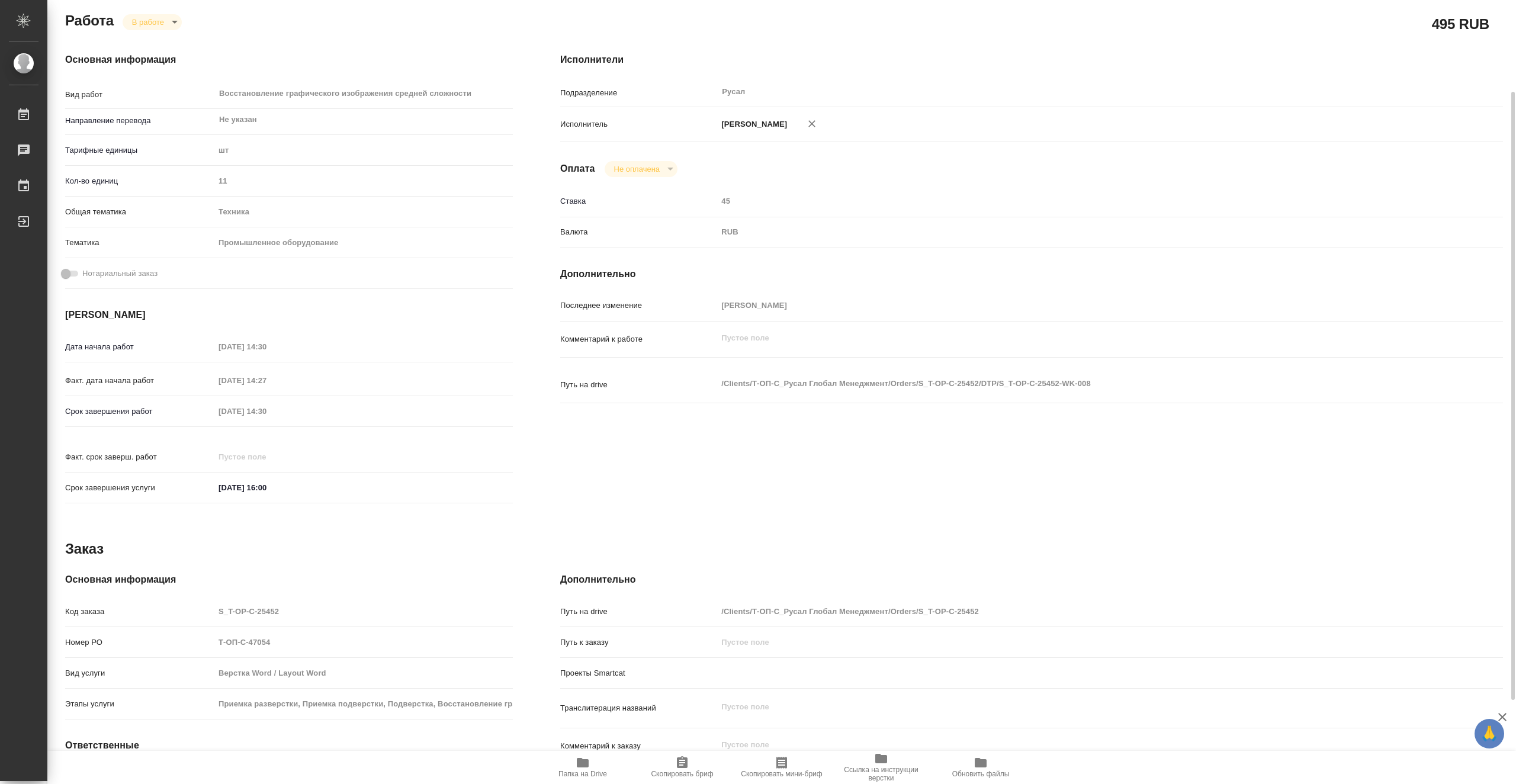
click at [585, 773] on span "Папка на Drive" at bounding box center [583, 774] width 48 height 8
type textarea "x"
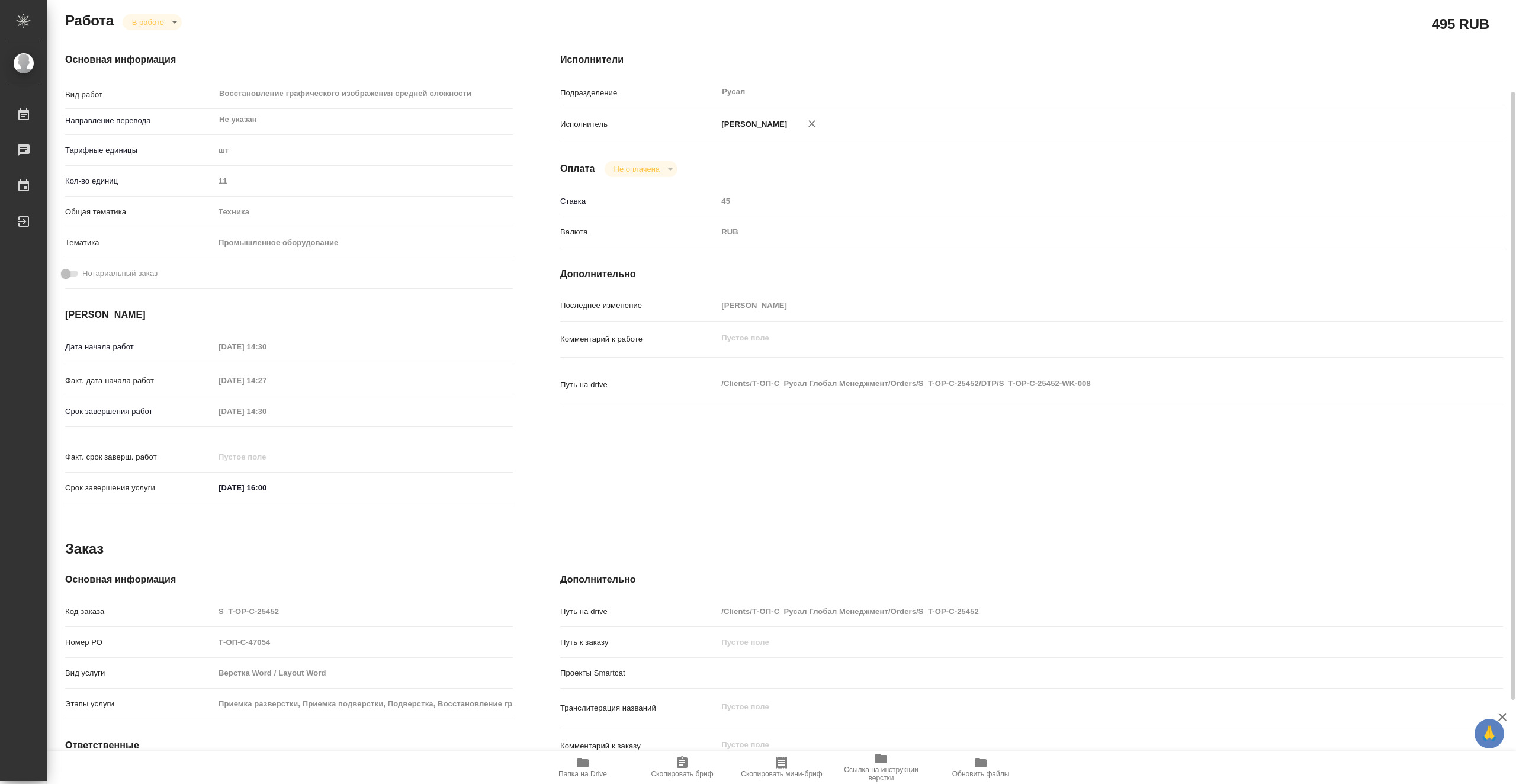
type textarea "x"
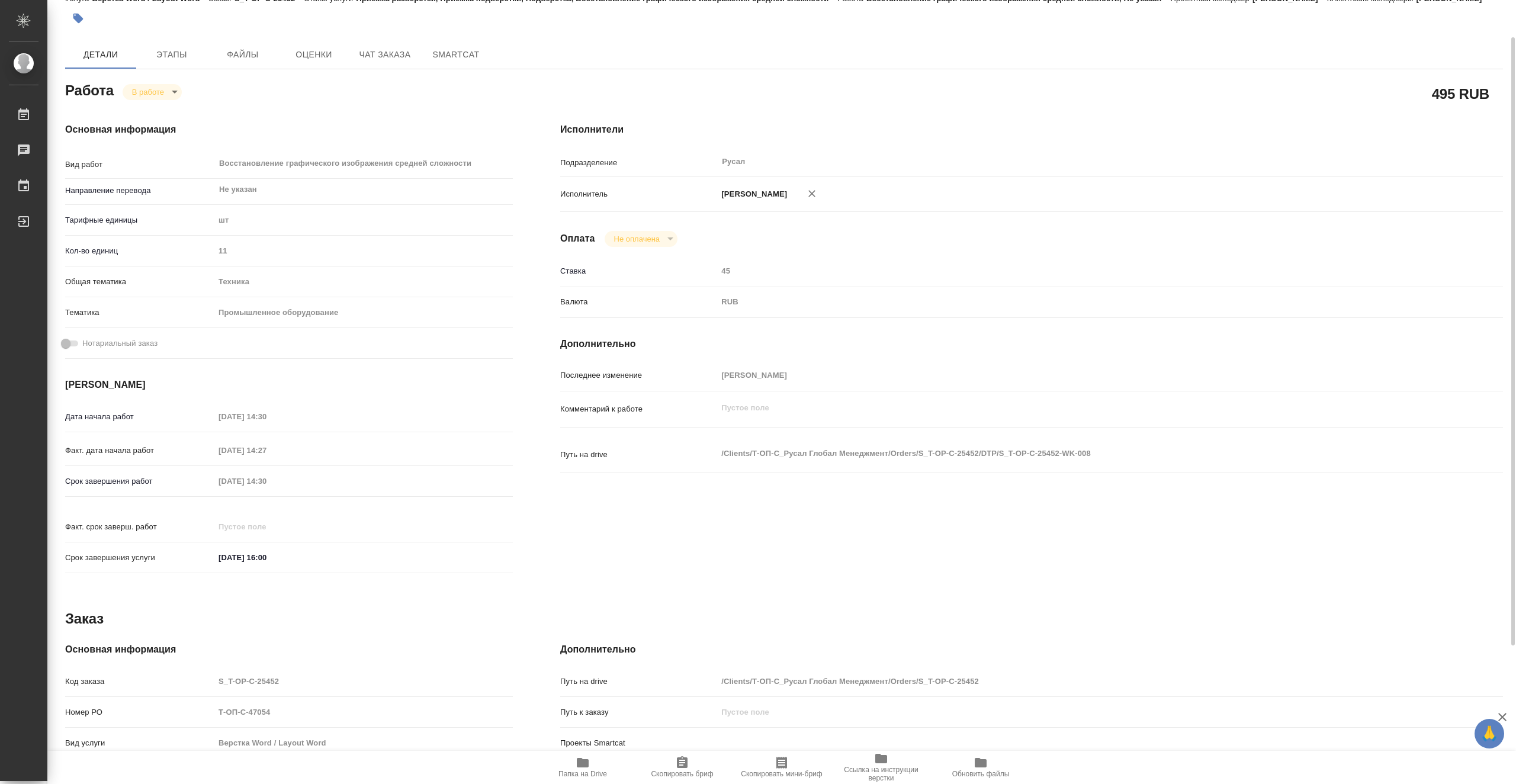
scroll to position [0, 0]
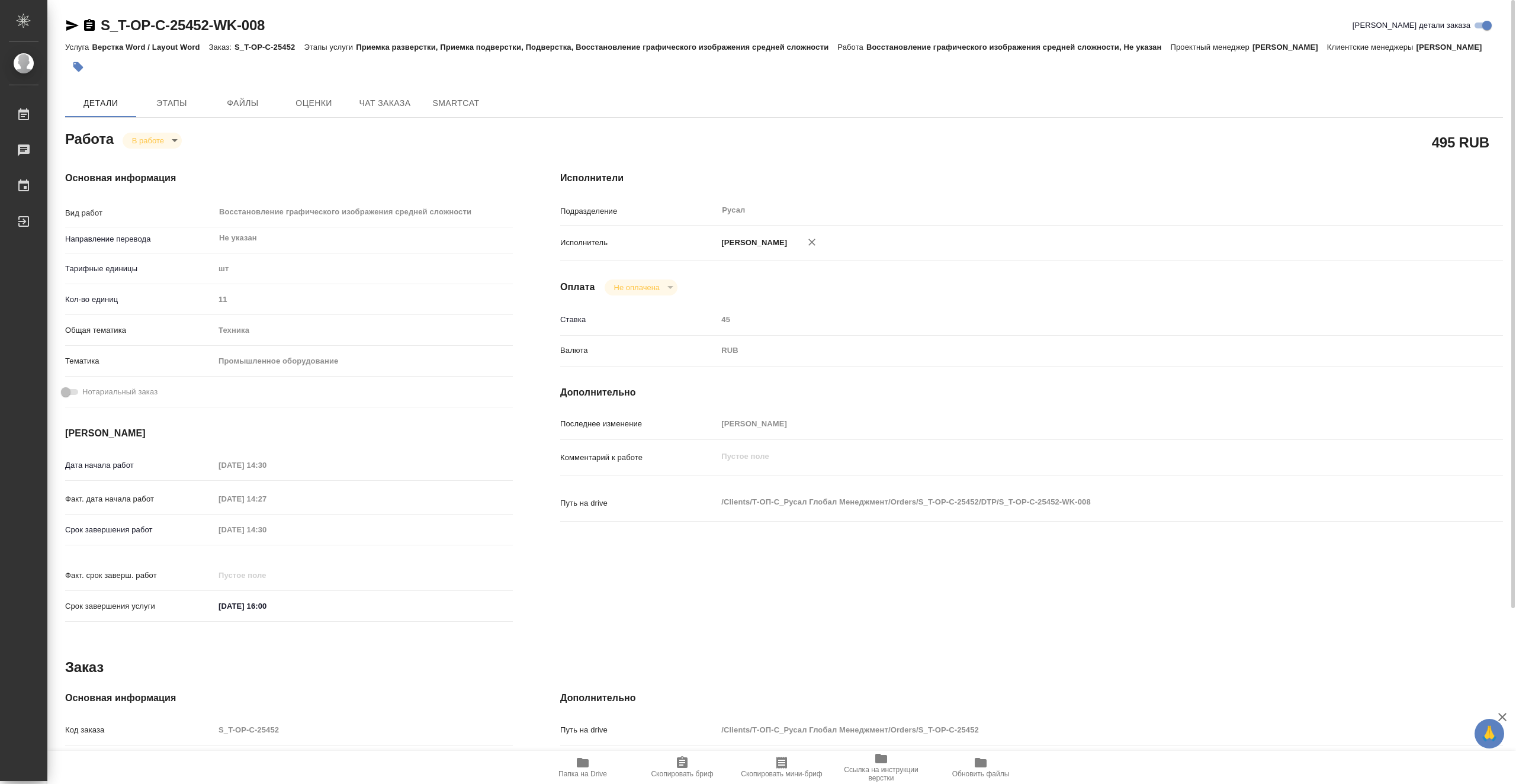
click at [172, 150] on body "🙏 .cls-1 fill:#fff; AWATERA Vasiutchenko Aleksandr Работы 0 Чаты График Выйти S…" at bounding box center [758, 392] width 1516 height 784
click at [183, 172] on li "Выполнен" at bounding box center [161, 175] width 78 height 20
type textarea "x"
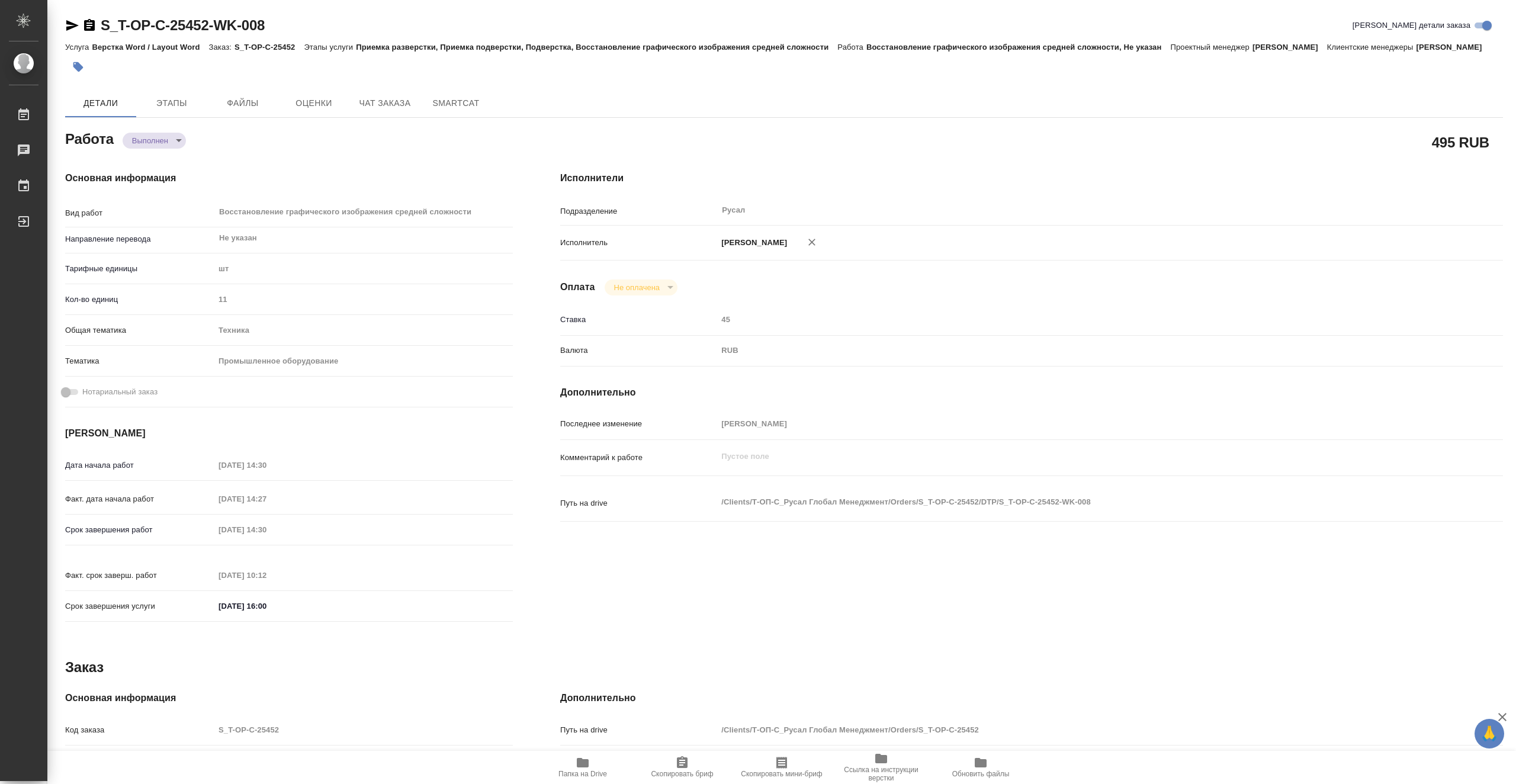
type textarea "x"
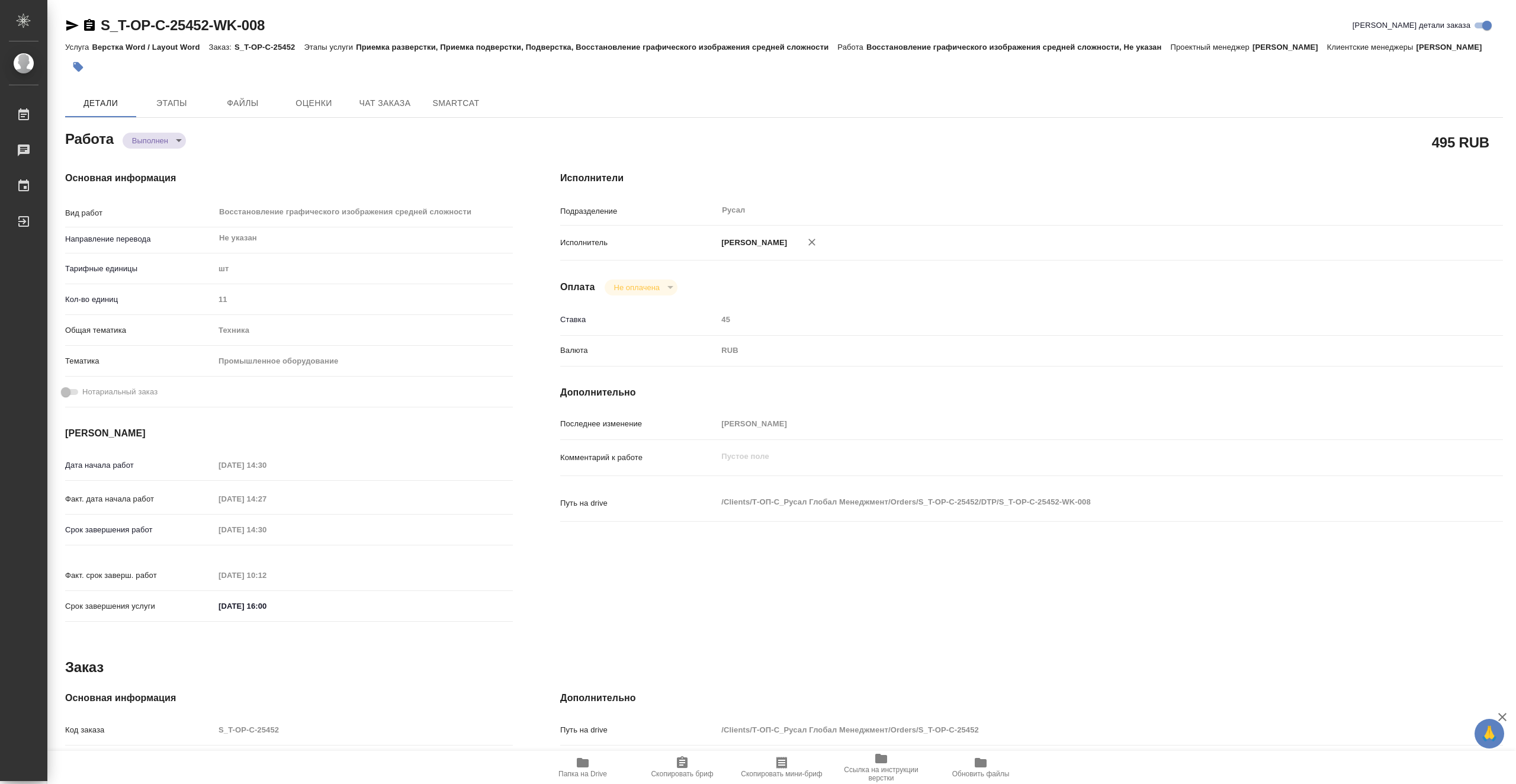
type textarea "x"
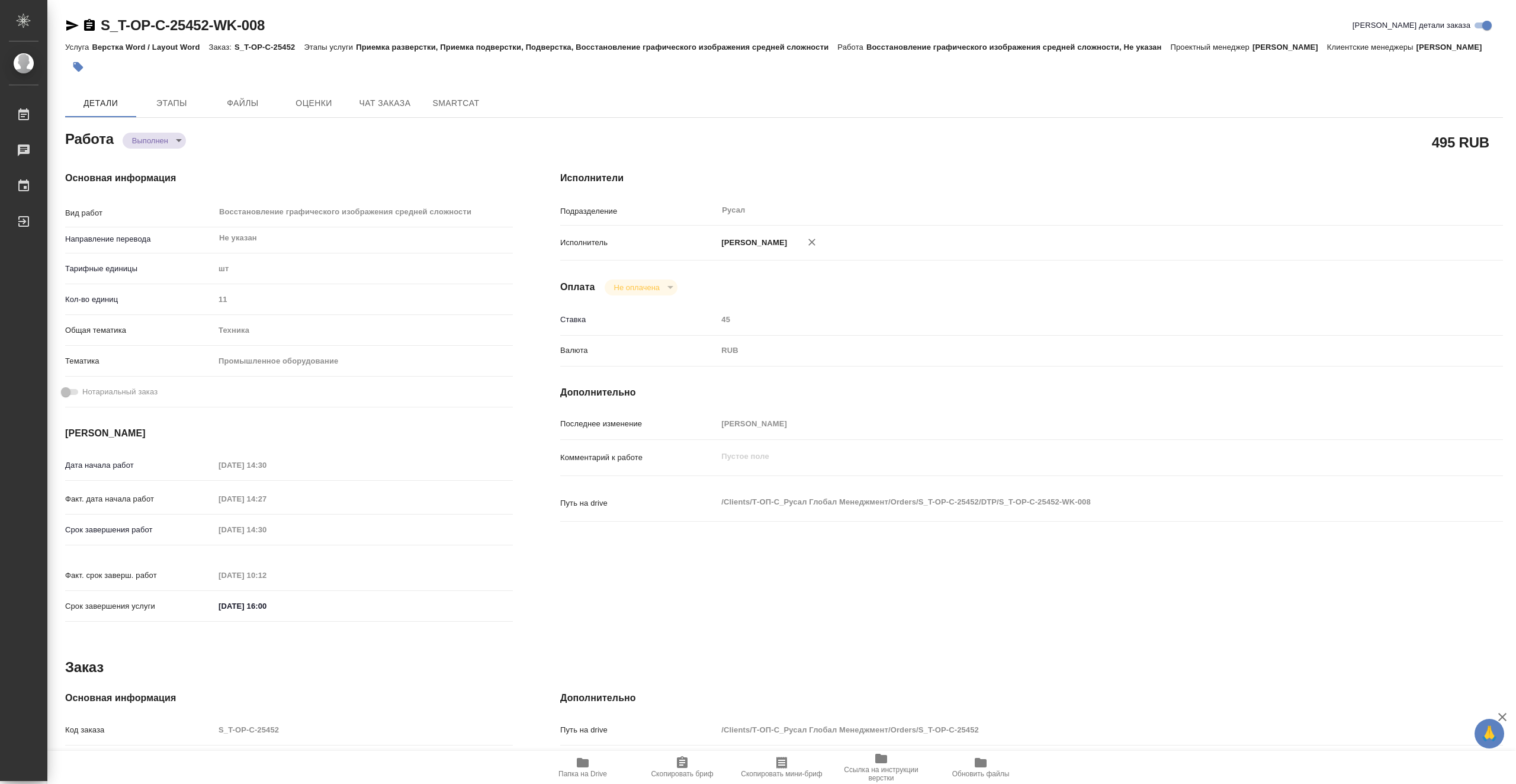
type textarea "x"
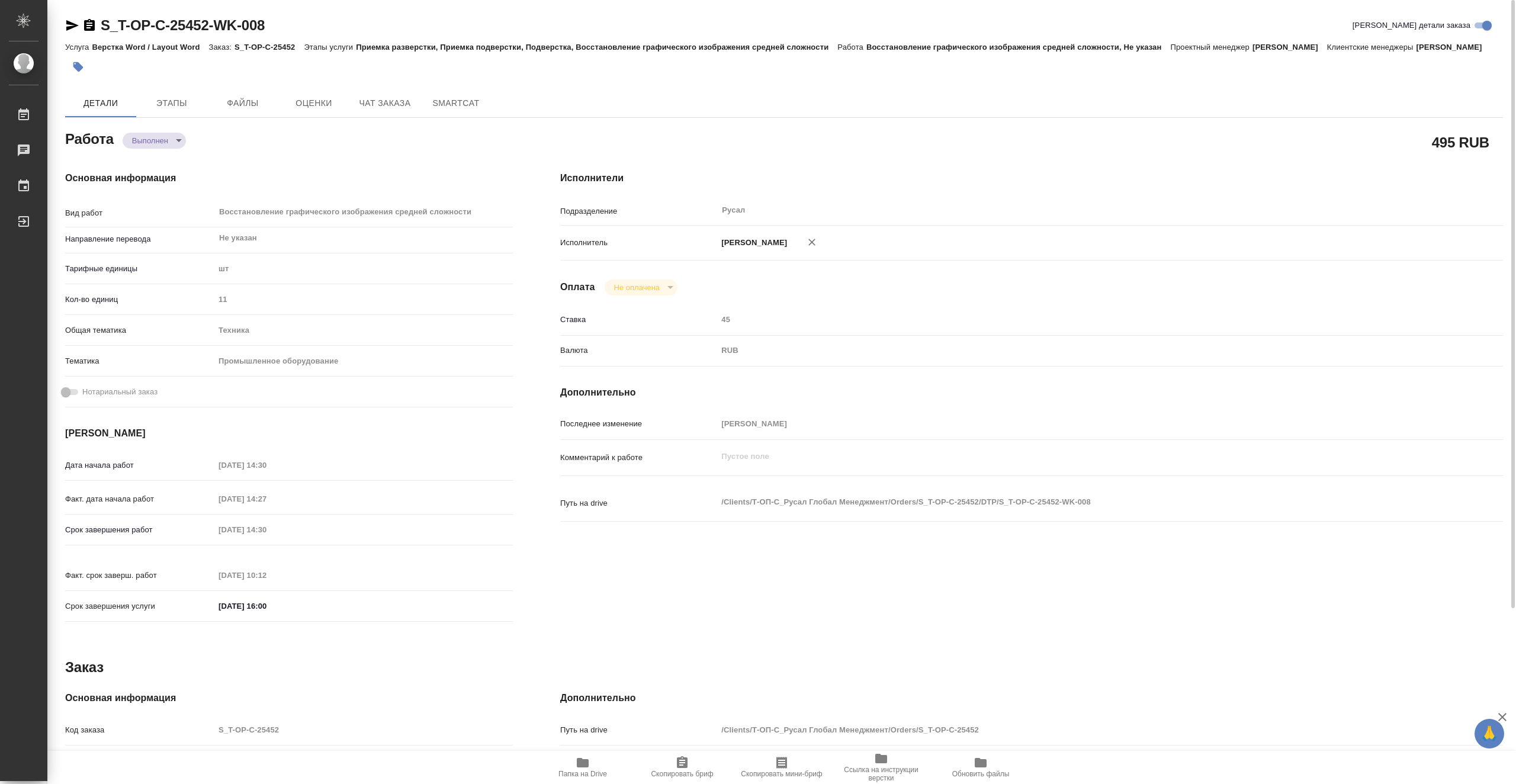
type textarea "x"
click at [71, 29] on icon "button" at bounding box center [72, 25] width 14 height 14
type textarea "x"
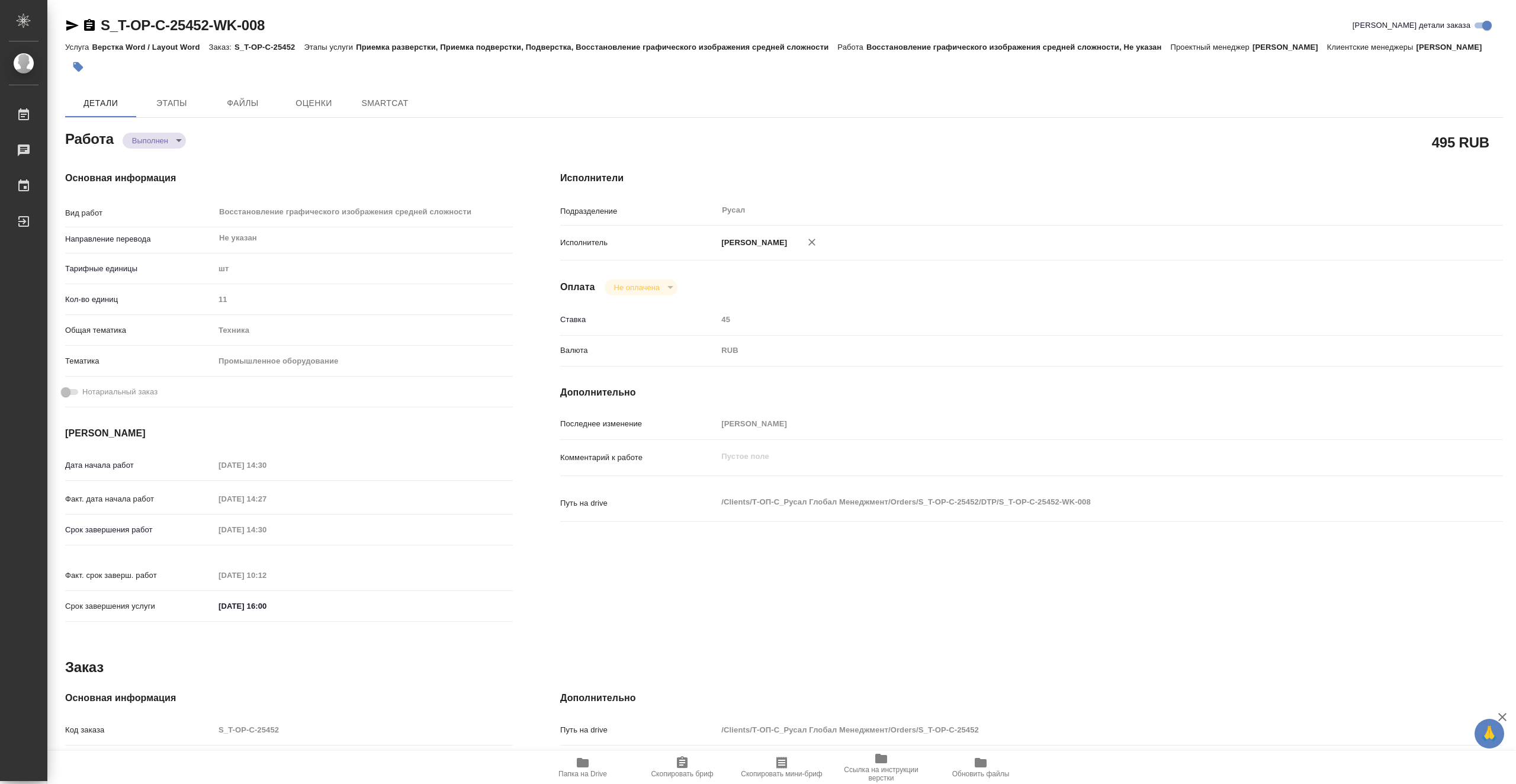
type textarea "x"
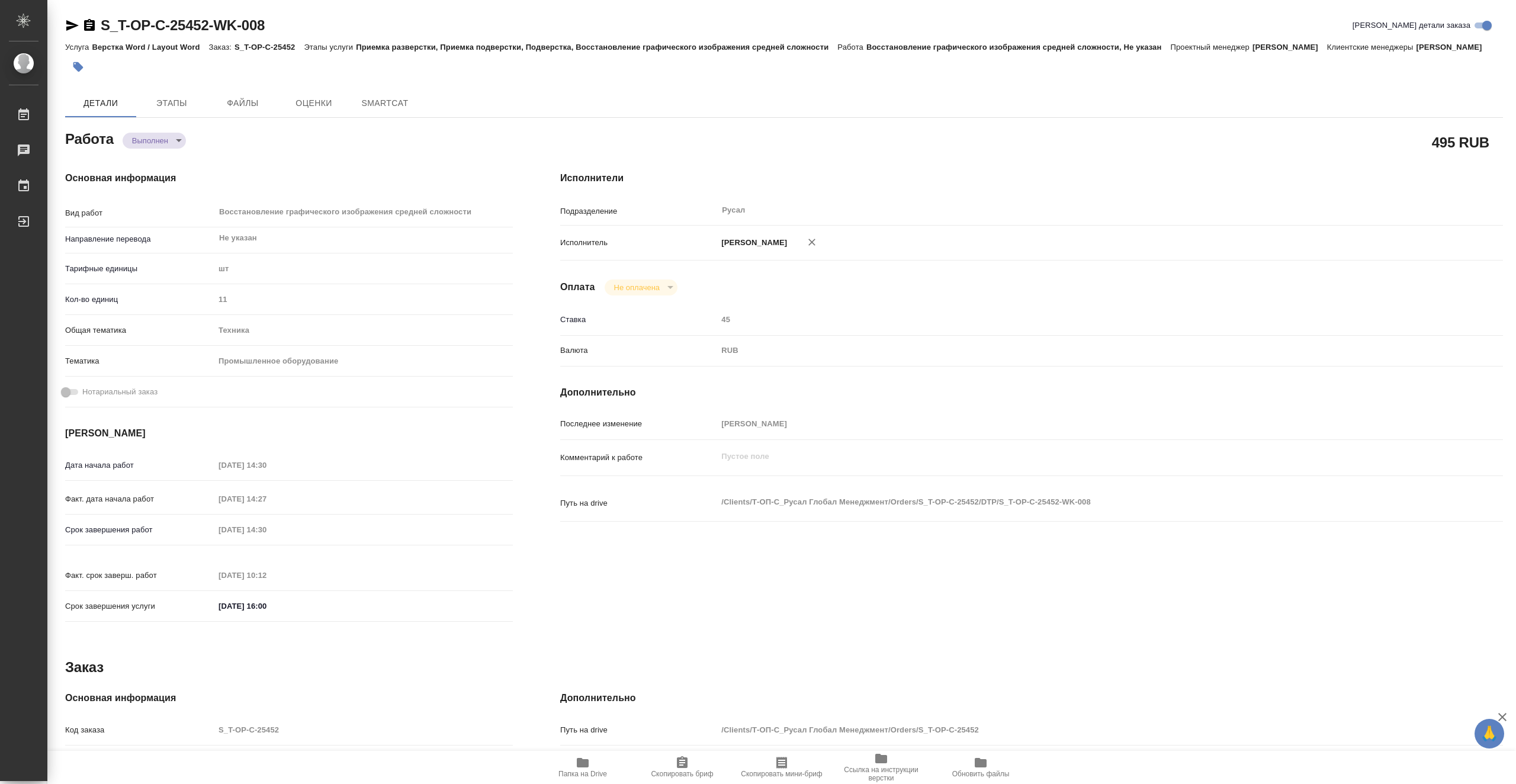
type textarea "x"
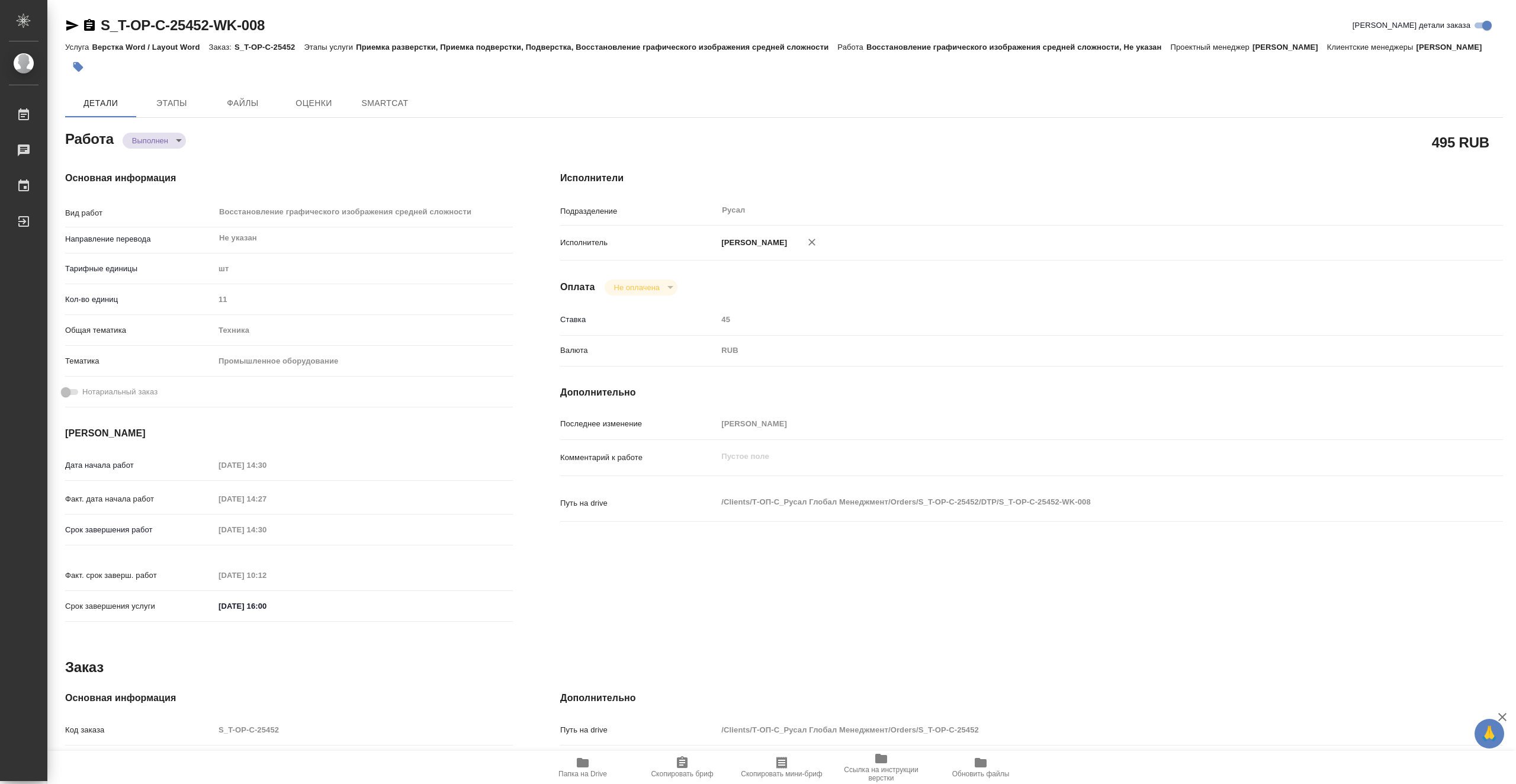
type textarea "x"
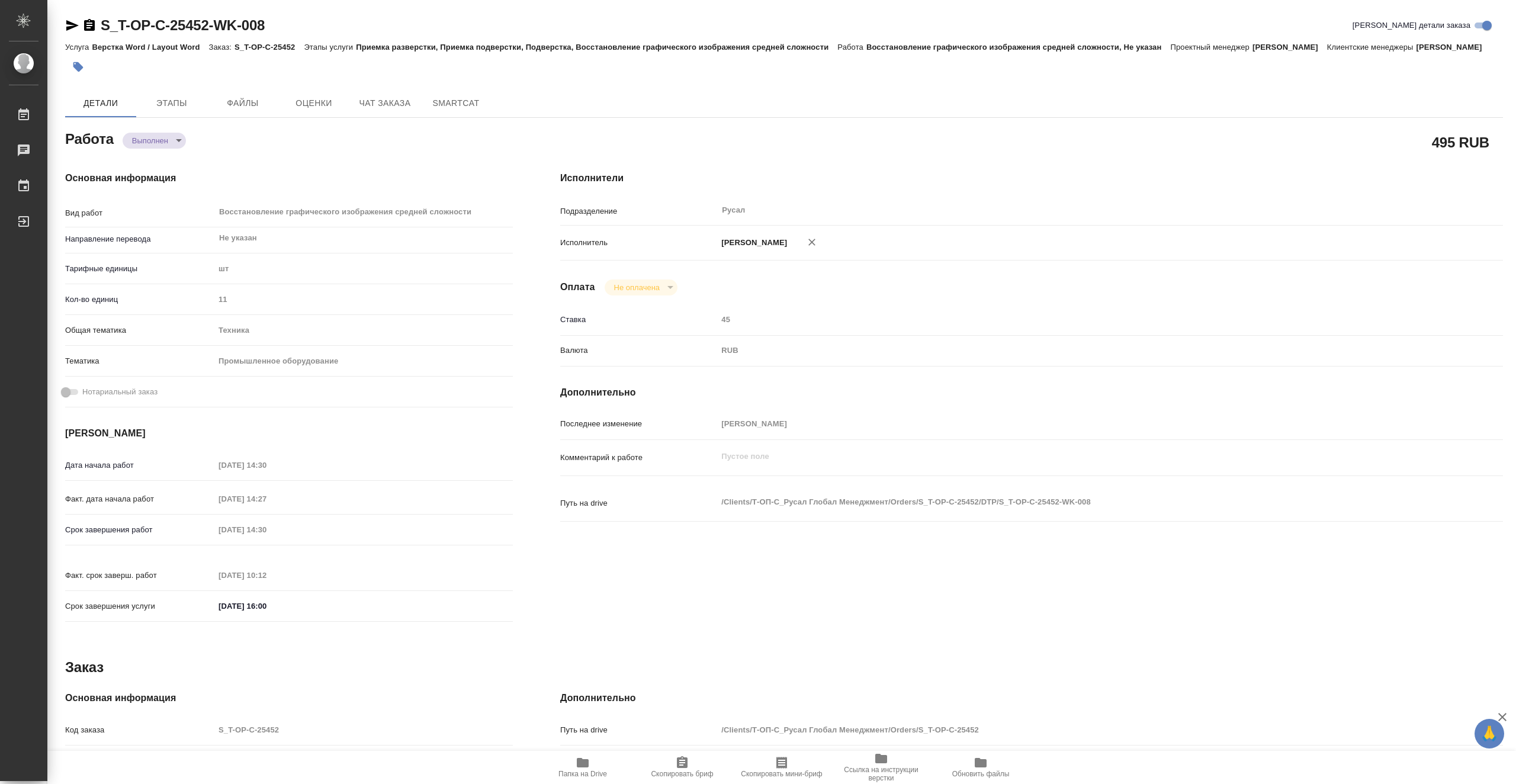
type textarea "x"
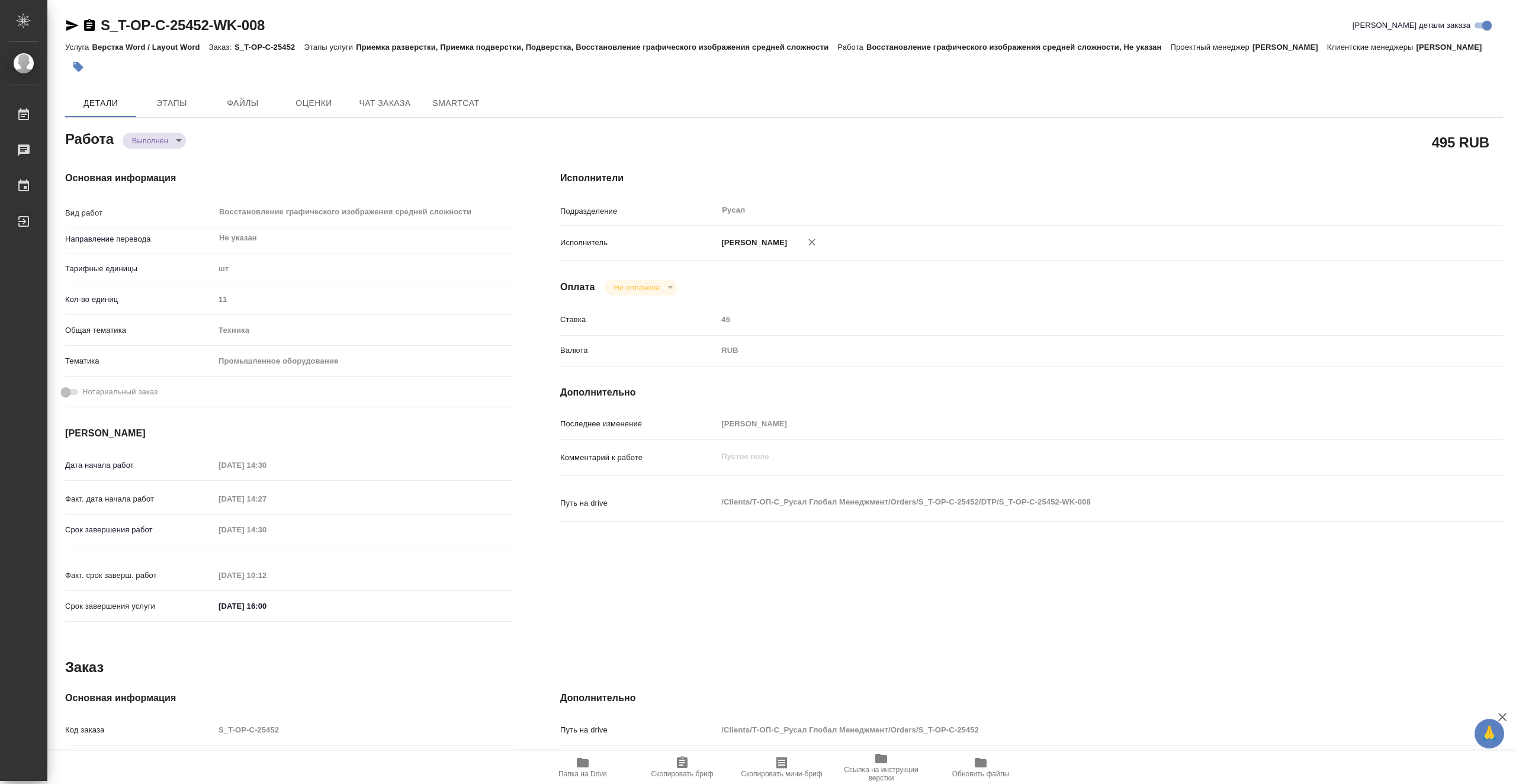
type textarea "x"
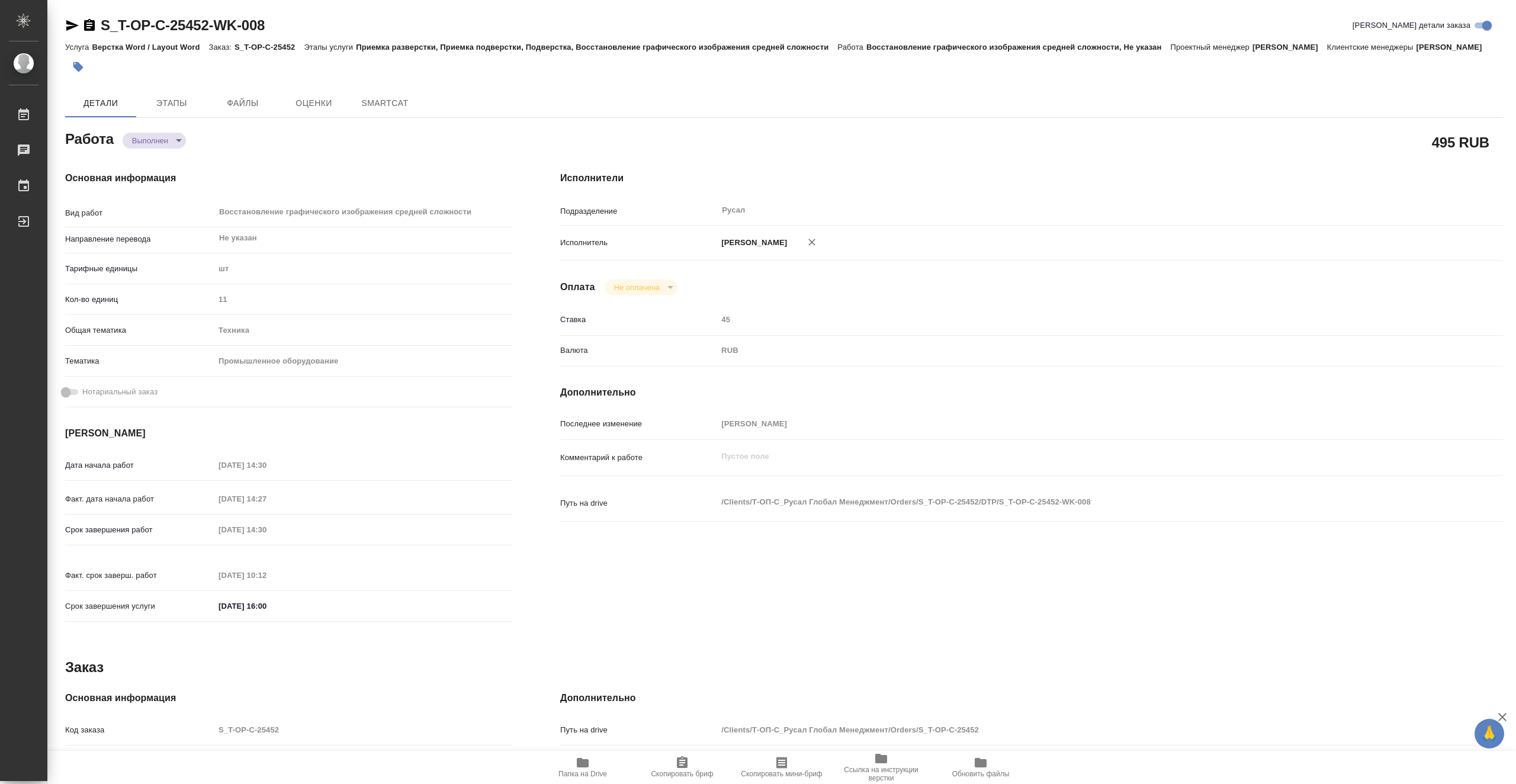
type textarea "x"
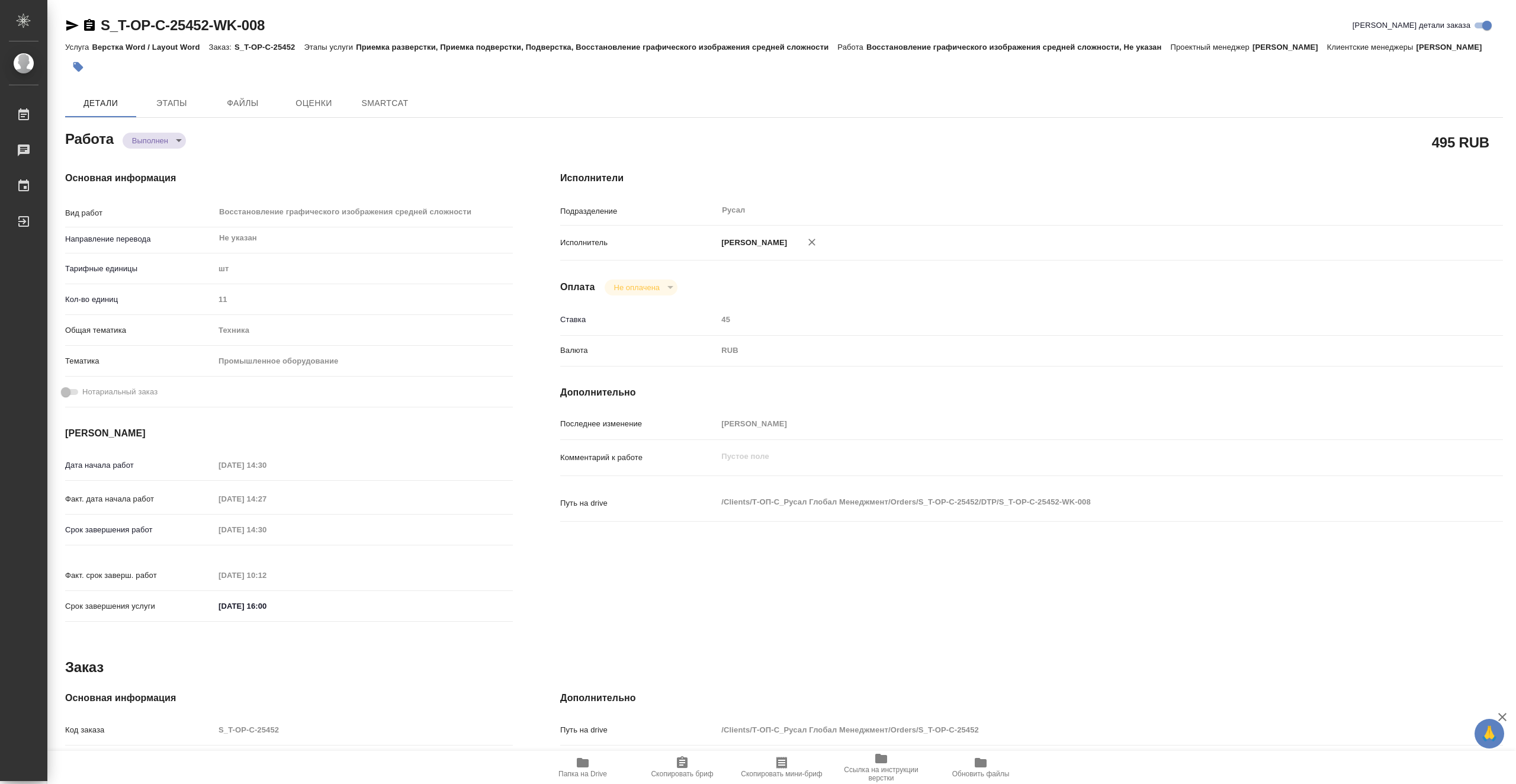
type textarea "x"
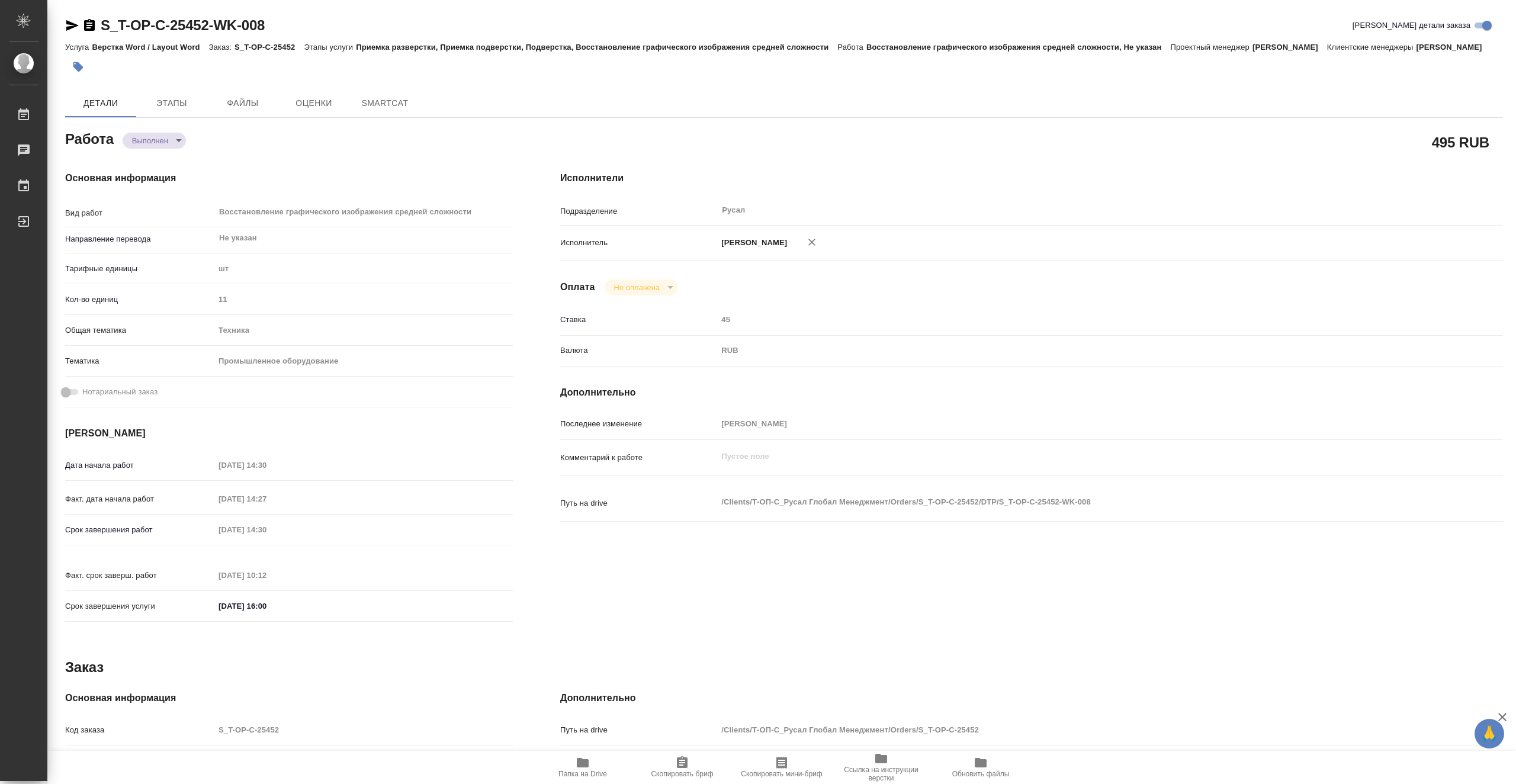
type textarea "x"
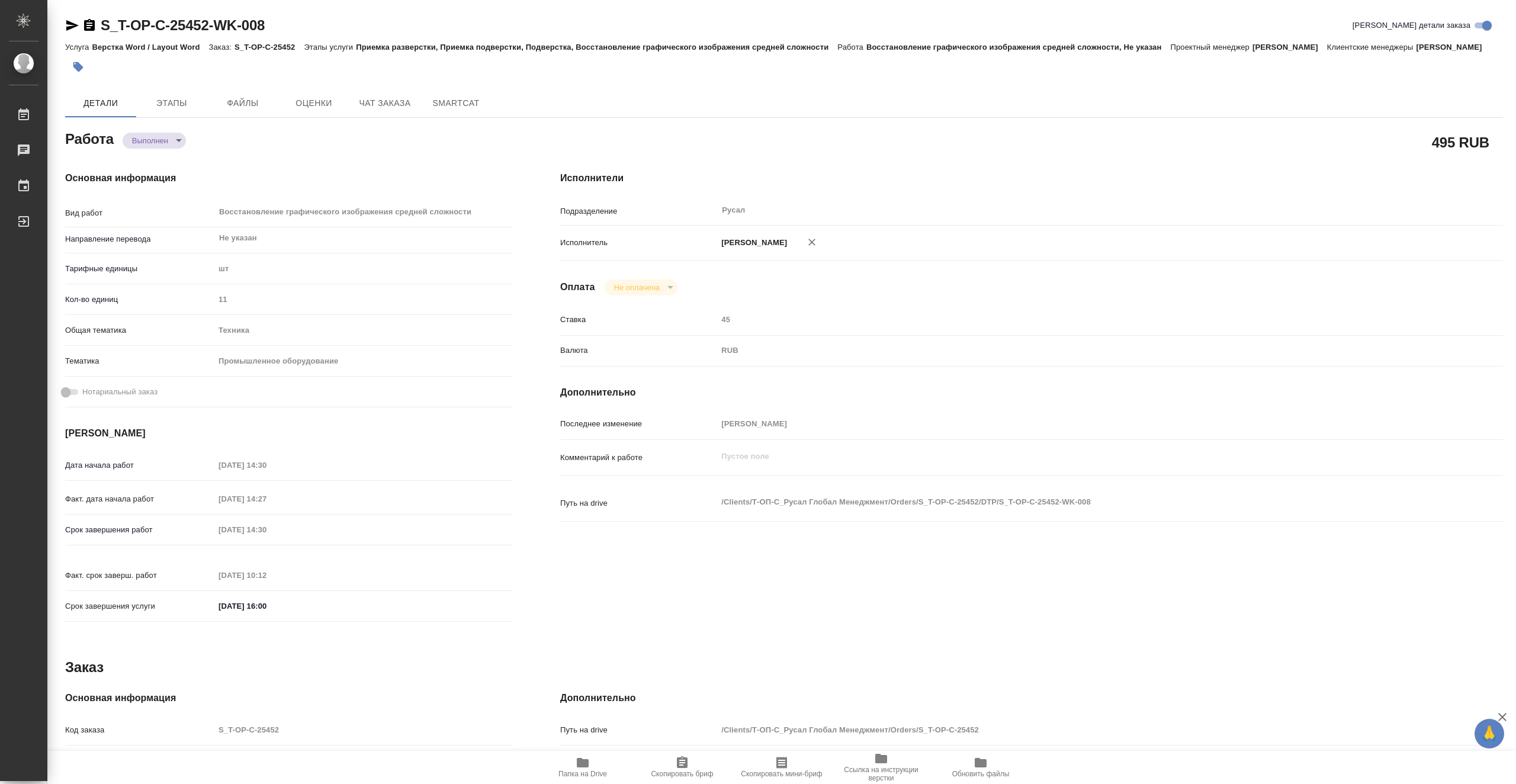
type textarea "x"
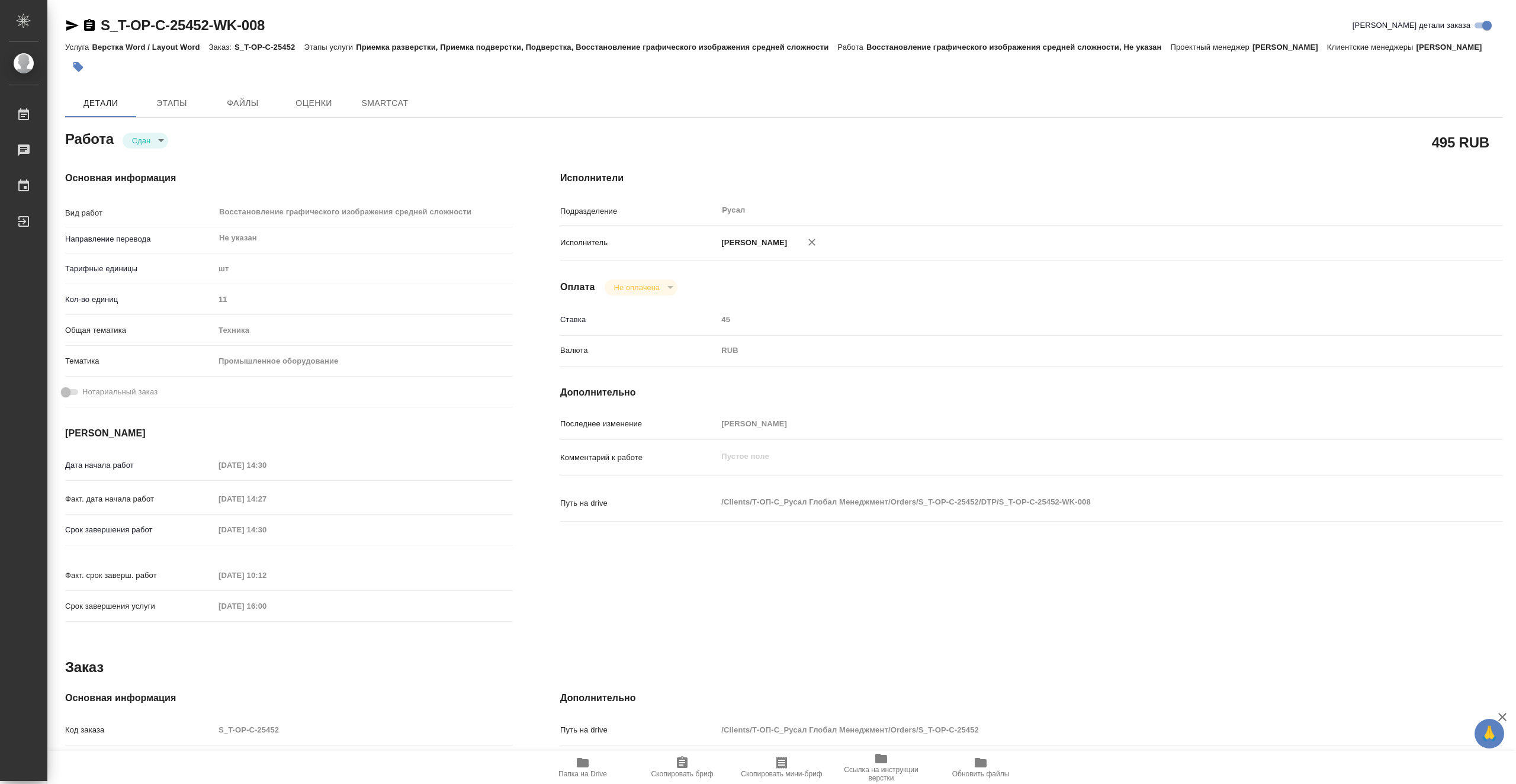
type textarea "x"
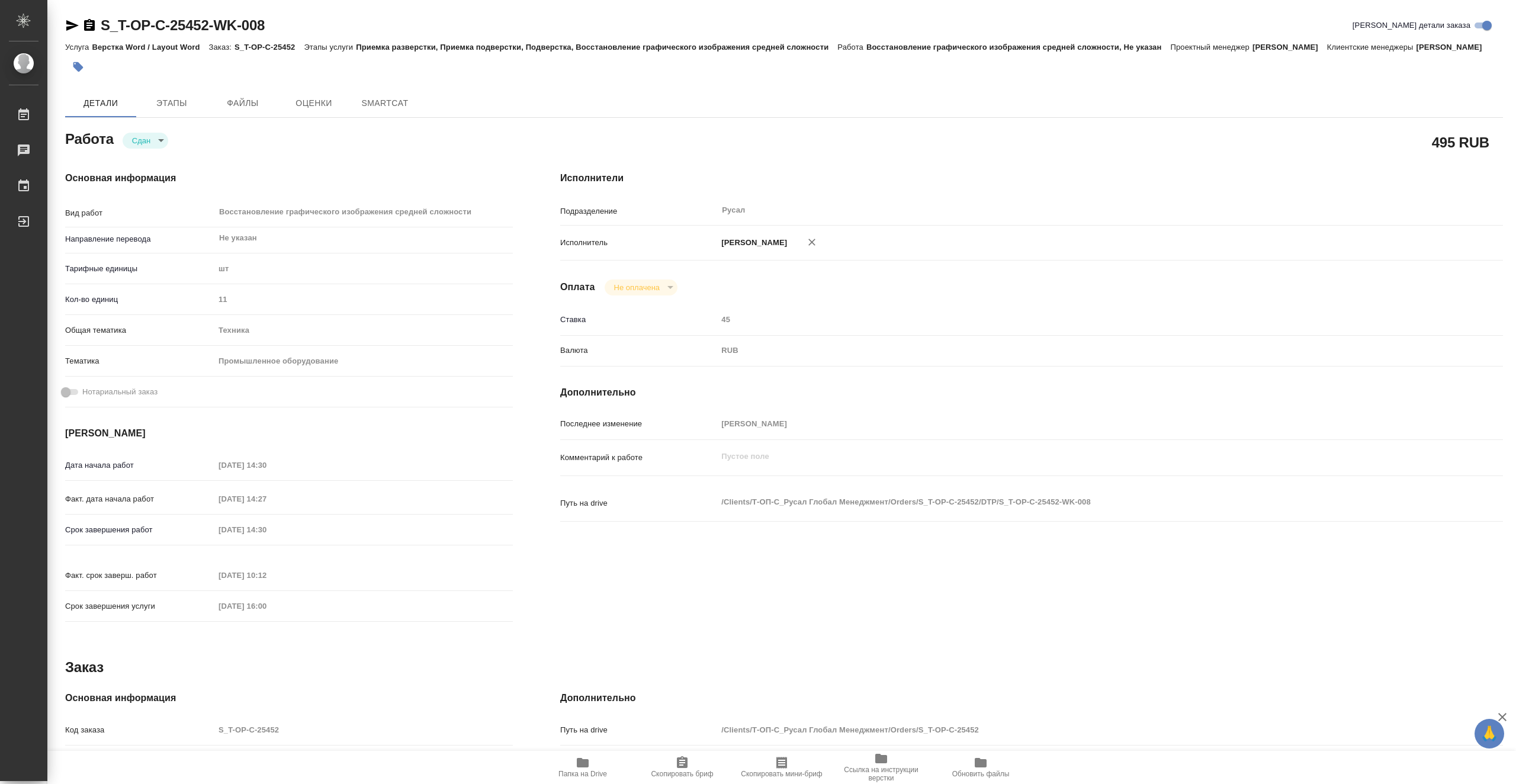
type textarea "x"
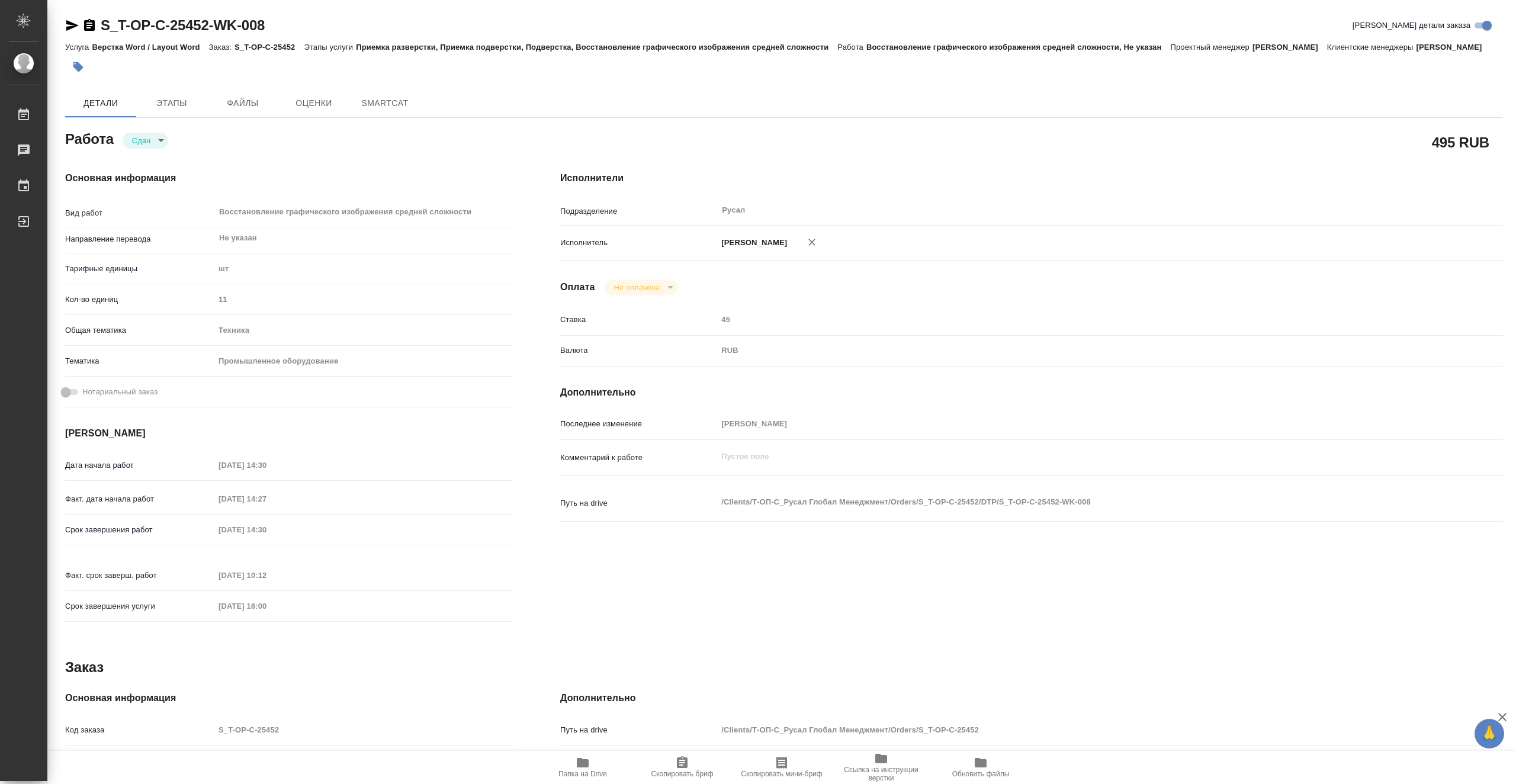
type textarea "x"
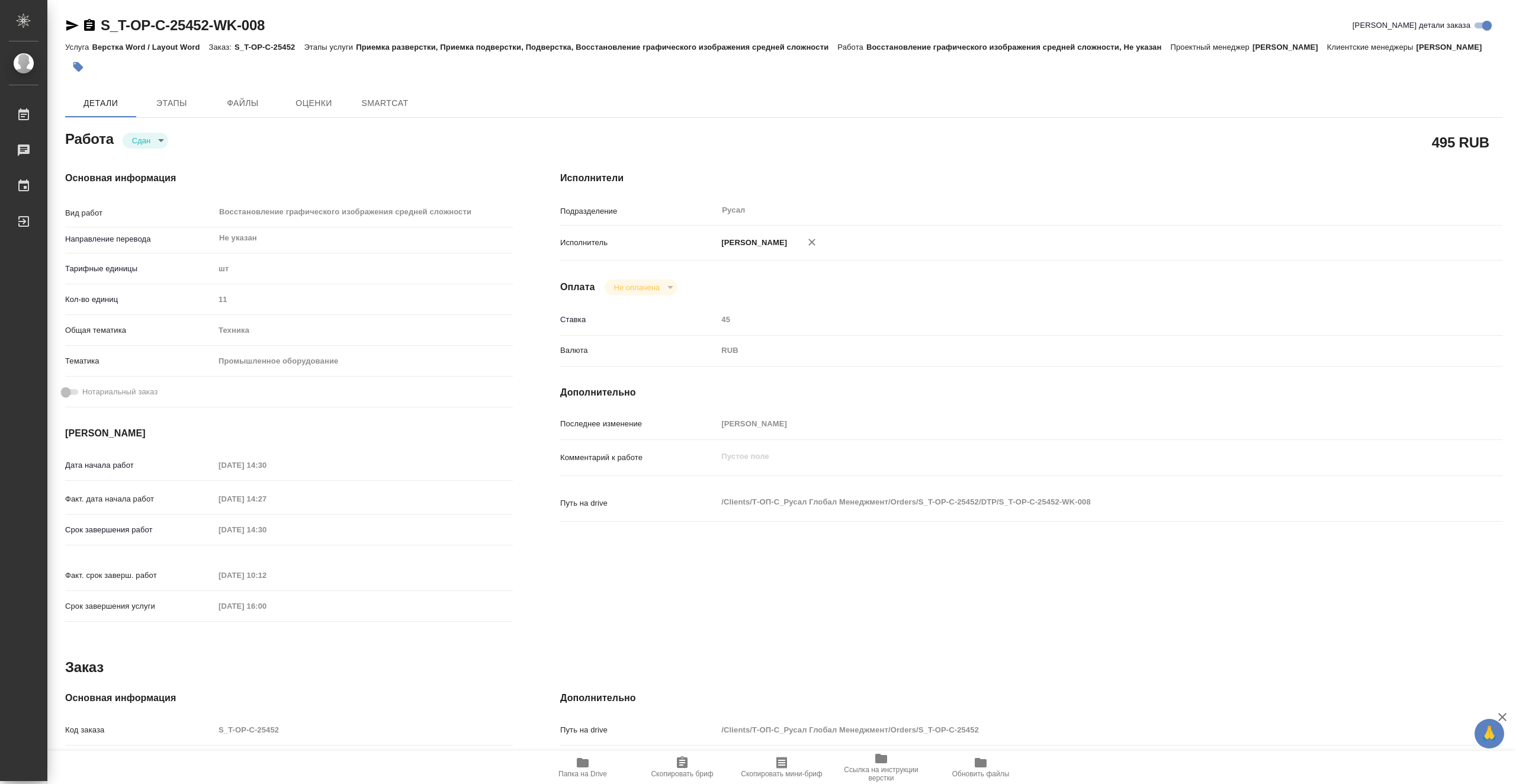
type textarea "x"
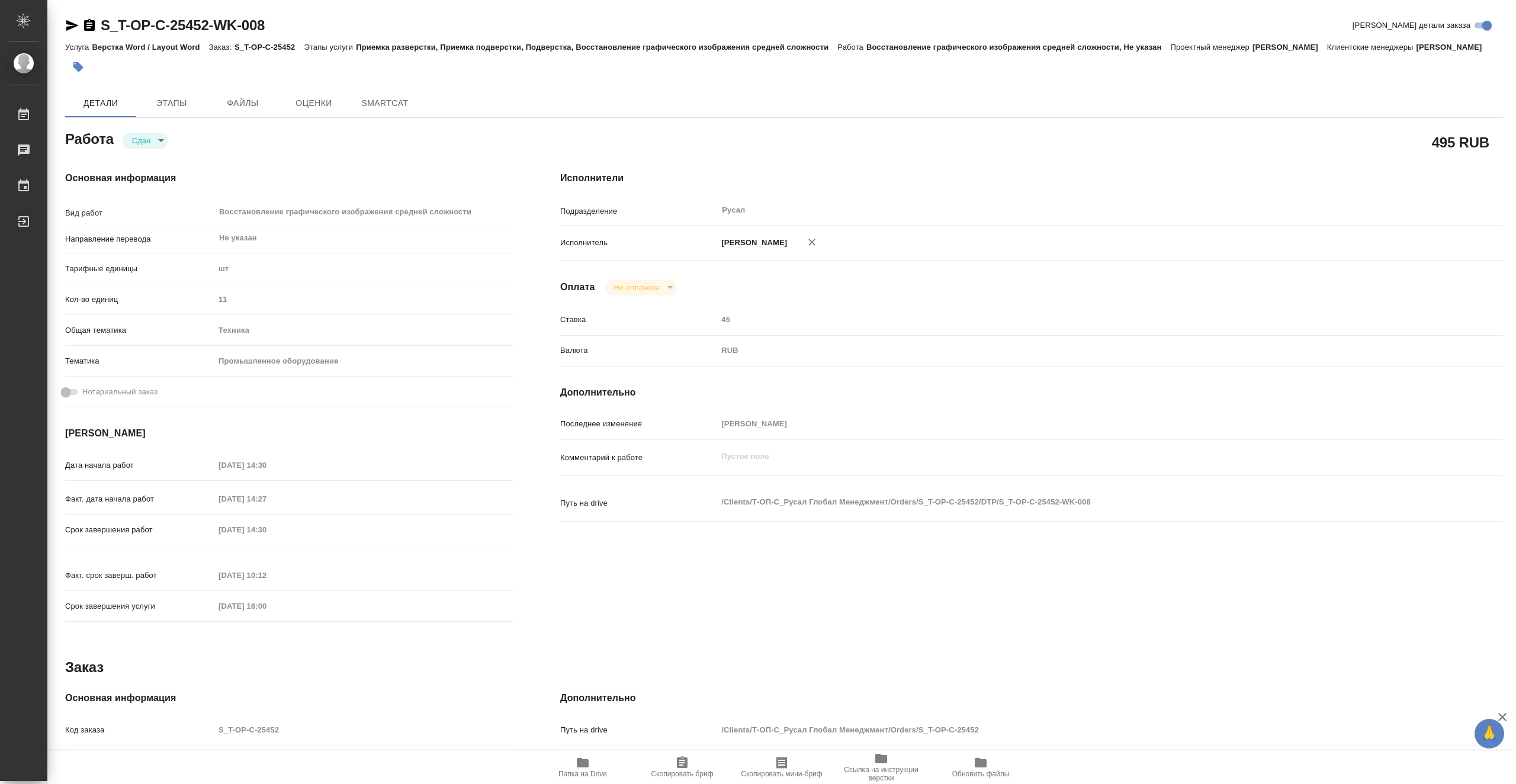
type textarea "x"
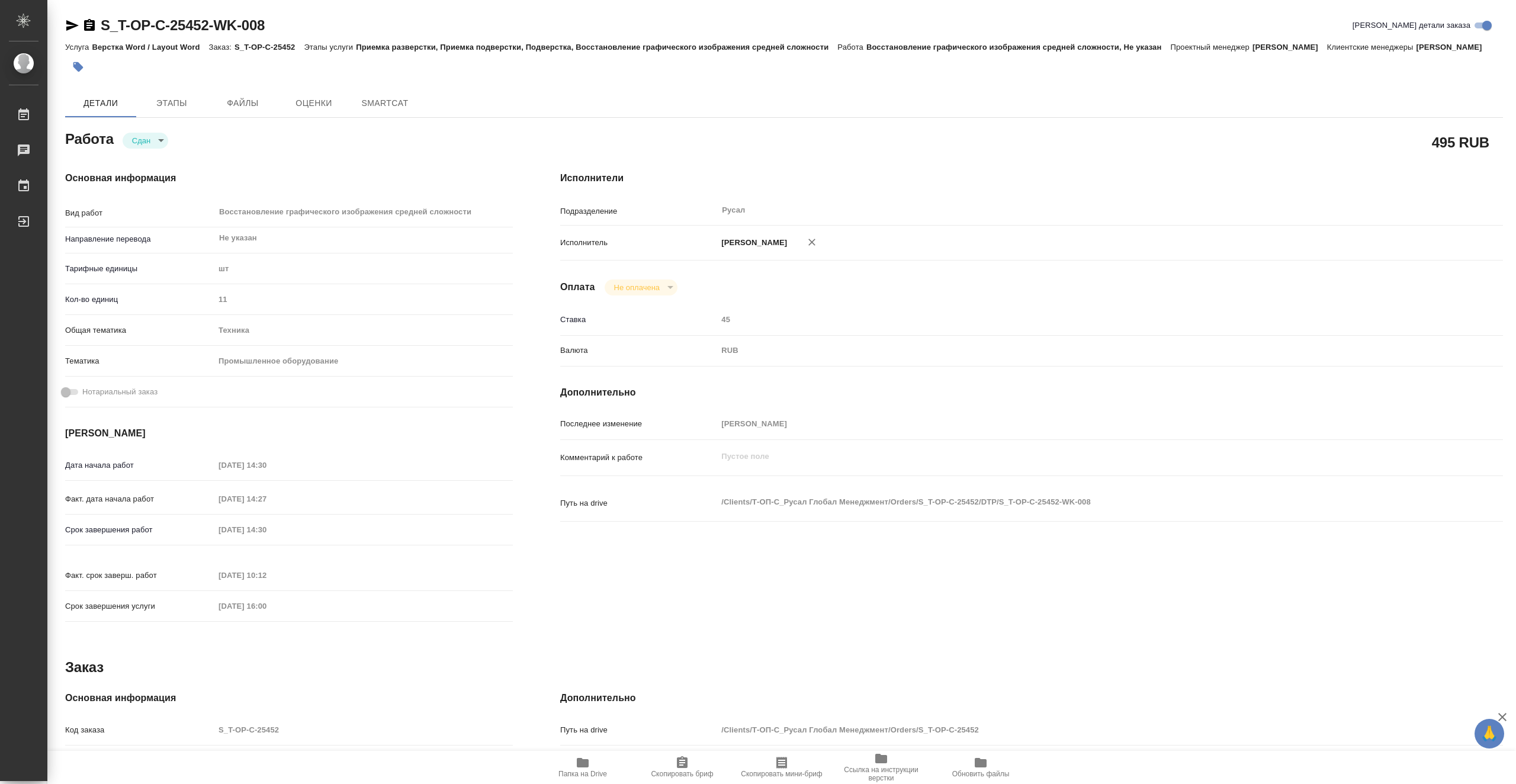
type textarea "x"
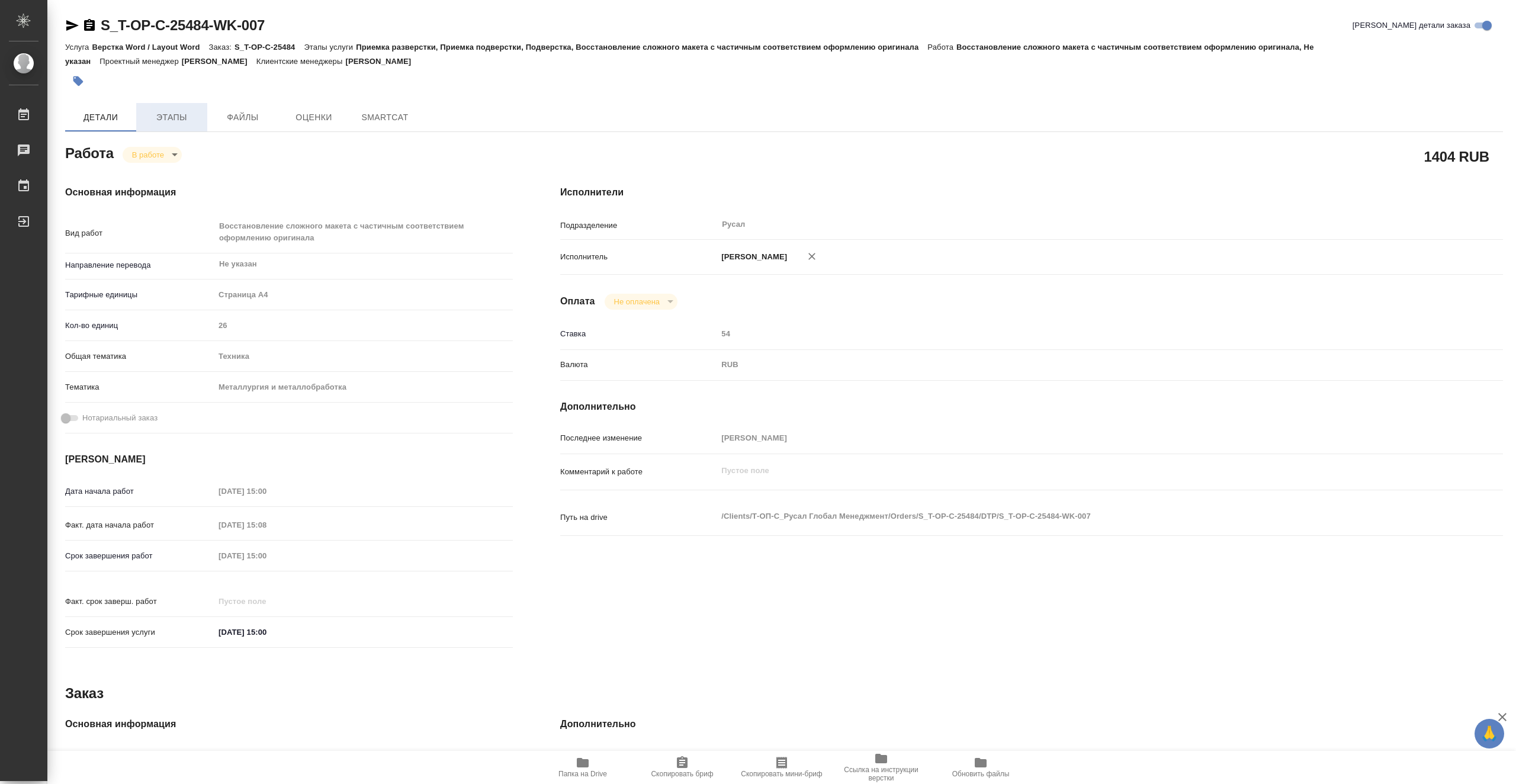
type textarea "x"
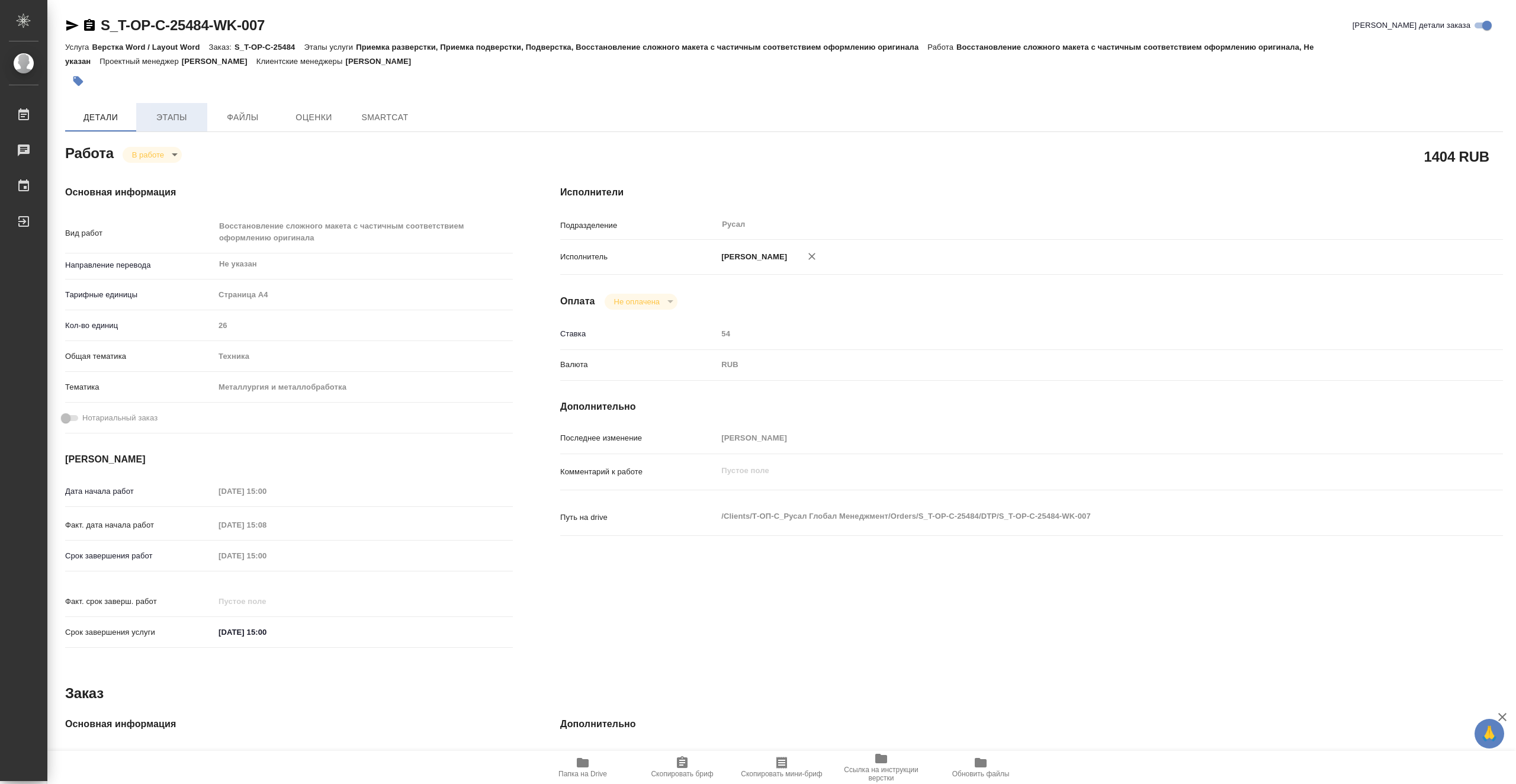
type textarea "x"
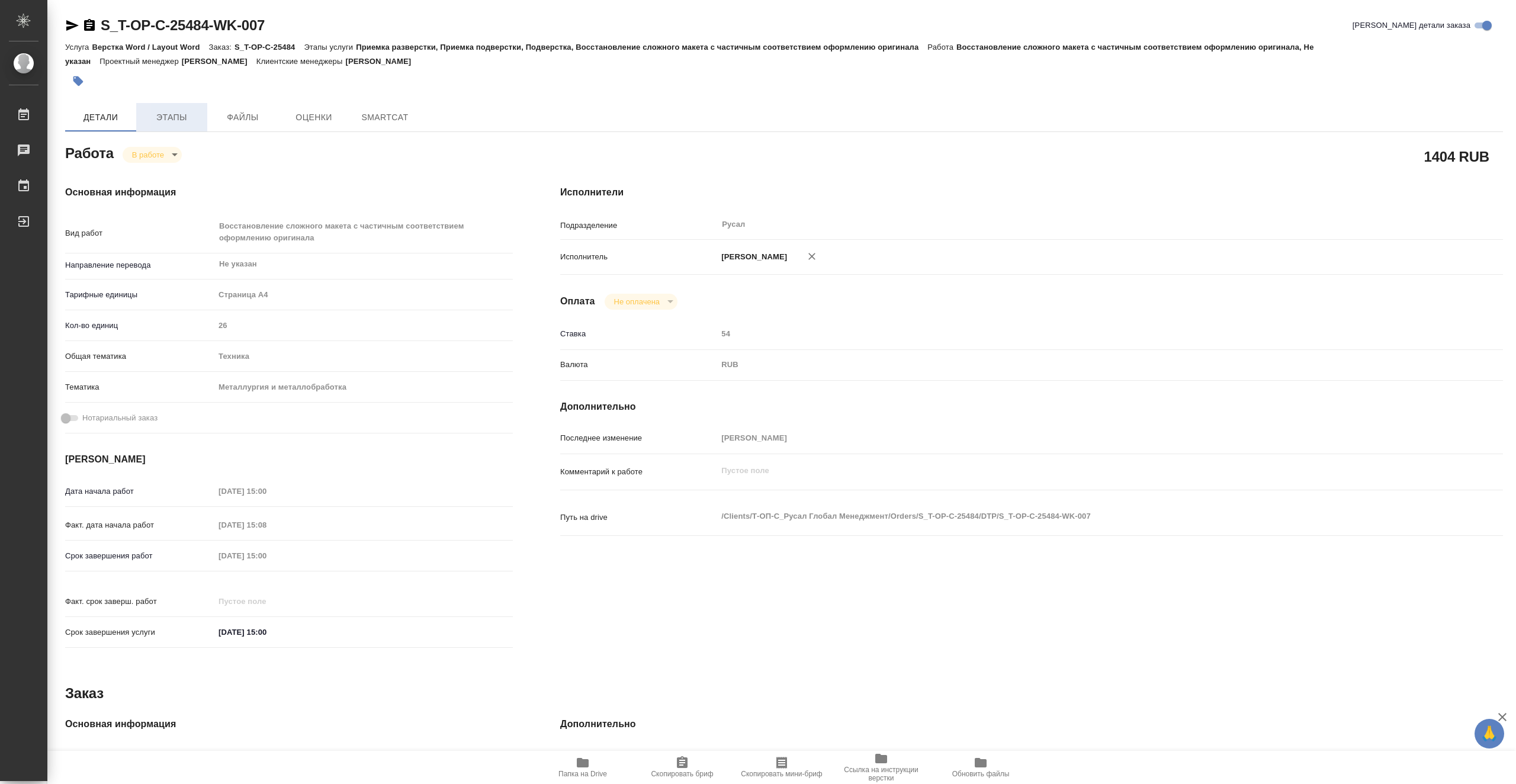
type textarea "x"
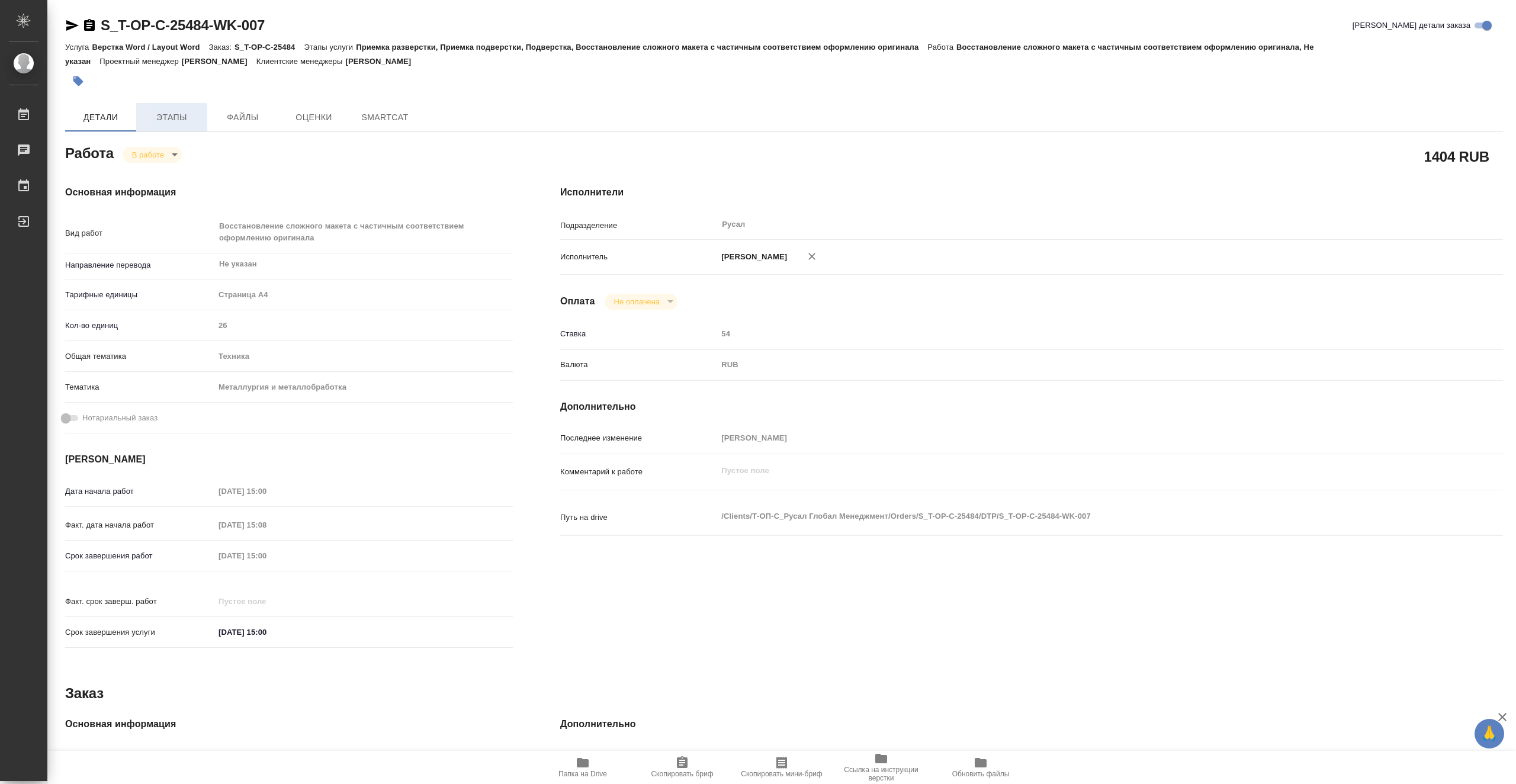
type textarea "x"
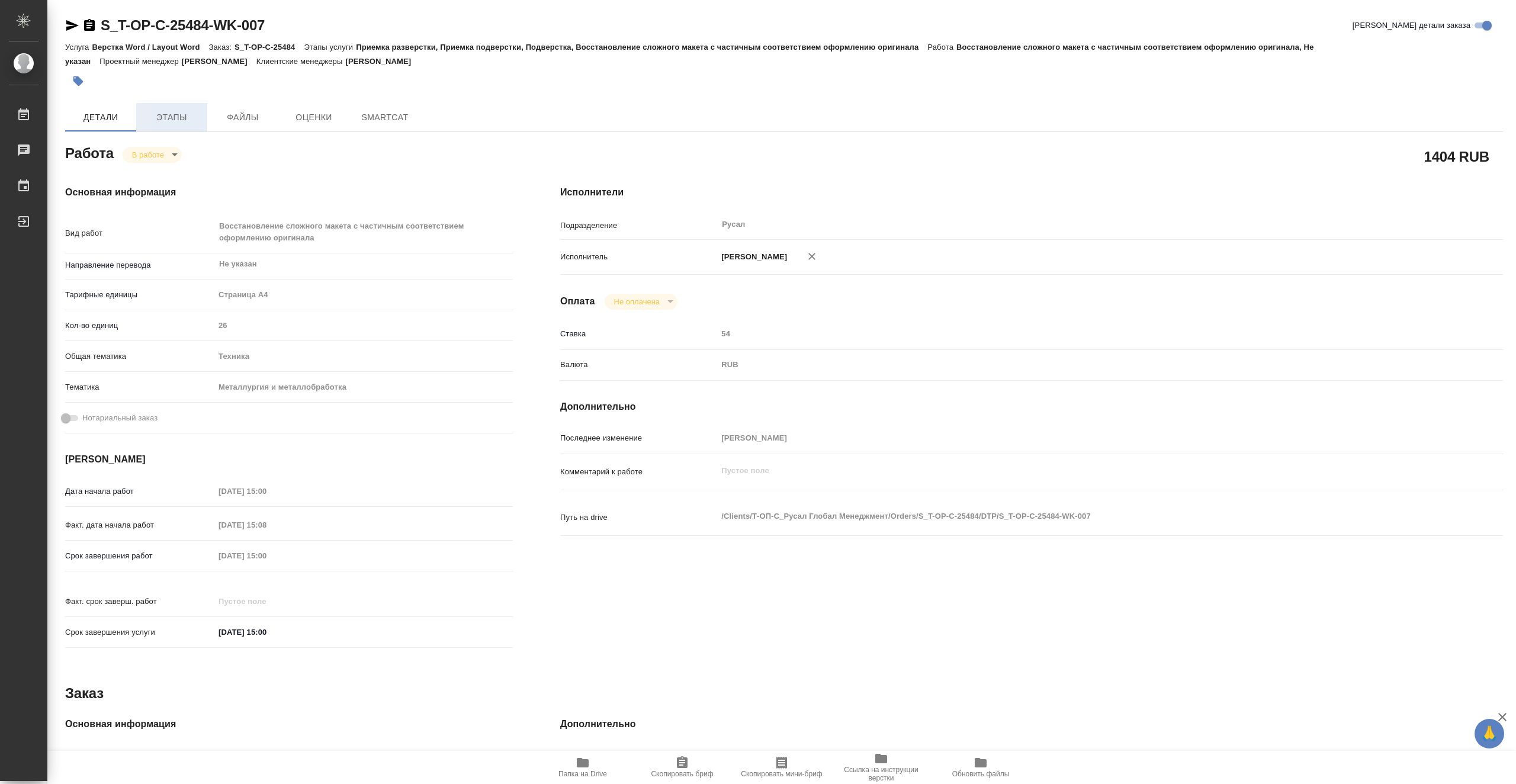
type textarea "x"
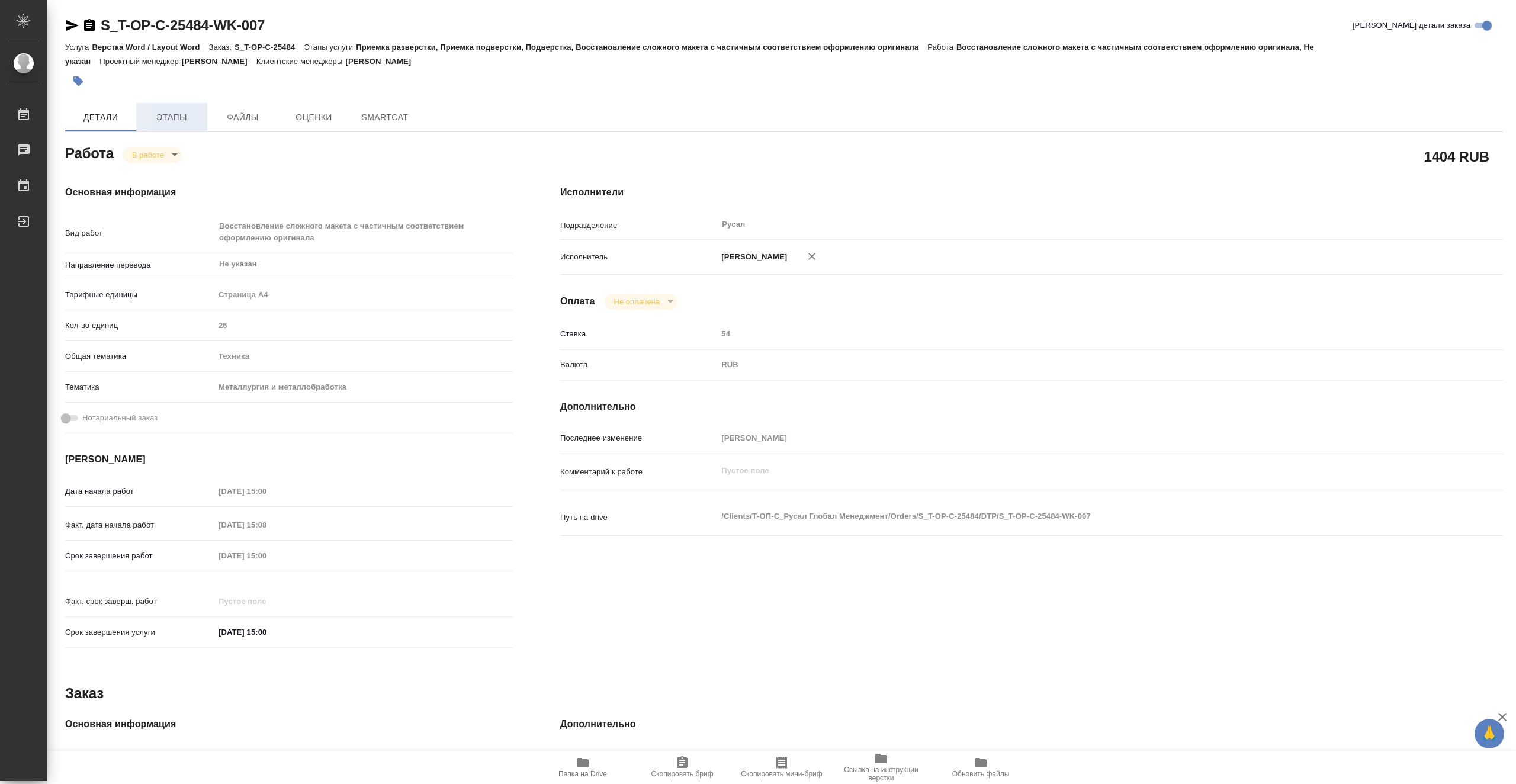
type textarea "x"
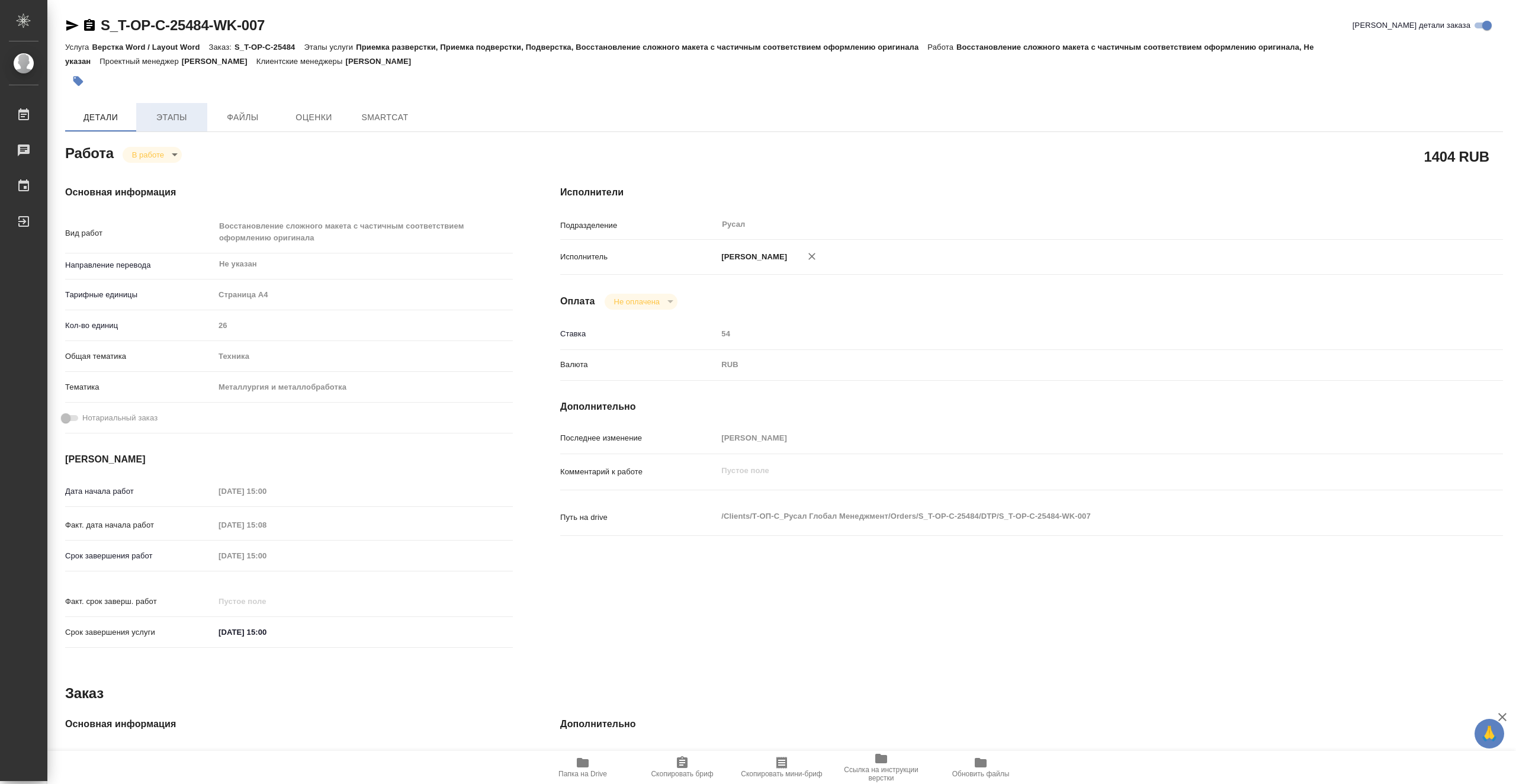
click at [181, 117] on span "Этапы" at bounding box center [171, 118] width 57 height 15
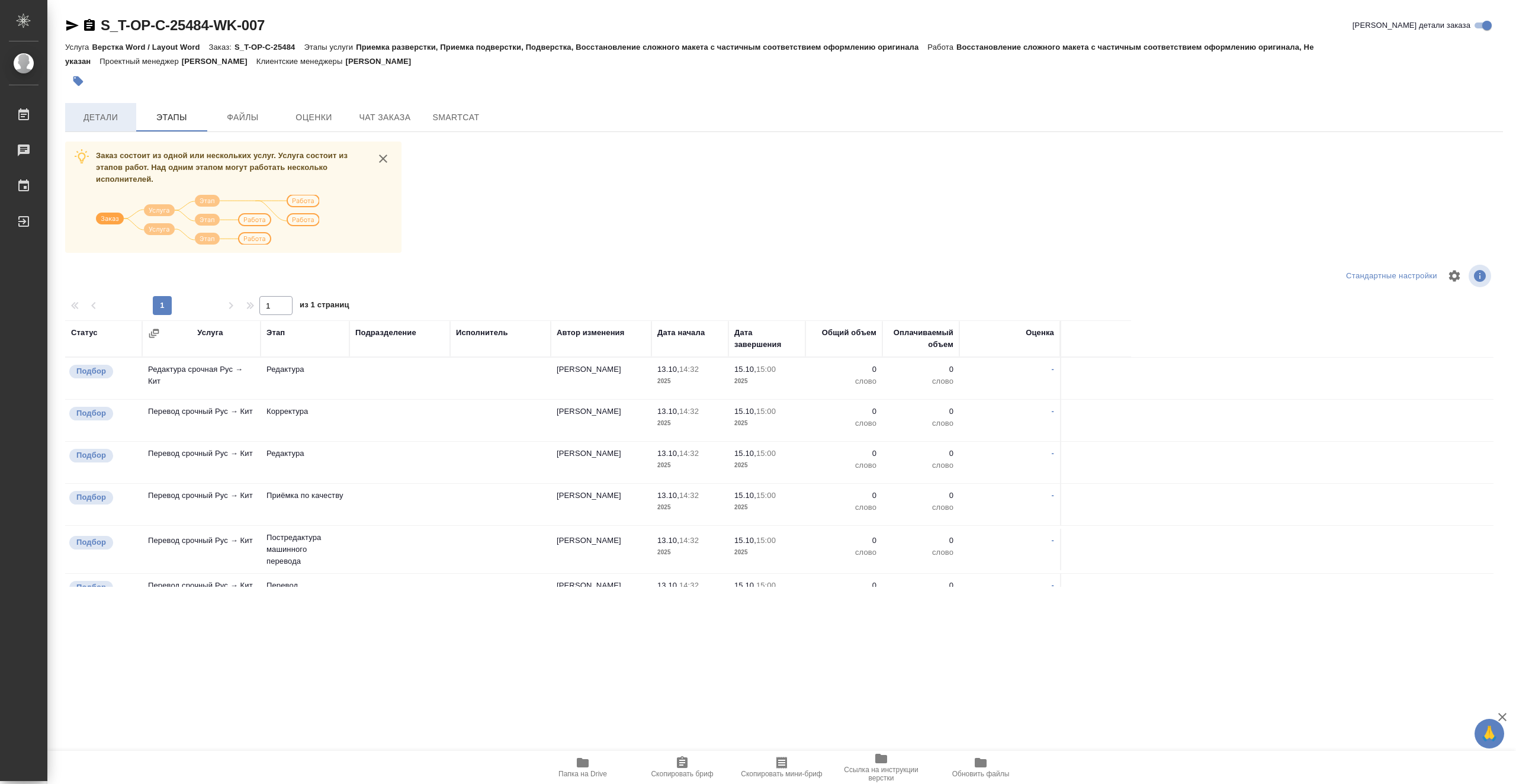
click at [113, 121] on span "Детали" at bounding box center [101, 118] width 57 height 15
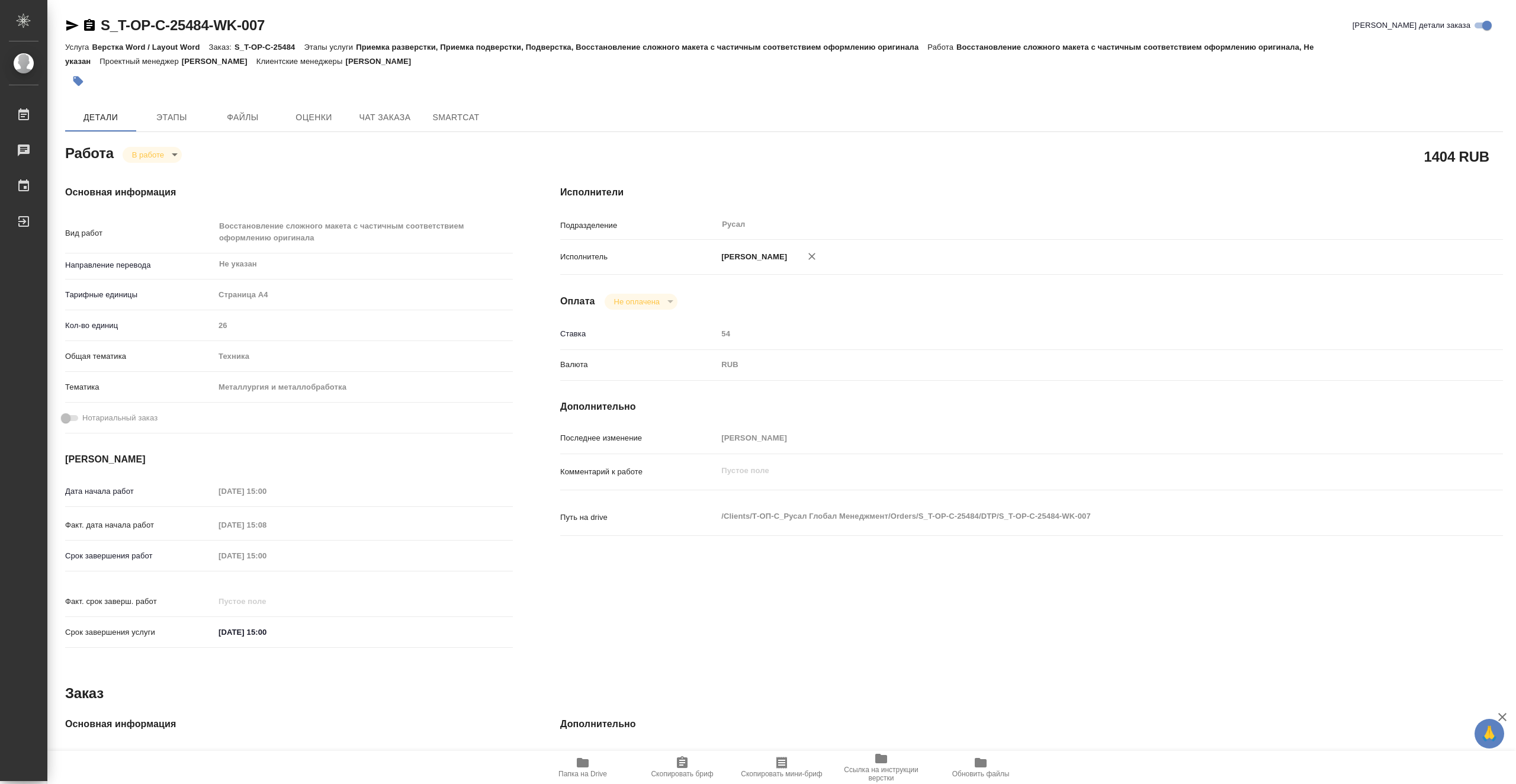
type textarea "x"
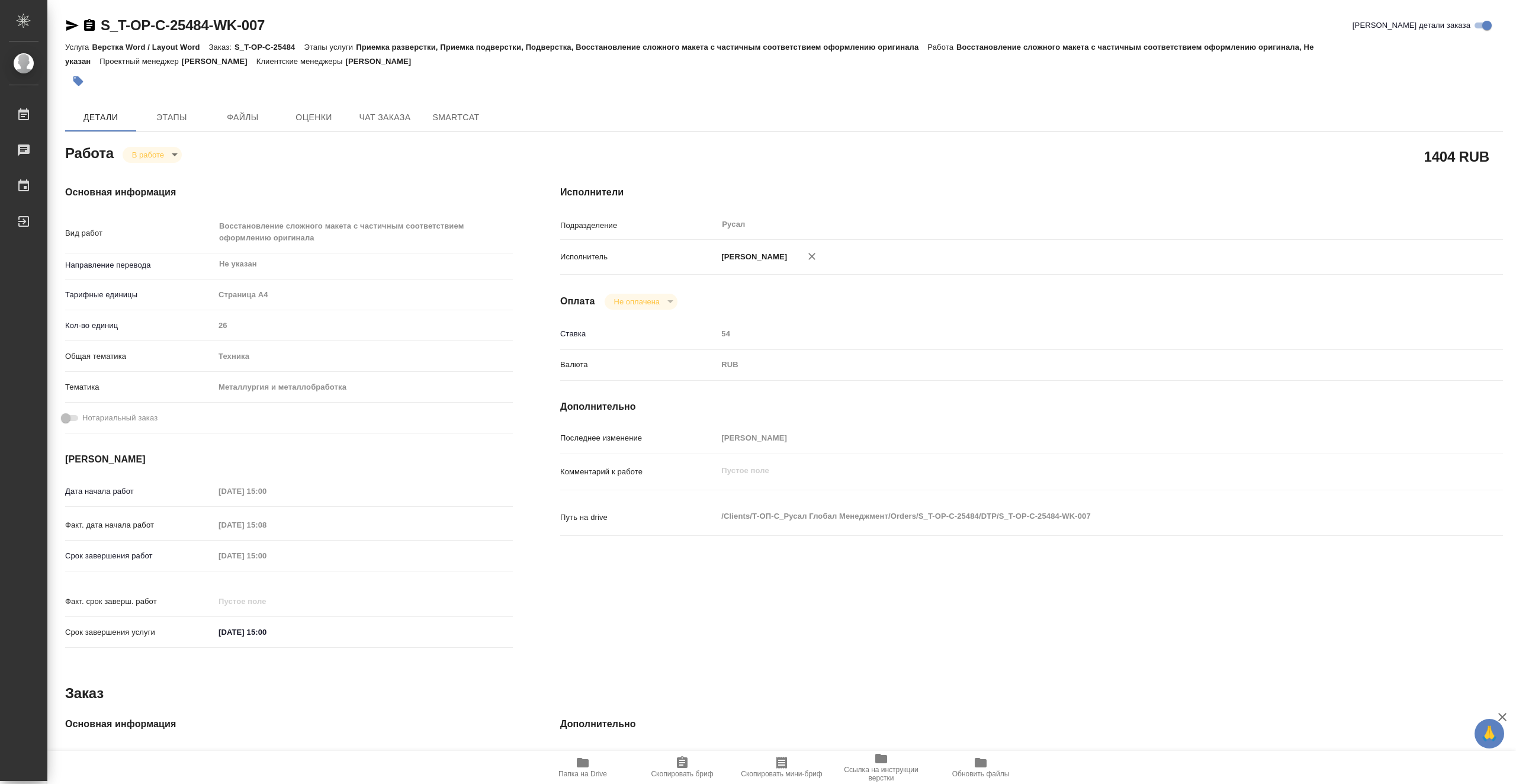
type textarea "x"
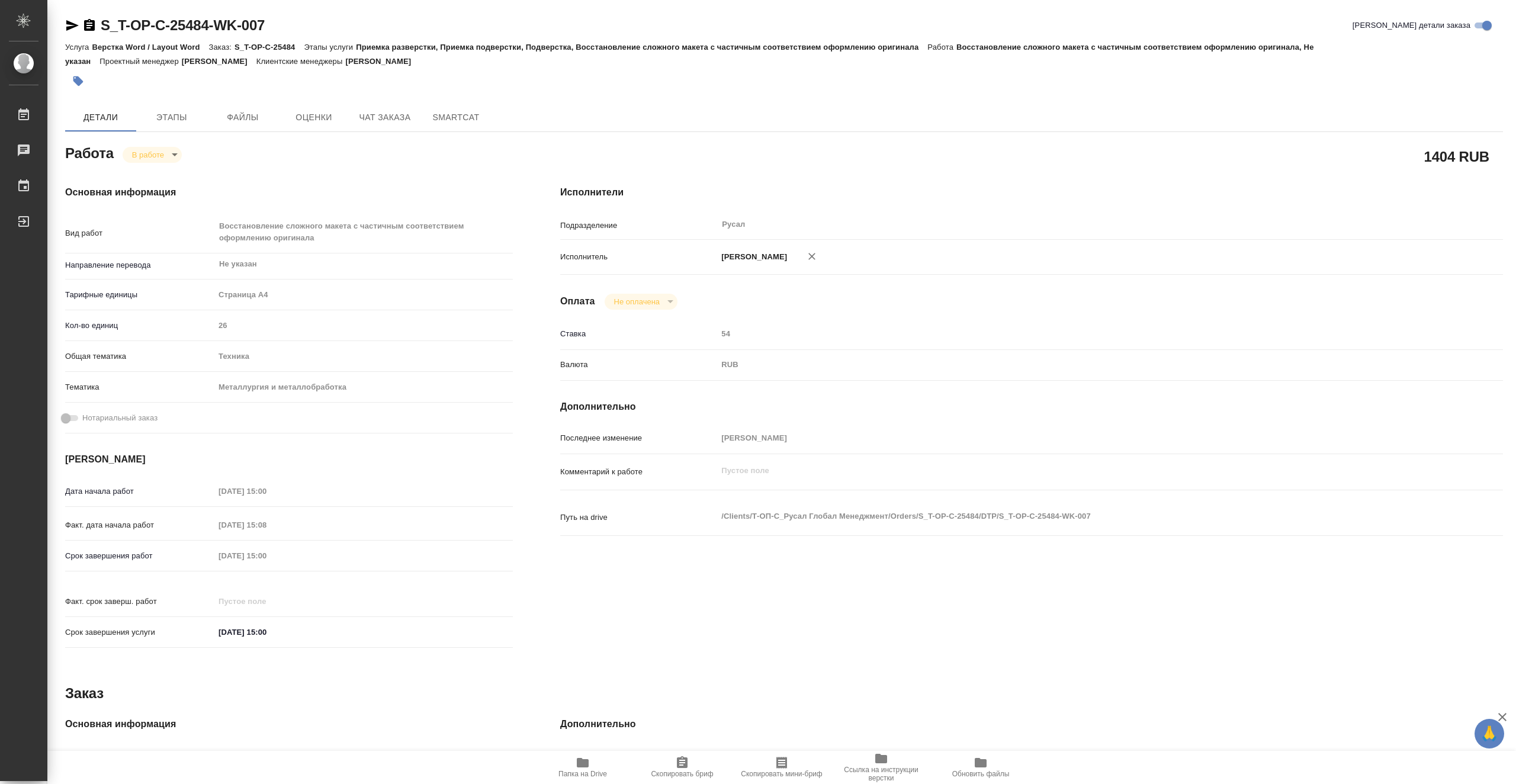
type textarea "x"
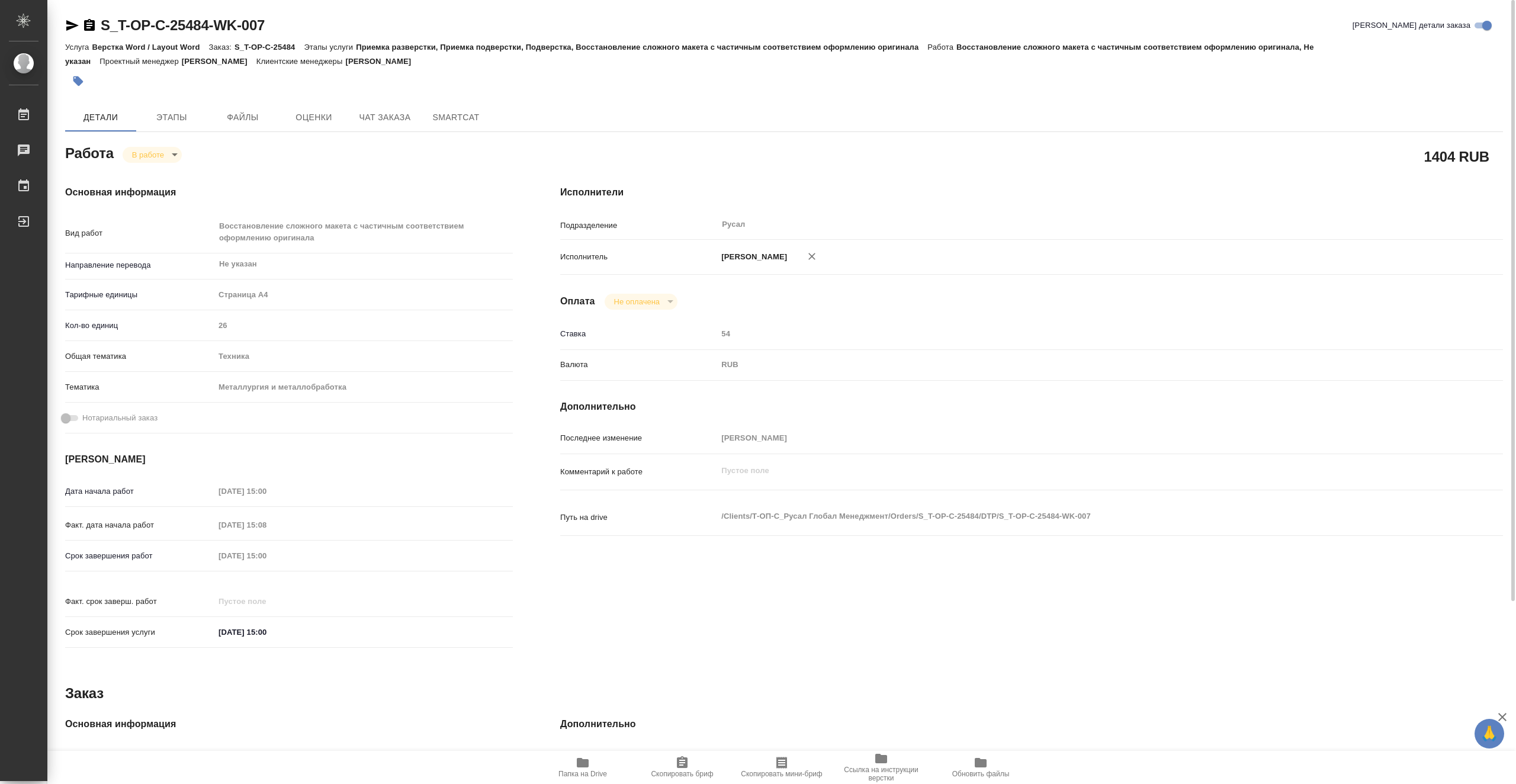
click at [66, 23] on icon "button" at bounding box center [72, 25] width 14 height 14
type textarea "x"
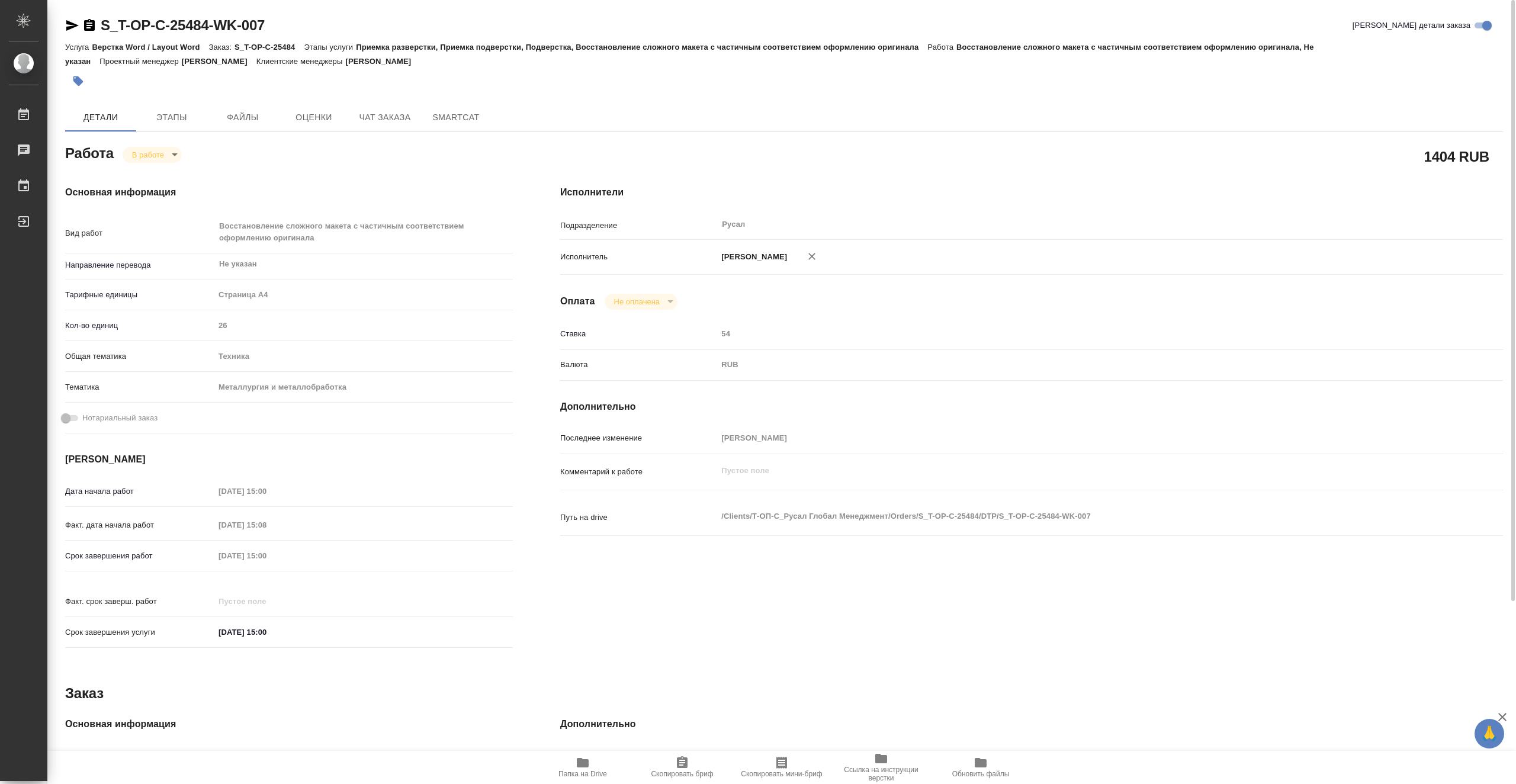
type textarea "x"
